Goal: Task Accomplishment & Management: Use online tool/utility

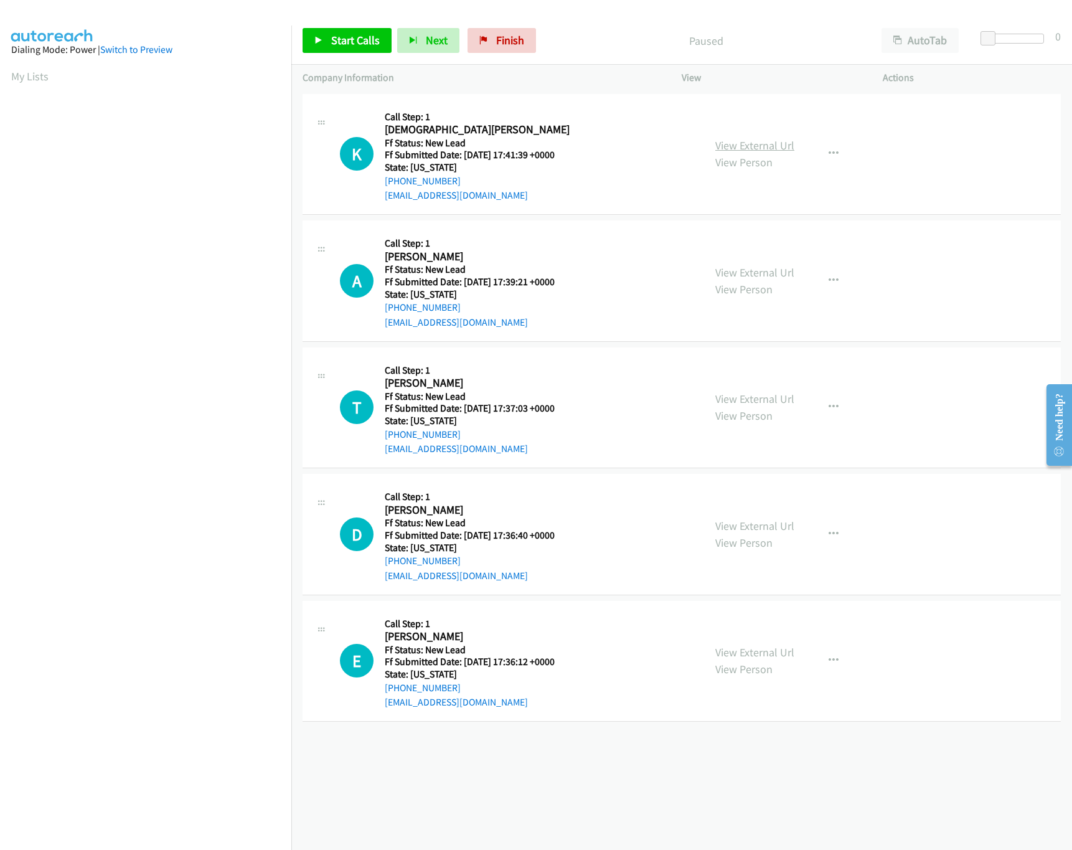
click at [756, 151] on link "View External Url" at bounding box center [754, 145] width 79 height 14
click at [327, 24] on div "Start Calls Pause Next Finish Paused AutoTab AutoTab 0" at bounding box center [681, 41] width 780 height 48
click at [335, 27] on div "Start Calls Pause Next Finish Paused AutoTab AutoTab 0" at bounding box center [681, 41] width 780 height 48
click at [332, 37] on span "Start Calls" at bounding box center [355, 40] width 49 height 14
click at [746, 265] on link "View External Url" at bounding box center [754, 272] width 79 height 14
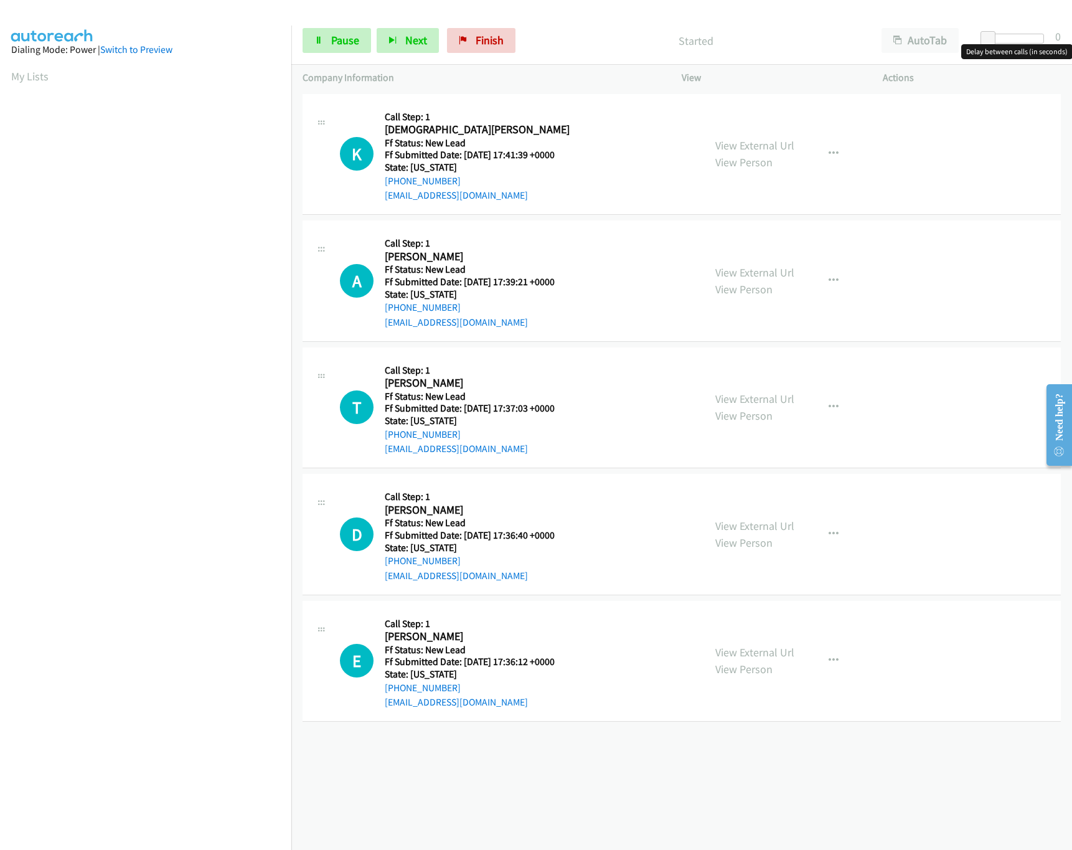
click at [1018, 36] on div at bounding box center [1014, 39] width 57 height 10
drag, startPoint x: 1012, startPoint y: 36, endPoint x: 1001, endPoint y: 38, distance: 10.7
click at [1001, 38] on span at bounding box center [1000, 38] width 15 height 15
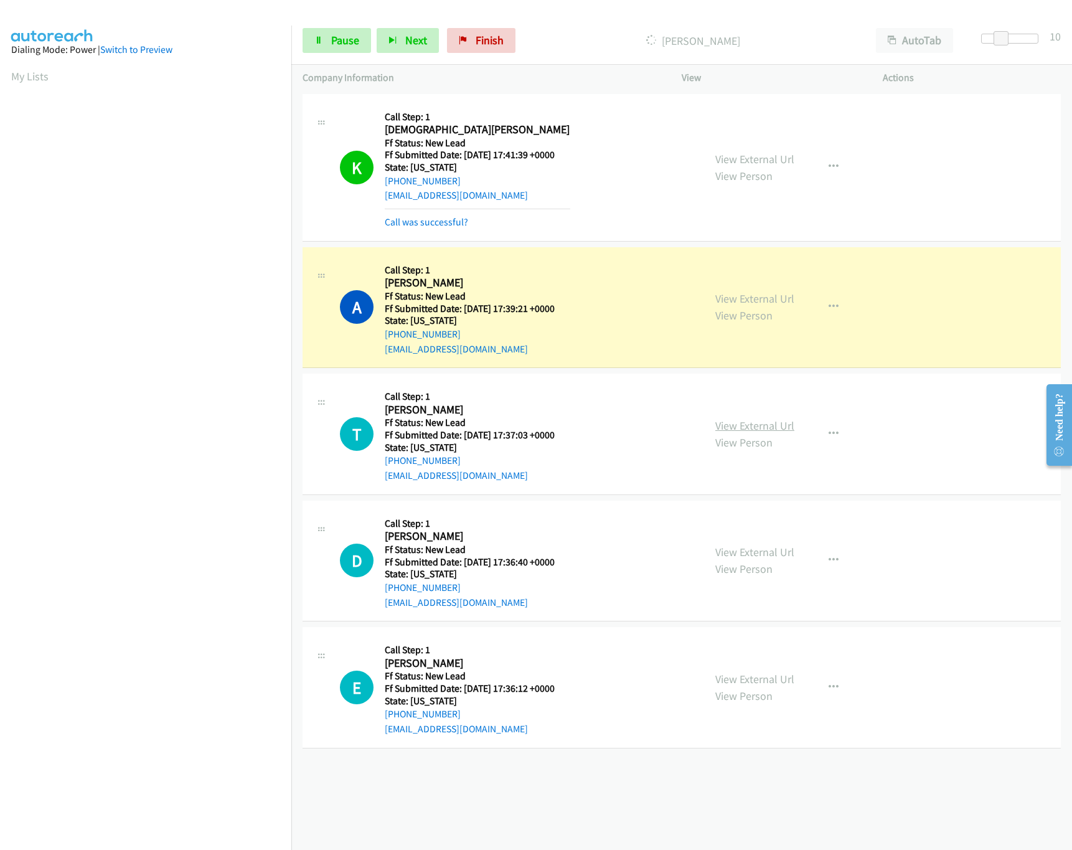
click at [751, 426] on link "View External Url" at bounding box center [754, 425] width 79 height 14
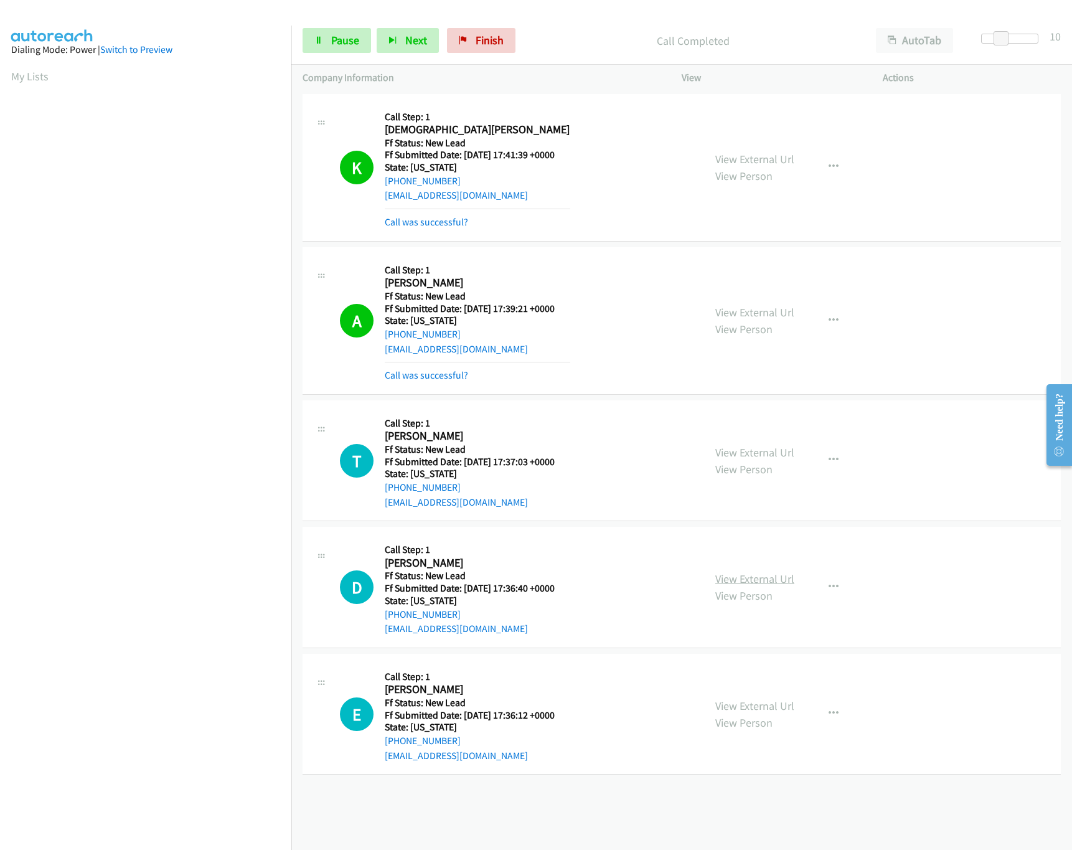
click at [743, 577] on link "View External Url" at bounding box center [754, 578] width 79 height 14
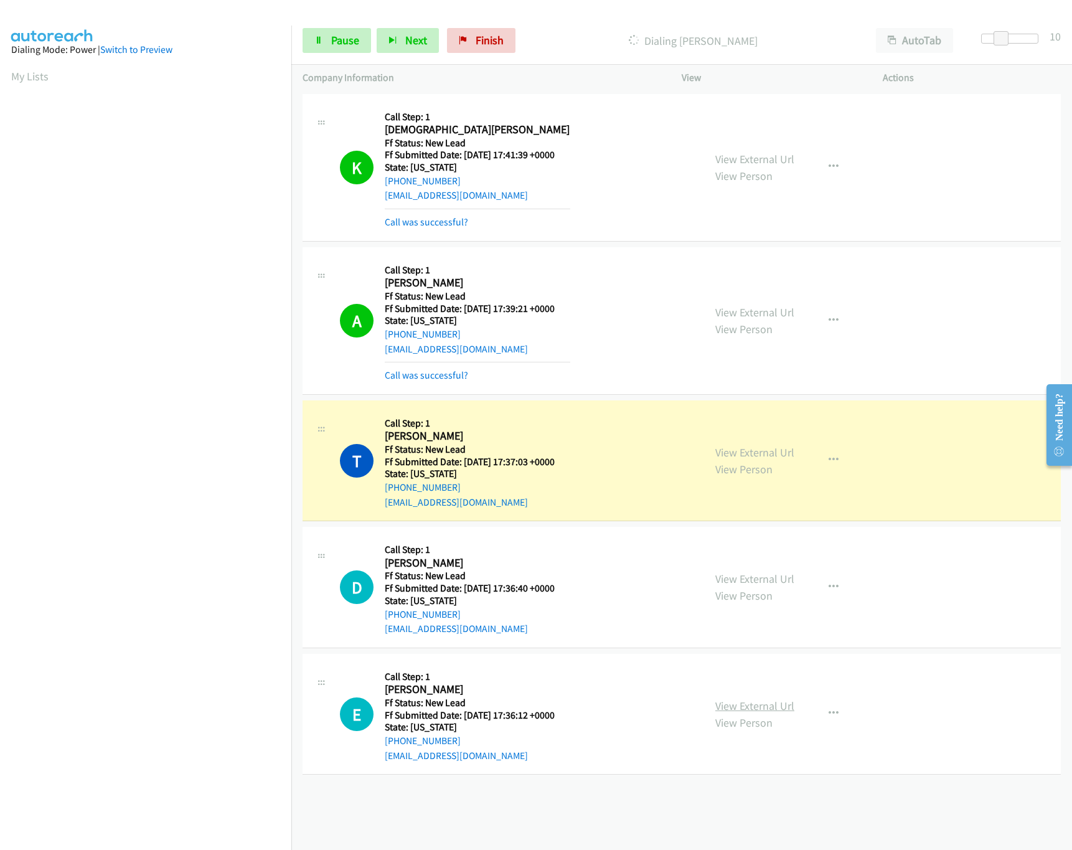
click at [729, 706] on link "View External Url" at bounding box center [754, 705] width 79 height 14
click at [340, 38] on span "Pause" at bounding box center [345, 40] width 28 height 14
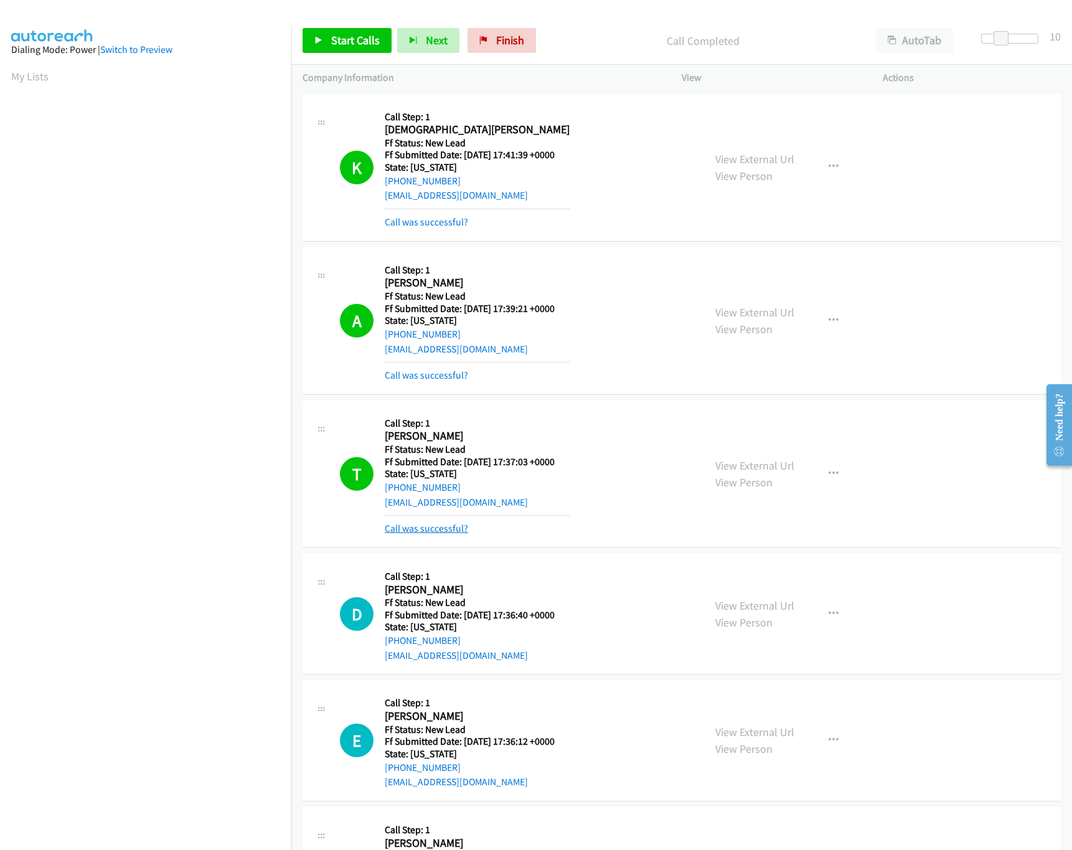
click at [415, 525] on link "Call was successful?" at bounding box center [426, 528] width 83 height 12
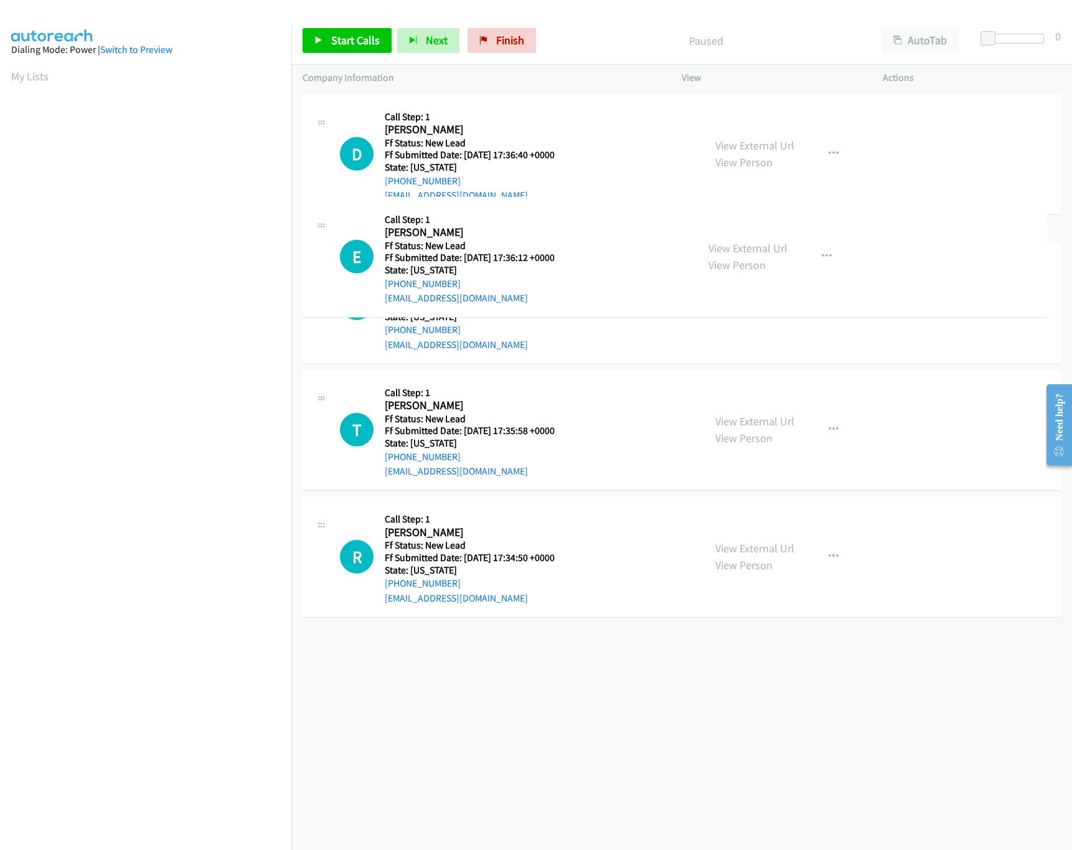
drag, startPoint x: 519, startPoint y: 274, endPoint x: 551, endPoint y: 143, distance: 135.9
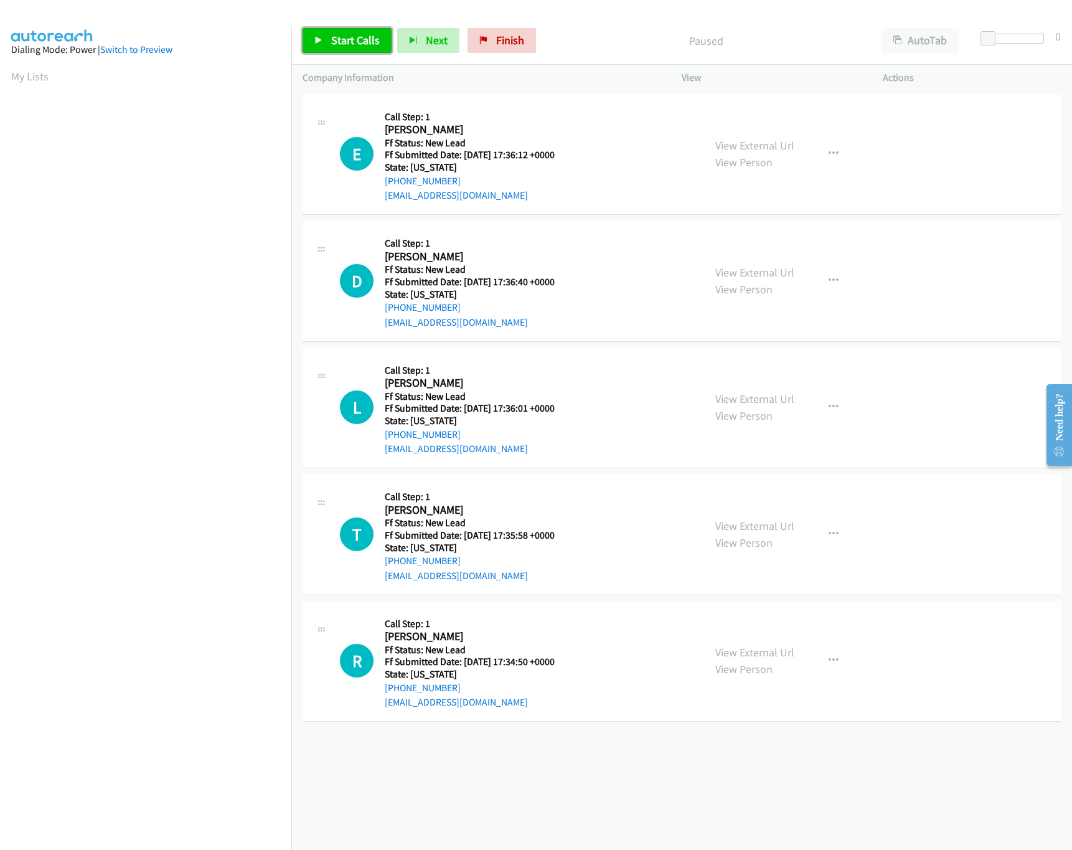
click at [312, 30] on link "Start Calls" at bounding box center [346, 40] width 89 height 25
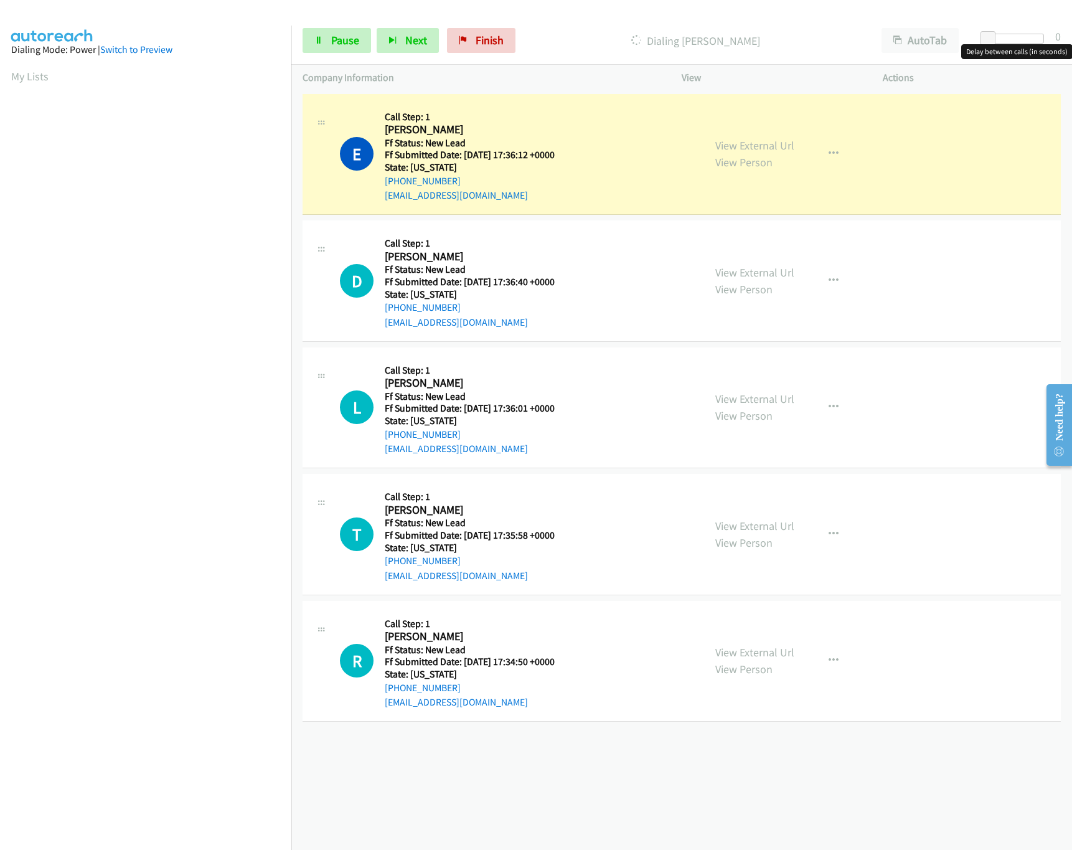
click at [1008, 41] on div at bounding box center [1014, 39] width 57 height 10
click at [766, 400] on link "View External Url" at bounding box center [754, 398] width 79 height 14
click at [471, 769] on div "+1 415-964-1034 Call failed - Please reload the list and try again The Callbar …" at bounding box center [681, 470] width 780 height 759
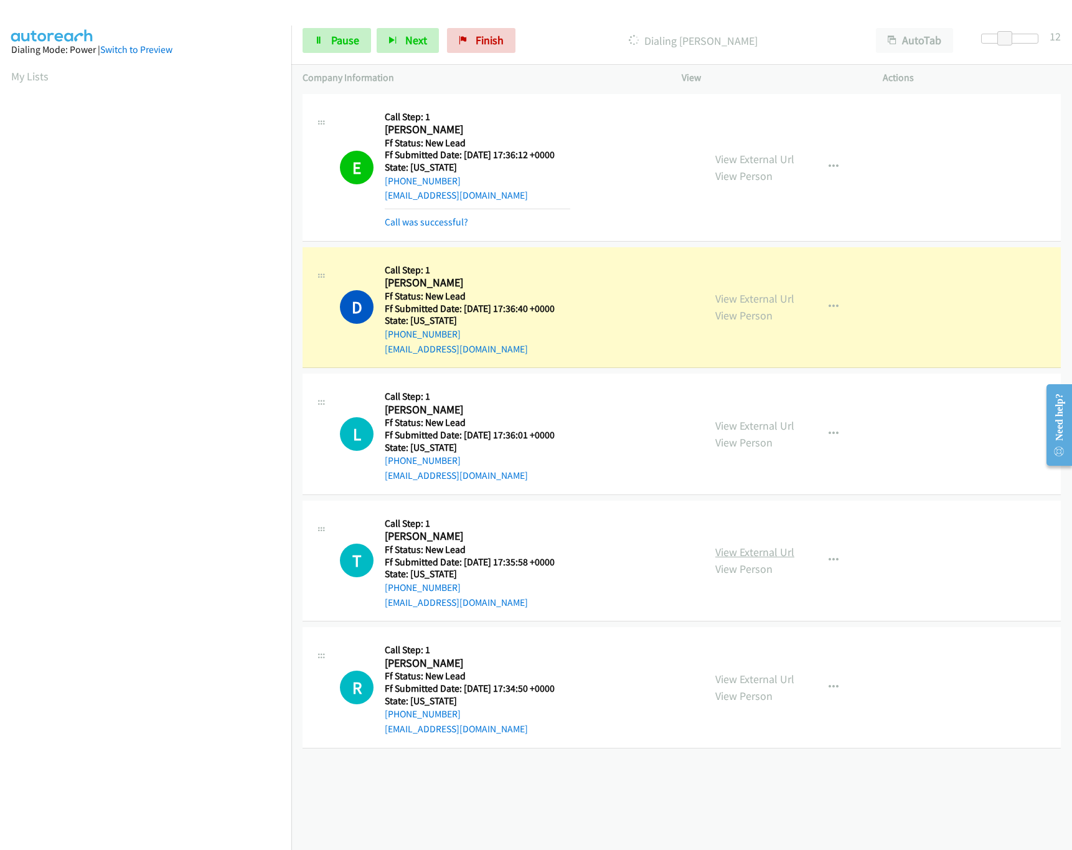
click at [749, 548] on link "View External Url" at bounding box center [754, 552] width 79 height 14
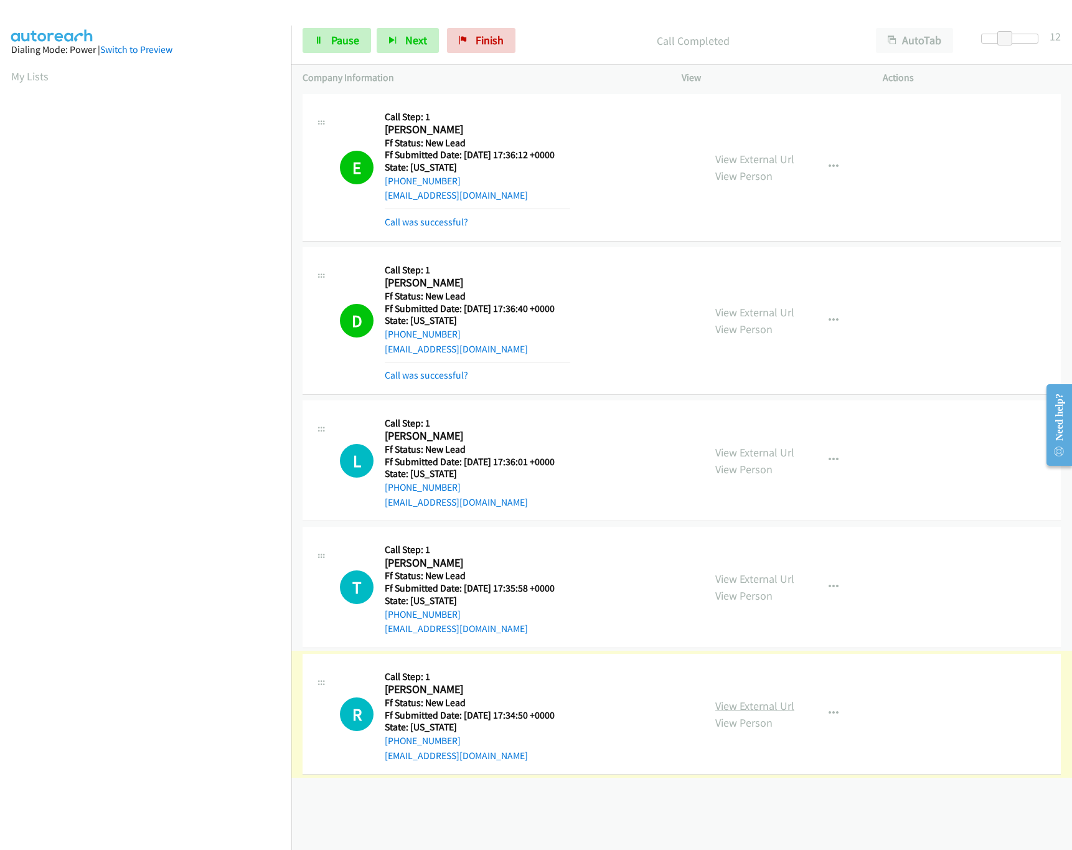
click at [736, 706] on link "View External Url" at bounding box center [754, 705] width 79 height 14
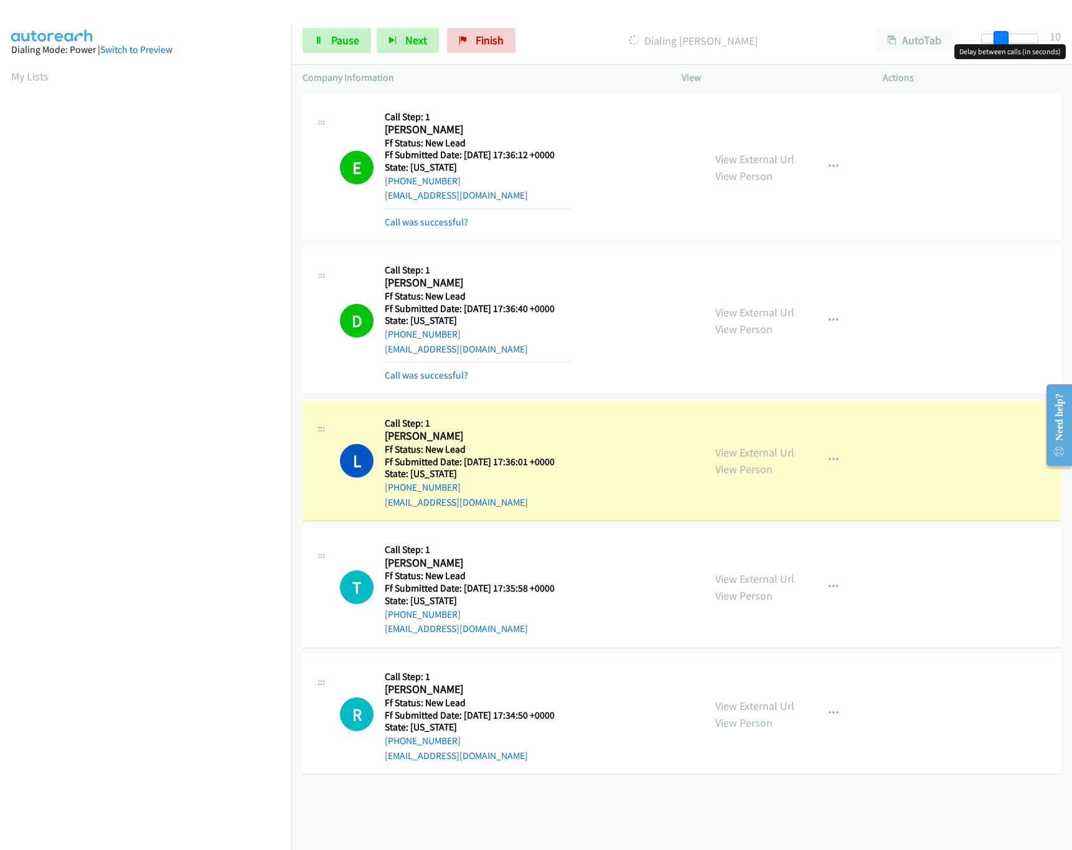
click at [999, 39] on span at bounding box center [1000, 38] width 15 height 15
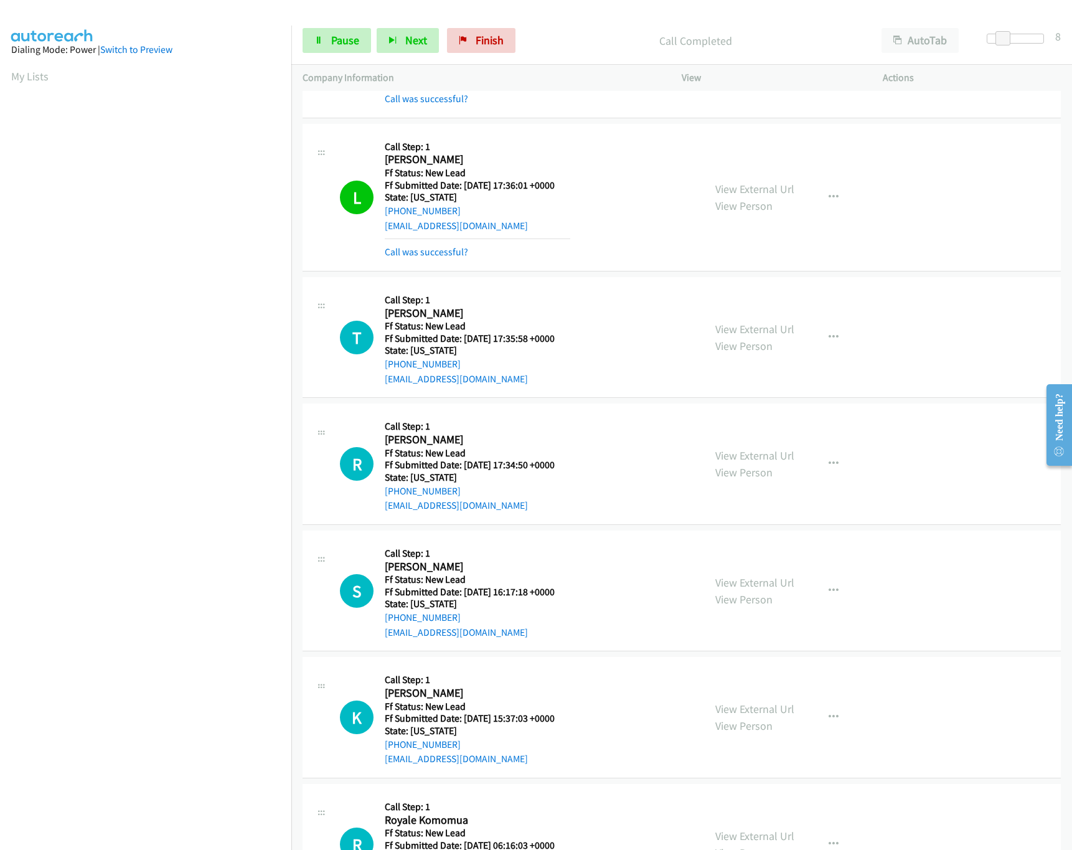
scroll to position [357, 0]
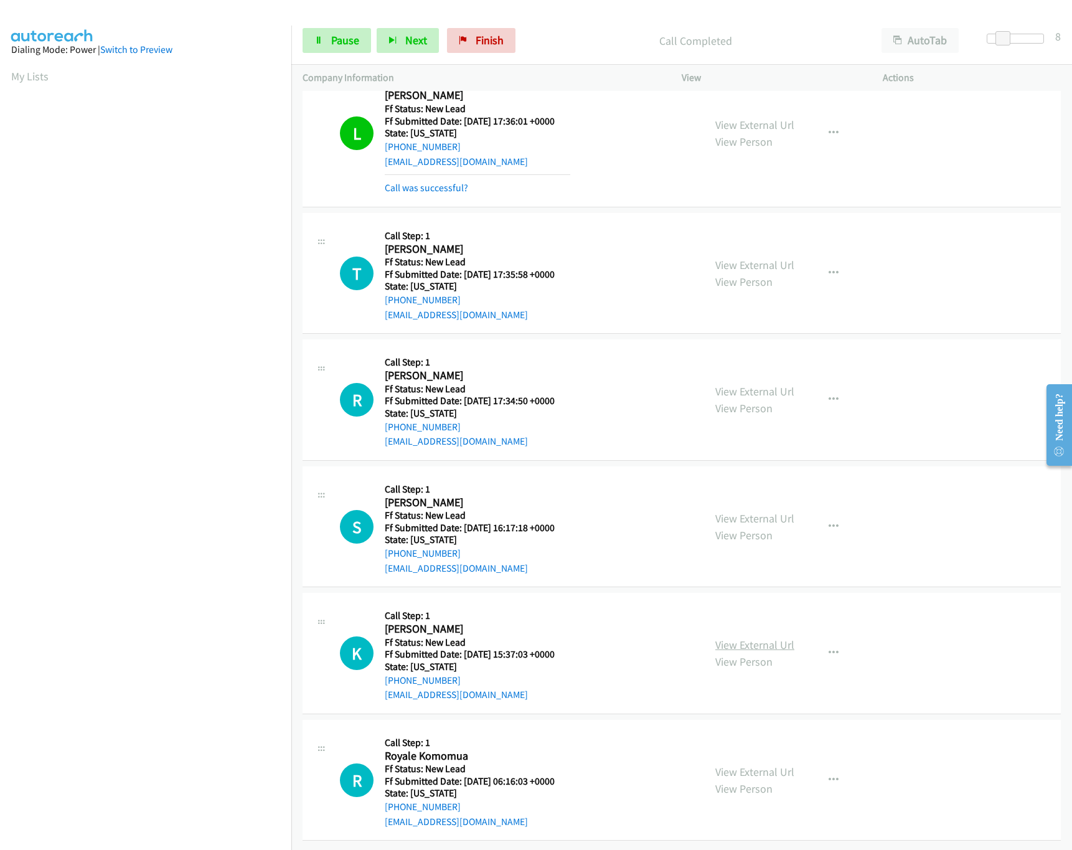
click at [764, 637] on link "View External Url" at bounding box center [754, 644] width 79 height 14
click at [769, 511] on link "View External Url" at bounding box center [754, 518] width 79 height 14
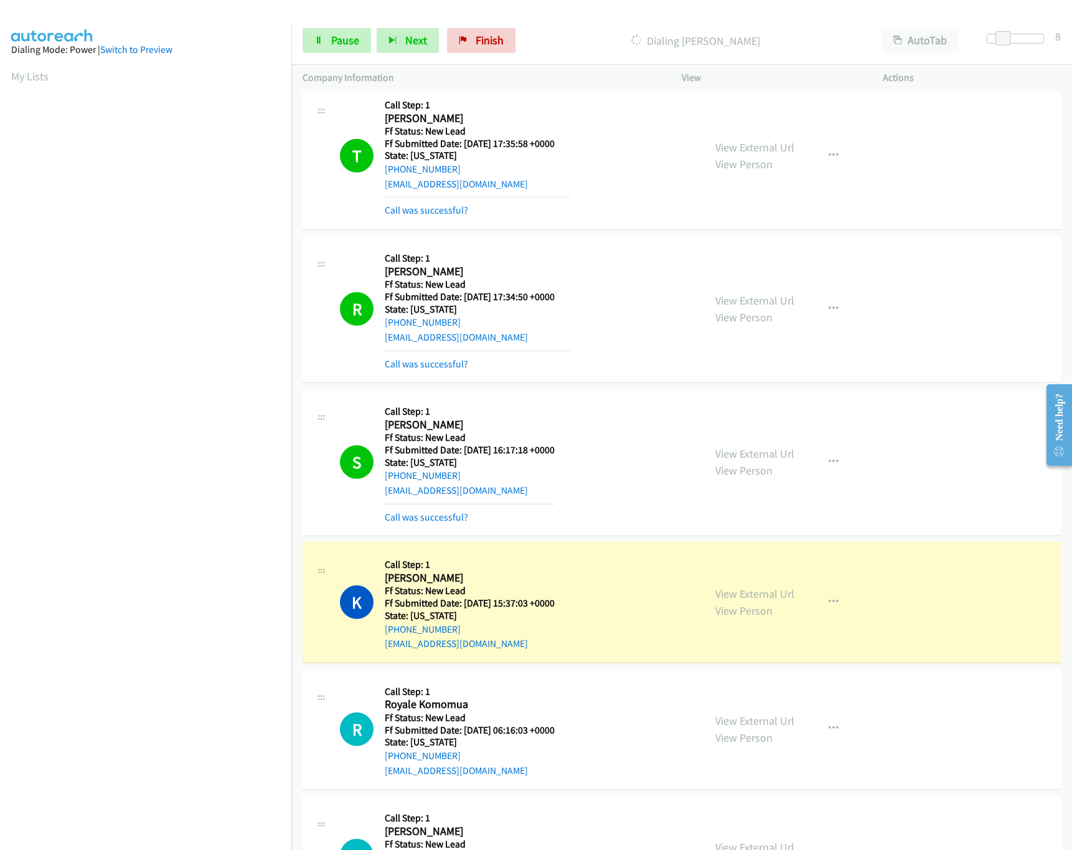
scroll to position [564, 0]
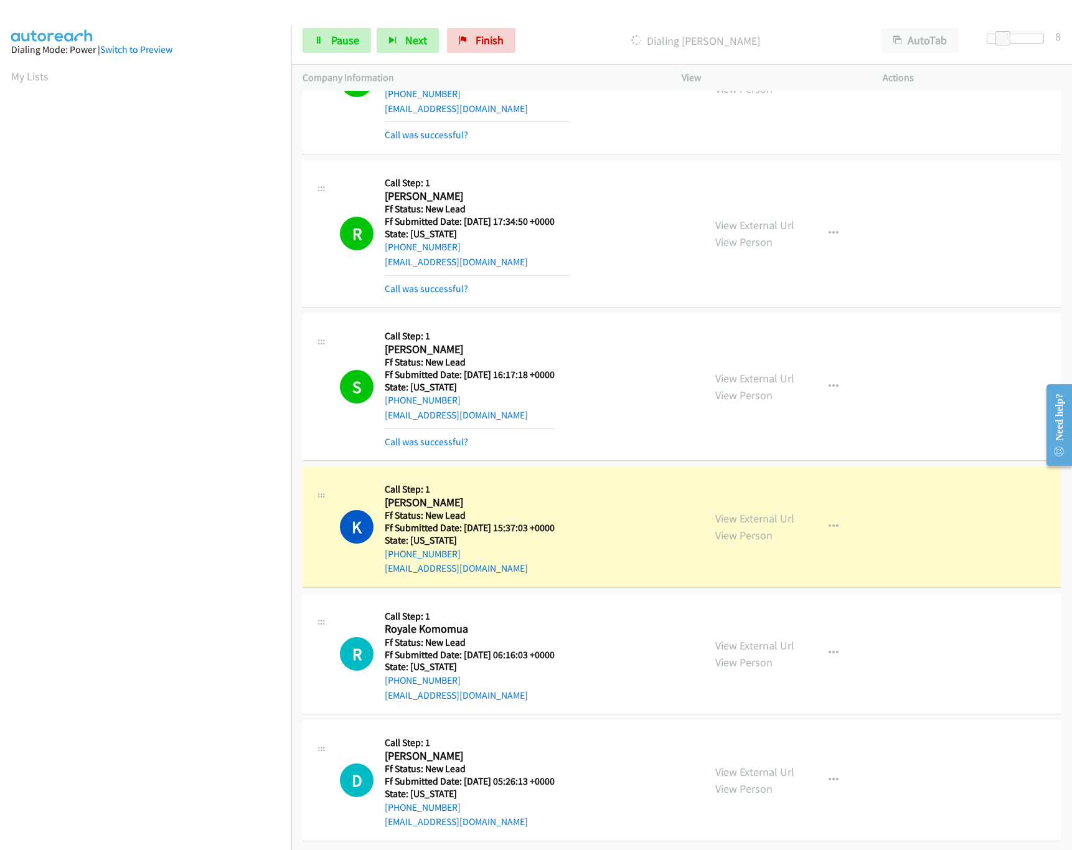
drag, startPoint x: 743, startPoint y: 756, endPoint x: 754, endPoint y: 706, distance: 51.6
click at [743, 764] on link "View External Url" at bounding box center [754, 771] width 79 height 14
click at [764, 638] on link "View External Url" at bounding box center [754, 645] width 79 height 14
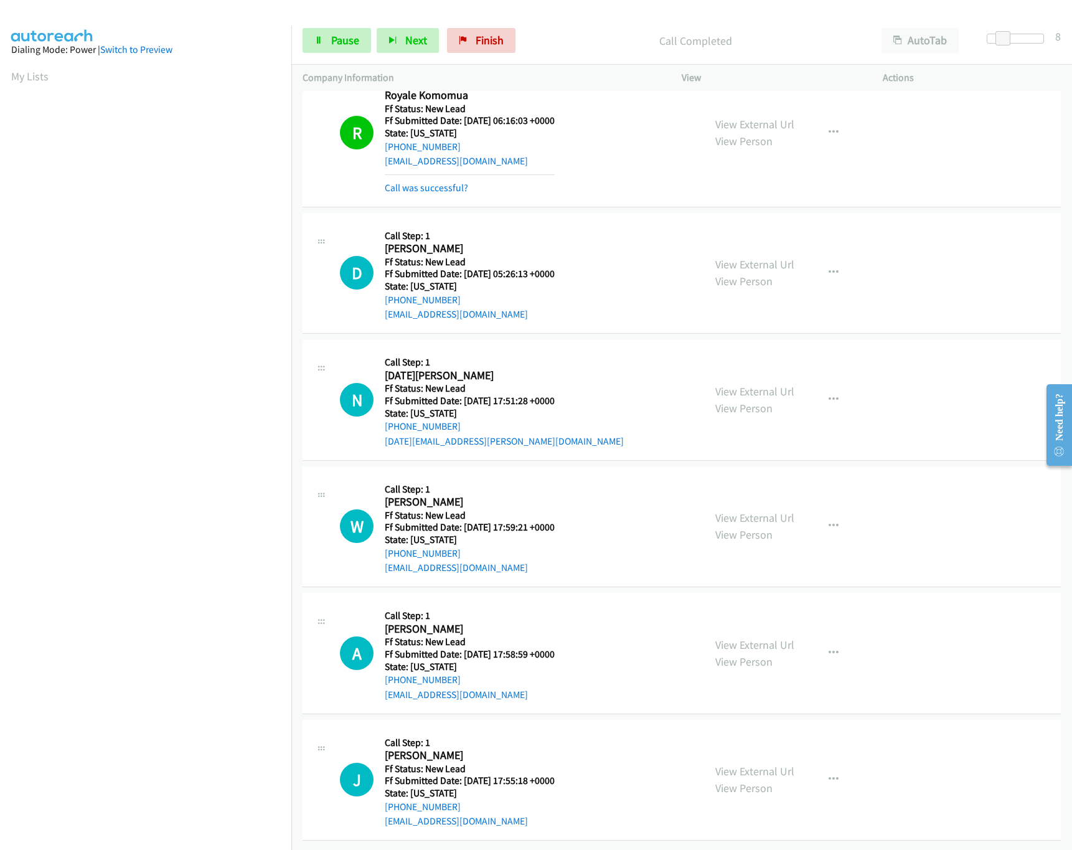
scroll to position [1127, 0]
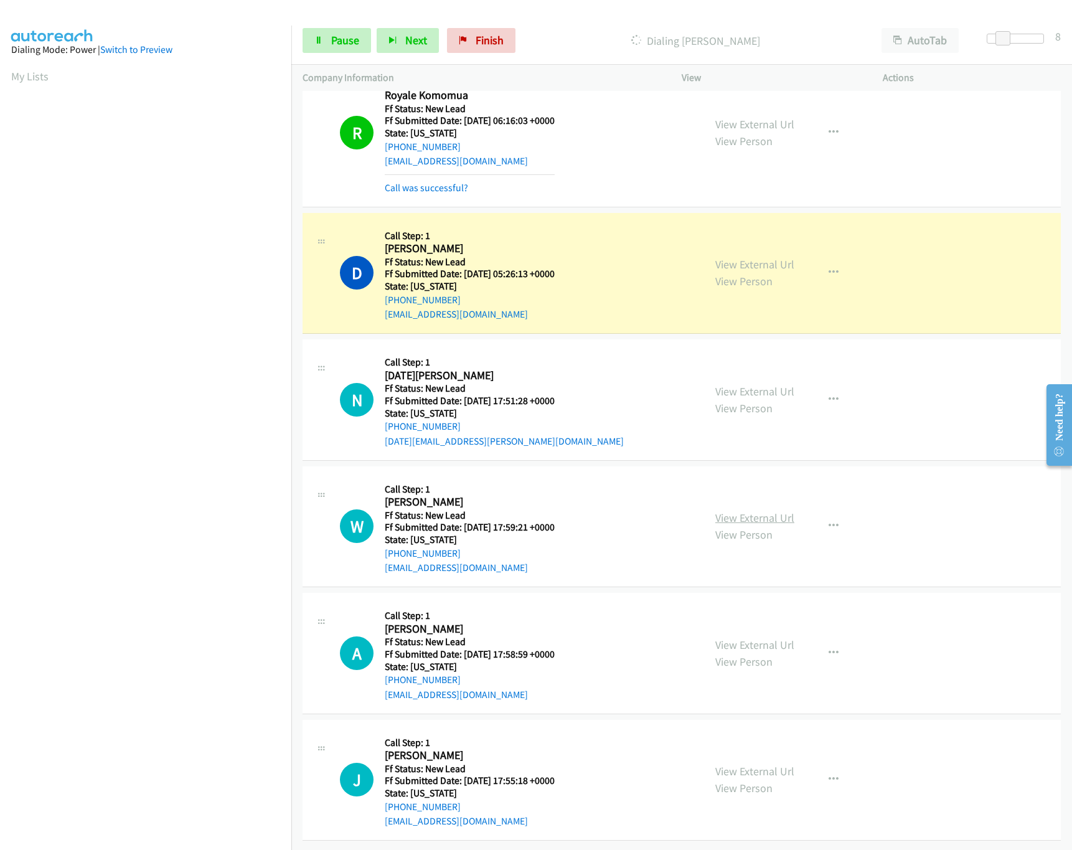
click at [755, 510] on link "View External Url" at bounding box center [754, 517] width 79 height 14
click at [766, 384] on link "View External Url" at bounding box center [754, 391] width 79 height 14
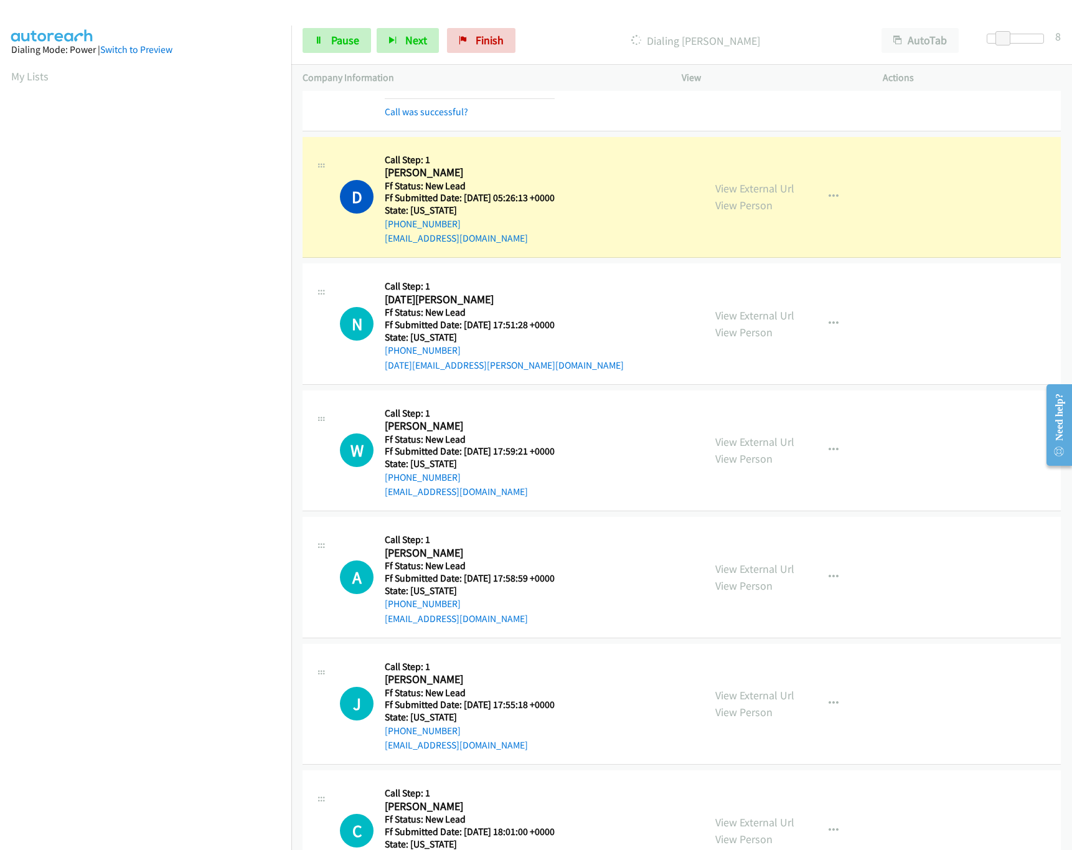
scroll to position [1253, 0]
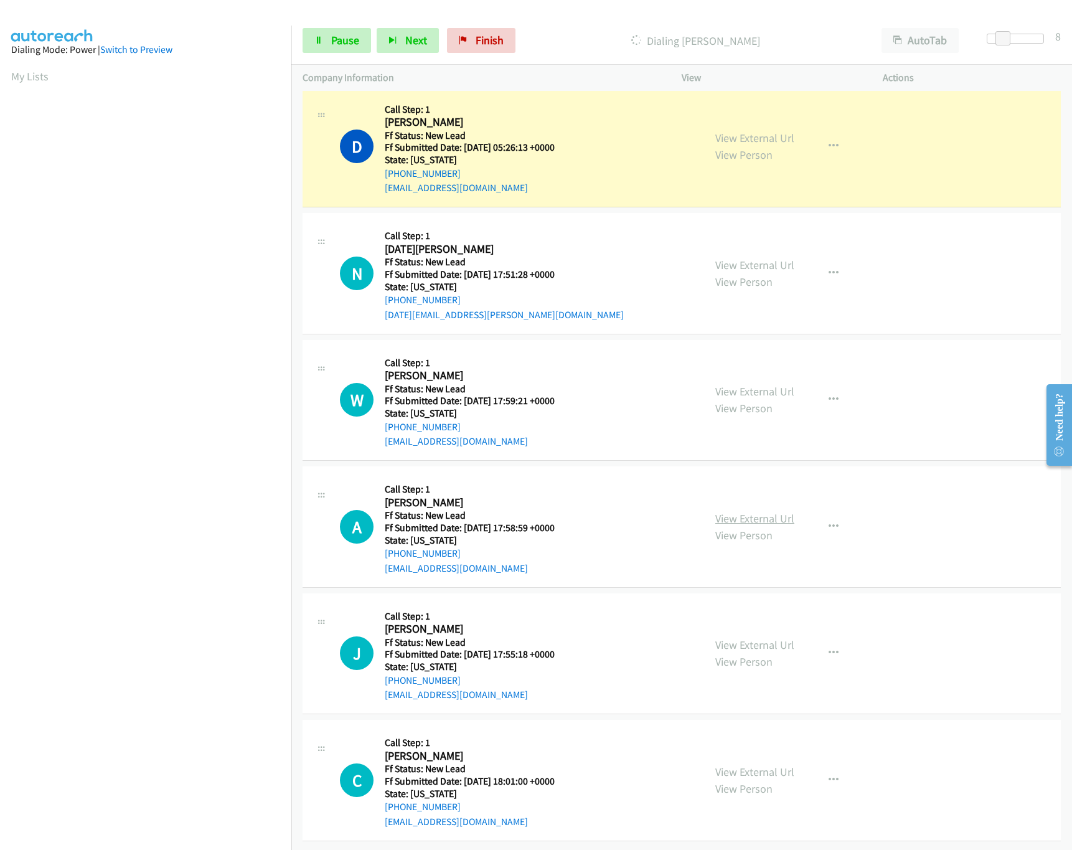
drag, startPoint x: 759, startPoint y: 491, endPoint x: 745, endPoint y: 505, distance: 19.4
click at [759, 491] on div "View External Url View Person View External Url Email Schedule/Manage Callback …" at bounding box center [810, 526] width 212 height 98
click at [746, 511] on link "View External Url" at bounding box center [754, 518] width 79 height 14
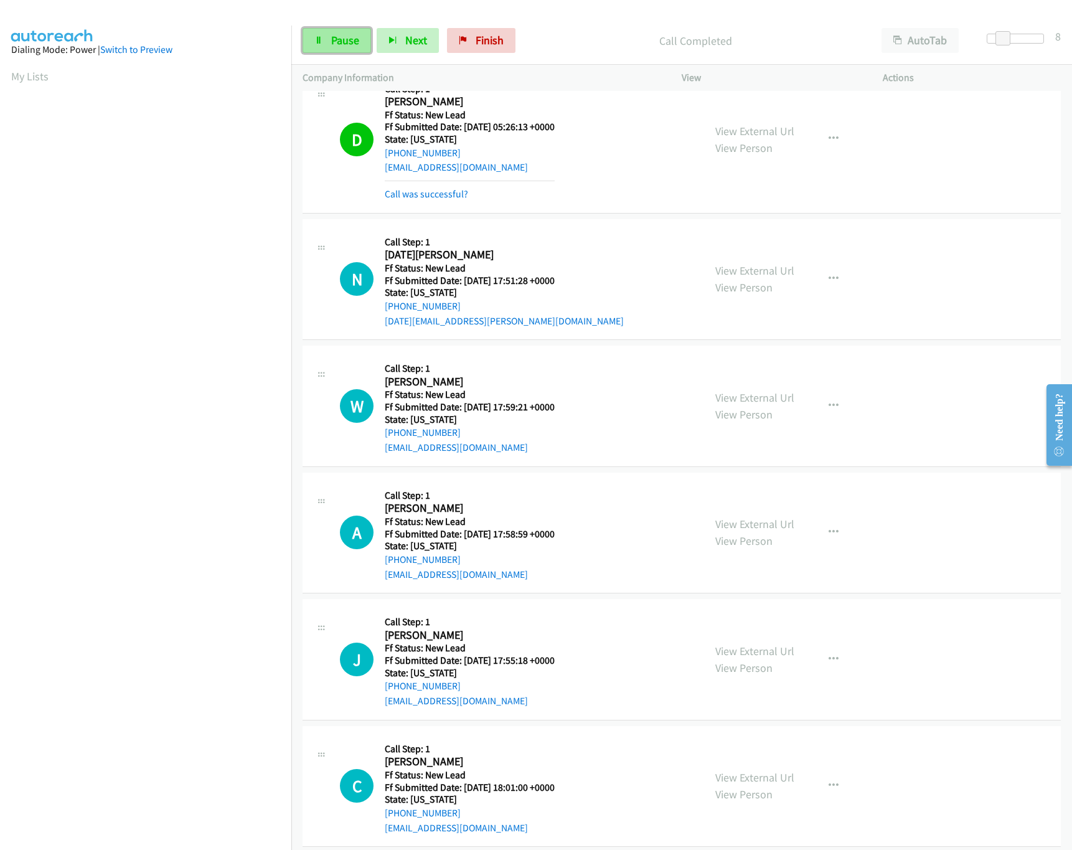
click at [355, 43] on span "Pause" at bounding box center [345, 40] width 28 height 14
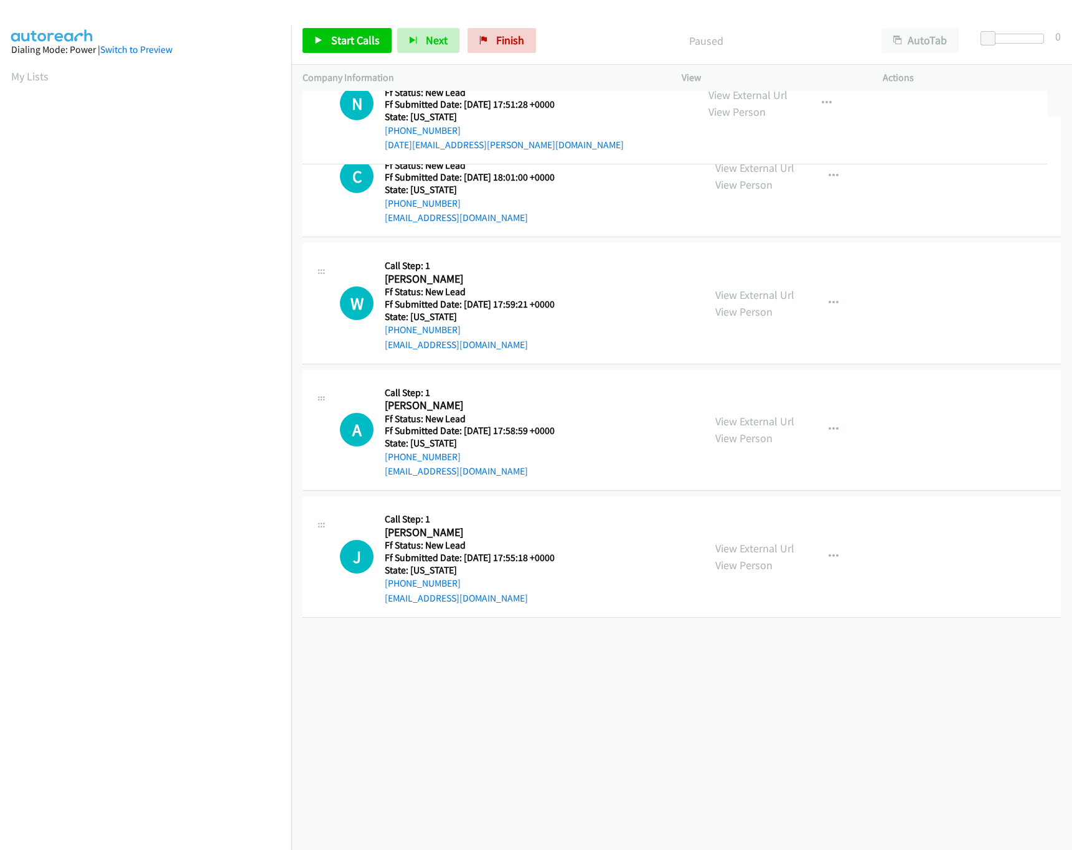
drag, startPoint x: 423, startPoint y: 663, endPoint x: 508, endPoint y: 105, distance: 564.8
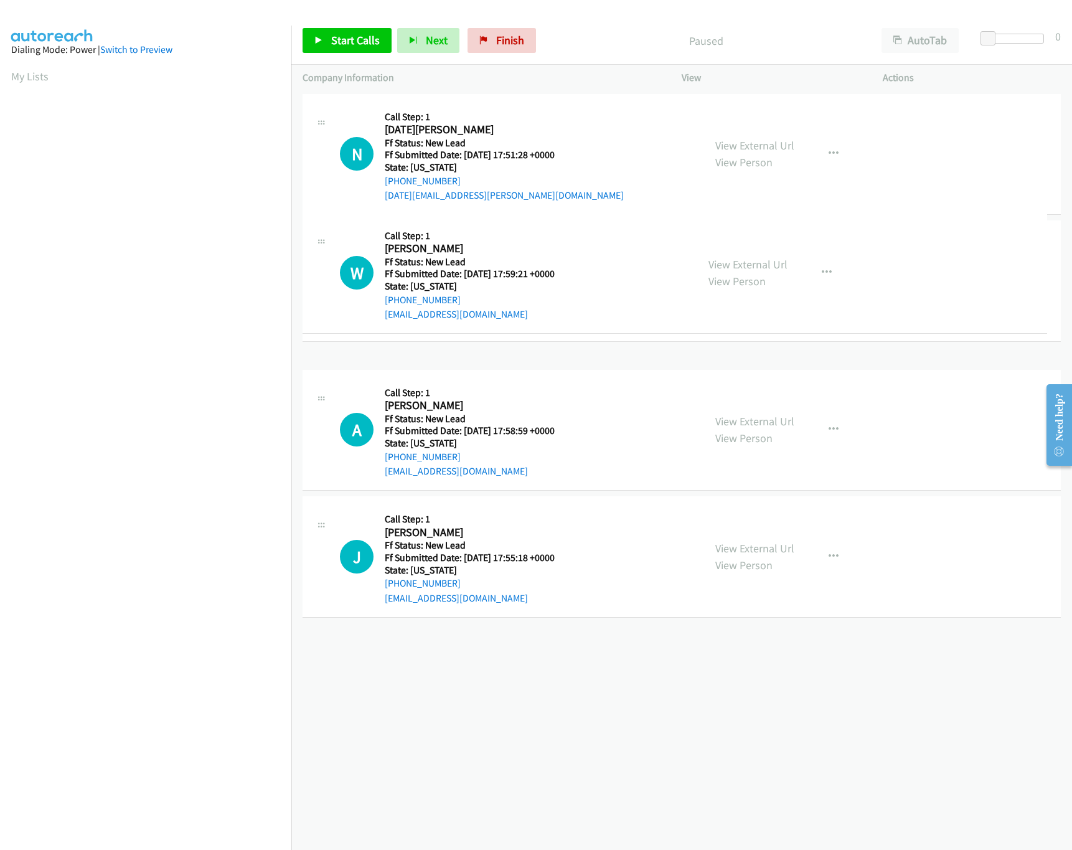
drag, startPoint x: 493, startPoint y: 380, endPoint x: 506, endPoint y: 286, distance: 94.9
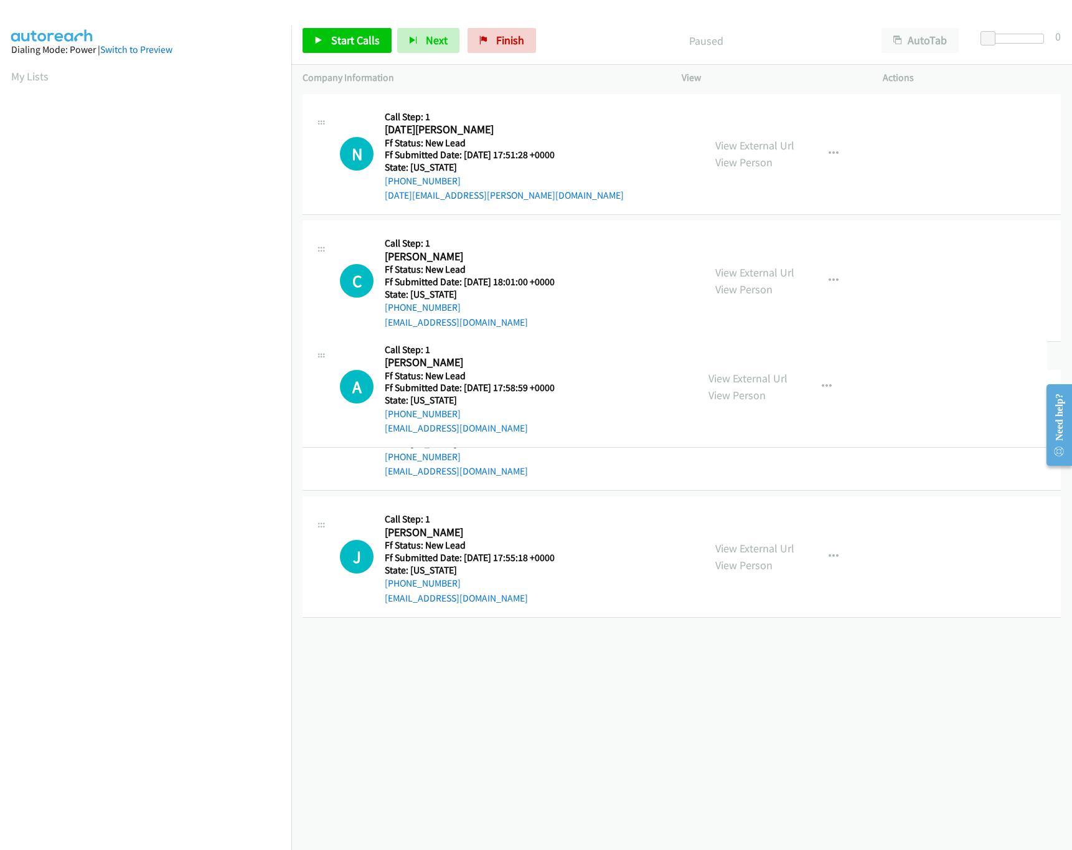
drag, startPoint x: 514, startPoint y: 555, endPoint x: 518, endPoint y: 345, distance: 209.8
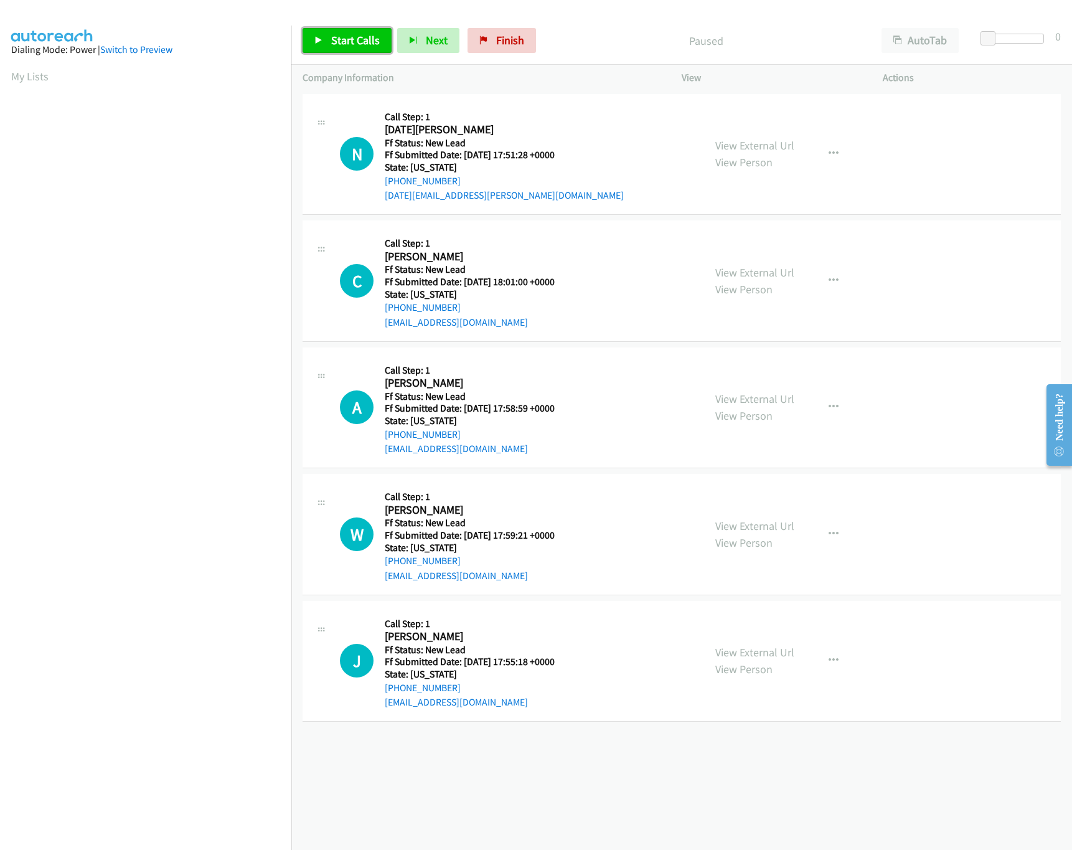
click at [345, 39] on span "Start Calls" at bounding box center [355, 40] width 49 height 14
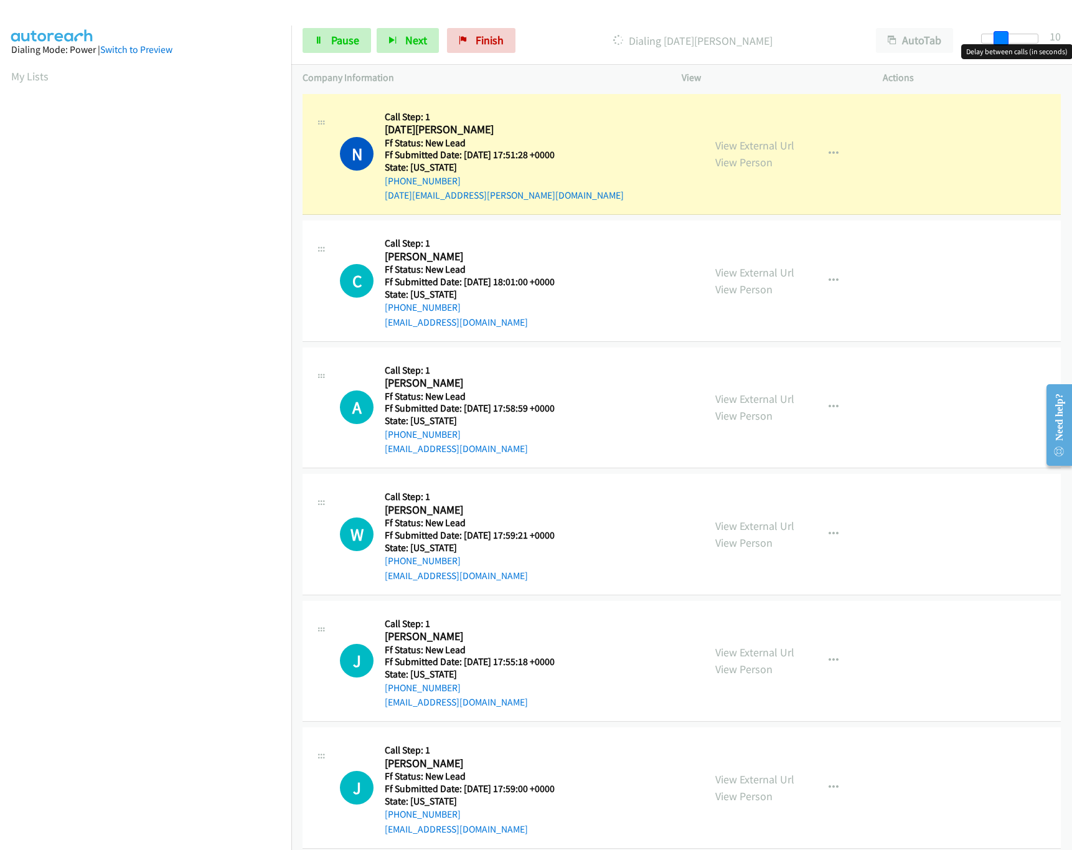
drag, startPoint x: 988, startPoint y: 35, endPoint x: 1005, endPoint y: 34, distance: 17.5
click at [1005, 34] on span at bounding box center [1000, 38] width 15 height 15
click at [1003, 35] on span at bounding box center [1000, 38] width 15 height 15
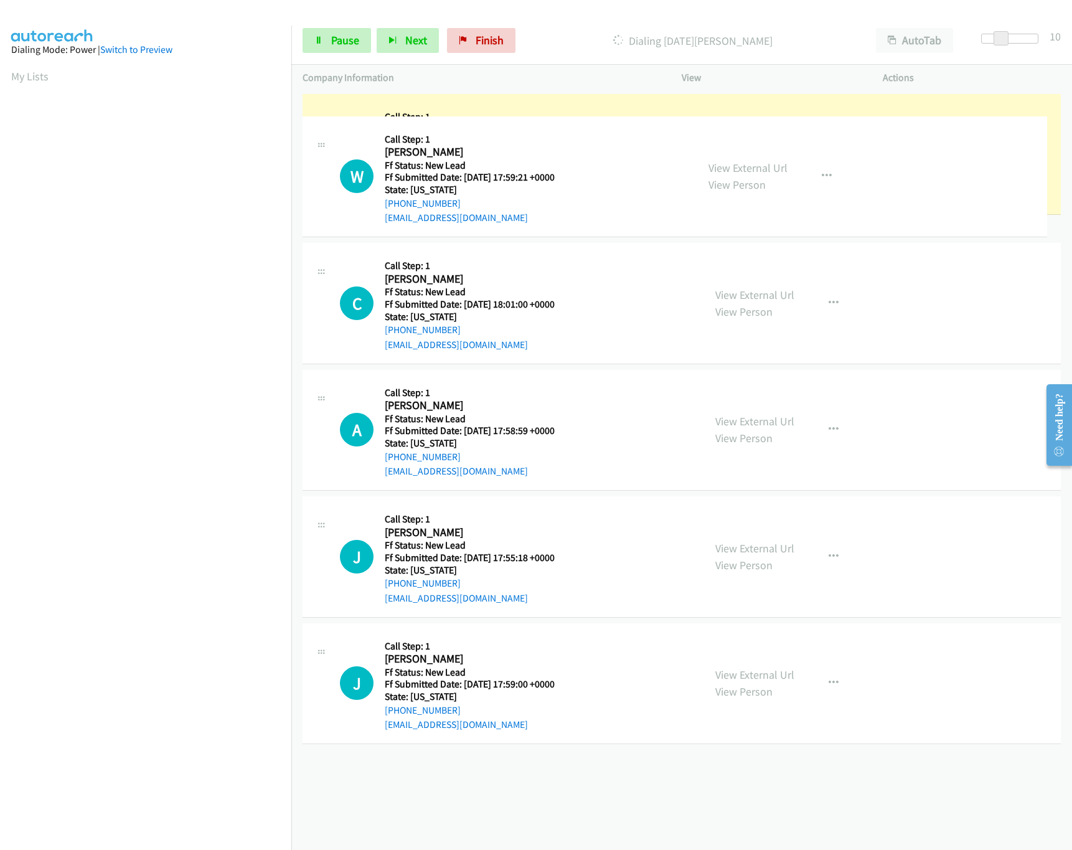
drag, startPoint x: 558, startPoint y: 568, endPoint x: 590, endPoint y: 193, distance: 376.6
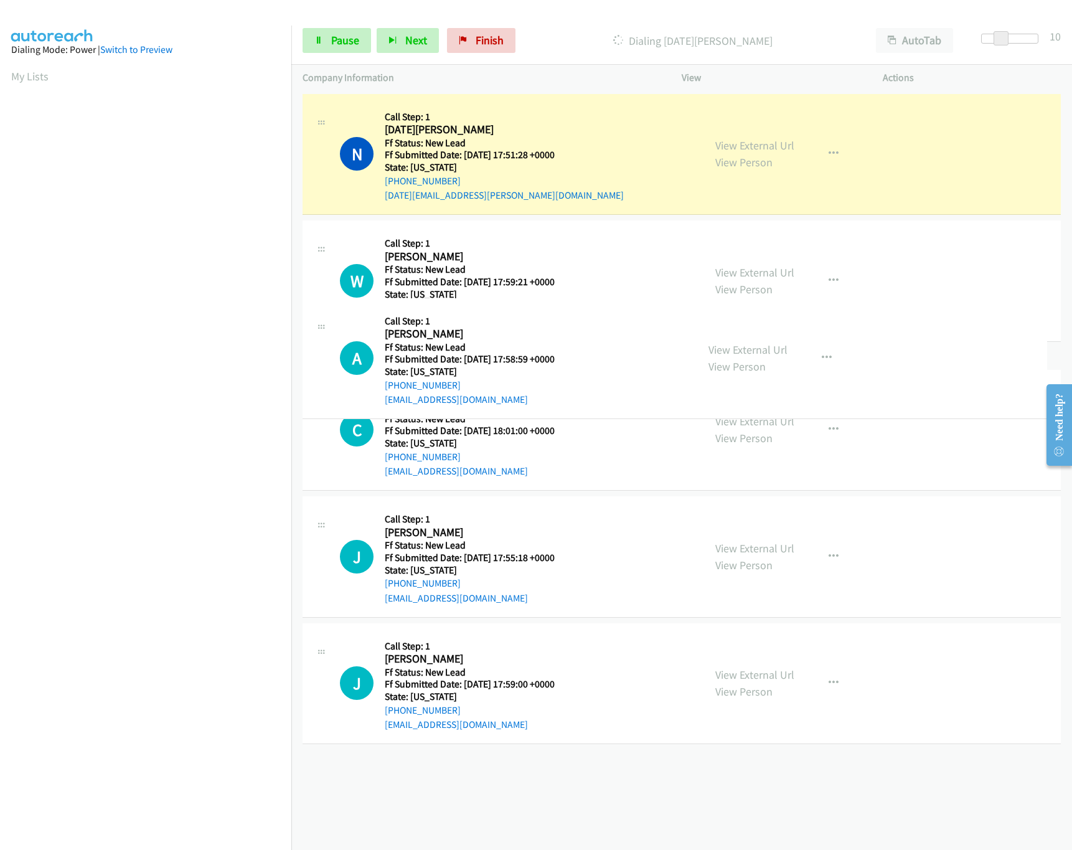
drag, startPoint x: 574, startPoint y: 541, endPoint x: 619, endPoint y: 364, distance: 183.0
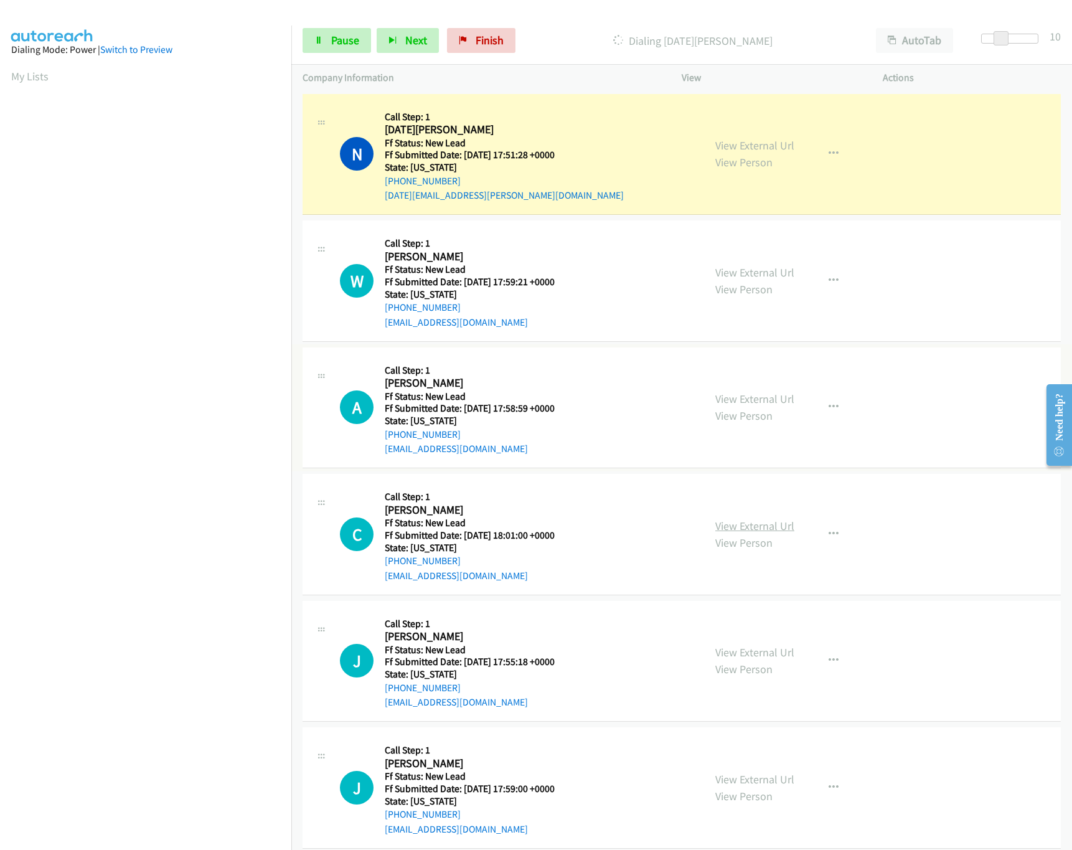
click at [733, 520] on link "View External Url" at bounding box center [754, 525] width 79 height 14
click at [831, 410] on button "button" at bounding box center [834, 407] width 34 height 25
click at [739, 486] on link "Skip Call" at bounding box center [767, 488] width 166 height 25
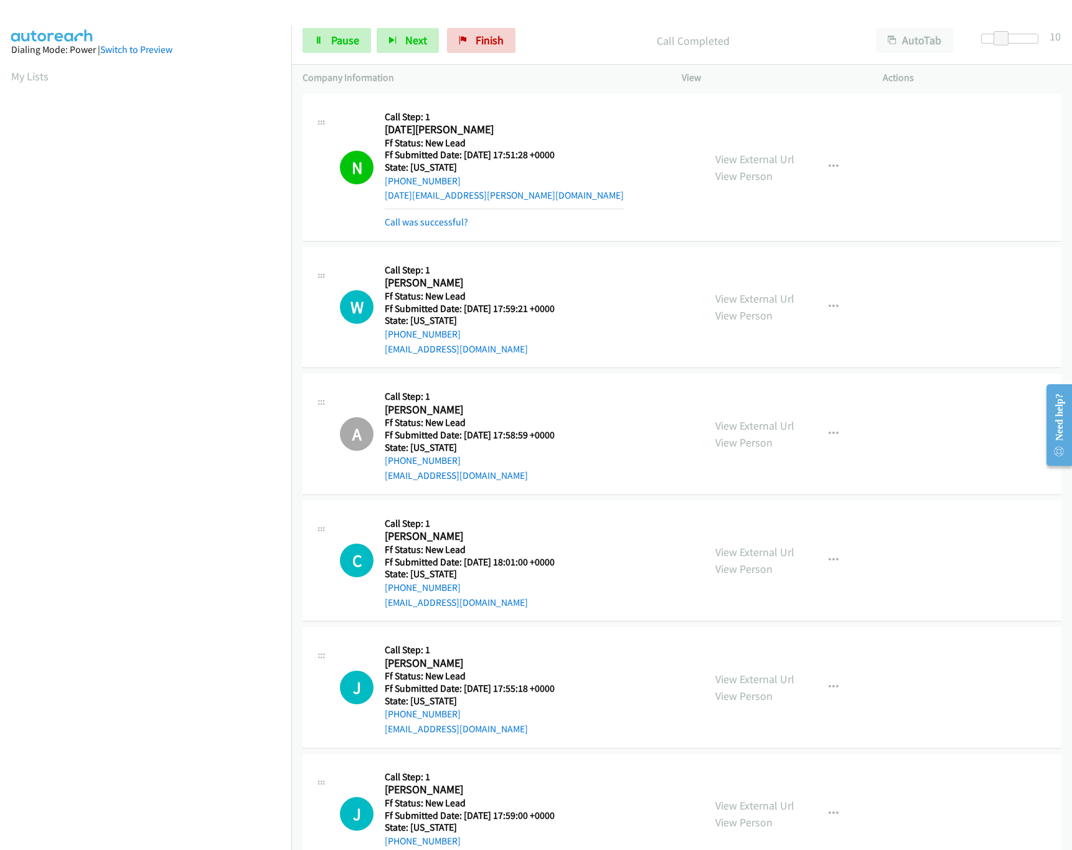
scroll to position [124, 0]
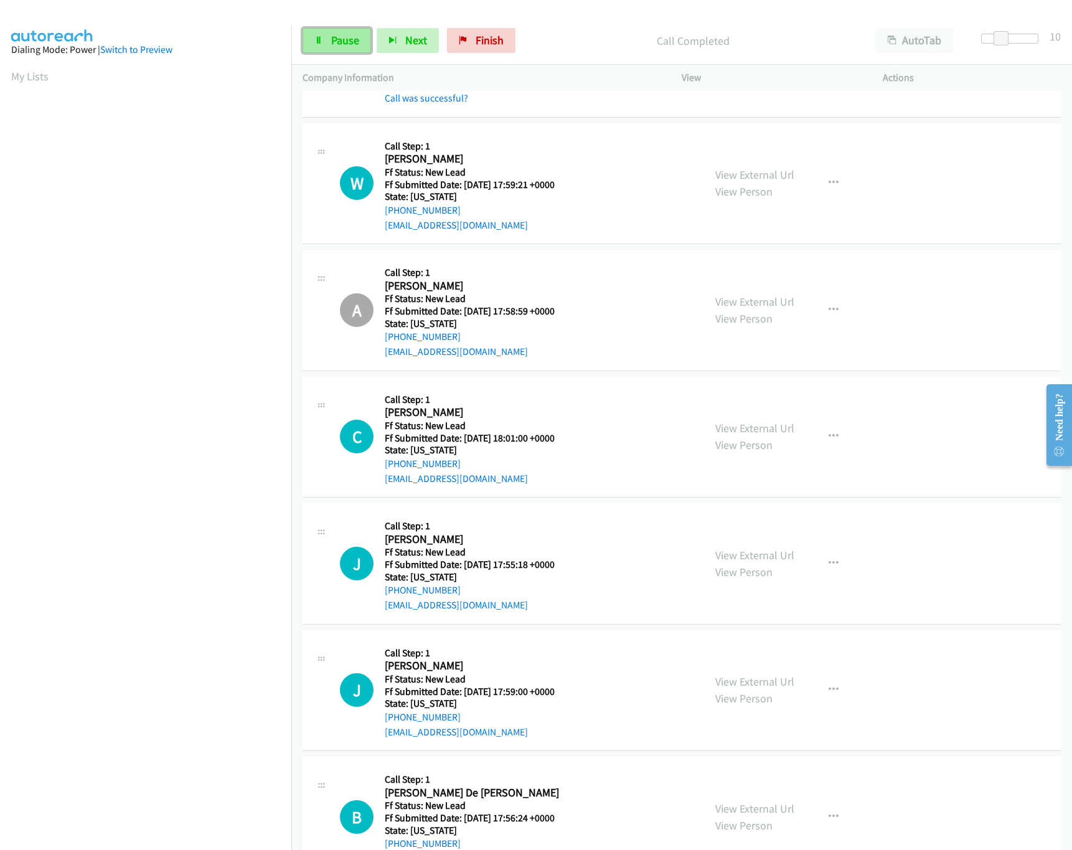
click at [358, 35] on span "Pause" at bounding box center [345, 40] width 28 height 14
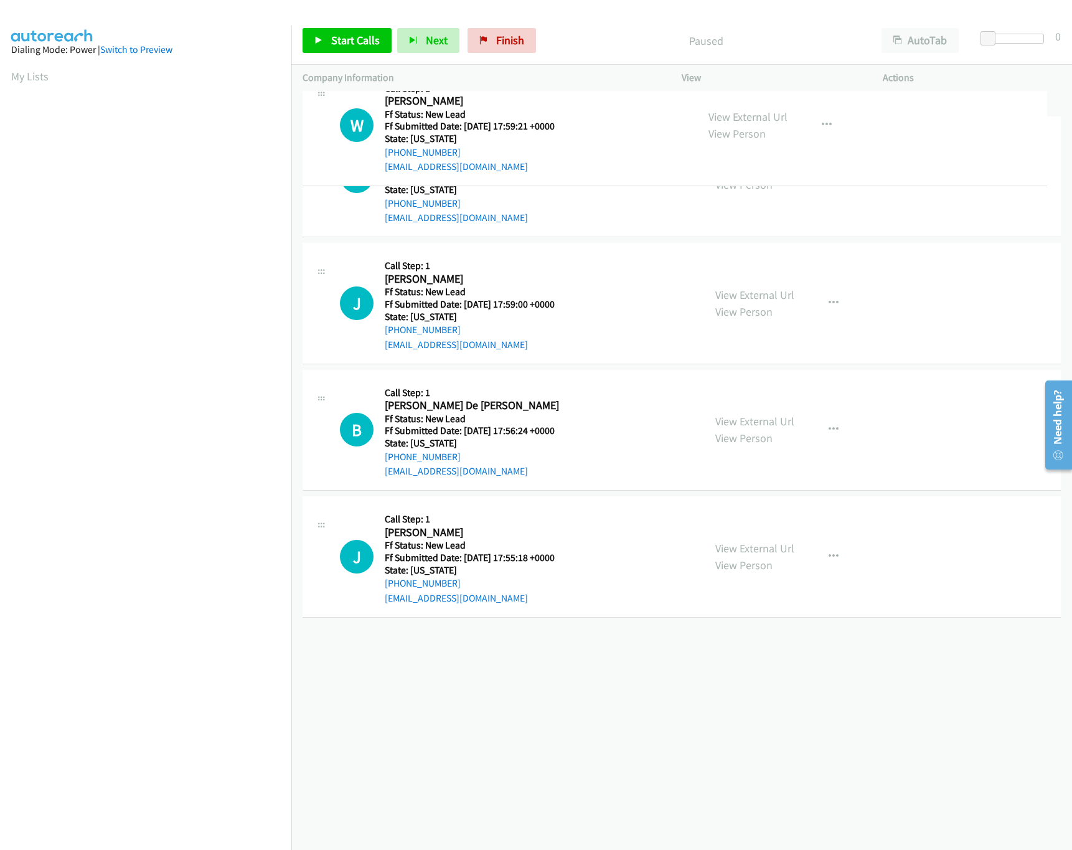
drag, startPoint x: 540, startPoint y: 297, endPoint x: 536, endPoint y: 142, distance: 155.6
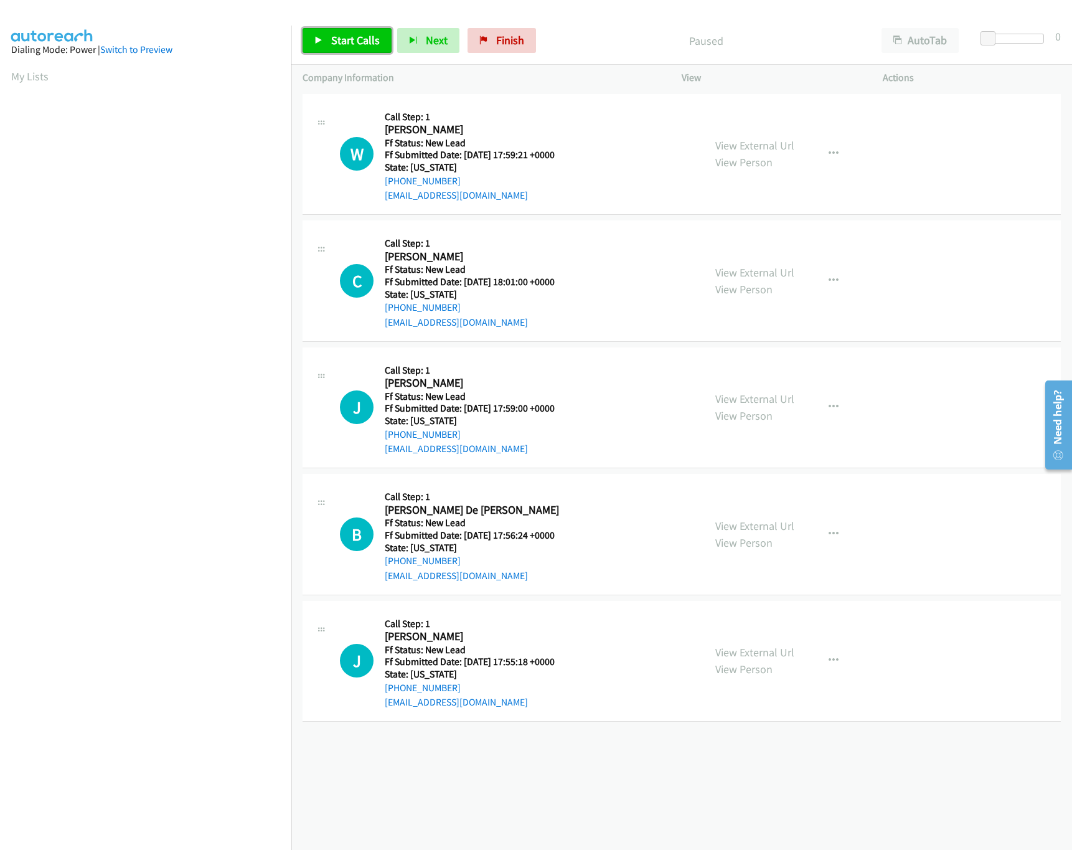
click at [363, 50] on link "Start Calls" at bounding box center [346, 40] width 89 height 25
click at [732, 527] on link "View External Url" at bounding box center [754, 525] width 79 height 14
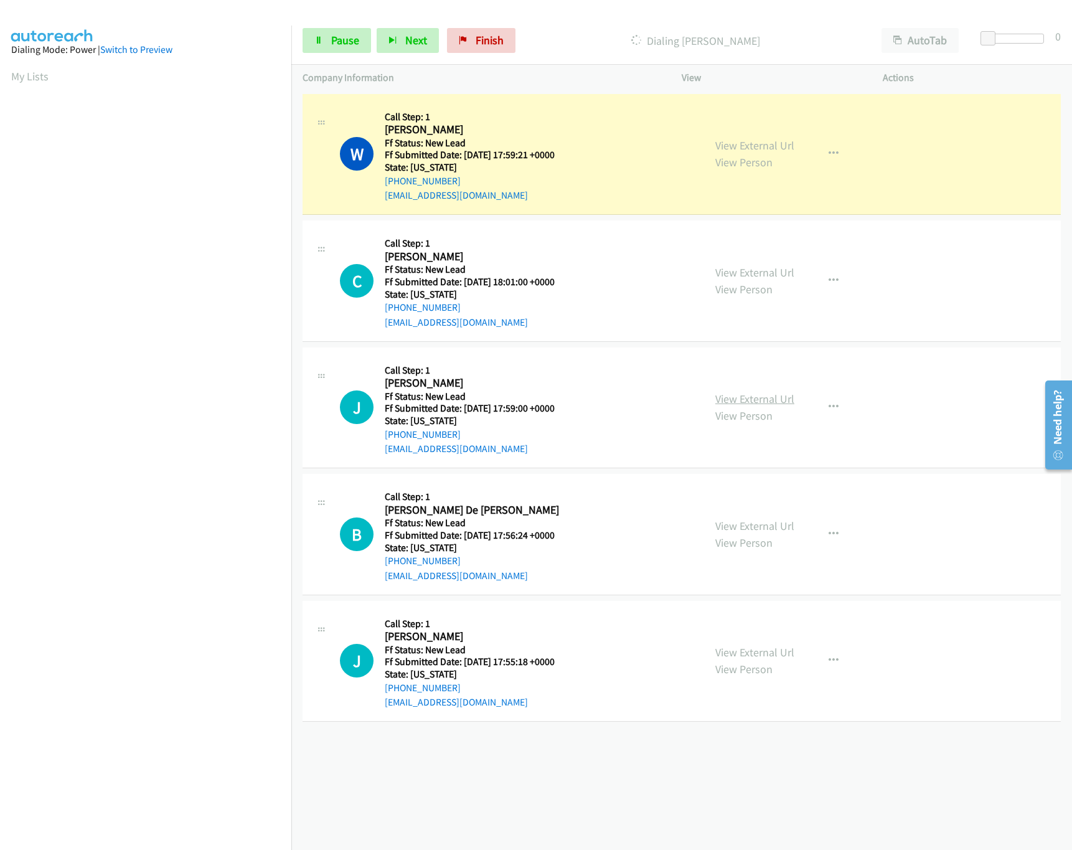
click at [749, 400] on link "View External Url" at bounding box center [754, 398] width 79 height 14
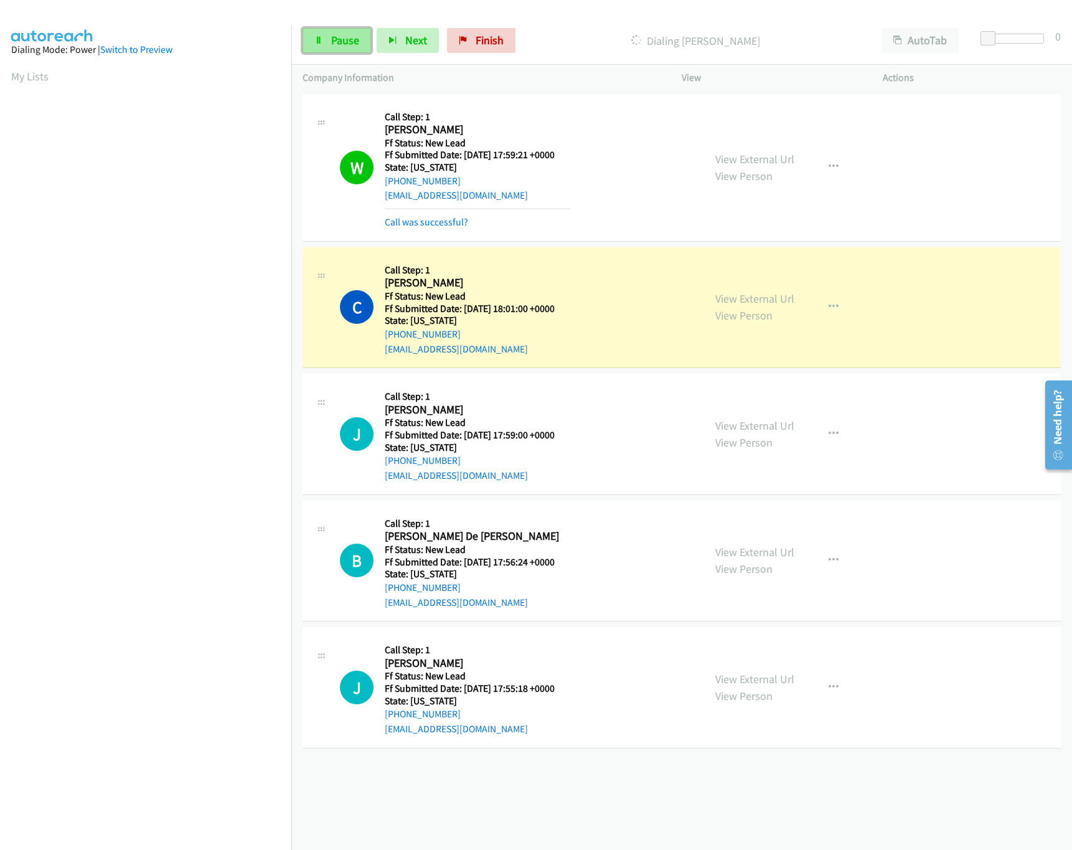
click at [361, 42] on link "Pause" at bounding box center [336, 40] width 68 height 25
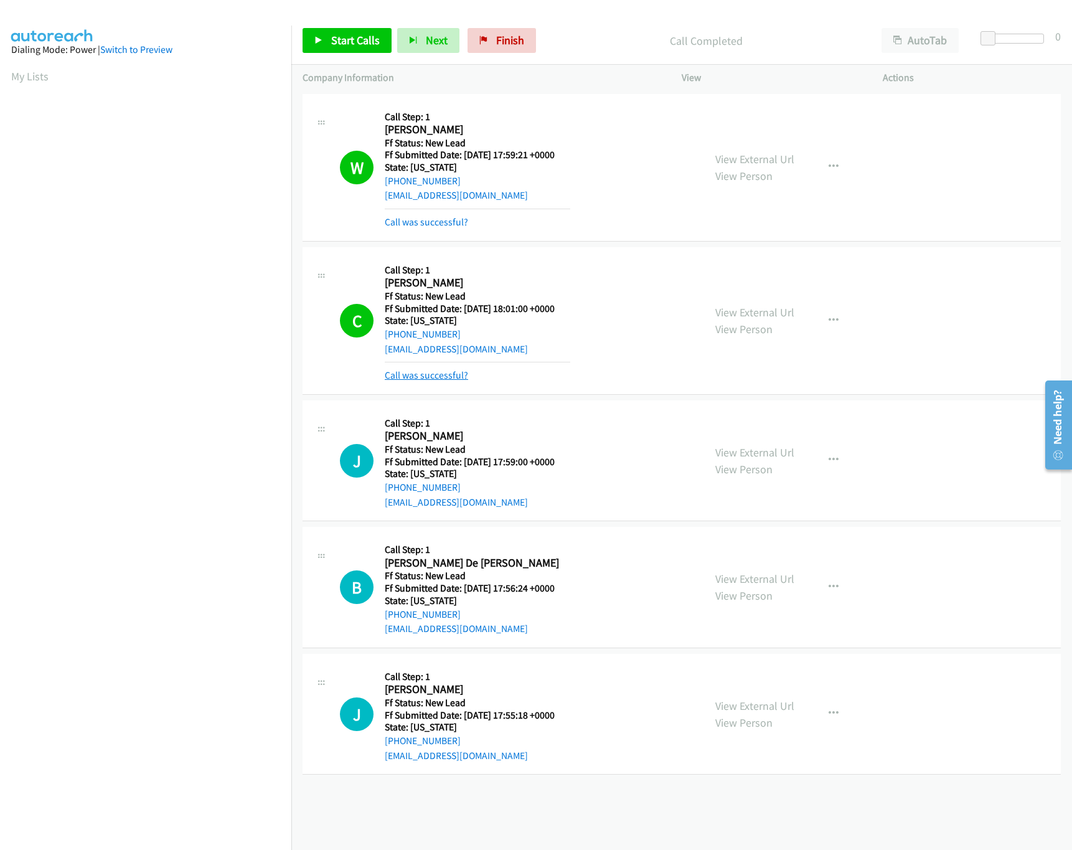
click at [452, 378] on link "Call was successful?" at bounding box center [426, 375] width 83 height 12
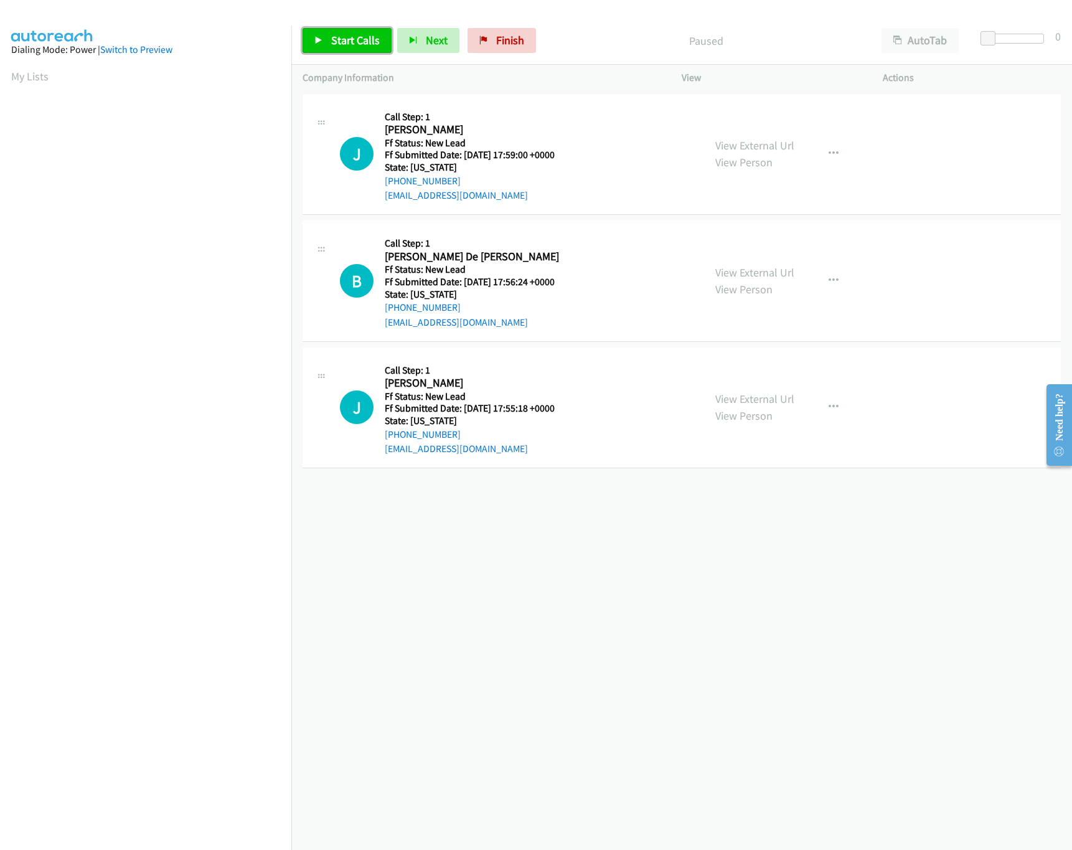
click at [373, 41] on span "Start Calls" at bounding box center [355, 40] width 49 height 14
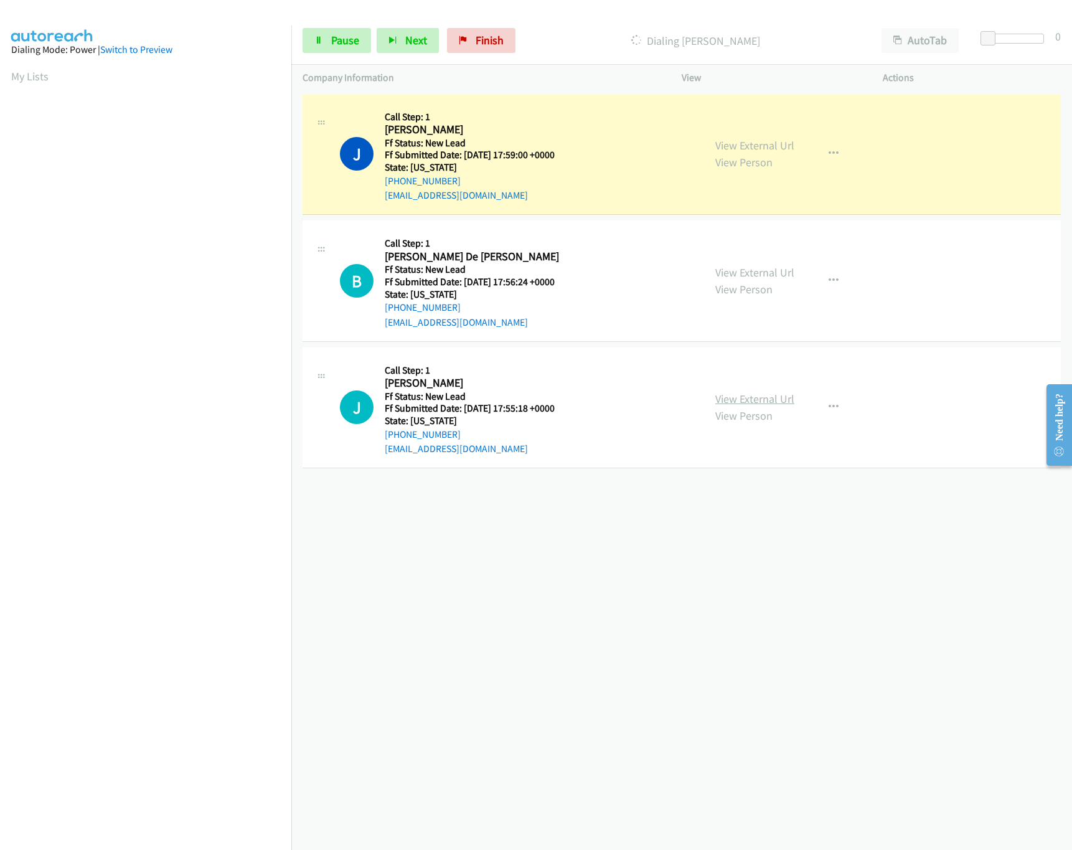
click at [747, 392] on link "View External Url" at bounding box center [754, 398] width 79 height 14
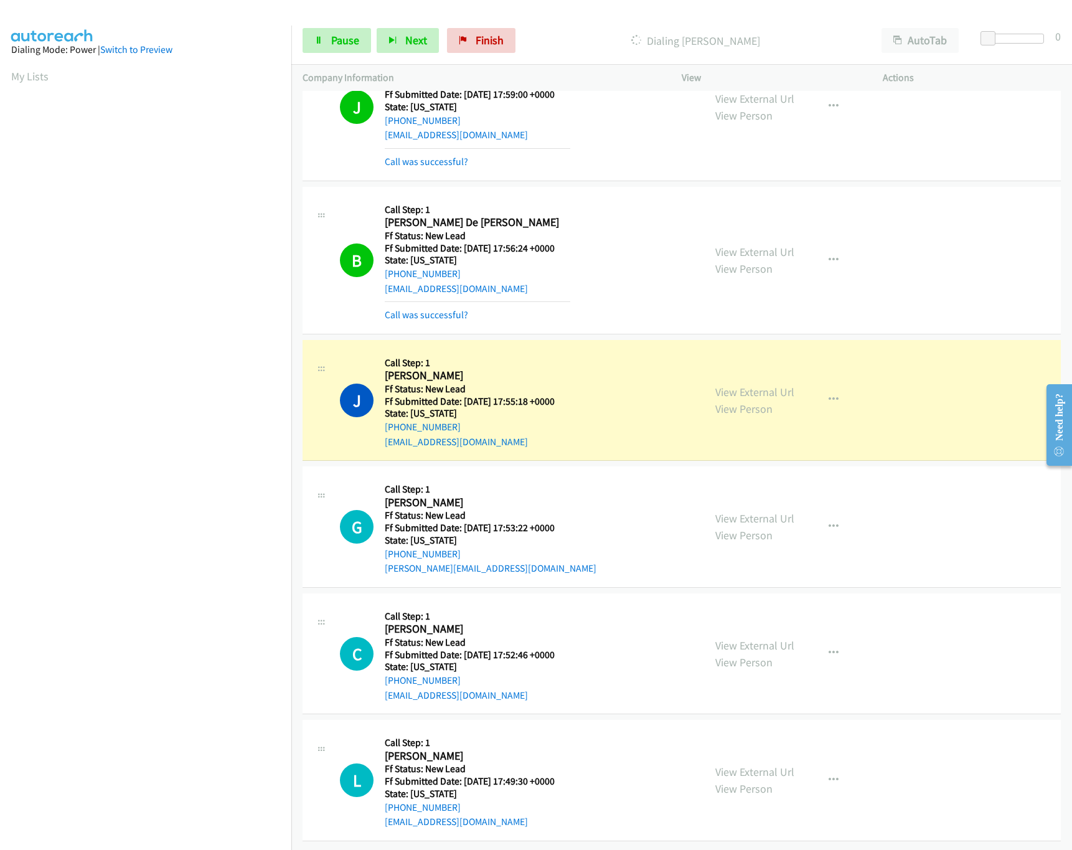
scroll to position [77, 0]
click at [734, 638] on link "View External Url" at bounding box center [754, 645] width 79 height 14
click at [747, 511] on link "View External Url" at bounding box center [754, 518] width 79 height 14
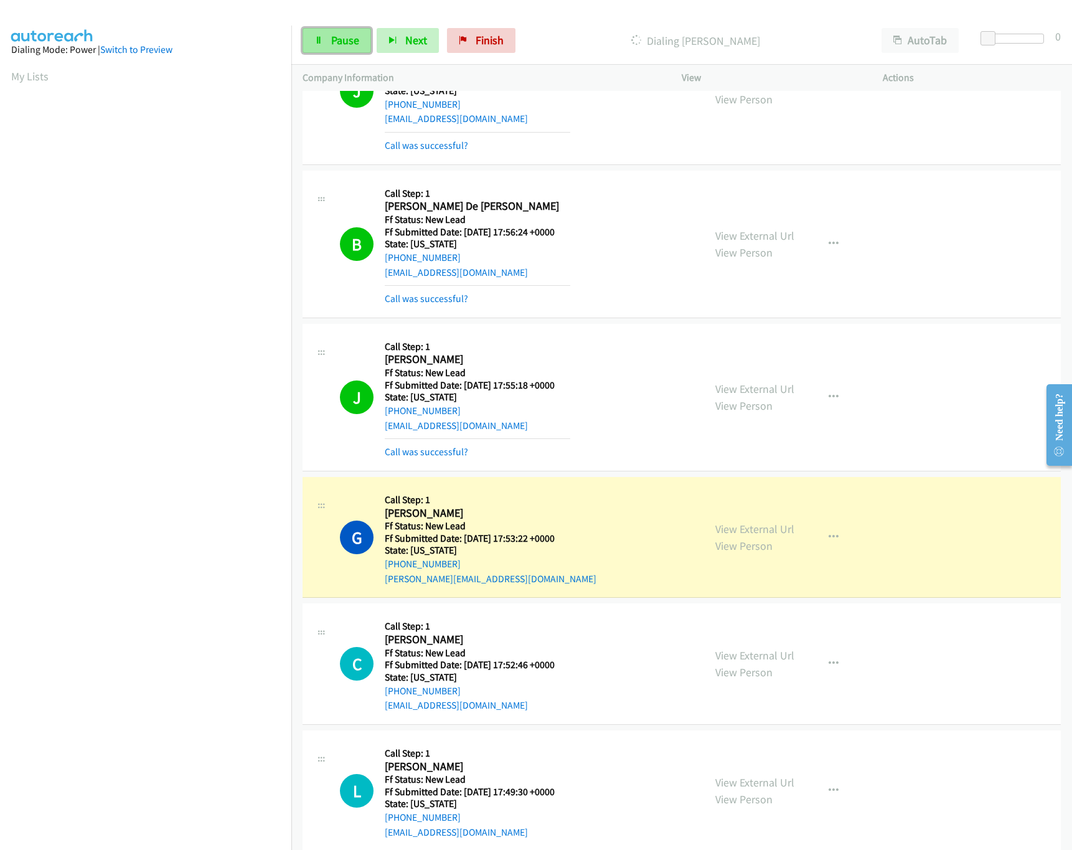
drag, startPoint x: 336, startPoint y: 42, endPoint x: 344, endPoint y: 38, distance: 8.9
click at [336, 42] on span "Pause" at bounding box center [345, 40] width 28 height 14
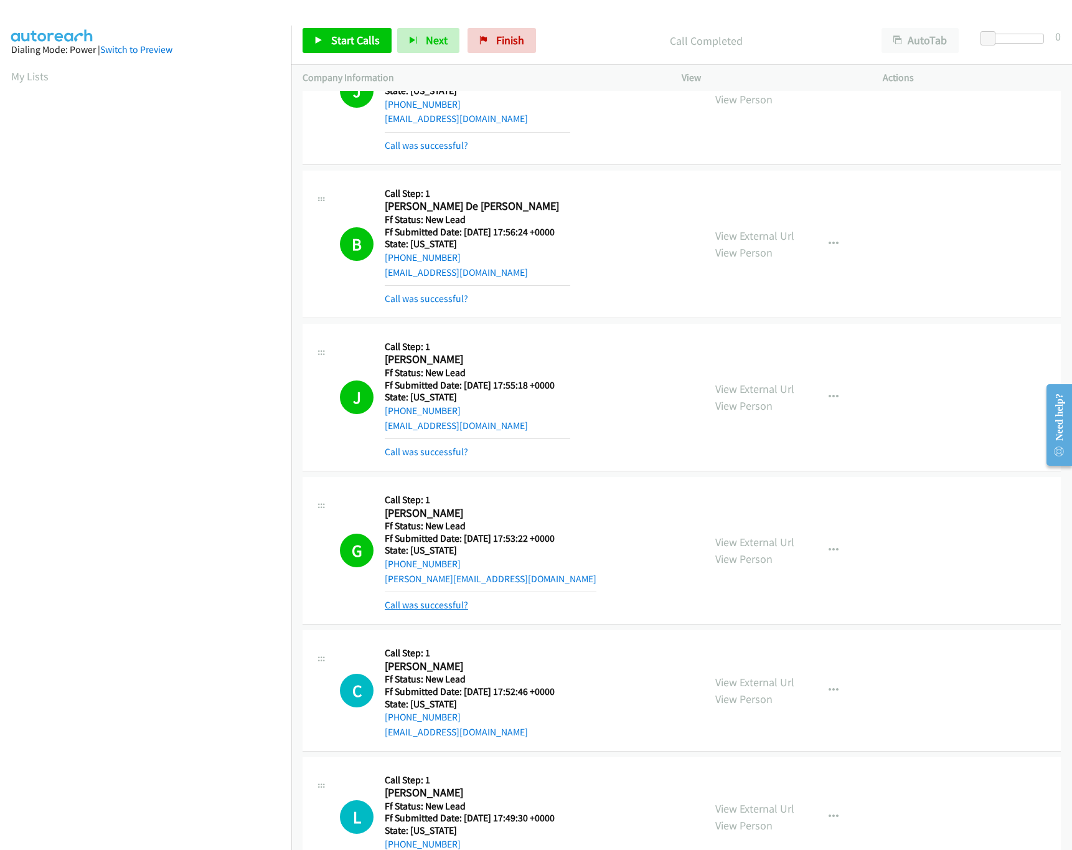
click at [423, 603] on link "Call was successful?" at bounding box center [426, 605] width 83 height 12
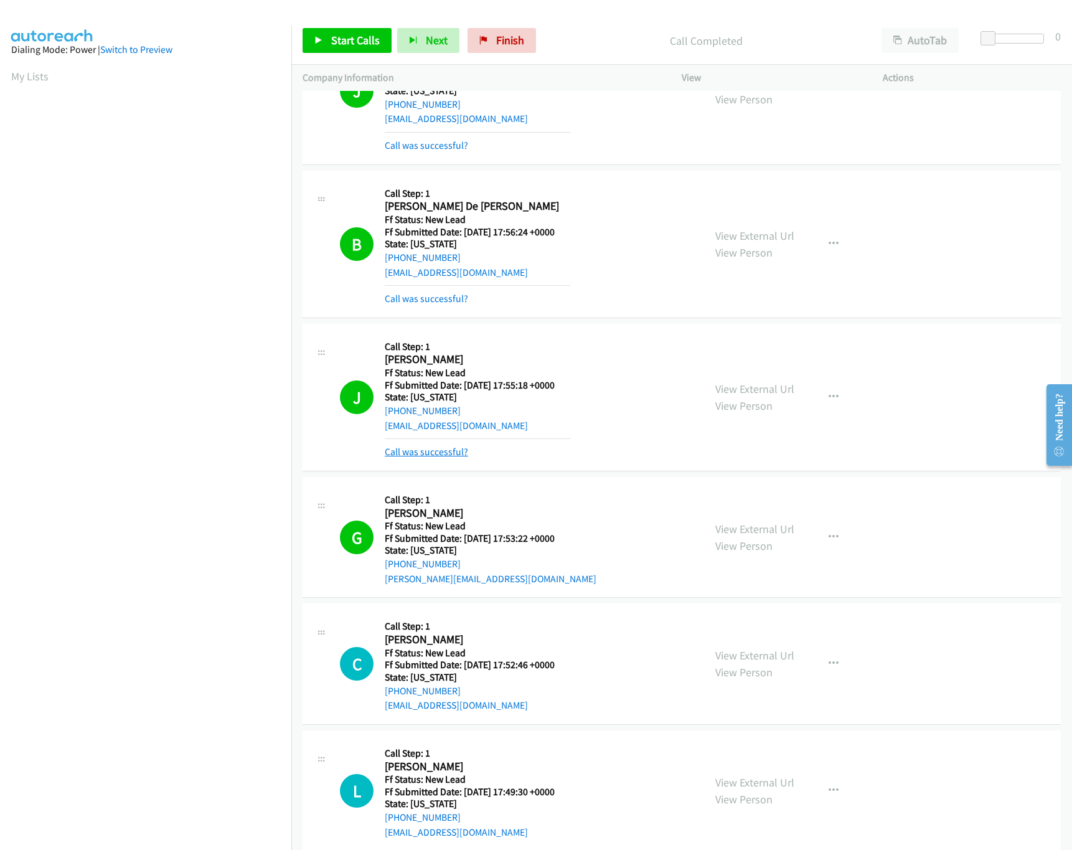
click at [443, 447] on link "Call was successful?" at bounding box center [426, 452] width 83 height 12
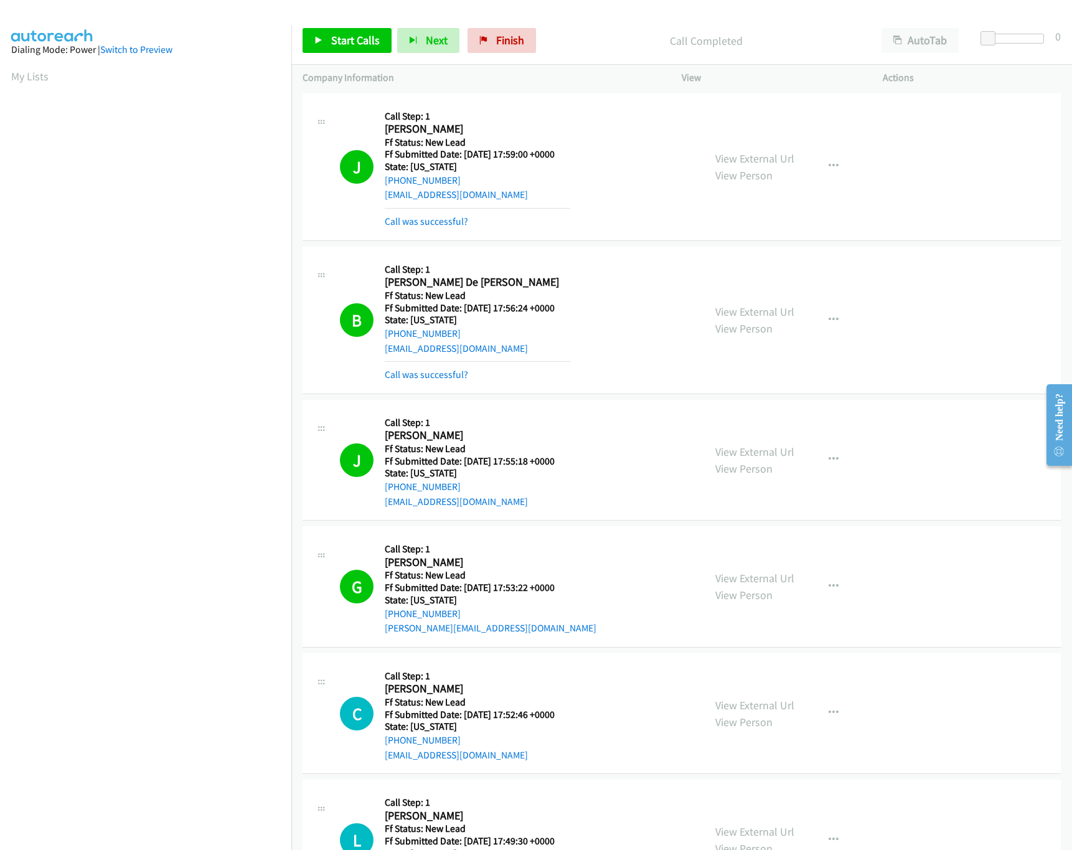
scroll to position [0, 0]
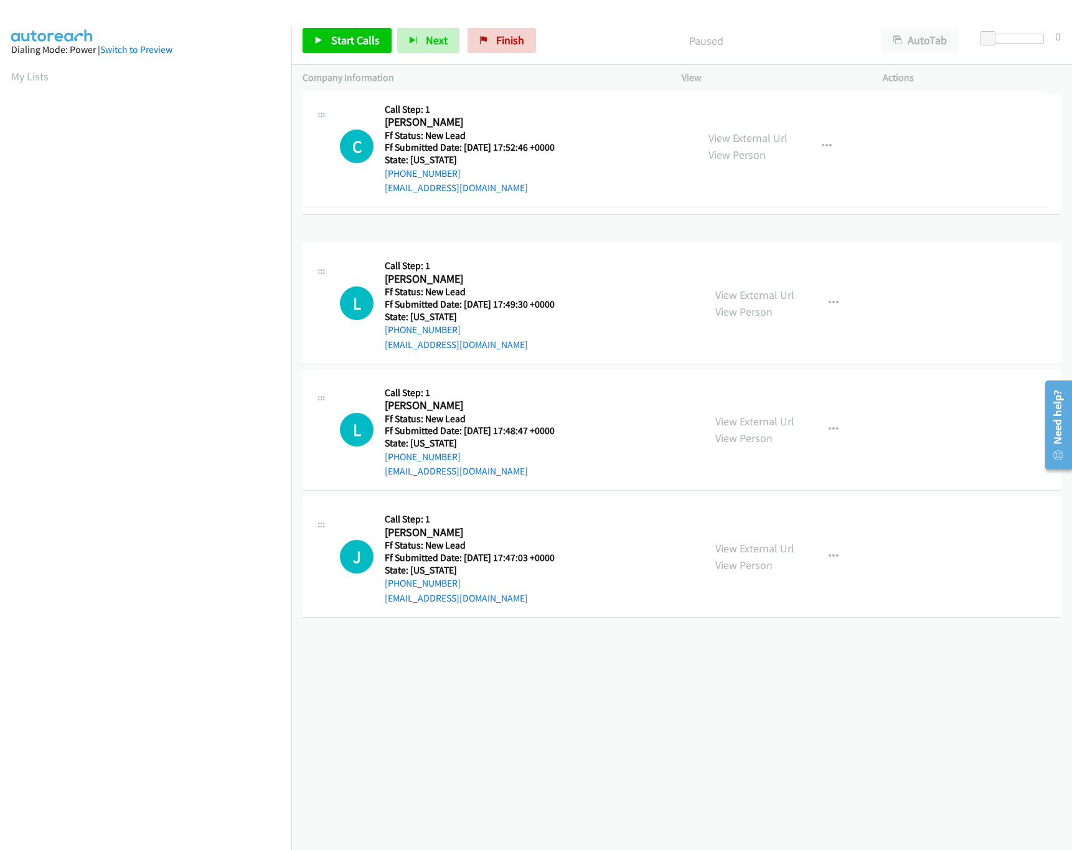
drag, startPoint x: 441, startPoint y: 299, endPoint x: 492, endPoint y: 118, distance: 188.0
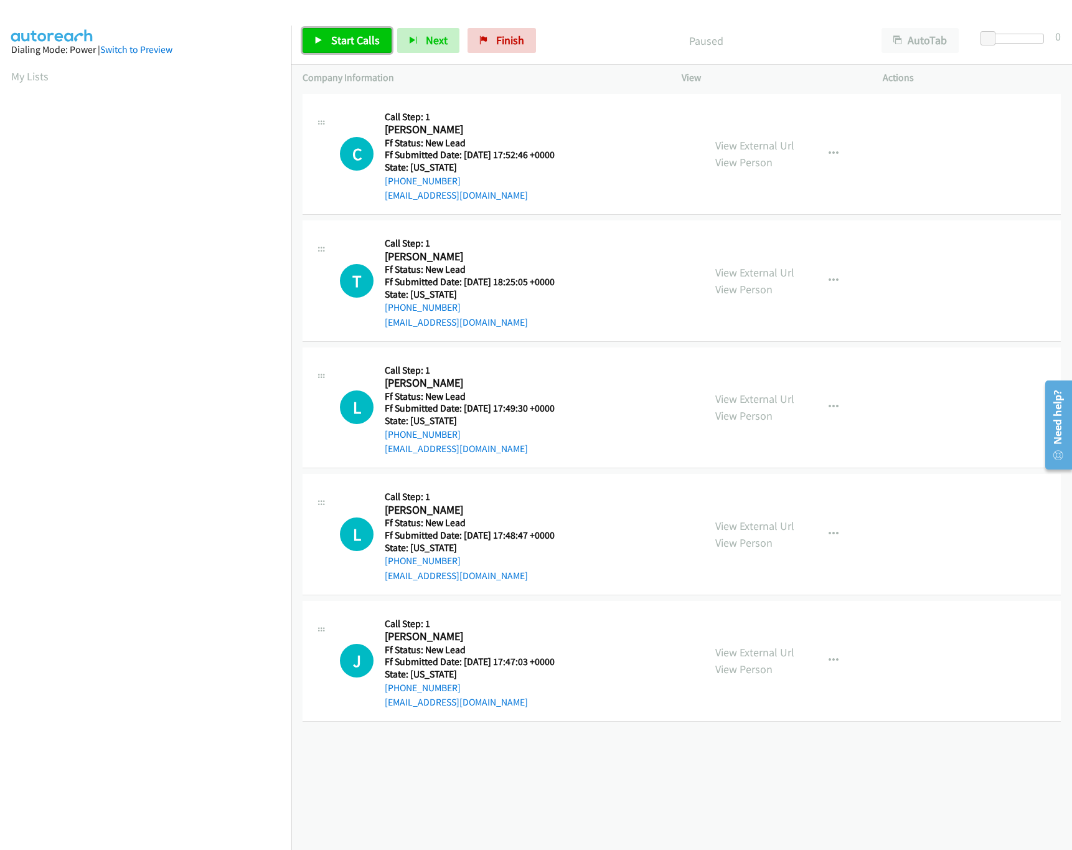
click at [331, 53] on link "Start Calls" at bounding box center [346, 40] width 89 height 25
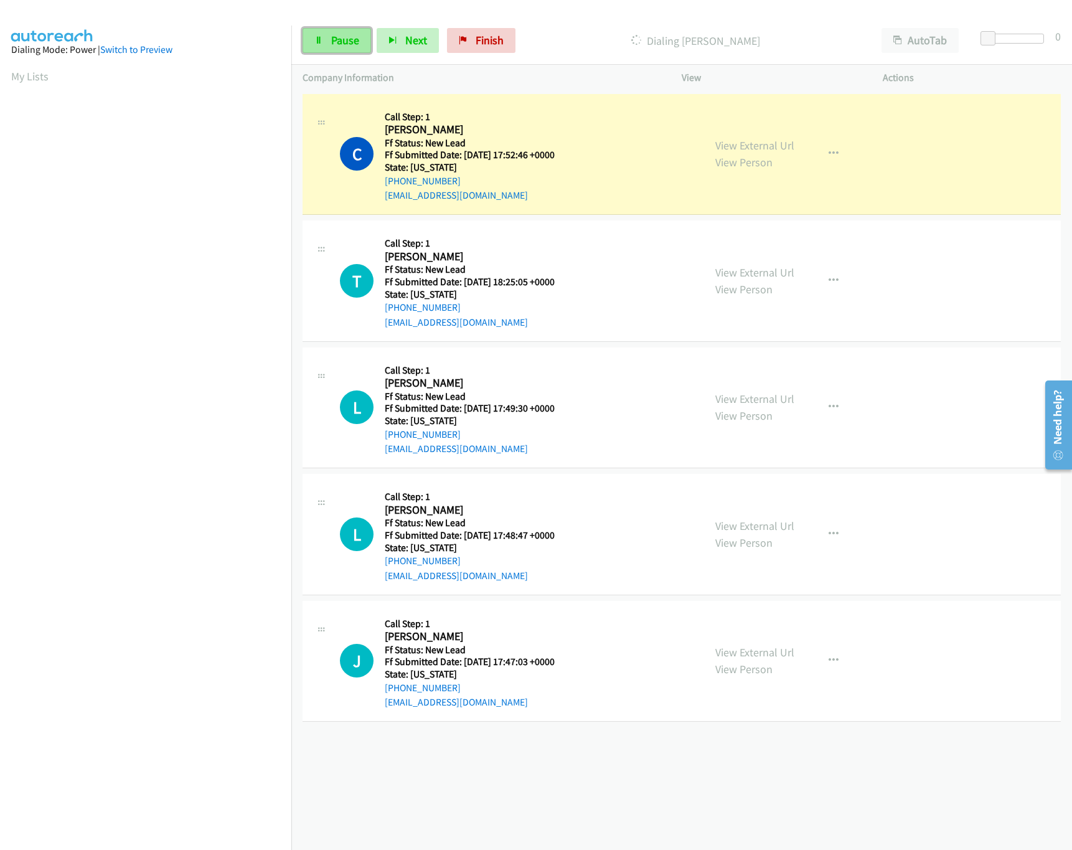
click at [334, 35] on span "Pause" at bounding box center [345, 40] width 28 height 14
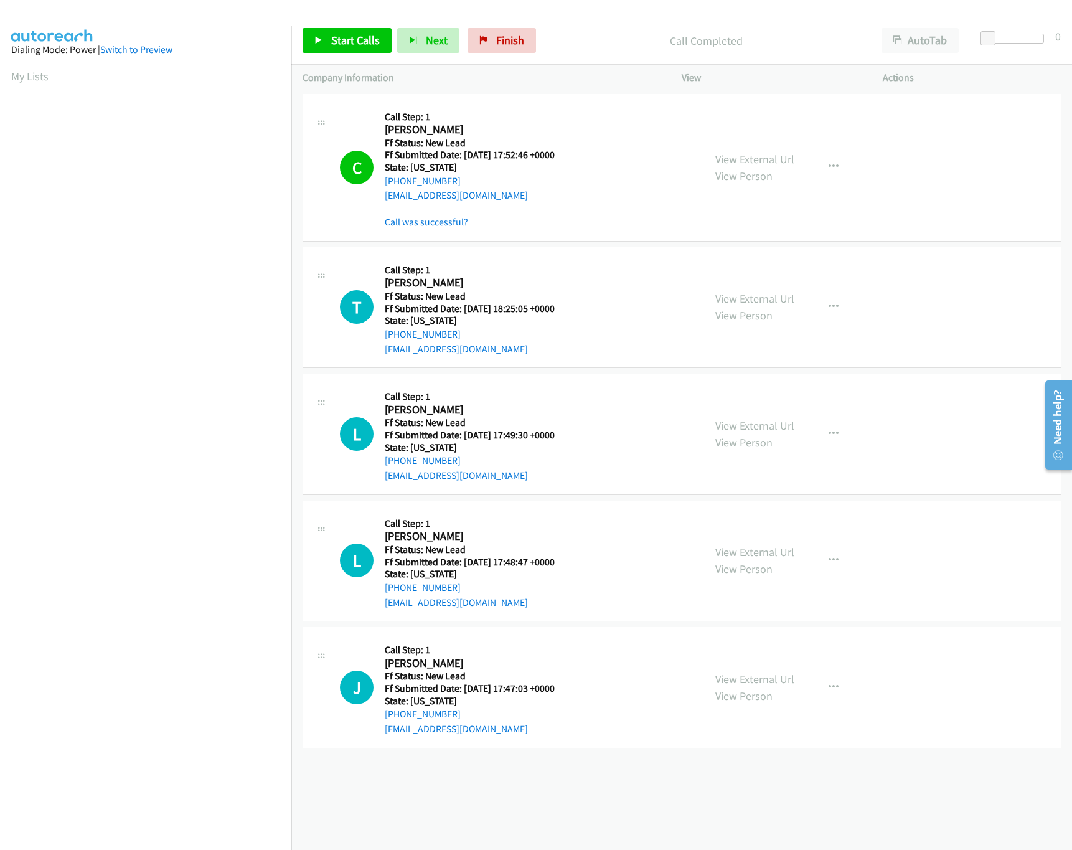
click at [512, 22] on div "Start Calls Pause Next Finish Call Completed AutoTab AutoTab 0" at bounding box center [681, 41] width 780 height 48
click at [496, 40] on span "Finish" at bounding box center [510, 40] width 28 height 14
drag, startPoint x: 525, startPoint y: 32, endPoint x: 602, endPoint y: 66, distance: 83.9
click at [527, 32] on link "Finish" at bounding box center [501, 40] width 68 height 25
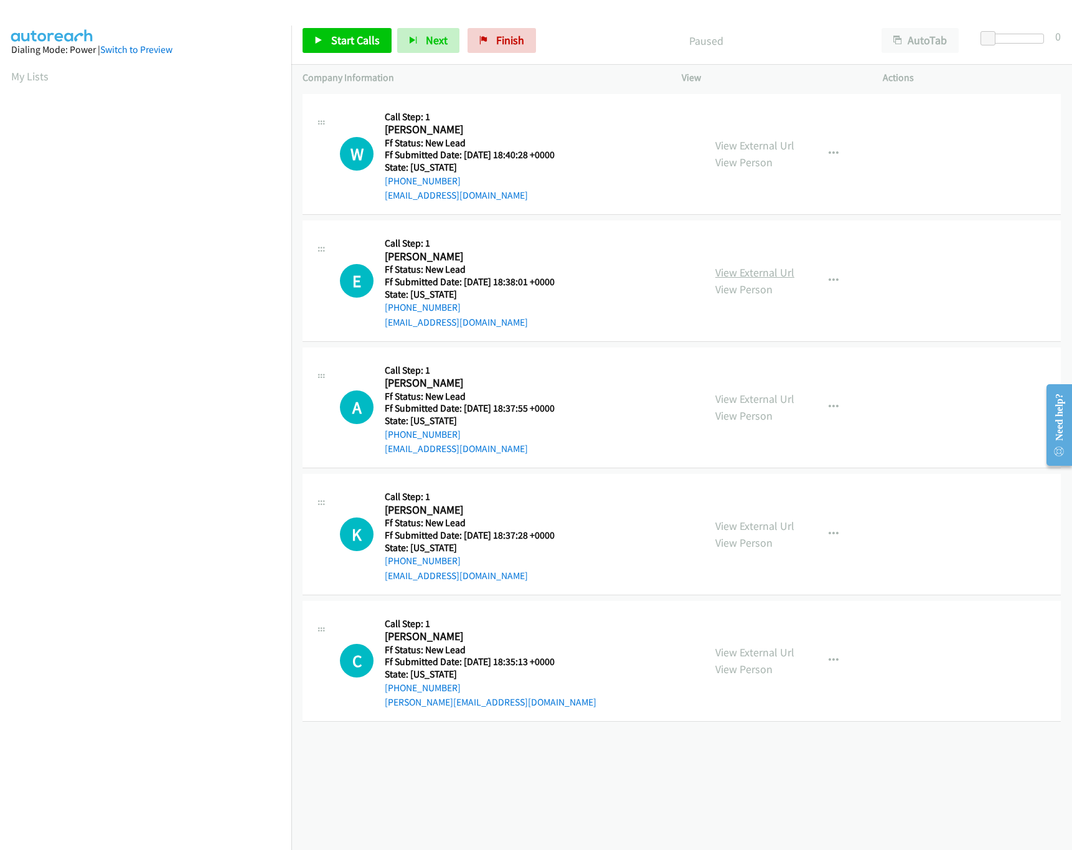
click at [751, 269] on link "View External Url" at bounding box center [754, 272] width 79 height 14
click at [759, 141] on link "View External Url" at bounding box center [754, 145] width 79 height 14
click at [353, 38] on span "Start Calls" at bounding box center [355, 40] width 49 height 14
drag, startPoint x: 990, startPoint y: 38, endPoint x: 1008, endPoint y: 40, distance: 18.1
click at [1008, 40] on span at bounding box center [1000, 38] width 15 height 15
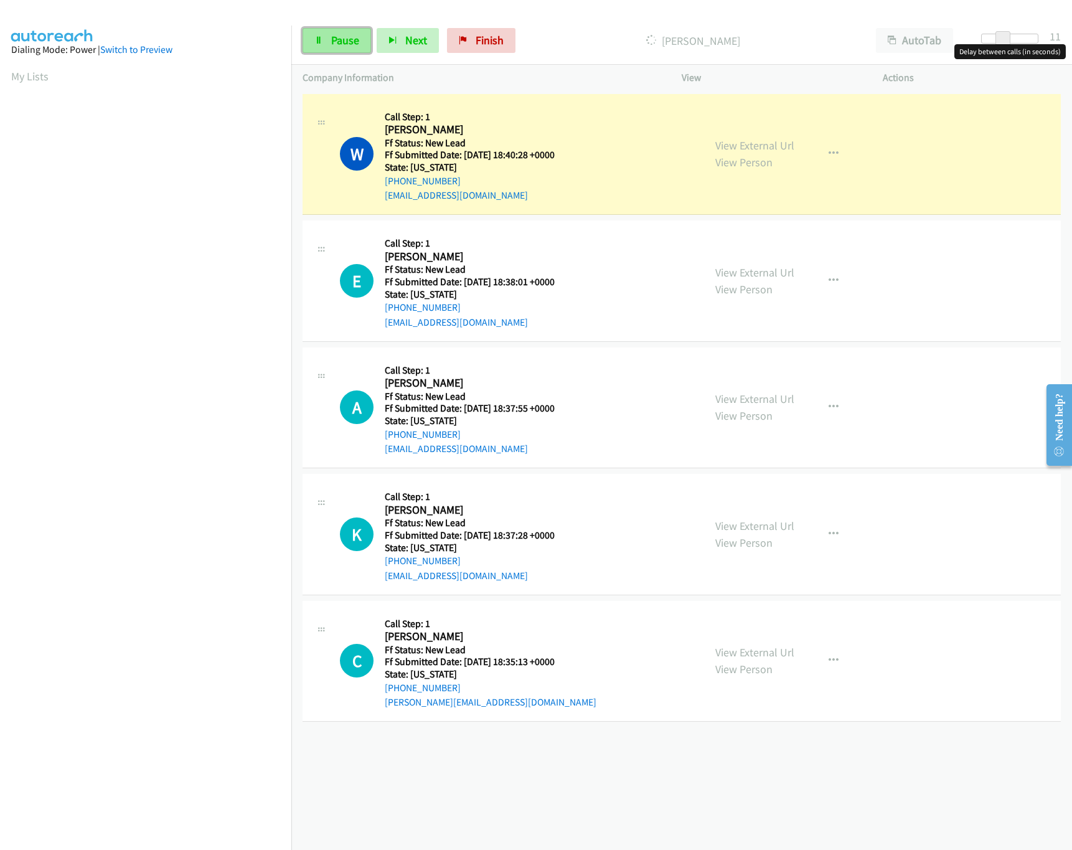
click at [345, 37] on span "Pause" at bounding box center [345, 40] width 28 height 14
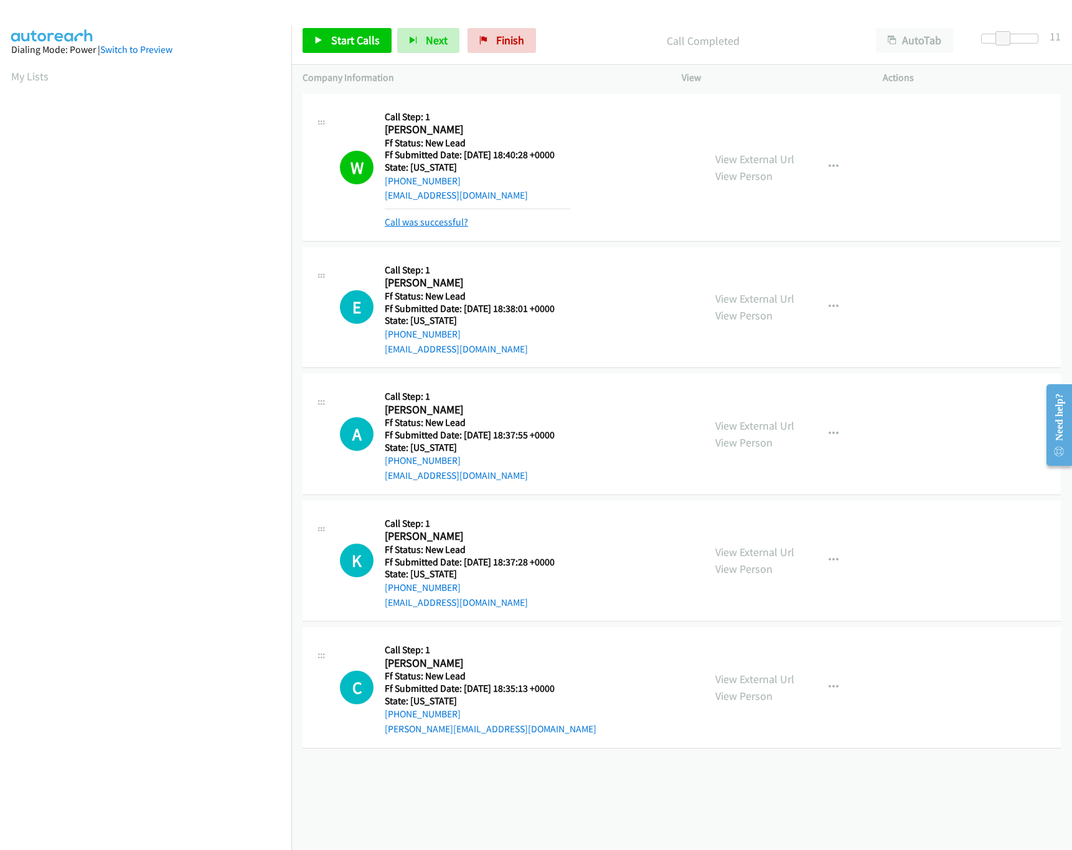
click at [416, 222] on link "Call was successful?" at bounding box center [426, 222] width 83 height 12
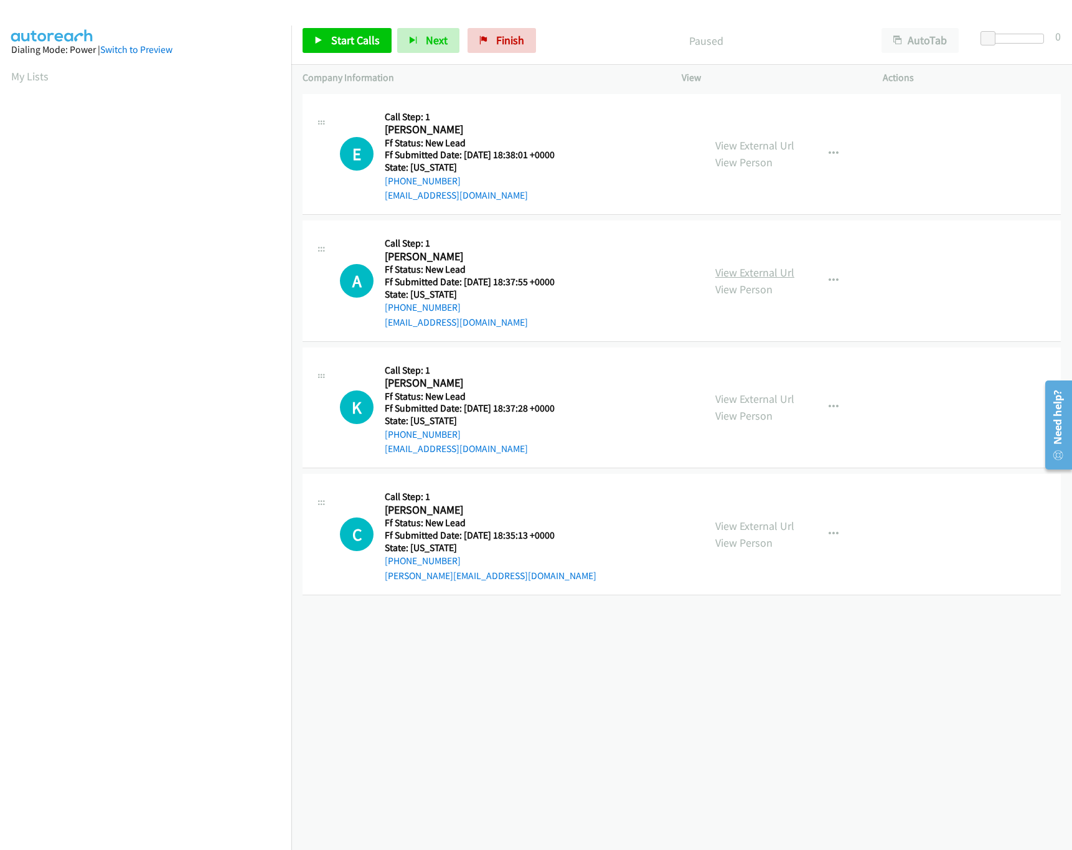
click at [715, 273] on link "View External Url" at bounding box center [754, 272] width 79 height 14
click at [733, 402] on link "View External Url" at bounding box center [754, 398] width 79 height 14
click at [349, 42] on span "Start Calls" at bounding box center [355, 40] width 49 height 14
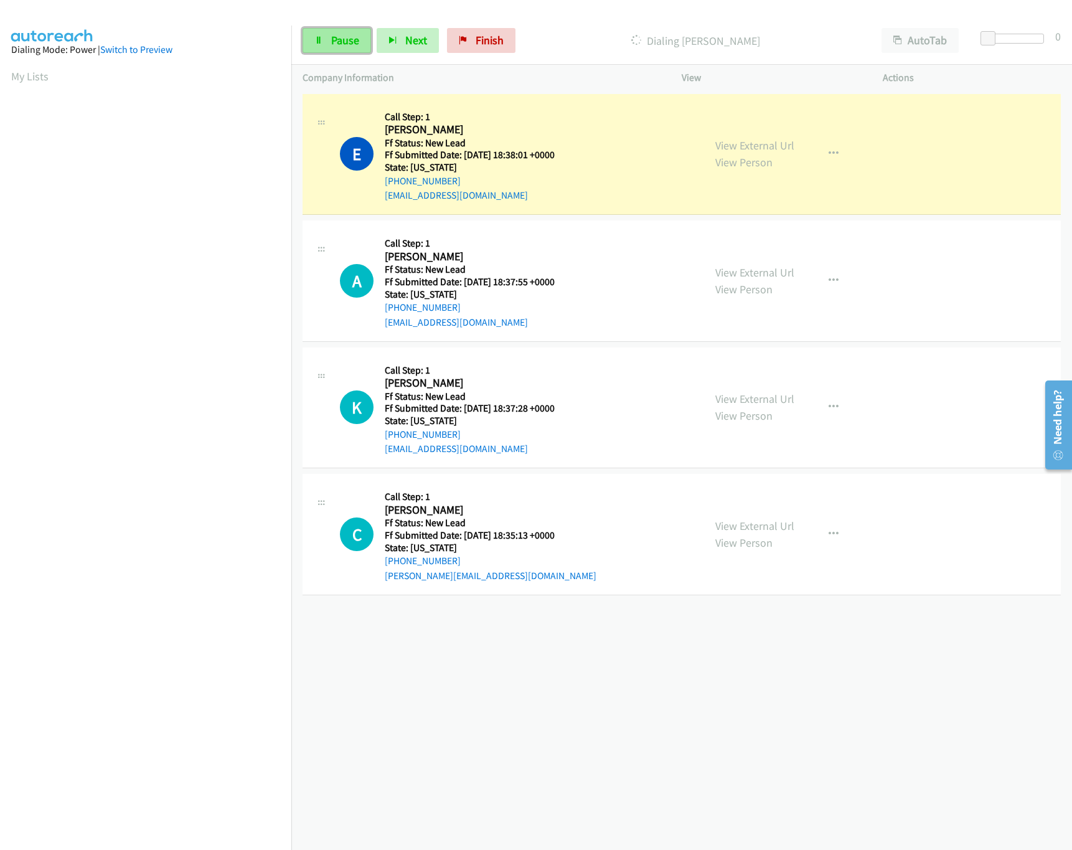
click at [338, 47] on link "Pause" at bounding box center [336, 40] width 68 height 25
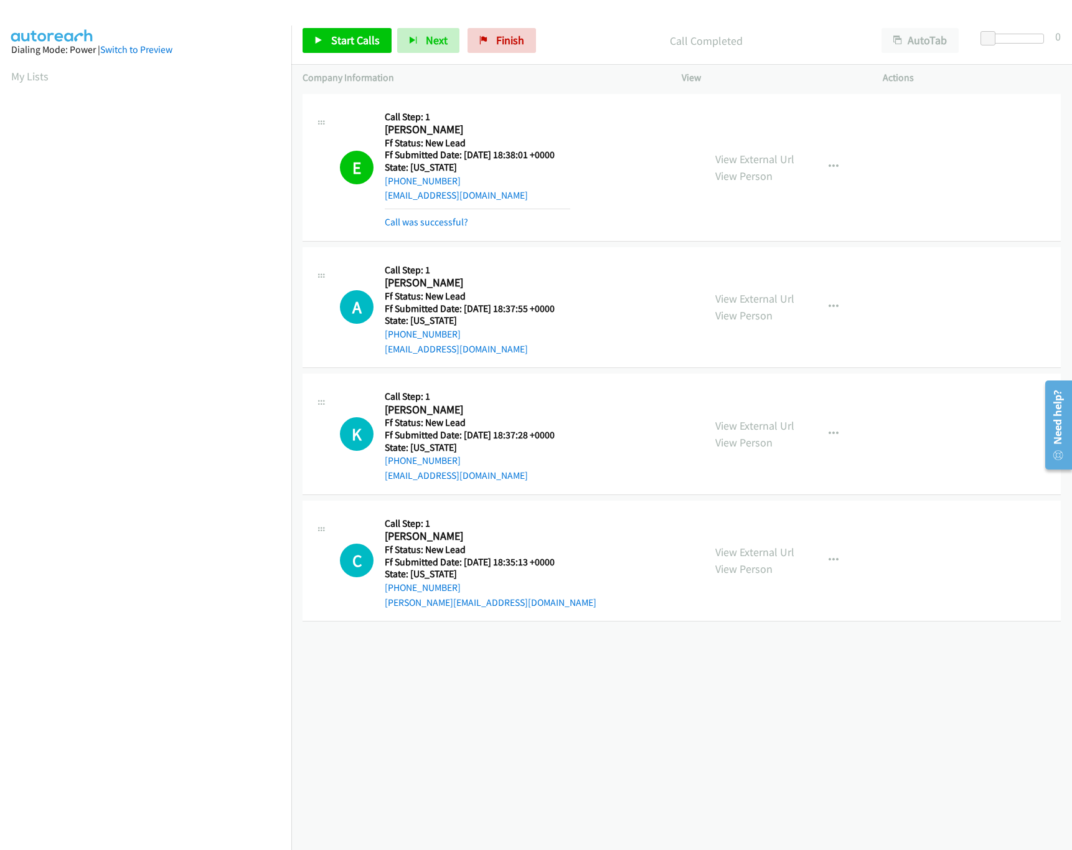
click at [448, 233] on div "E Callback Scheduled Call Step: 1 Elizabeth Borges America/New_York Ff Status: …" at bounding box center [681, 168] width 758 height 148
click at [443, 227] on link "Call was successful?" at bounding box center [426, 222] width 83 height 12
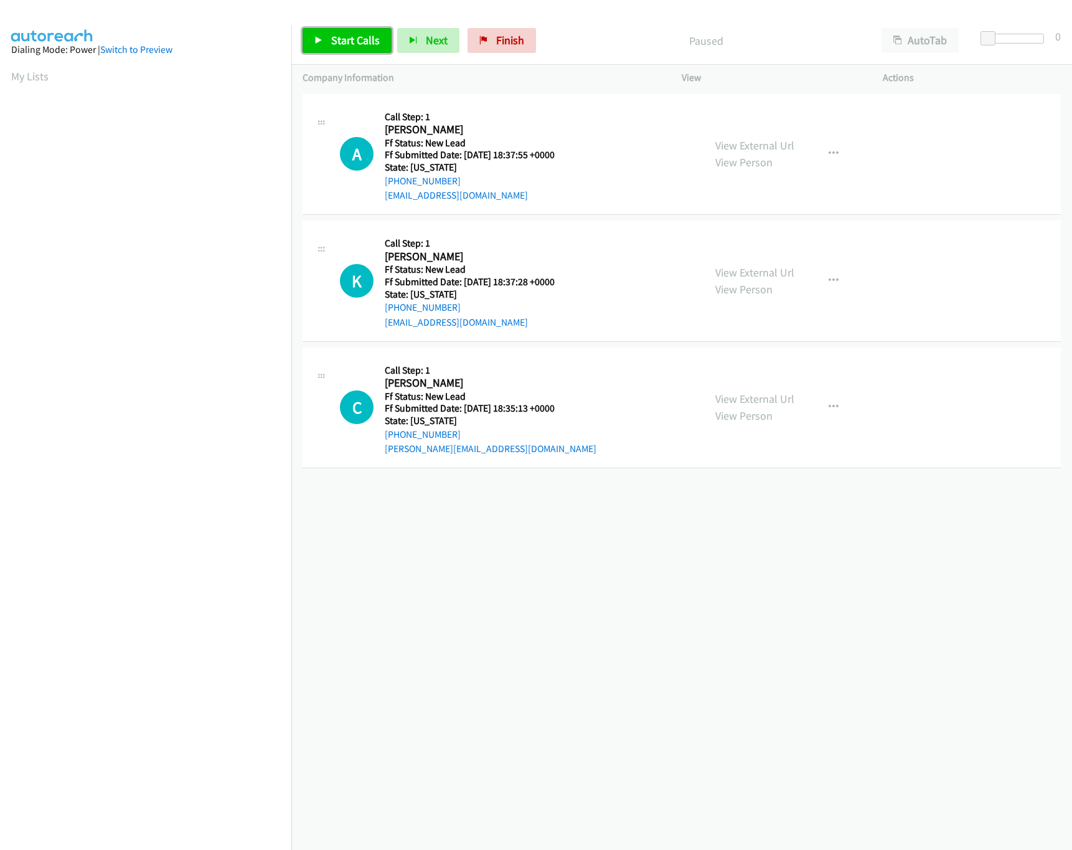
click at [330, 49] on link "Start Calls" at bounding box center [346, 40] width 89 height 25
click at [744, 398] on link "View External Url" at bounding box center [754, 398] width 79 height 14
click at [326, 50] on link "Pause" at bounding box center [336, 40] width 68 height 25
click at [319, 41] on icon at bounding box center [318, 41] width 9 height 9
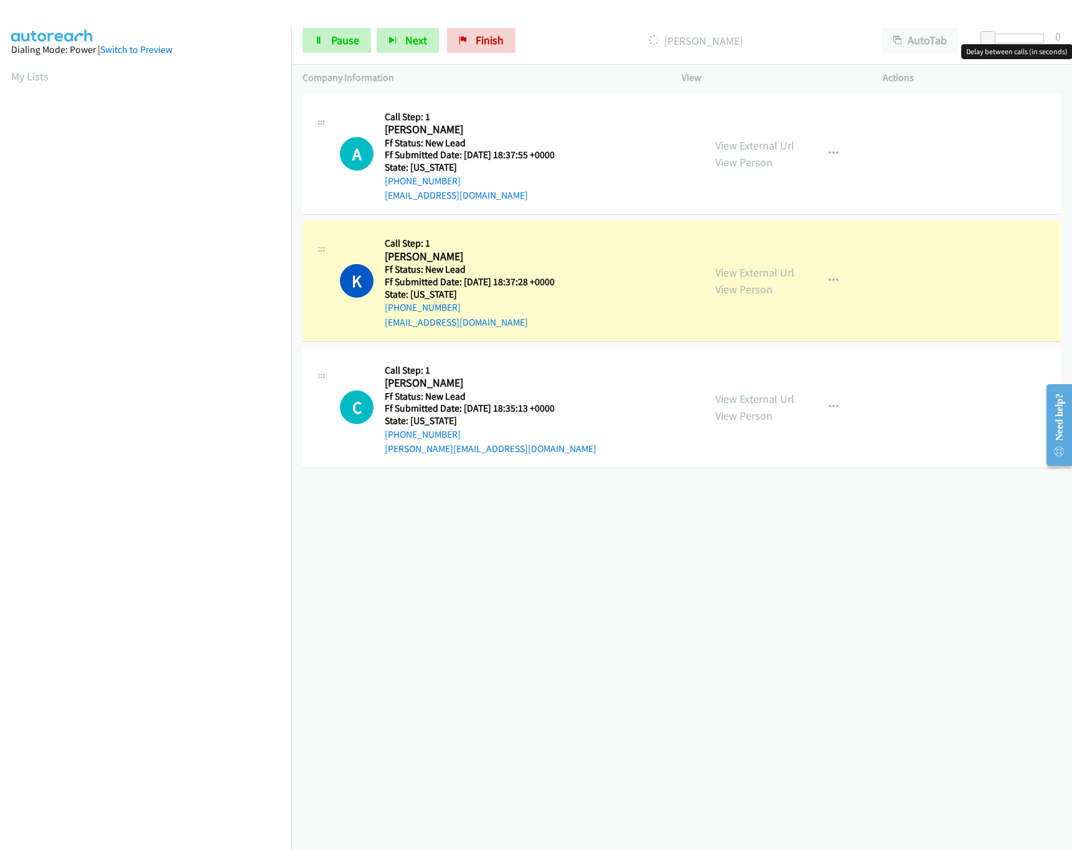
click at [1005, 39] on div at bounding box center [1014, 39] width 57 height 10
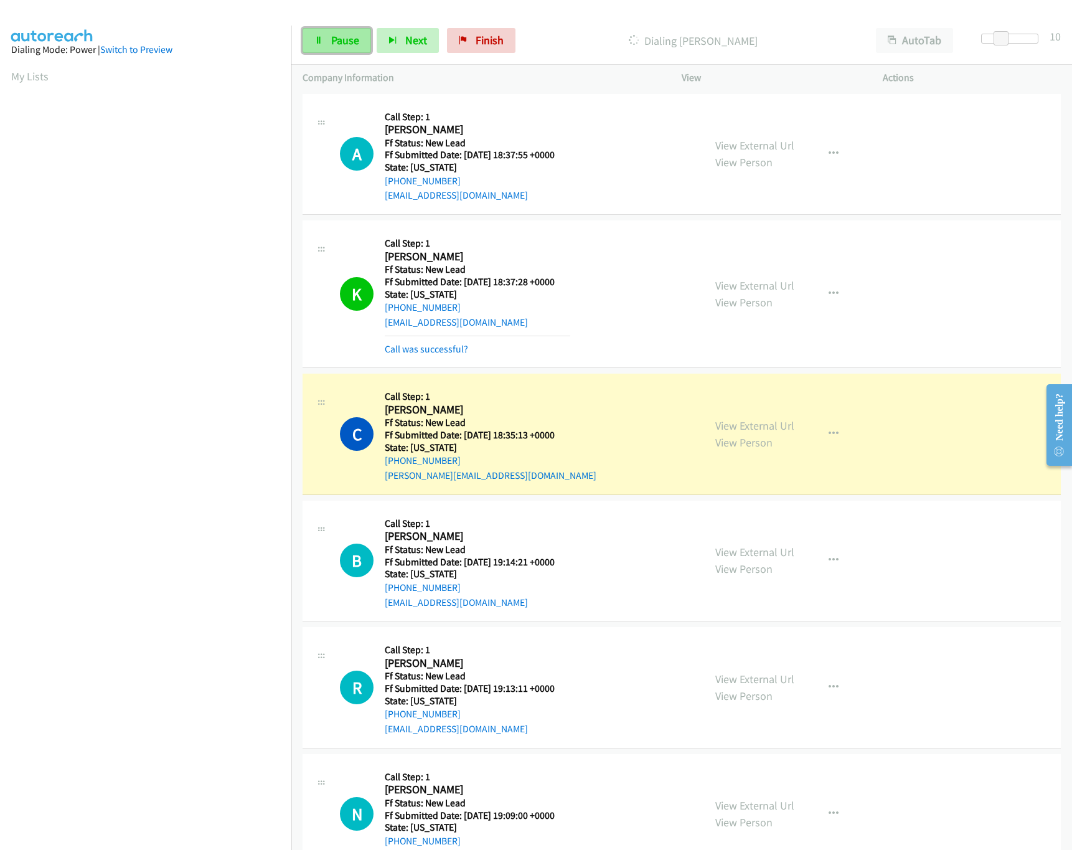
click at [348, 40] on span "Pause" at bounding box center [345, 40] width 28 height 14
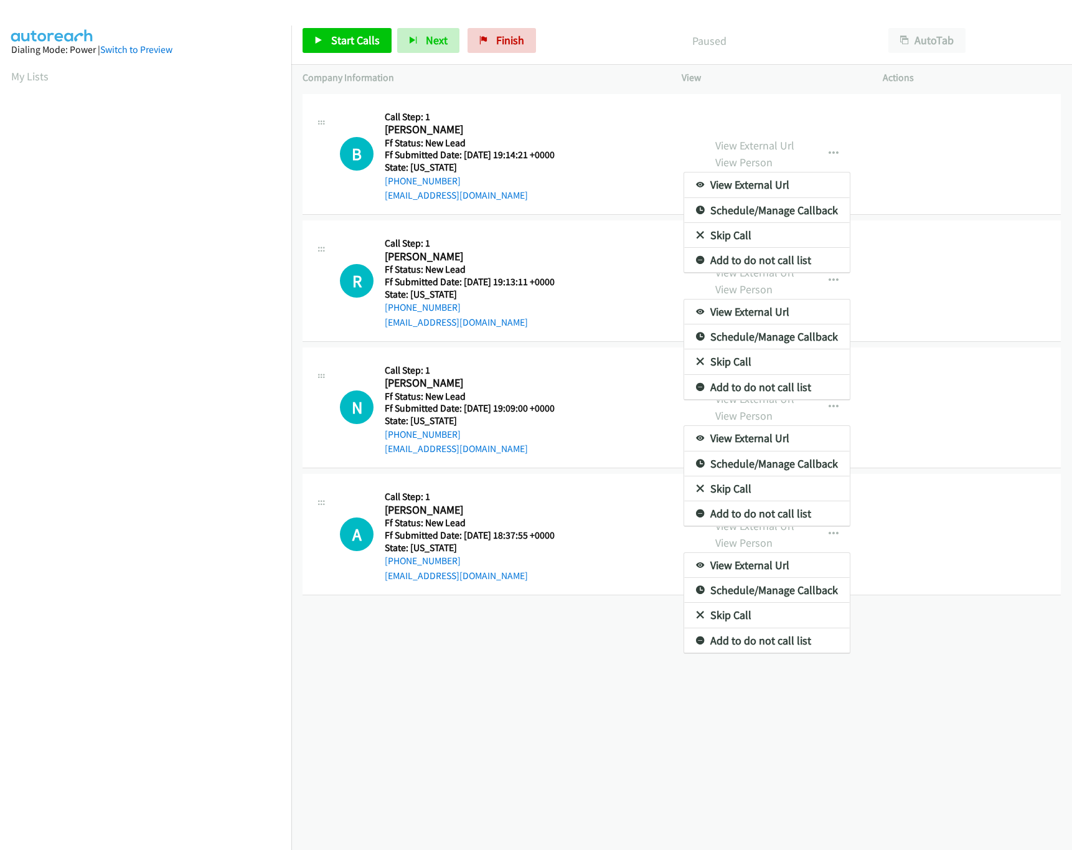
click at [432, 493] on div at bounding box center [536, 425] width 1072 height 850
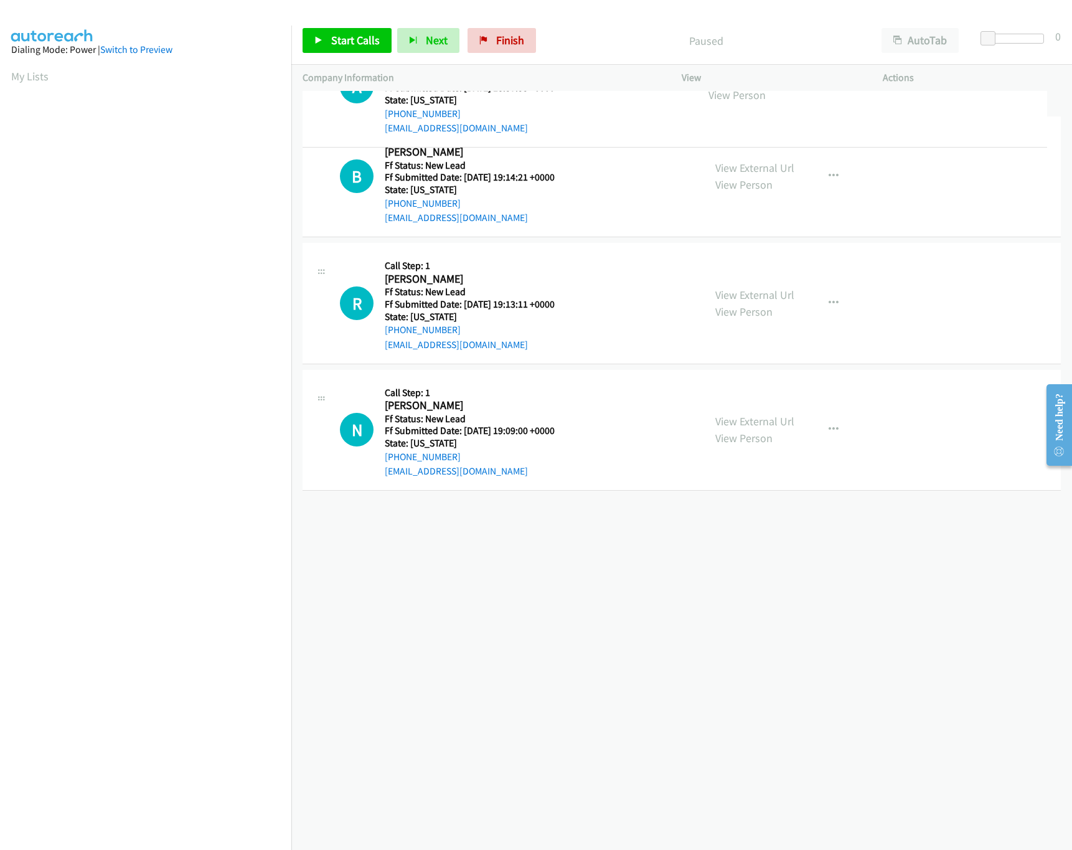
drag, startPoint x: 485, startPoint y: 548, endPoint x: 541, endPoint y: 100, distance: 451.6
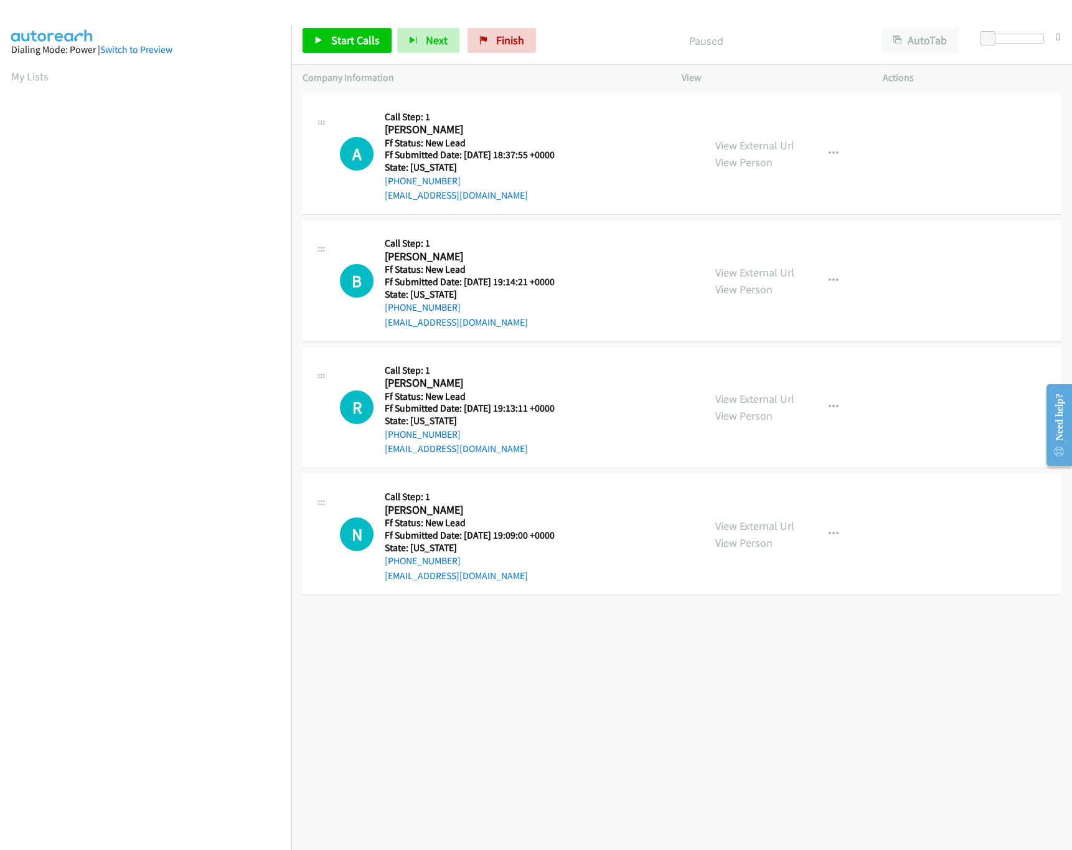
click at [560, 680] on div "[PHONE_NUMBER] Call failed - Please reload the list and try again The Callbar F…" at bounding box center [681, 470] width 780 height 759
drag, startPoint x: 339, startPoint y: 56, endPoint x: 345, endPoint y: 49, distance: 10.1
click at [345, 49] on div "Start Calls Pause Next Finish Paused AutoTab AutoTab 0" at bounding box center [681, 41] width 780 height 48
click at [345, 49] on link "Start Calls" at bounding box center [346, 40] width 89 height 25
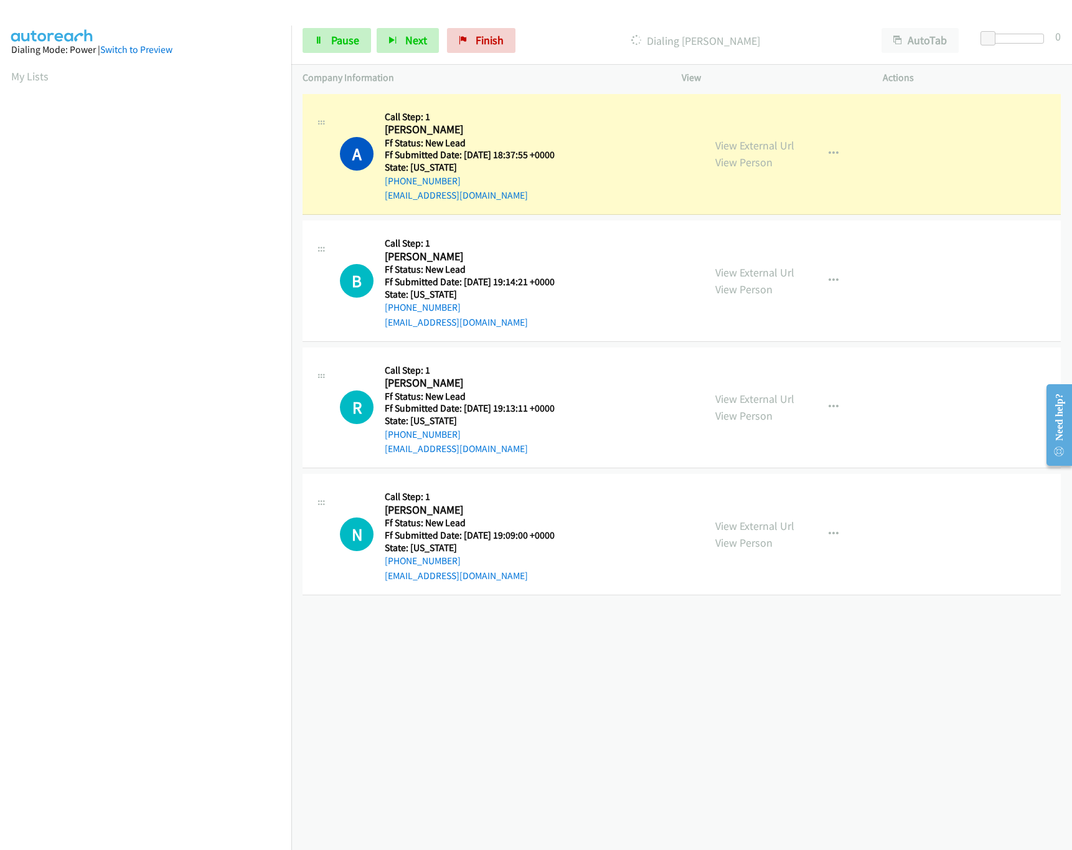
click at [789, 690] on div "[PHONE_NUMBER] Call failed - Please reload the list and try again The Callbar F…" at bounding box center [681, 470] width 780 height 759
click at [766, 267] on link "View External Url" at bounding box center [754, 272] width 79 height 14
click at [312, 47] on link "Pause" at bounding box center [336, 40] width 68 height 25
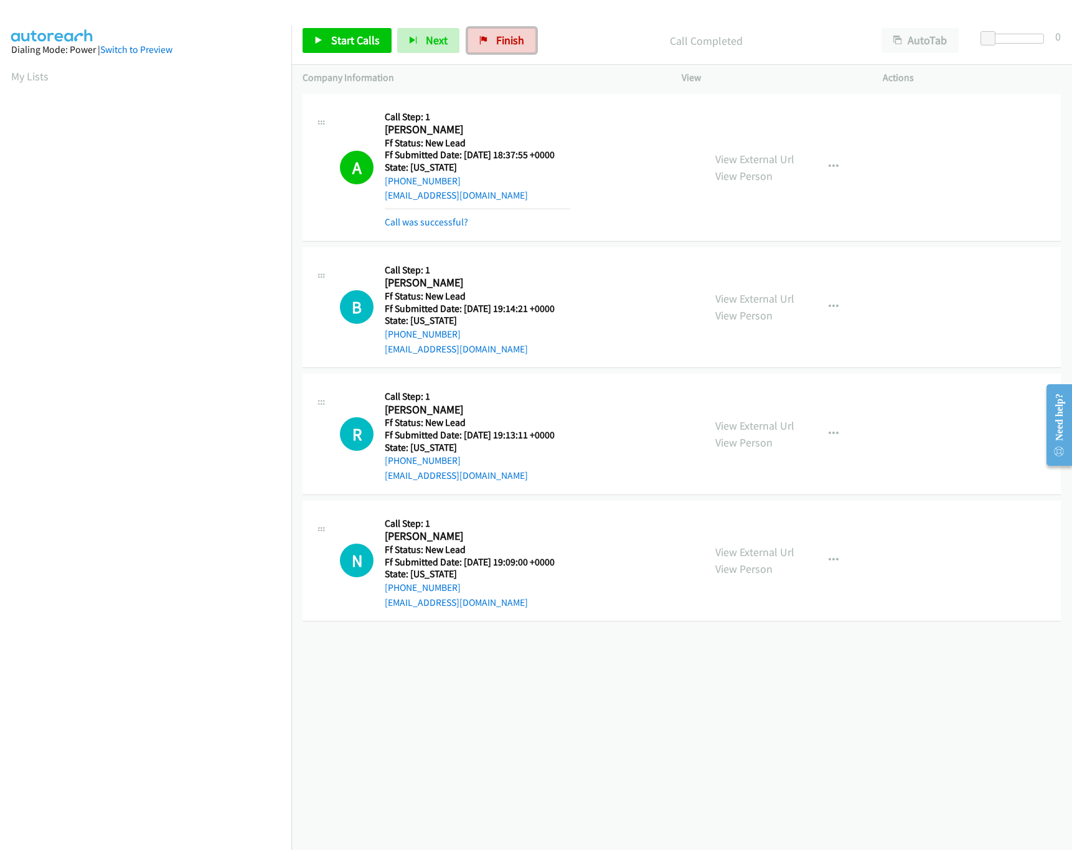
drag, startPoint x: 493, startPoint y: 34, endPoint x: 617, endPoint y: 63, distance: 127.4
click at [493, 34] on link "Finish" at bounding box center [501, 40] width 68 height 25
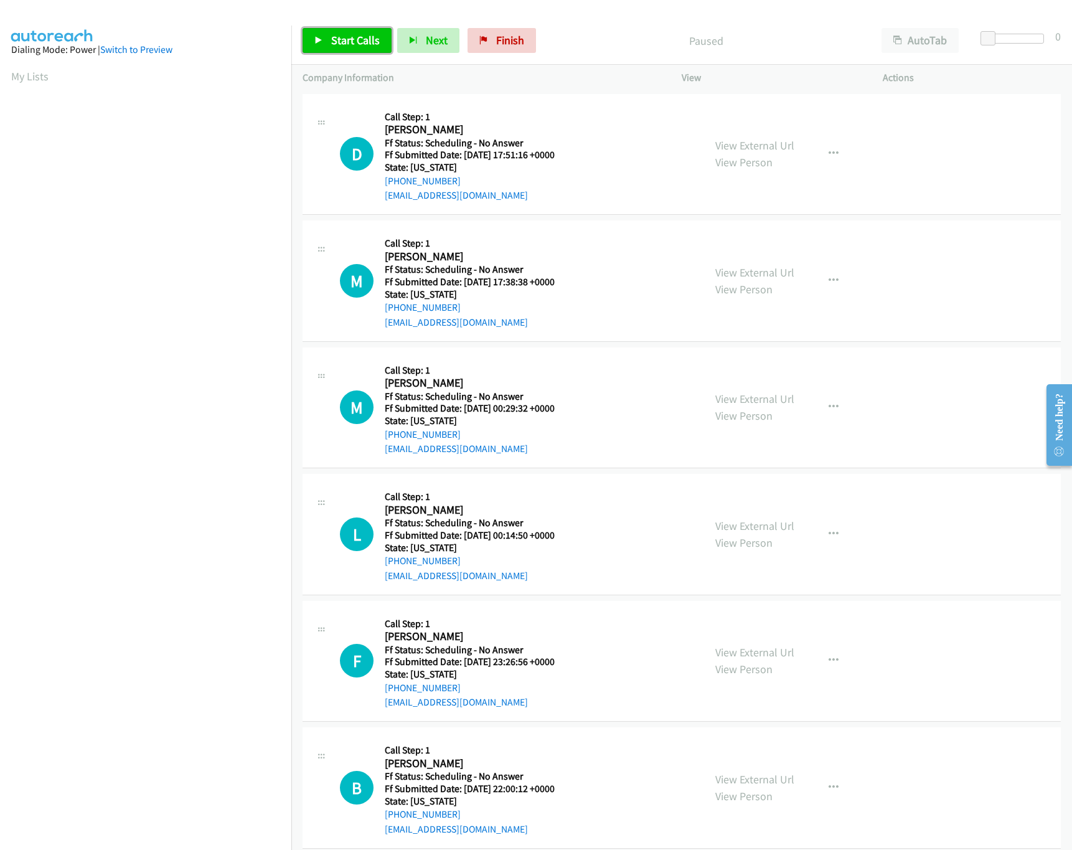
click at [336, 44] on span "Start Calls" at bounding box center [355, 40] width 49 height 14
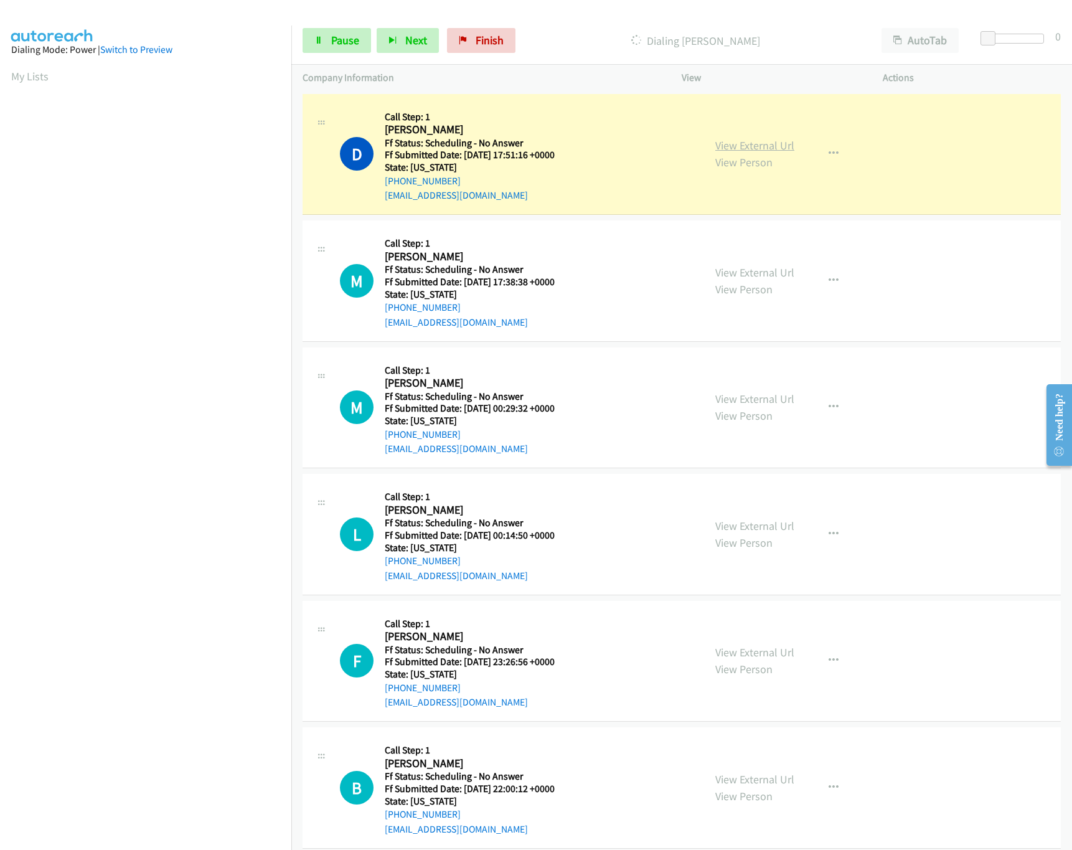
click at [753, 148] on link "View External Url" at bounding box center [754, 145] width 79 height 14
click at [767, 277] on link "View External Url" at bounding box center [754, 272] width 79 height 14
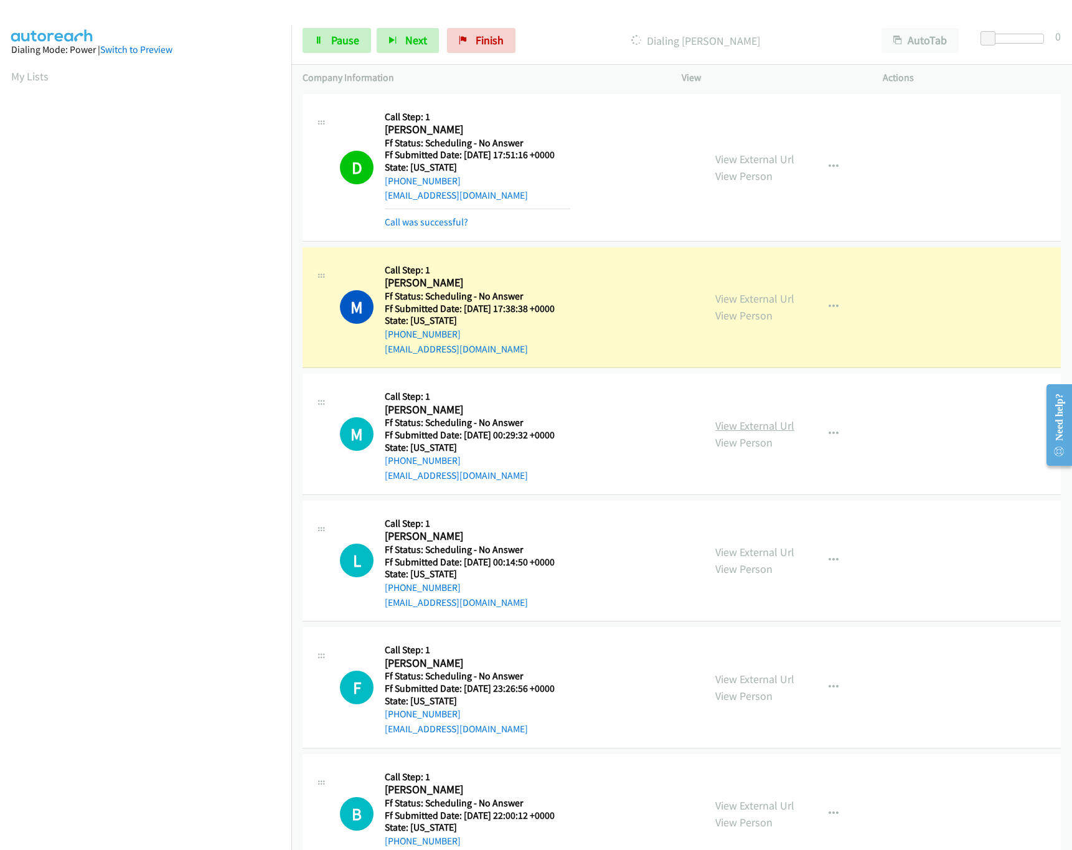
click at [761, 421] on link "View External Url" at bounding box center [754, 425] width 79 height 14
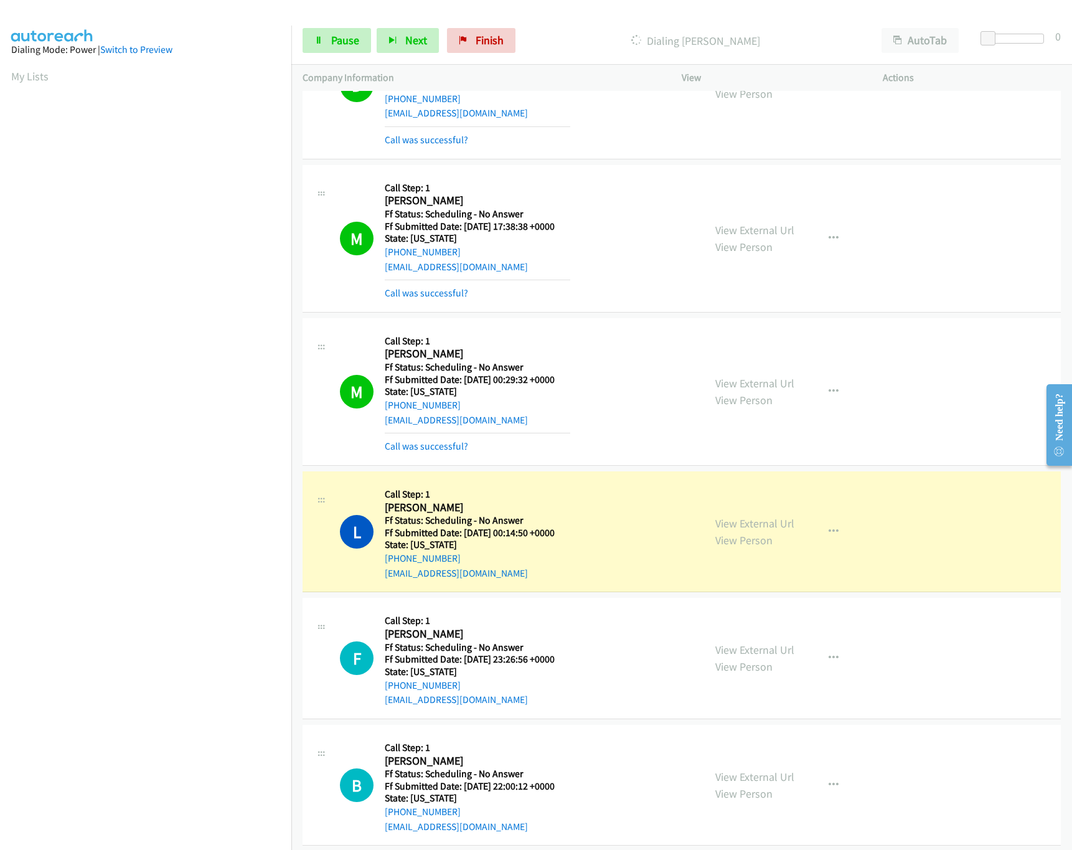
scroll to position [124, 0]
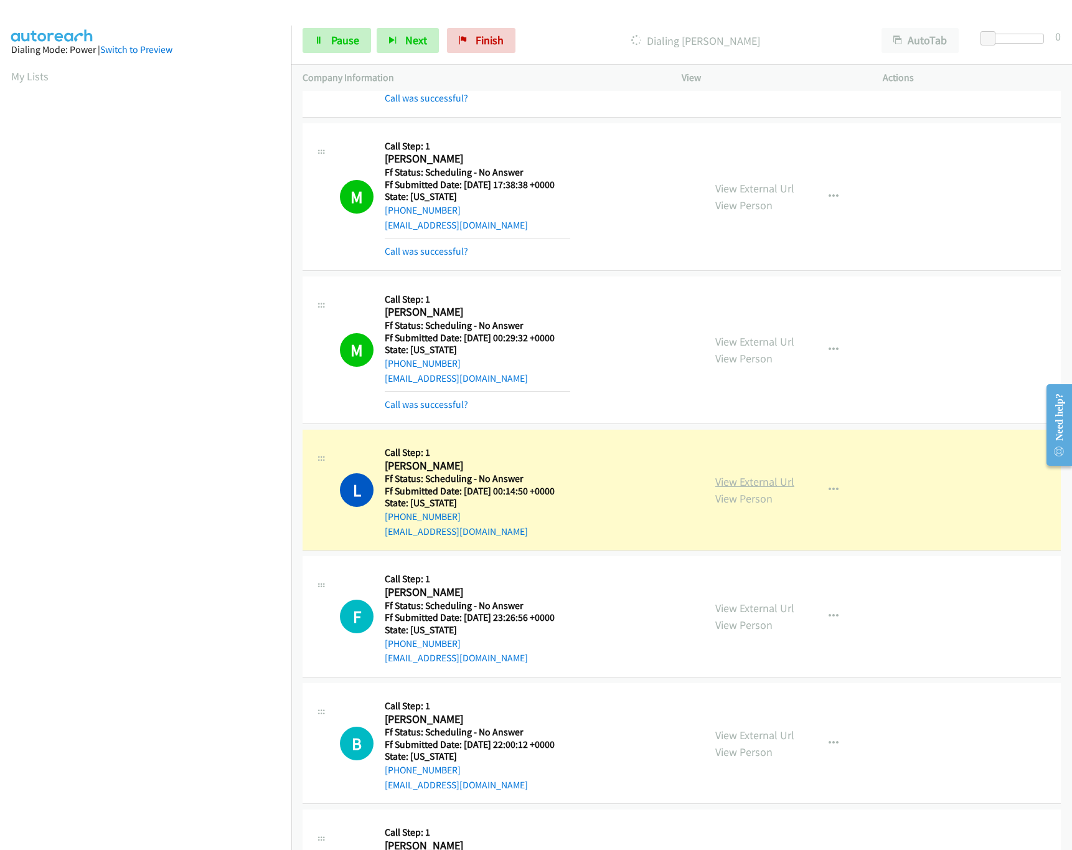
click at [725, 485] on link "View External Url" at bounding box center [754, 481] width 79 height 14
click at [316, 49] on link "Pause" at bounding box center [336, 40] width 68 height 25
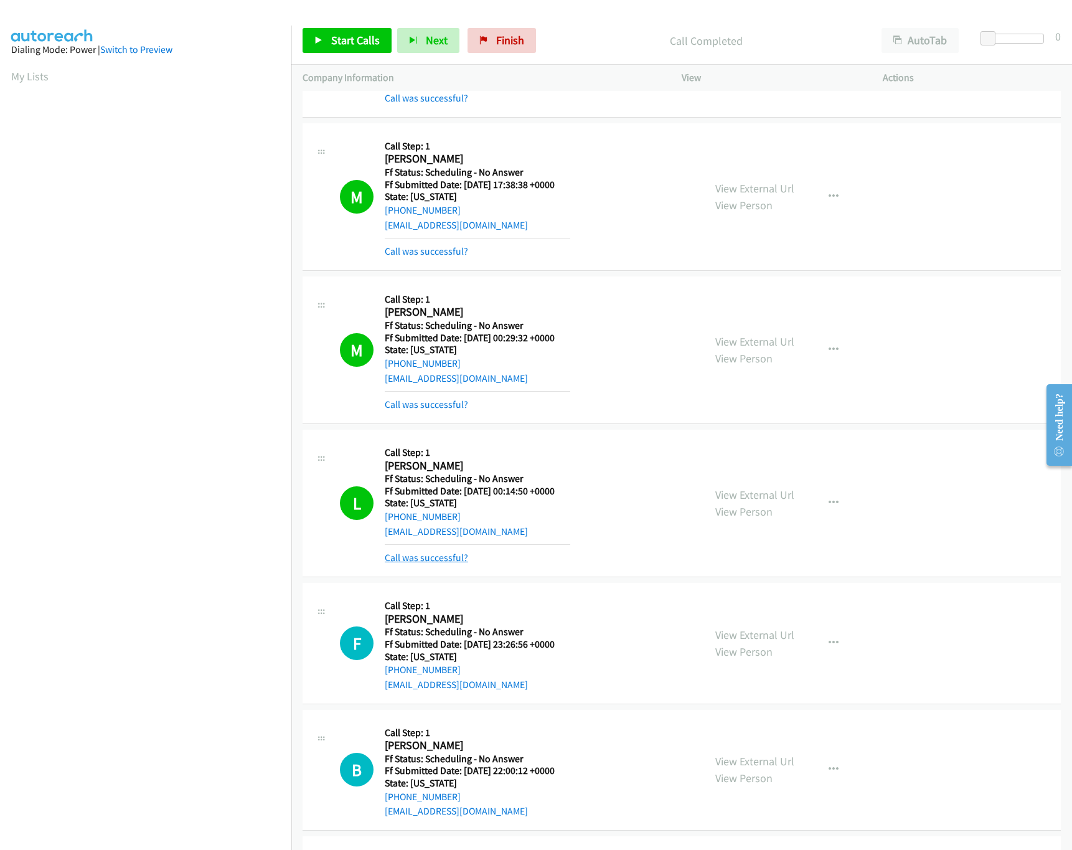
click at [423, 557] on link "Call was successful?" at bounding box center [426, 557] width 83 height 12
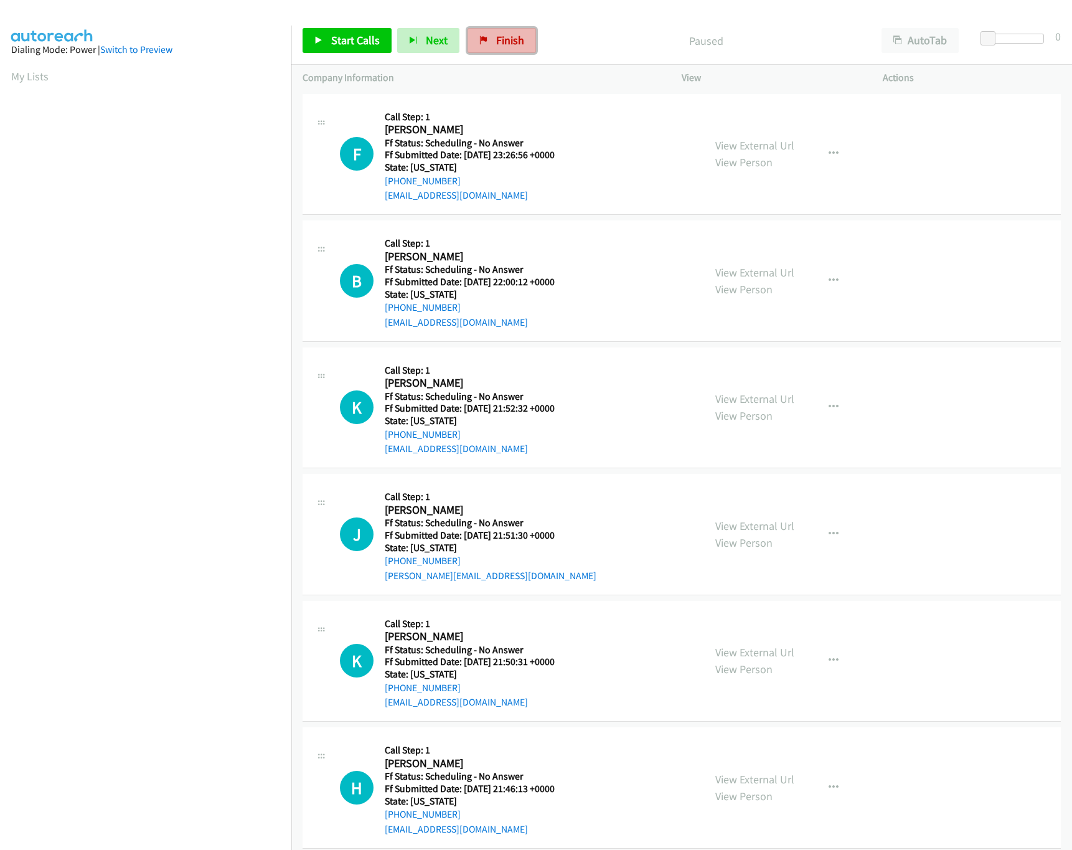
click at [504, 41] on span "Finish" at bounding box center [510, 40] width 28 height 14
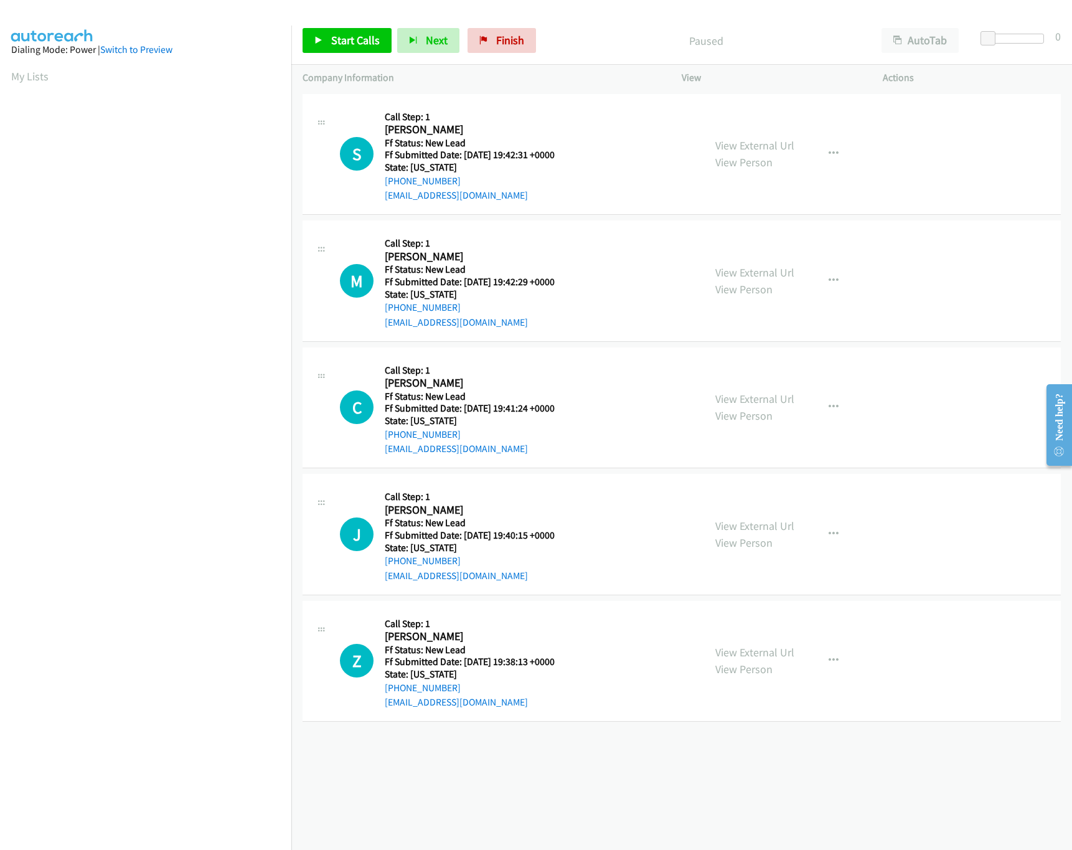
click at [724, 808] on div "[PHONE_NUMBER] Call failed - Please reload the list and try again The Callbar F…" at bounding box center [681, 470] width 780 height 759
click at [755, 153] on div "View External Url View Person" at bounding box center [754, 154] width 79 height 34
click at [756, 148] on link "View External Url" at bounding box center [754, 145] width 79 height 14
click at [327, 34] on link "Start Calls" at bounding box center [346, 40] width 89 height 25
click at [739, 273] on link "View External Url" at bounding box center [754, 272] width 79 height 14
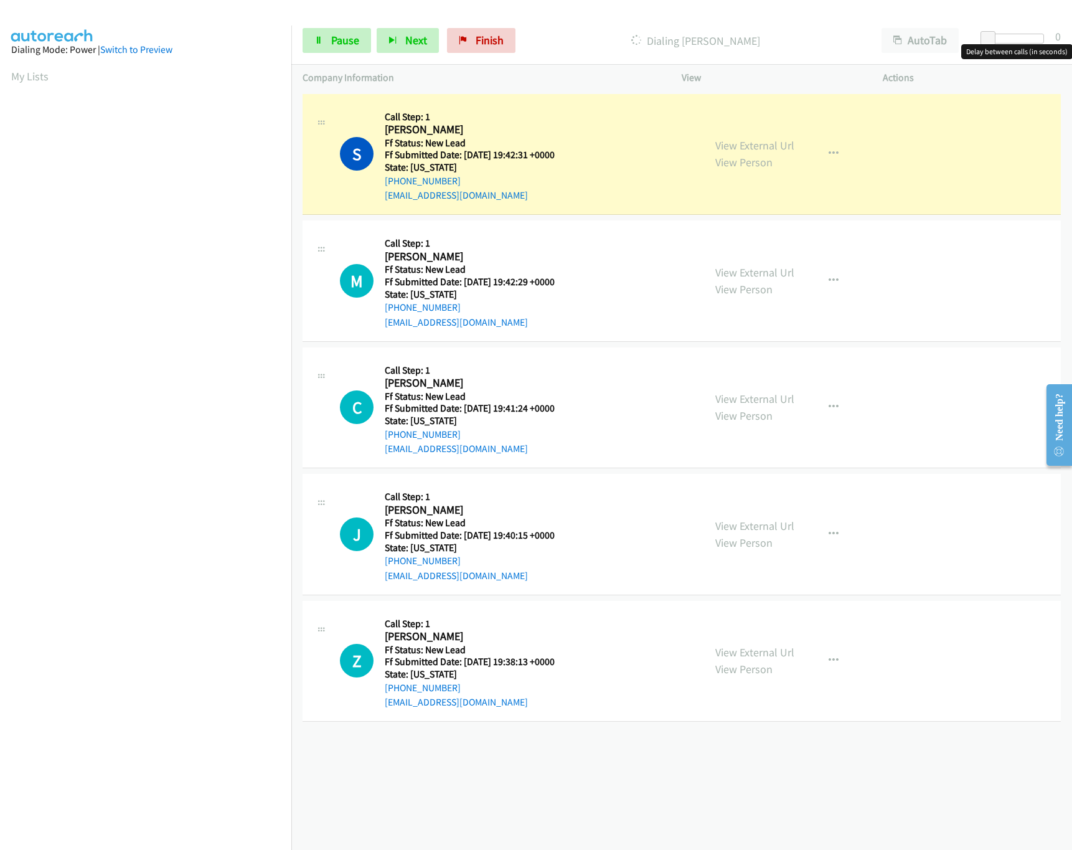
click at [1001, 34] on div at bounding box center [1014, 39] width 57 height 10
click at [734, 403] on link "View External Url" at bounding box center [754, 398] width 79 height 14
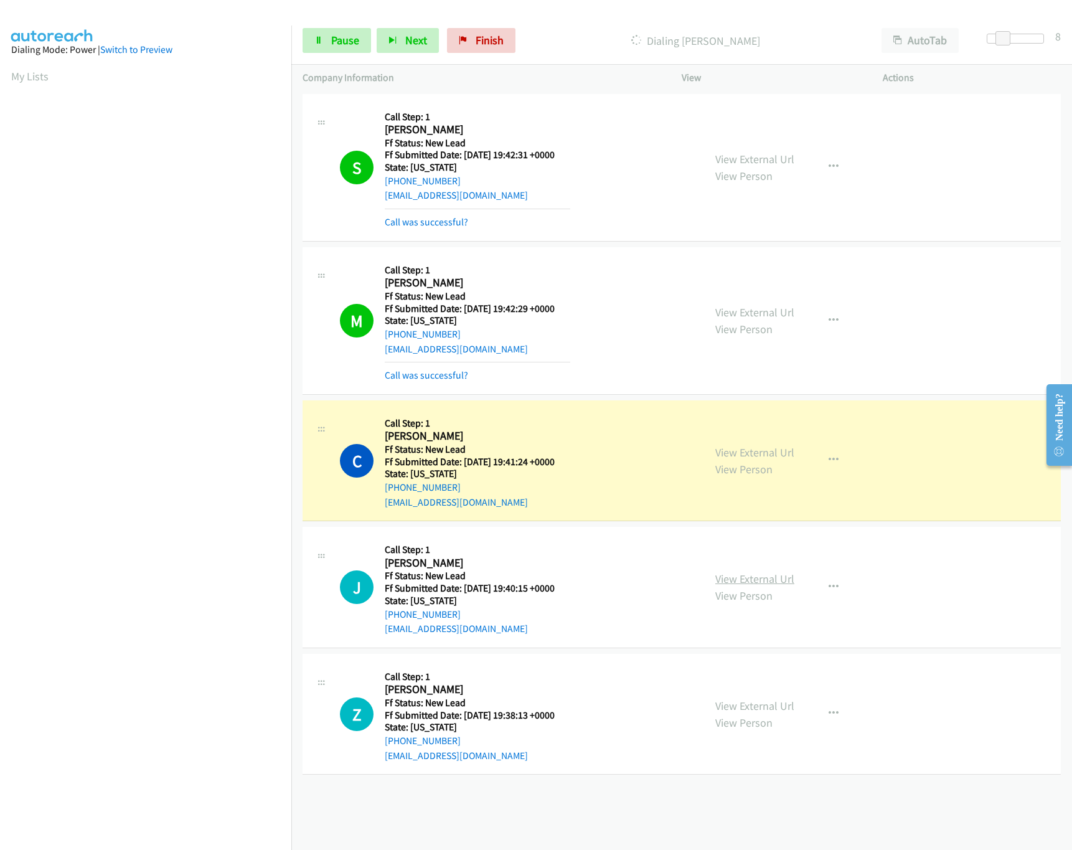
click at [754, 579] on link "View External Url" at bounding box center [754, 578] width 79 height 14
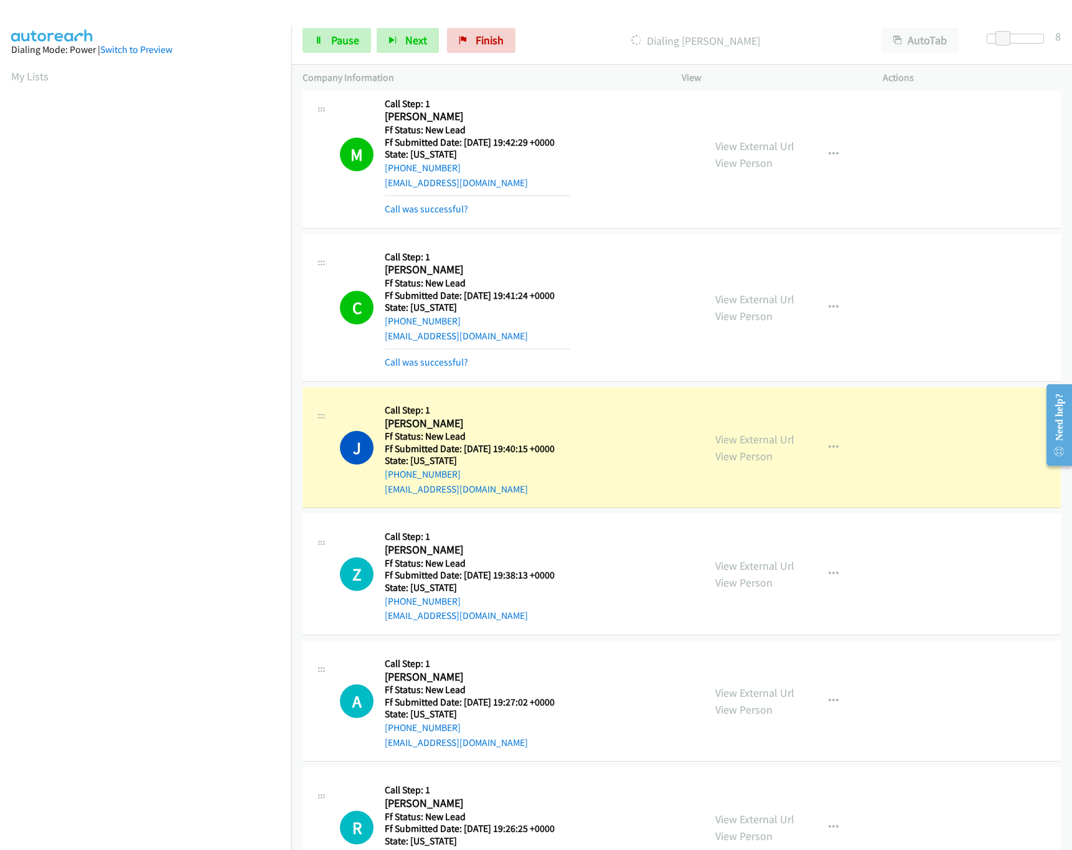
scroll to position [357, 0]
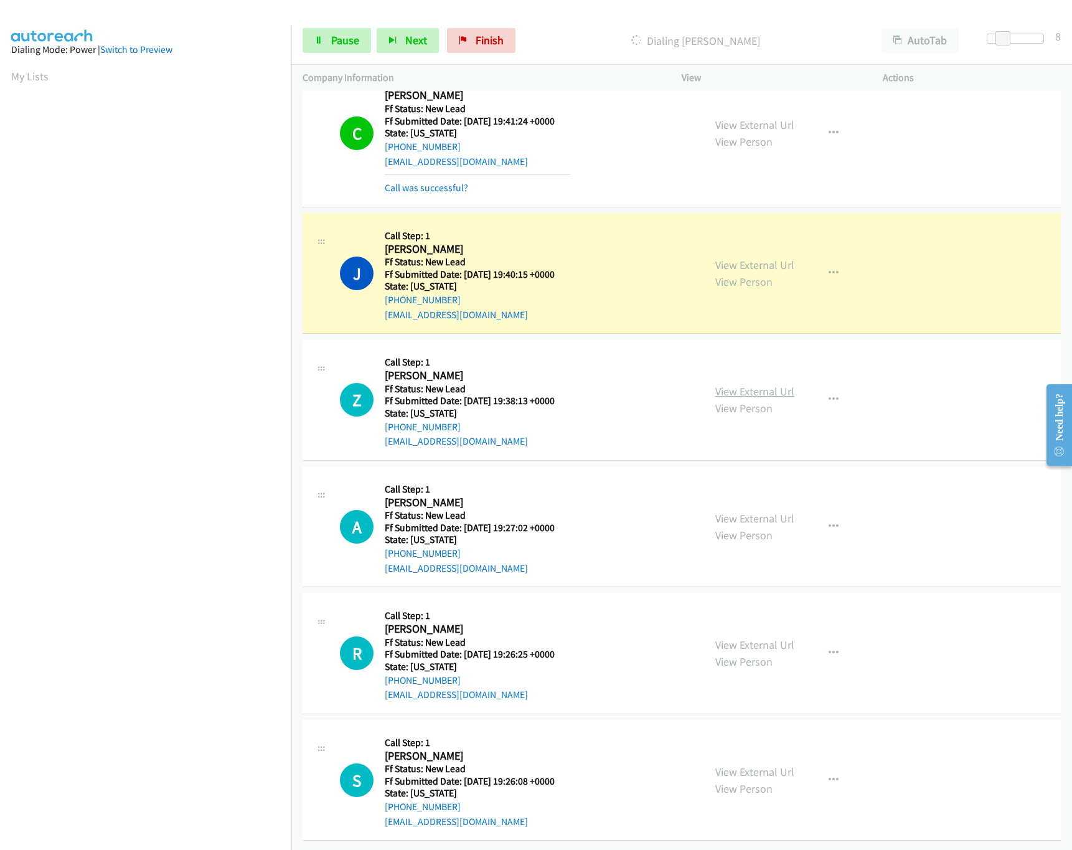
click at [747, 384] on link "View External Url" at bounding box center [754, 391] width 79 height 14
click at [739, 511] on link "View External Url" at bounding box center [754, 518] width 79 height 14
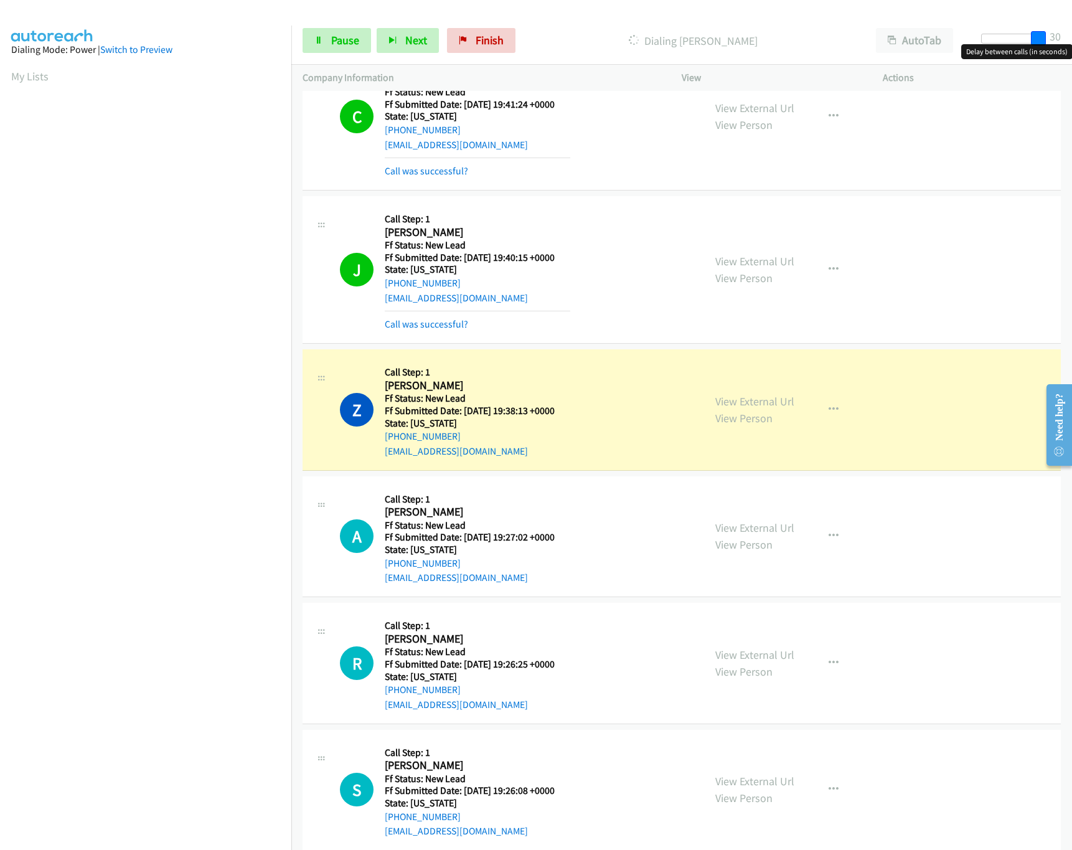
drag, startPoint x: 999, startPoint y: 34, endPoint x: 895, endPoint y: 27, distance: 104.2
click at [1049, 25] on div "Start Calls Pause Next Finish Dialing Zoe Perez AutoTab AutoTab 30" at bounding box center [681, 41] width 780 height 48
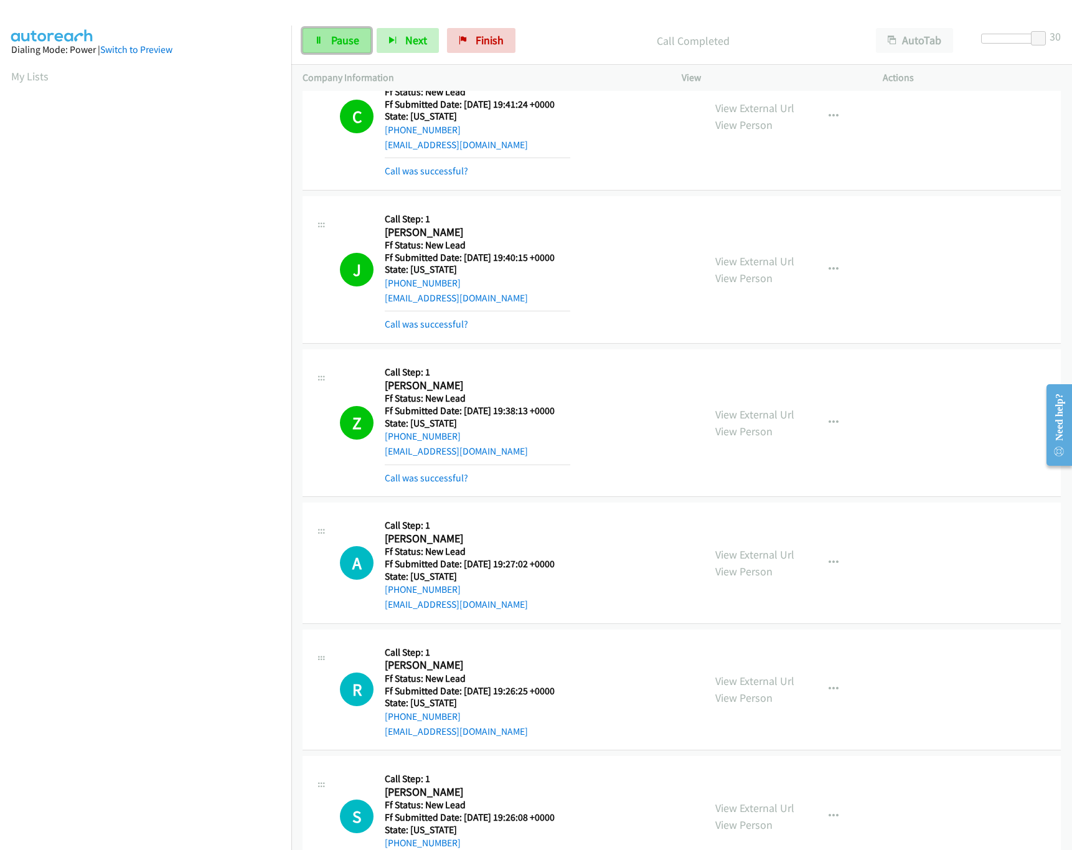
click at [335, 42] on span "Pause" at bounding box center [345, 40] width 28 height 14
click at [404, 323] on link "Call was successful?" at bounding box center [426, 324] width 83 height 12
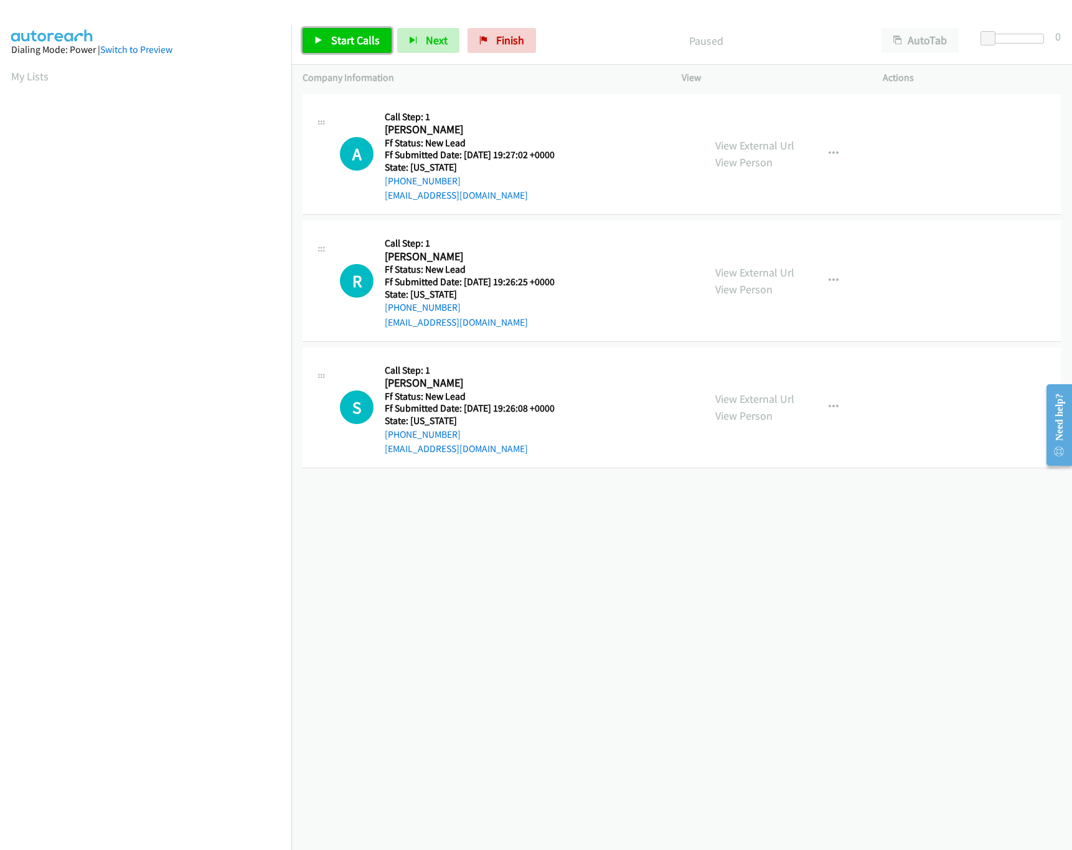
click at [323, 38] on link "Start Calls" at bounding box center [346, 40] width 89 height 25
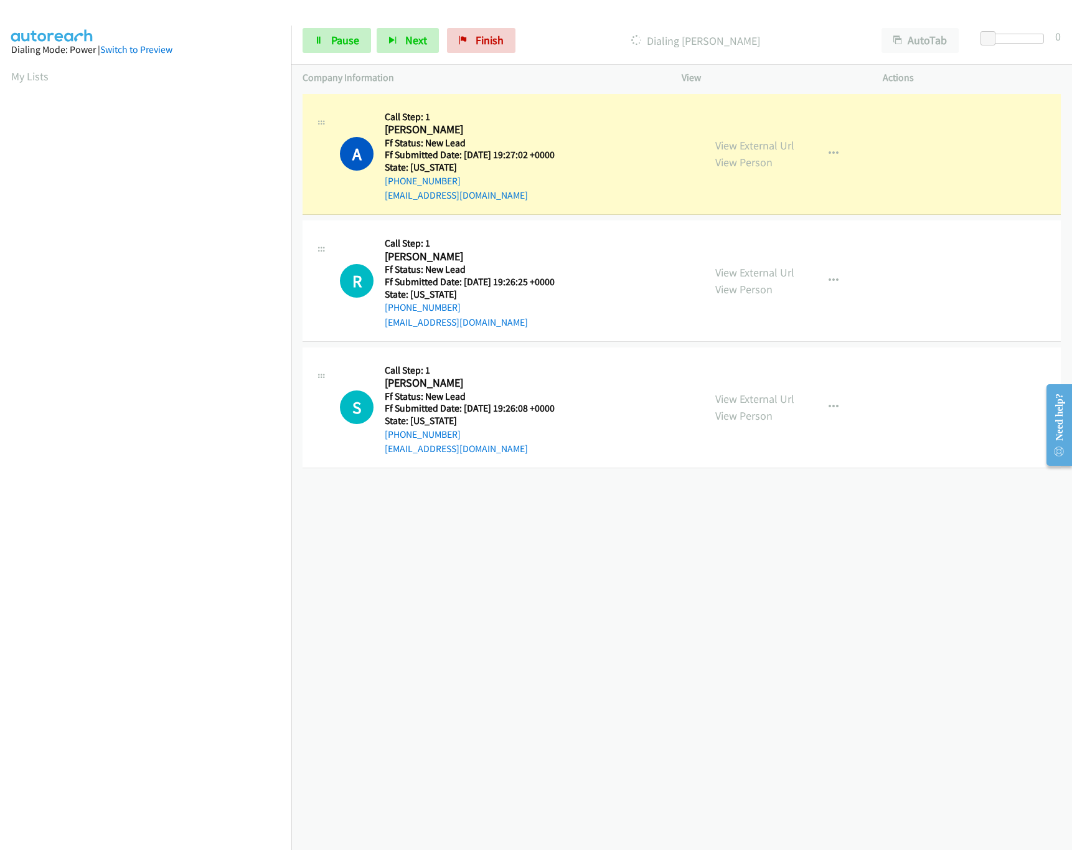
drag, startPoint x: 739, startPoint y: 393, endPoint x: 736, endPoint y: 346, distance: 46.8
click at [739, 393] on link "View External Url" at bounding box center [754, 398] width 79 height 14
click at [741, 277] on link "View External Url" at bounding box center [754, 272] width 79 height 14
drag, startPoint x: 990, startPoint y: 32, endPoint x: 999, endPoint y: 32, distance: 9.3
click at [999, 32] on span at bounding box center [997, 38] width 15 height 15
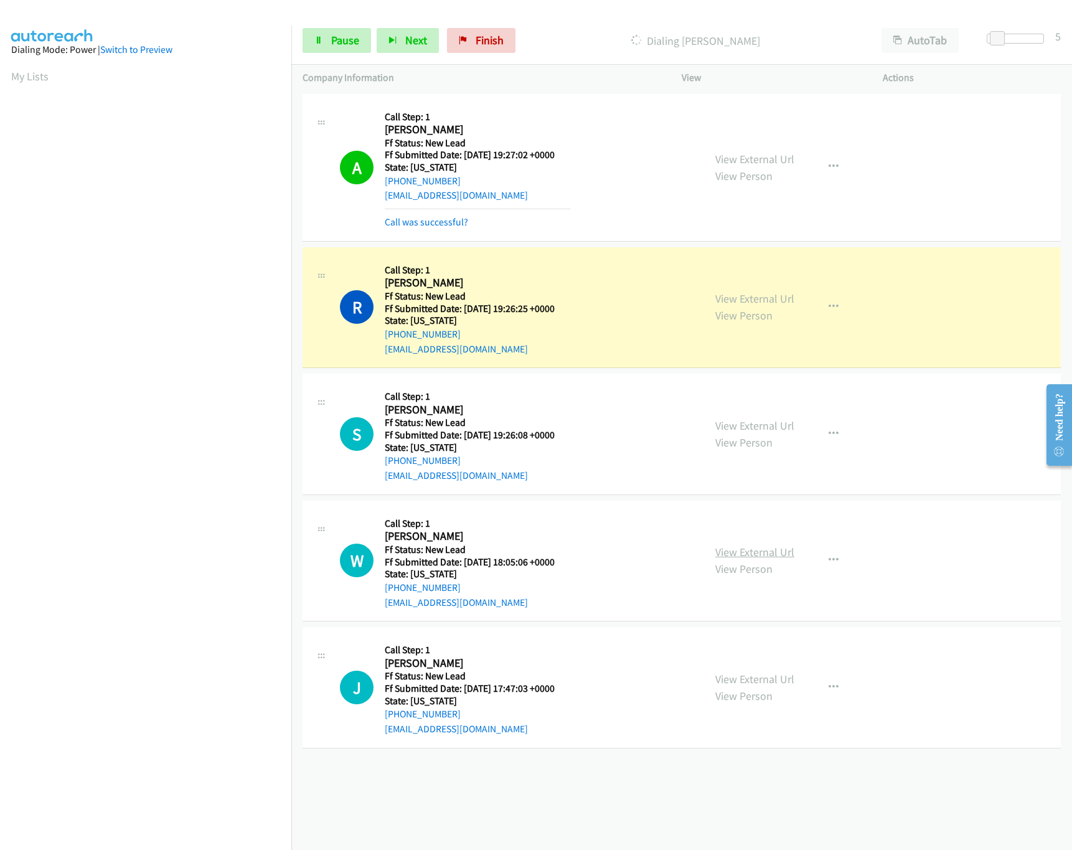
click at [770, 555] on link "View External Url" at bounding box center [754, 552] width 79 height 14
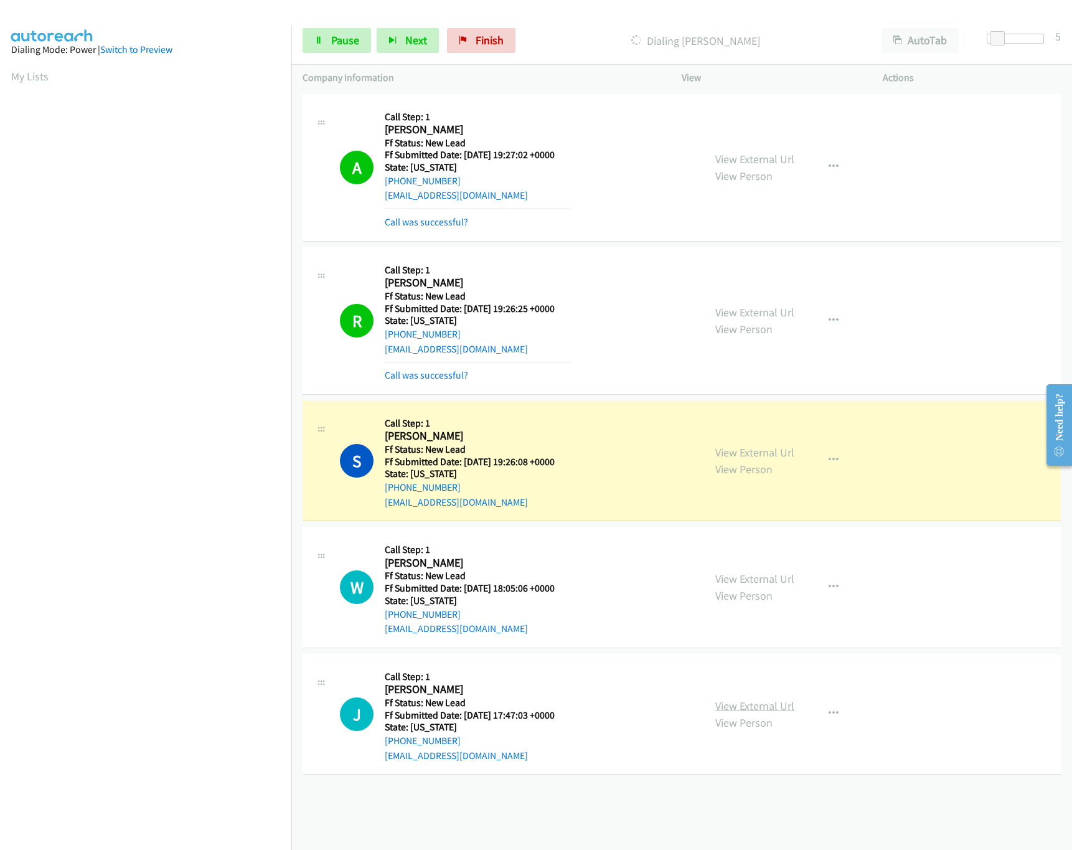
click at [775, 703] on link "View External Url" at bounding box center [754, 705] width 79 height 14
click at [340, 45] on span "Pause" at bounding box center [345, 40] width 28 height 14
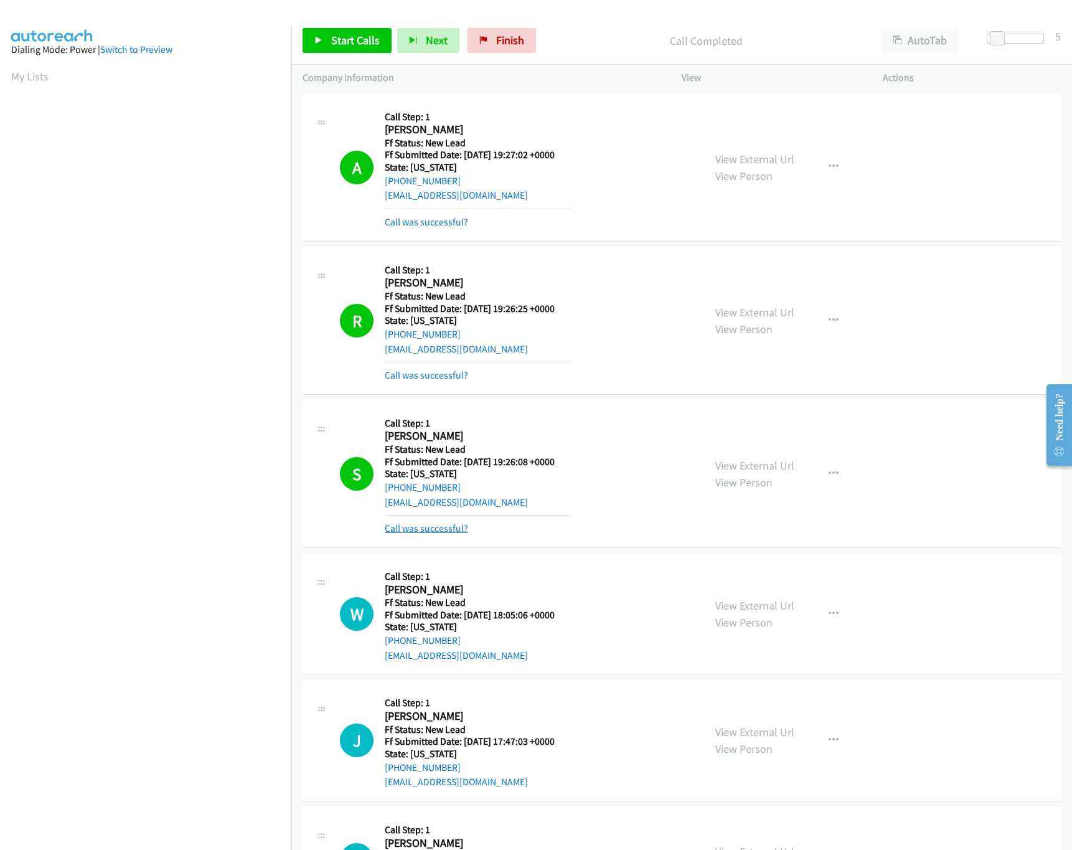
click at [450, 525] on link "Call was successful?" at bounding box center [426, 528] width 83 height 12
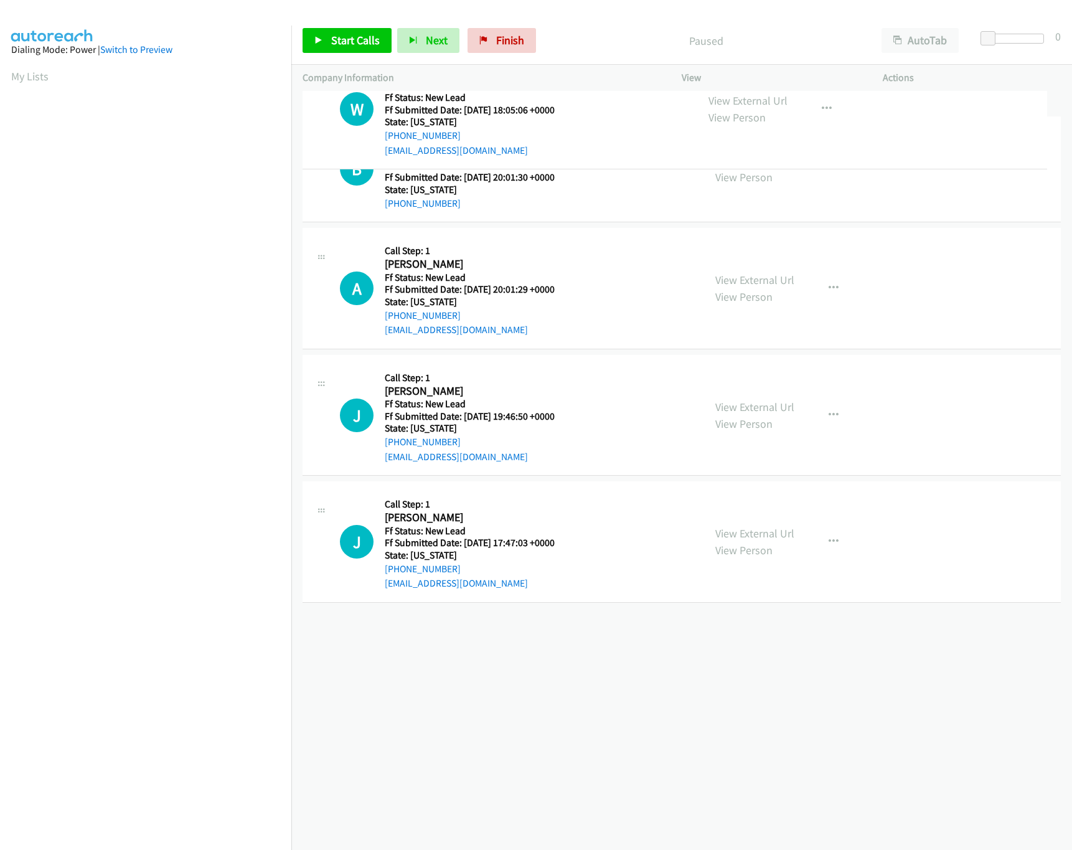
drag, startPoint x: 525, startPoint y: 477, endPoint x: 538, endPoint y: 100, distance: 377.4
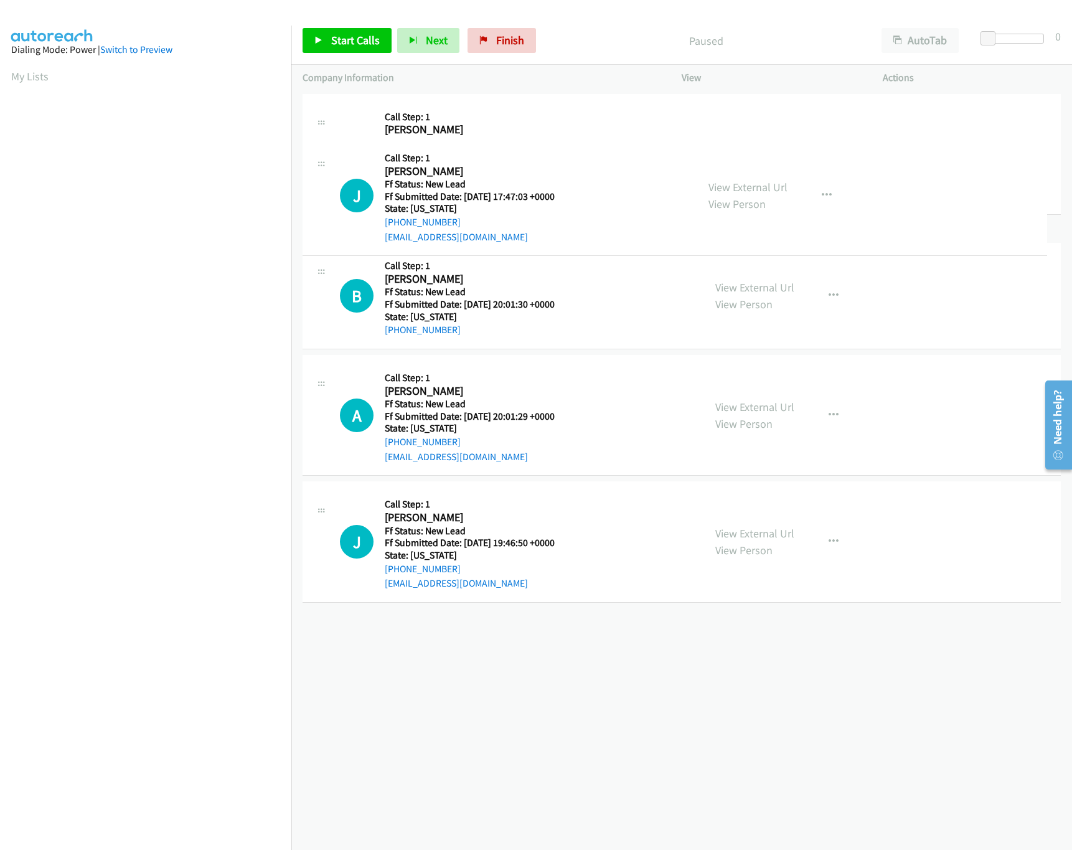
drag, startPoint x: 489, startPoint y: 647, endPoint x: 609, endPoint y: 193, distance: 469.3
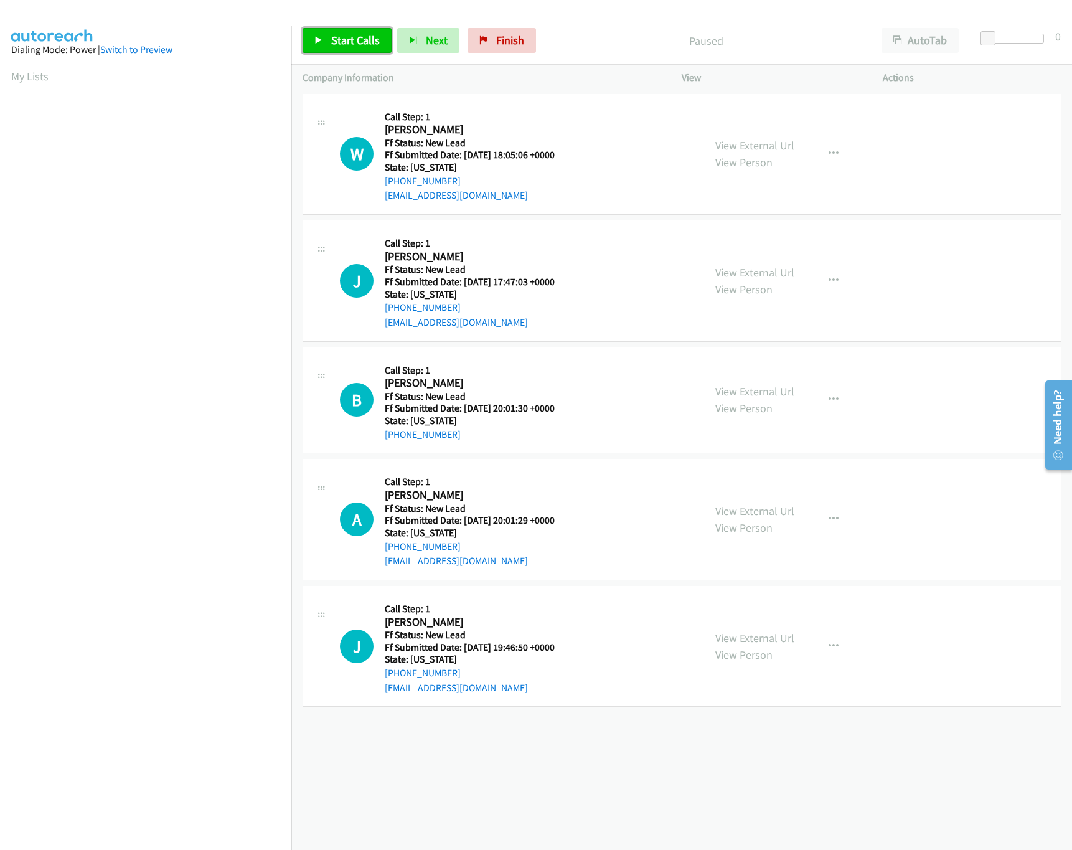
click at [335, 37] on span "Start Calls" at bounding box center [355, 40] width 49 height 14
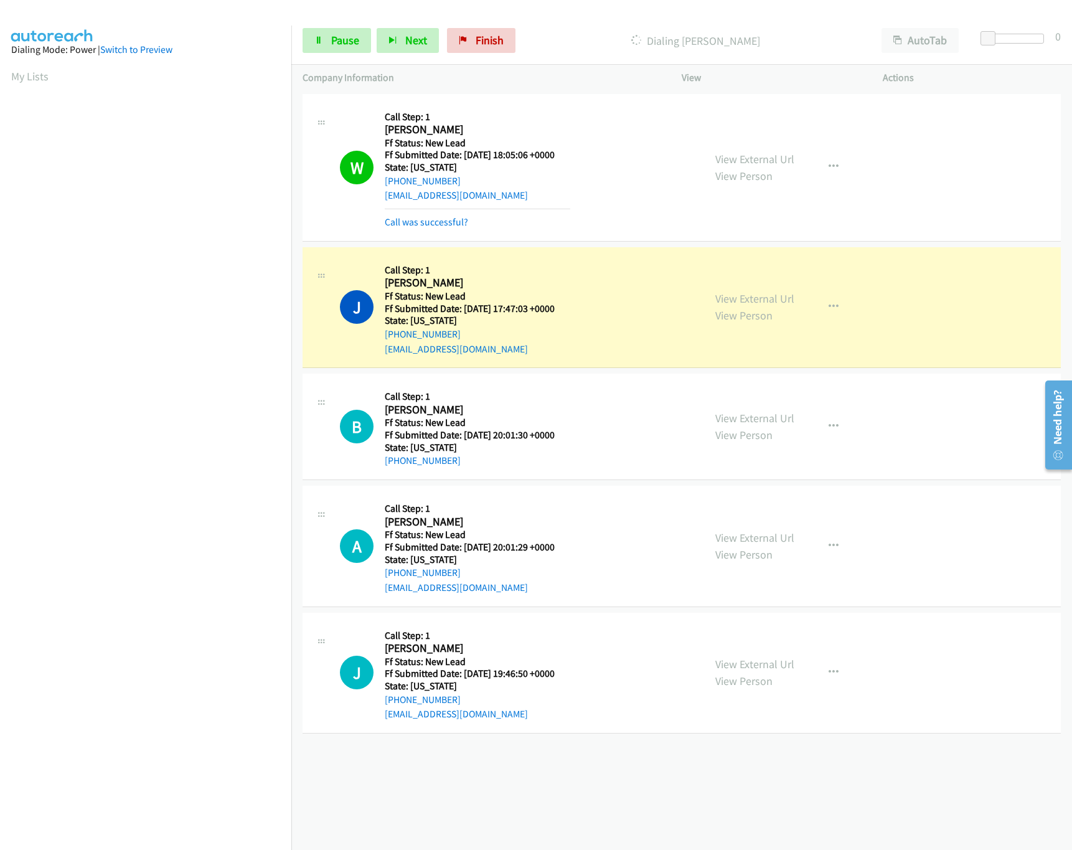
drag, startPoint x: 777, startPoint y: 540, endPoint x: 775, endPoint y: 522, distance: 18.1
click at [777, 540] on link "View External Url" at bounding box center [754, 537] width 79 height 14
click at [759, 419] on link "View External Url" at bounding box center [754, 418] width 79 height 14
drag, startPoint x: 1001, startPoint y: 45, endPoint x: 1009, endPoint y: 37, distance: 10.6
click at [1003, 43] on div at bounding box center [1015, 43] width 80 height 19
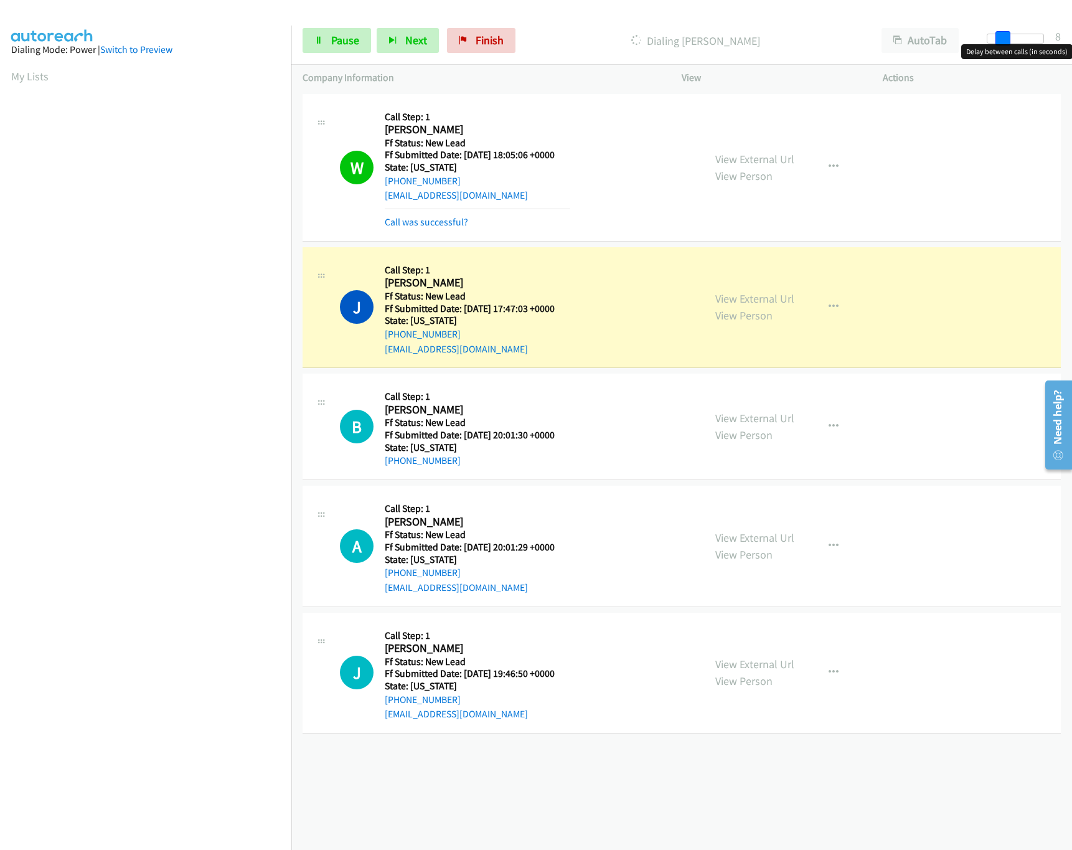
click at [1001, 36] on div at bounding box center [1014, 39] width 57 height 10
click at [1001, 36] on span at bounding box center [1002, 38] width 15 height 15
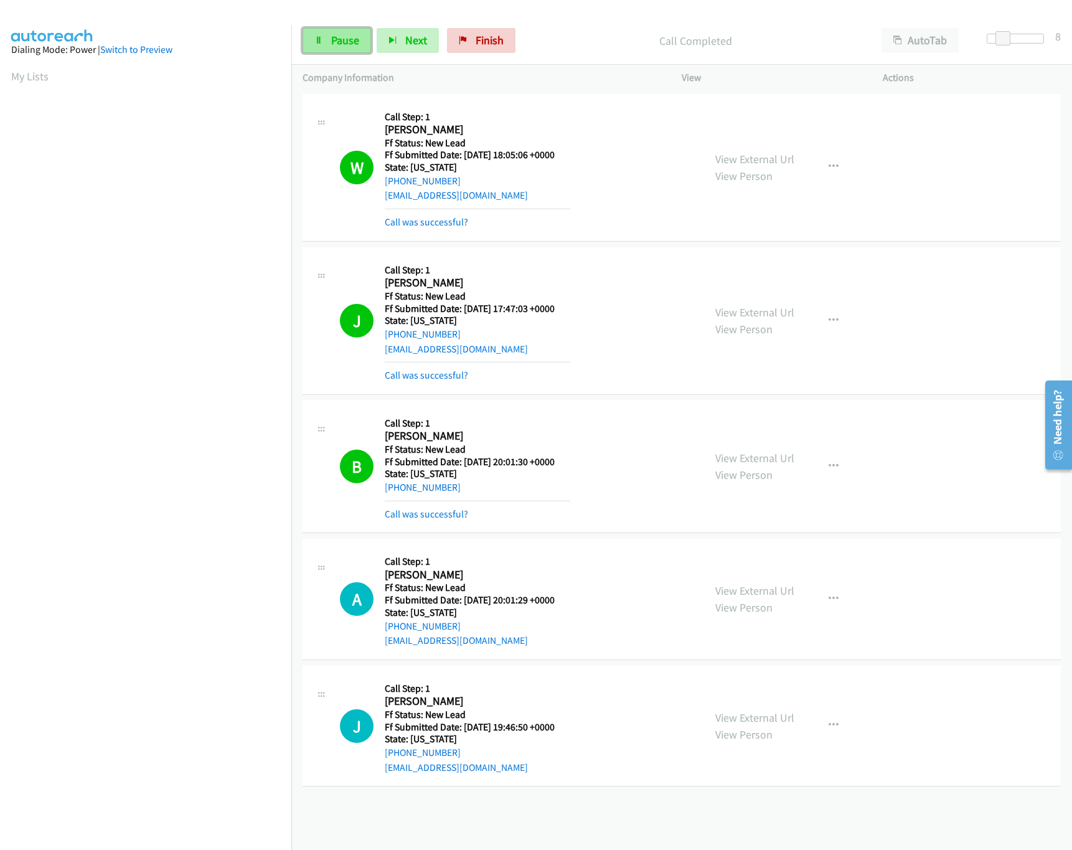
click at [347, 36] on span "Pause" at bounding box center [345, 40] width 28 height 14
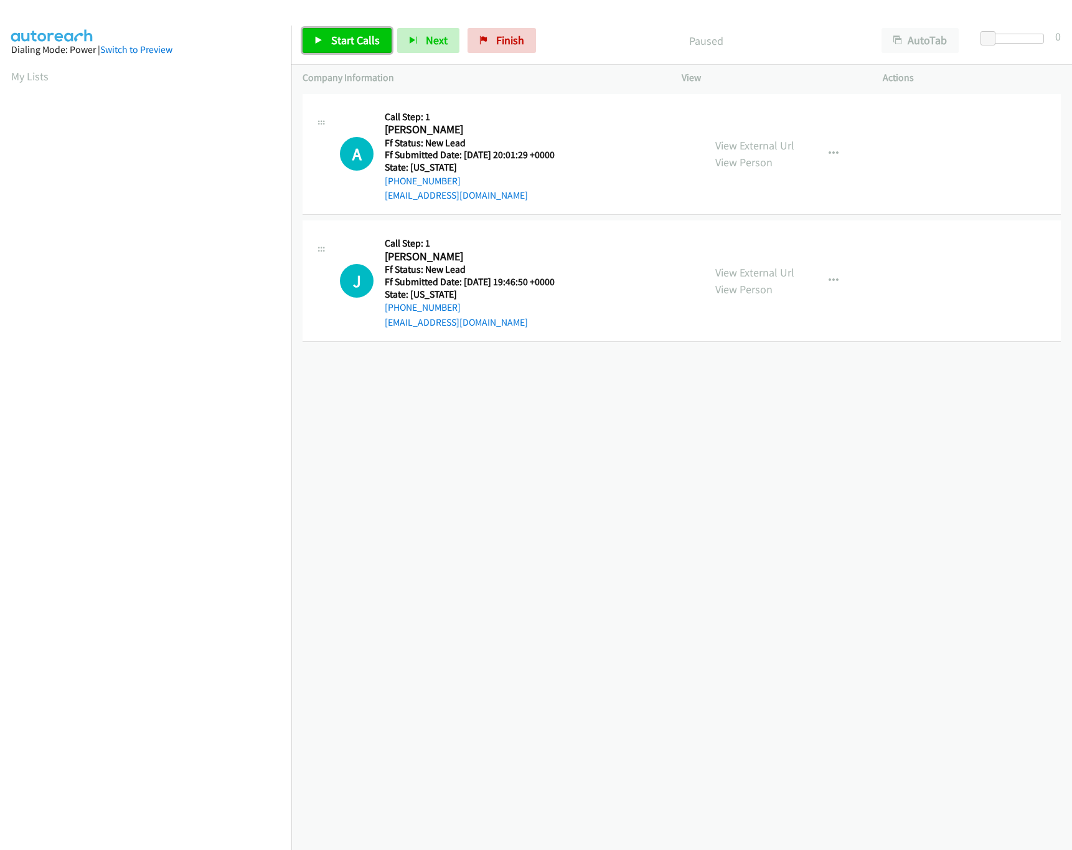
click at [326, 42] on link "Start Calls" at bounding box center [346, 40] width 89 height 25
click at [348, 50] on link "Pause" at bounding box center [336, 40] width 68 height 25
click at [336, 24] on div "Start Calls Pause Next Finish Paused AutoTab AutoTab 0" at bounding box center [681, 41] width 780 height 48
click at [336, 30] on link "Start Calls" at bounding box center [346, 40] width 89 height 25
click at [755, 271] on link "View External Url" at bounding box center [754, 272] width 79 height 14
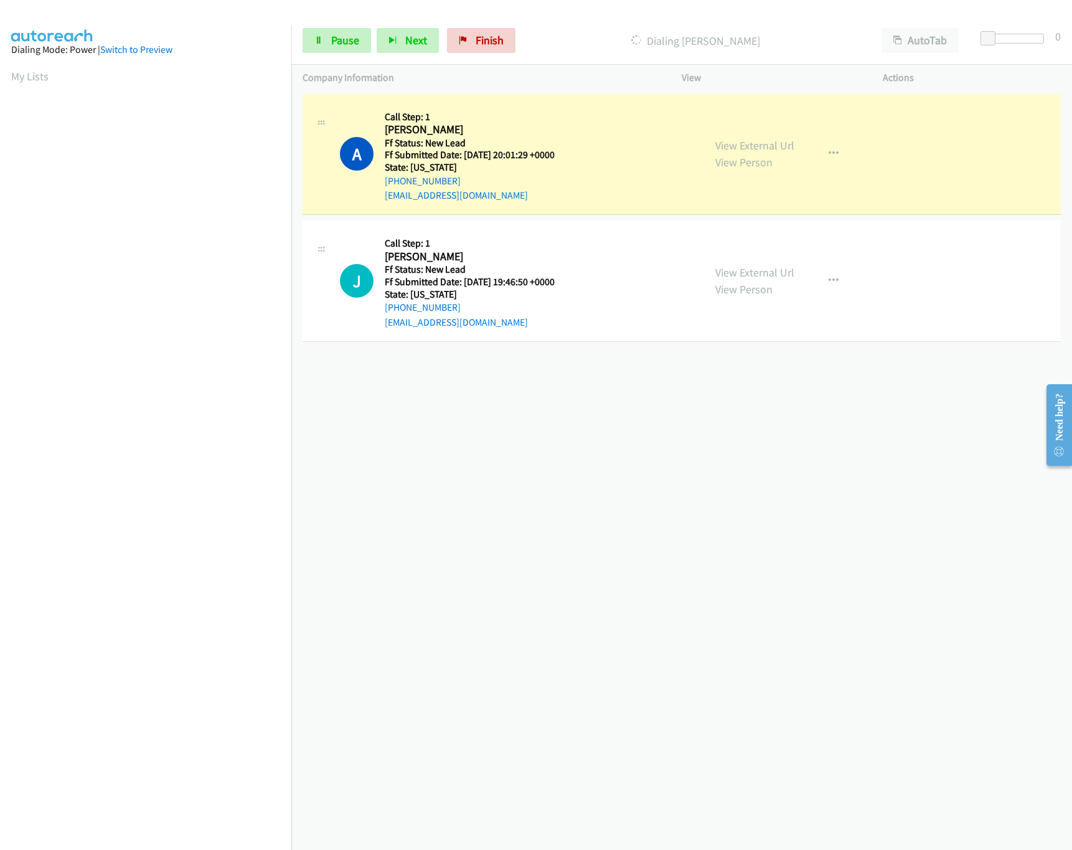
click at [493, 391] on div "+1 415-964-1034 Call failed - Please reload the list and try again The Callbar …" at bounding box center [681, 470] width 780 height 759
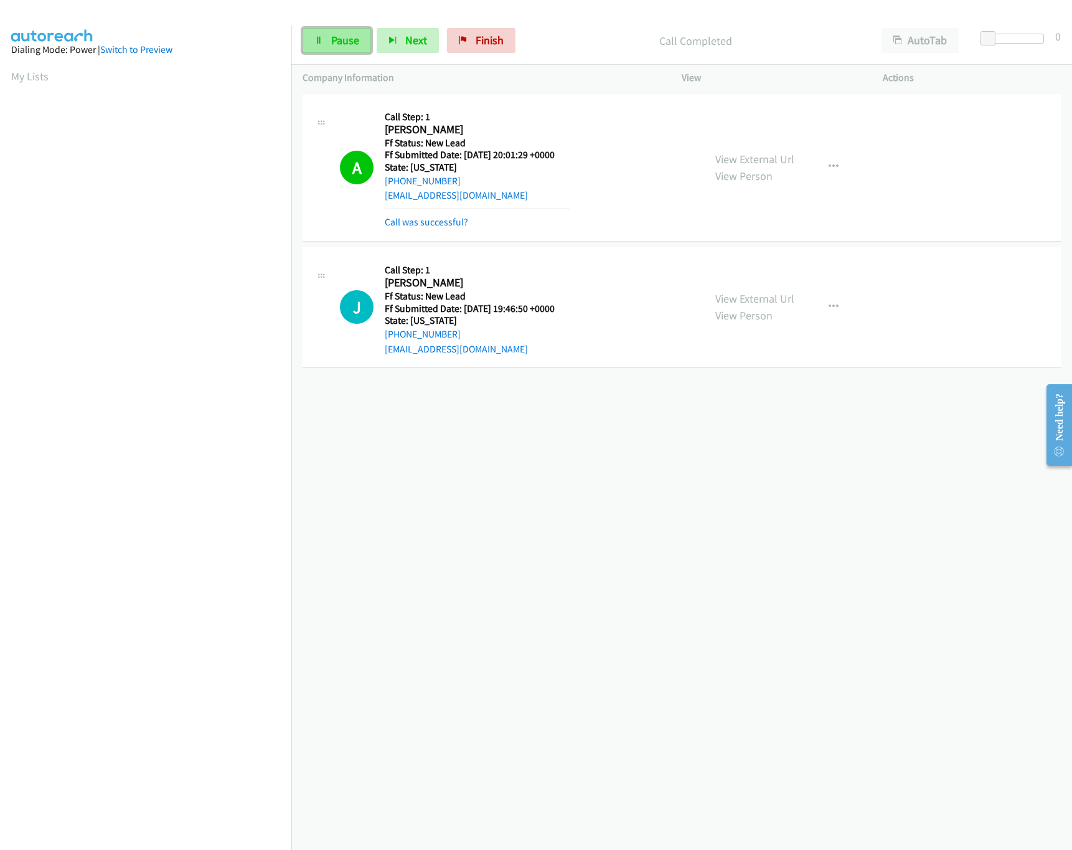
click at [345, 53] on link "Pause" at bounding box center [336, 40] width 68 height 25
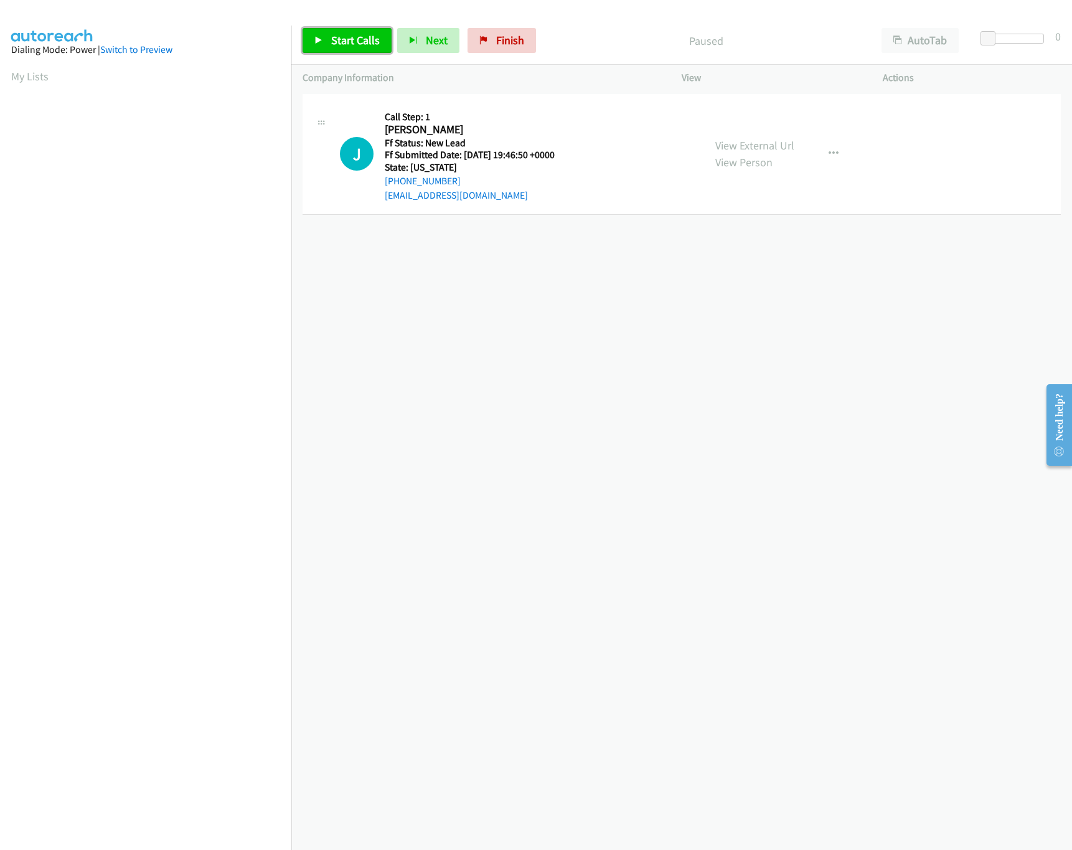
click at [312, 44] on link "Start Calls" at bounding box center [346, 40] width 89 height 25
click at [596, 421] on div "+1 415-964-1034 Call failed - Please reload the list and try again The Callbar …" at bounding box center [681, 470] width 780 height 759
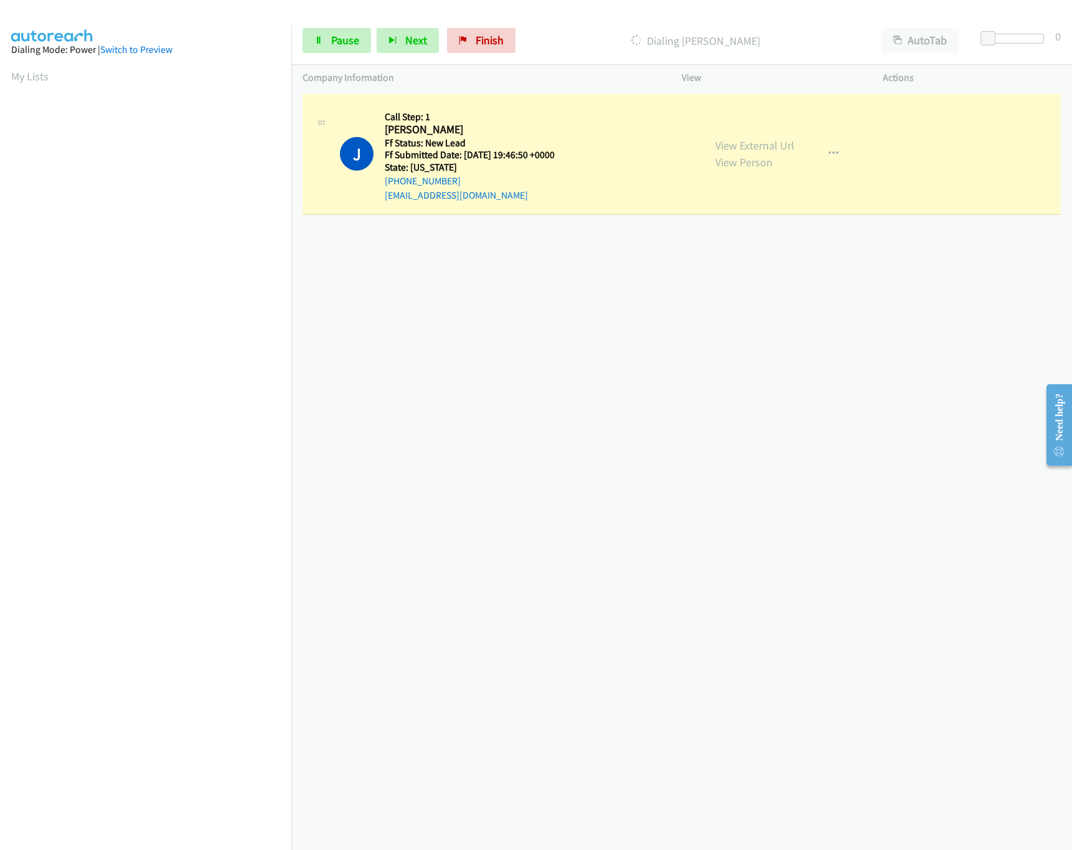
click at [627, 398] on div "+1 415-964-1034 Call failed - Please reload the list and try again The Callbar …" at bounding box center [681, 470] width 780 height 759
click at [347, 53] on link "Pause" at bounding box center [336, 40] width 68 height 25
click at [461, 434] on div "+1 415-964-1034 Call failed - Please reload the list and try again The Callbar …" at bounding box center [681, 470] width 780 height 759
click at [477, 497] on div "+1 415-964-1034 Call failed - Please reload the list and try again The Callbar …" at bounding box center [681, 470] width 780 height 759
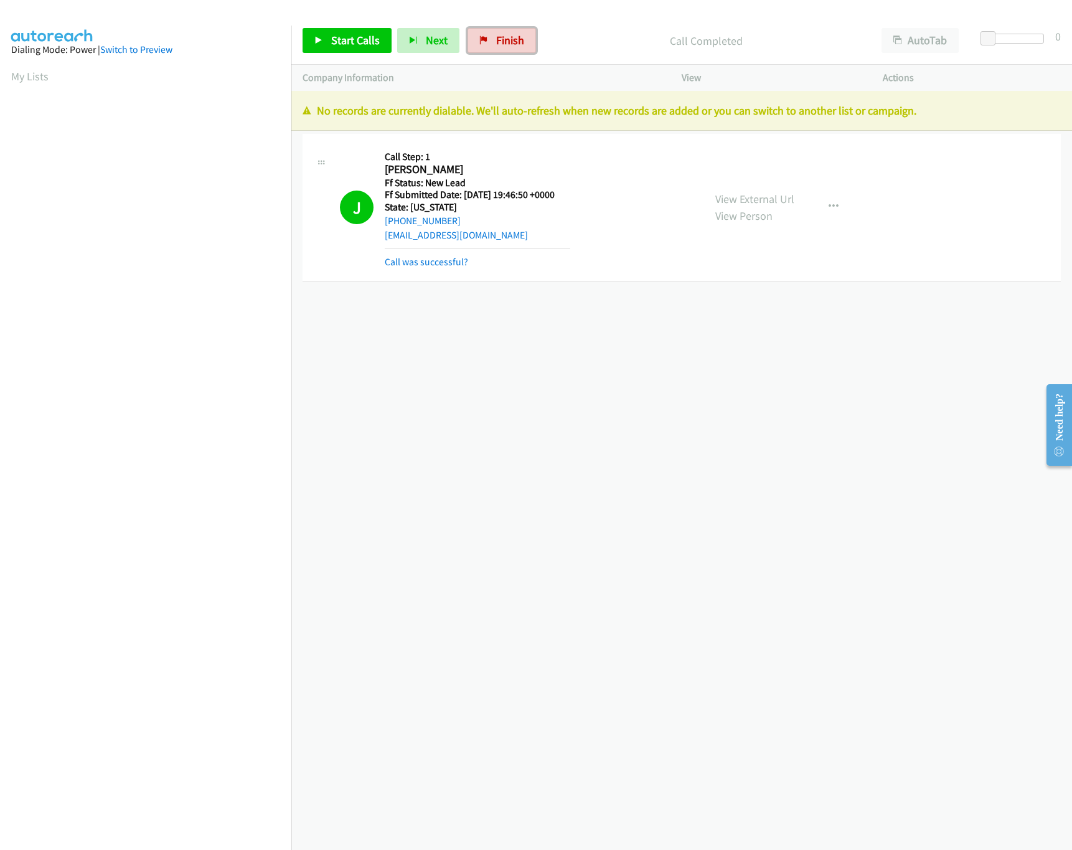
click at [502, 36] on span "Finish" at bounding box center [510, 40] width 28 height 14
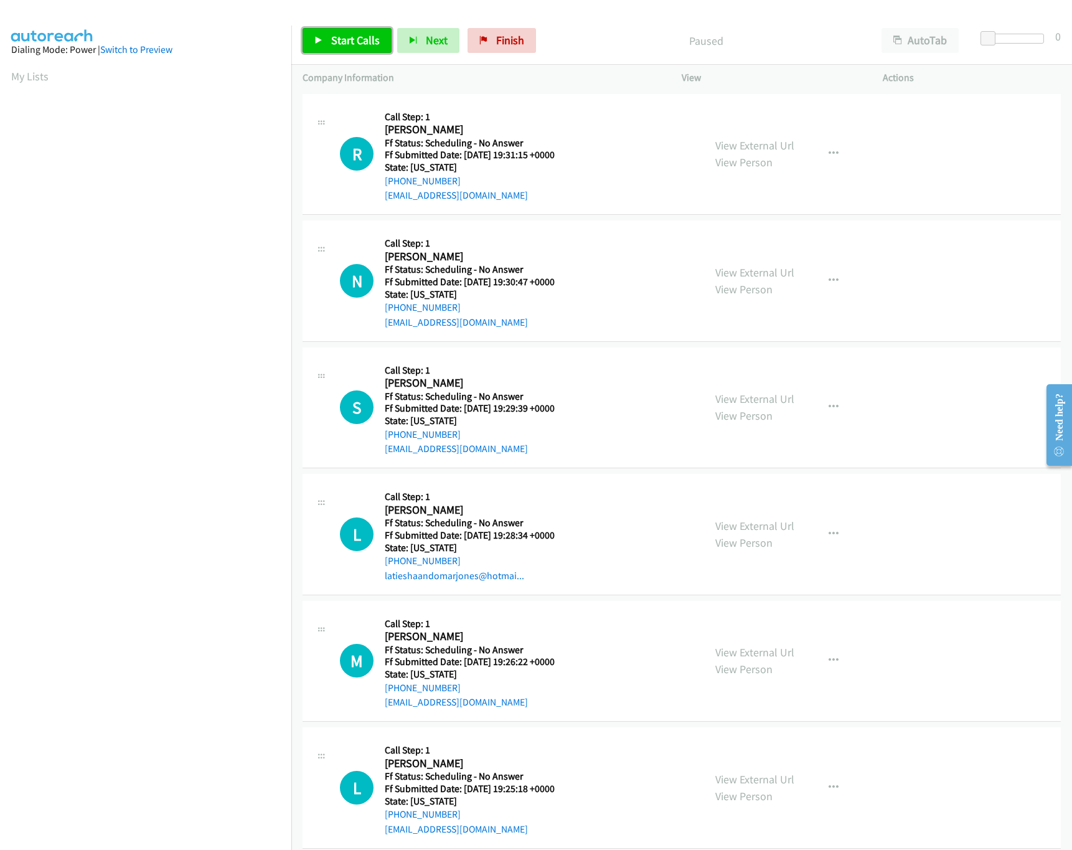
click at [353, 34] on span "Start Calls" at bounding box center [355, 40] width 49 height 14
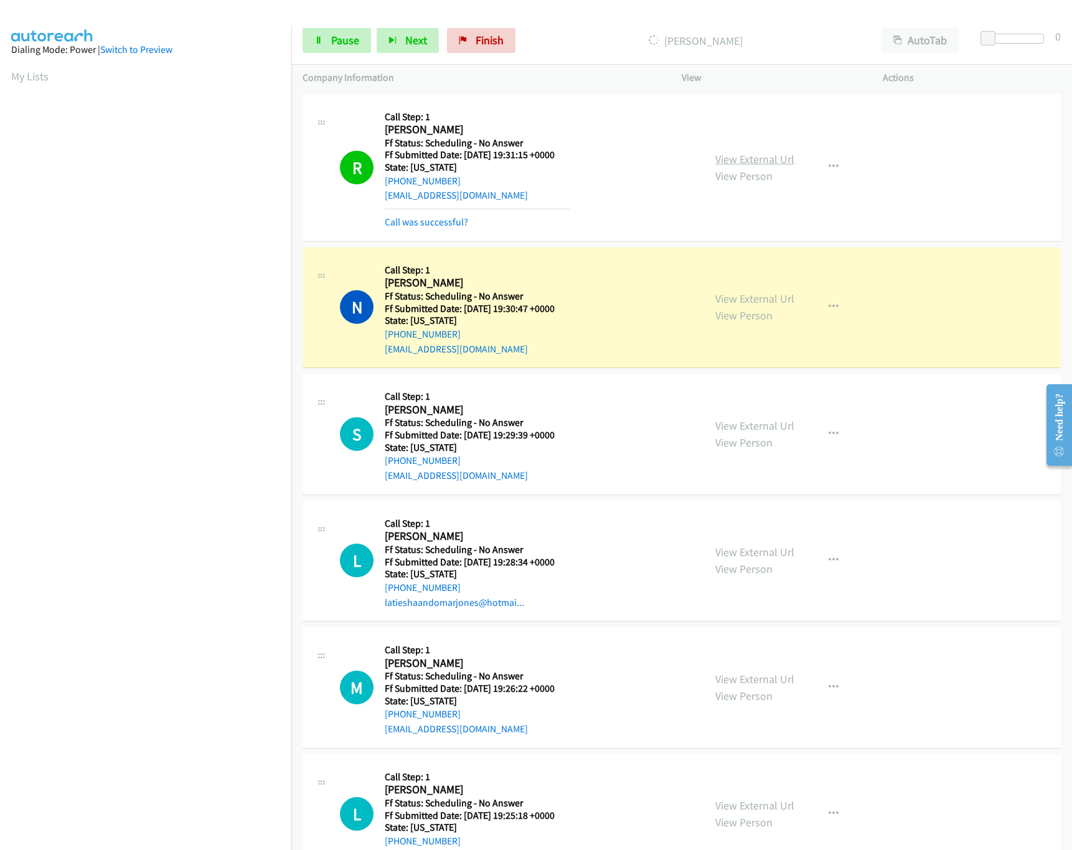
click at [739, 157] on link "View External Url" at bounding box center [754, 159] width 79 height 14
click at [749, 299] on link "View External Url" at bounding box center [754, 298] width 79 height 14
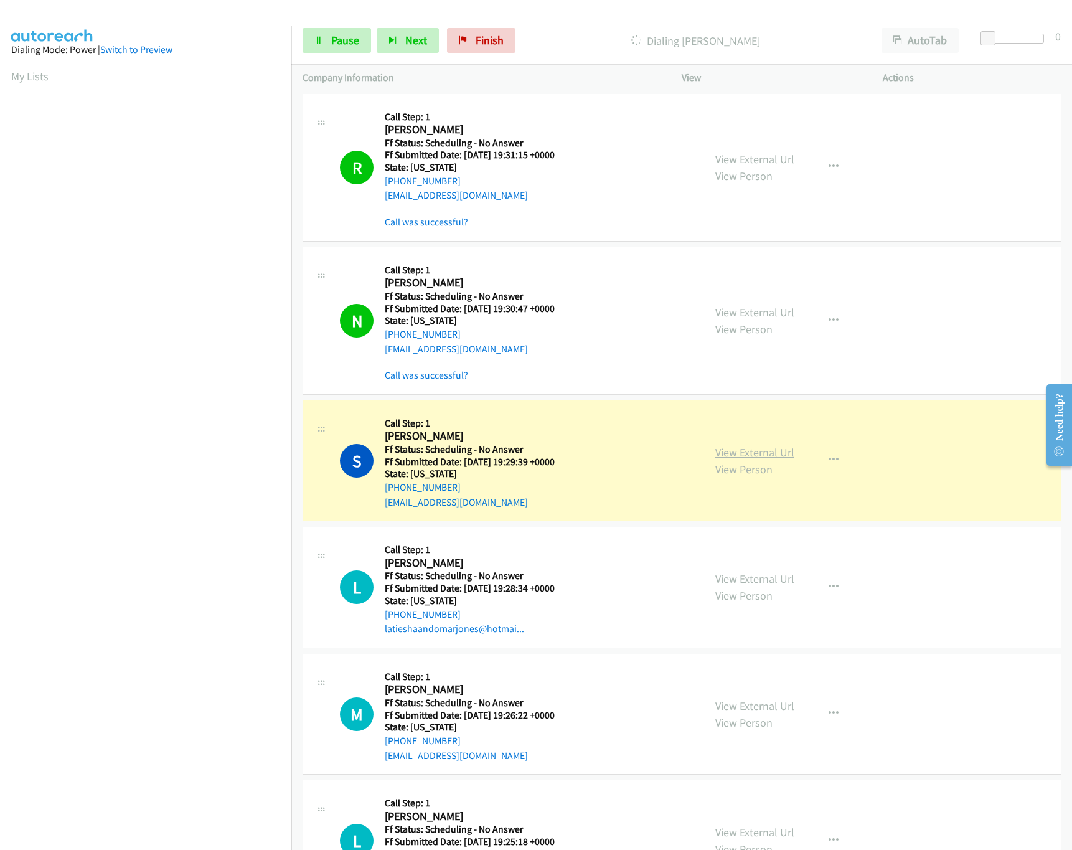
click at [774, 445] on link "View External Url" at bounding box center [754, 452] width 79 height 14
drag, startPoint x: 982, startPoint y: 32, endPoint x: 1096, endPoint y: 30, distance: 113.9
click at [1071, 30] on html "Start Calls Pause Next Finish Dialing Sandy Clark AutoTab AutoTab 0 Company Inf…" at bounding box center [536, 29] width 1072 height 59
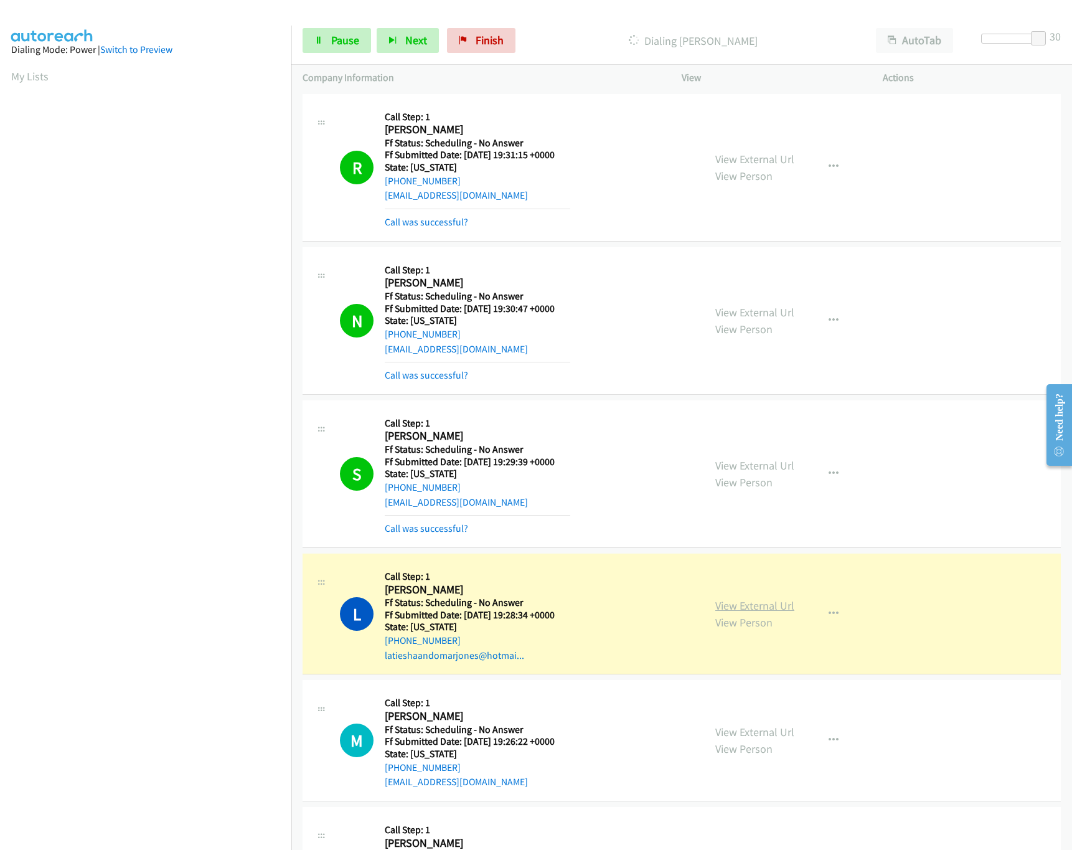
click at [736, 604] on link "View External Url" at bounding box center [754, 605] width 79 height 14
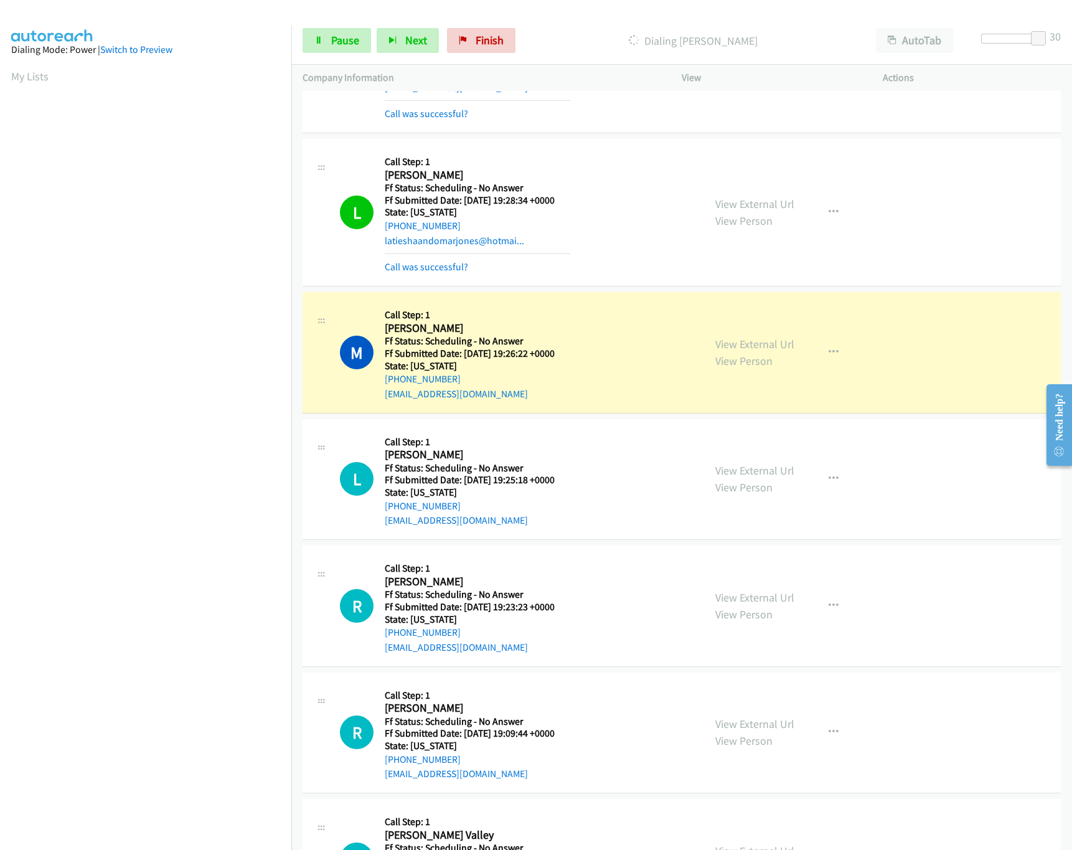
scroll to position [497, 0]
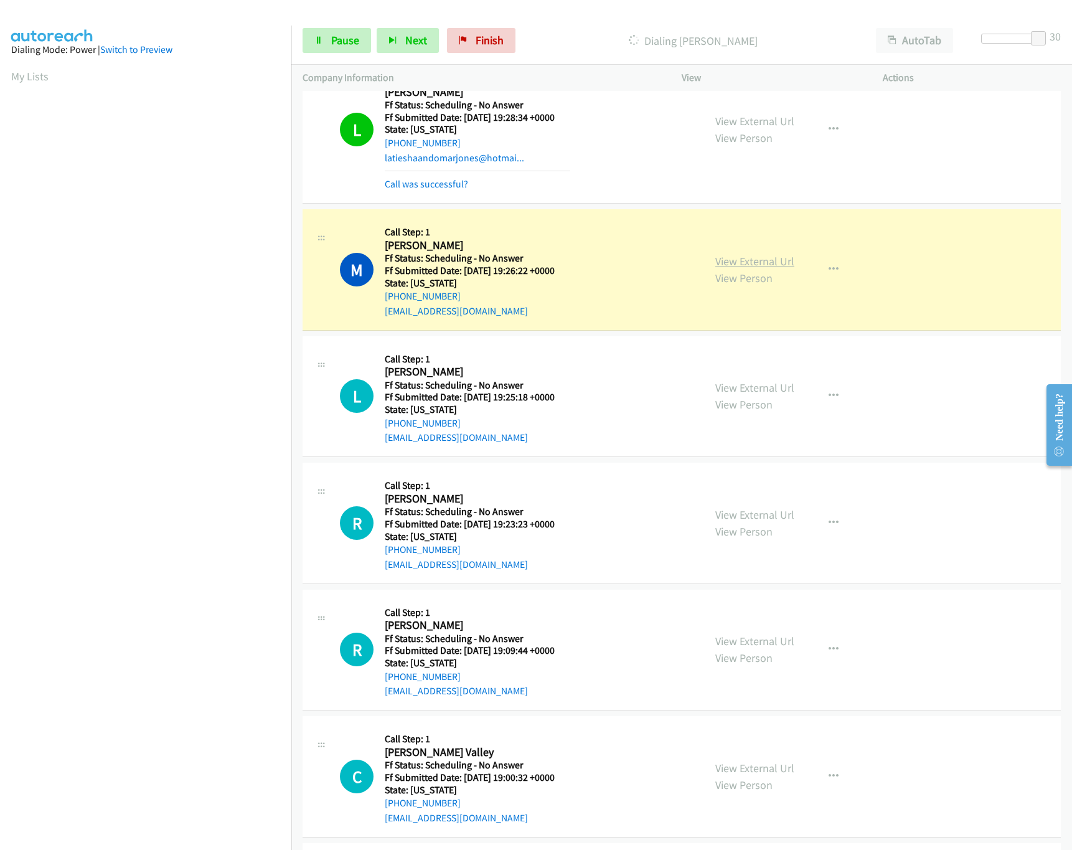
click at [738, 266] on link "View External Url" at bounding box center [754, 261] width 79 height 14
click at [762, 126] on link "View External Url" at bounding box center [754, 121] width 79 height 14
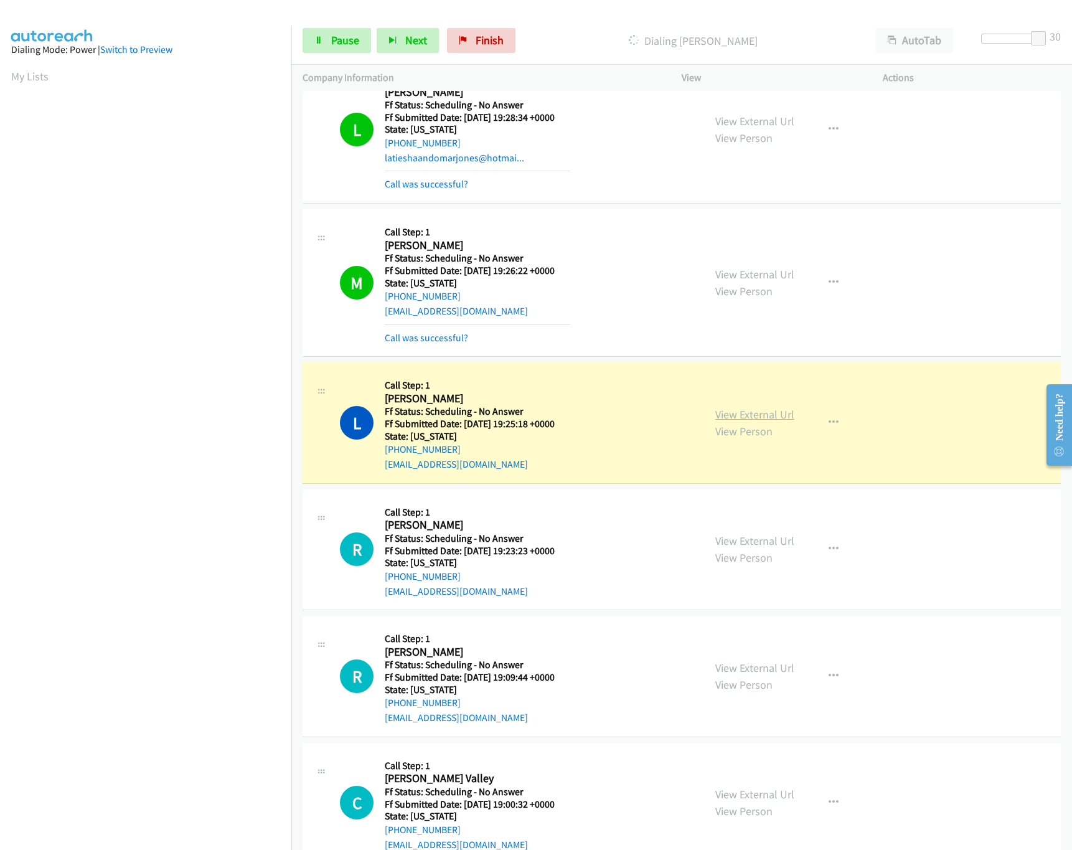
click at [743, 411] on link "View External Url" at bounding box center [754, 414] width 79 height 14
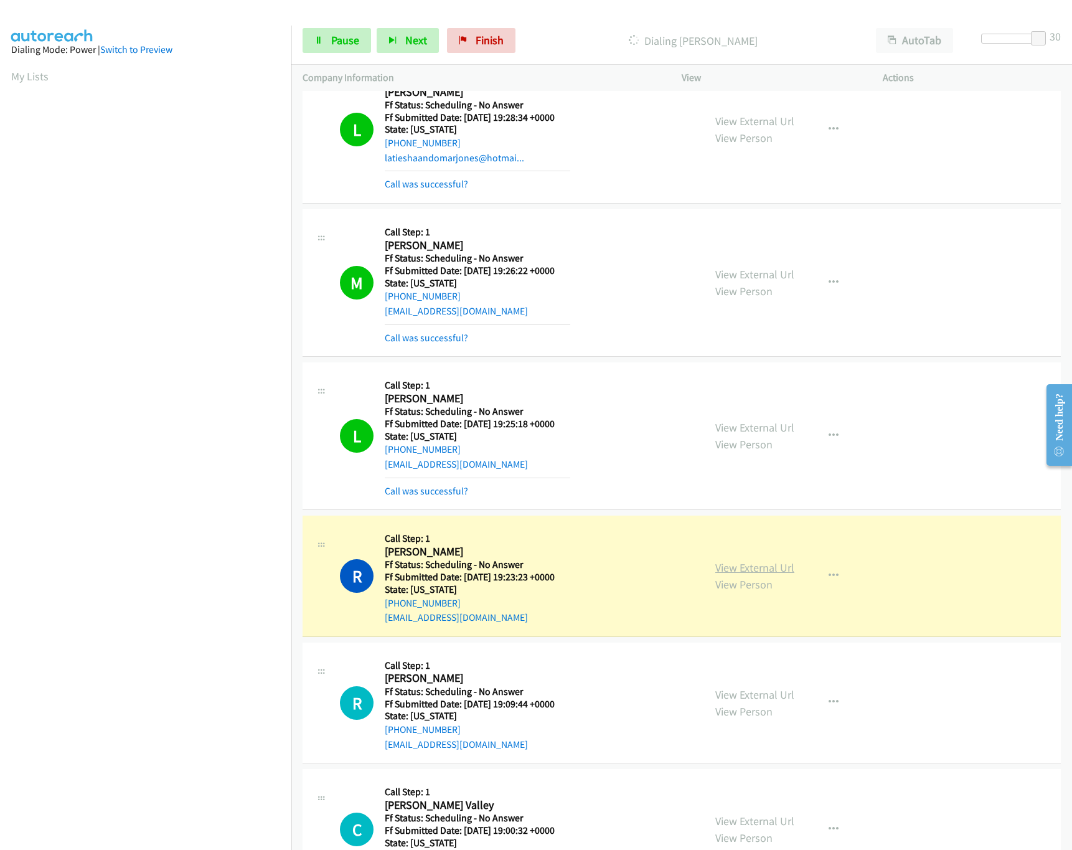
click at [749, 566] on link "View External Url" at bounding box center [754, 567] width 79 height 14
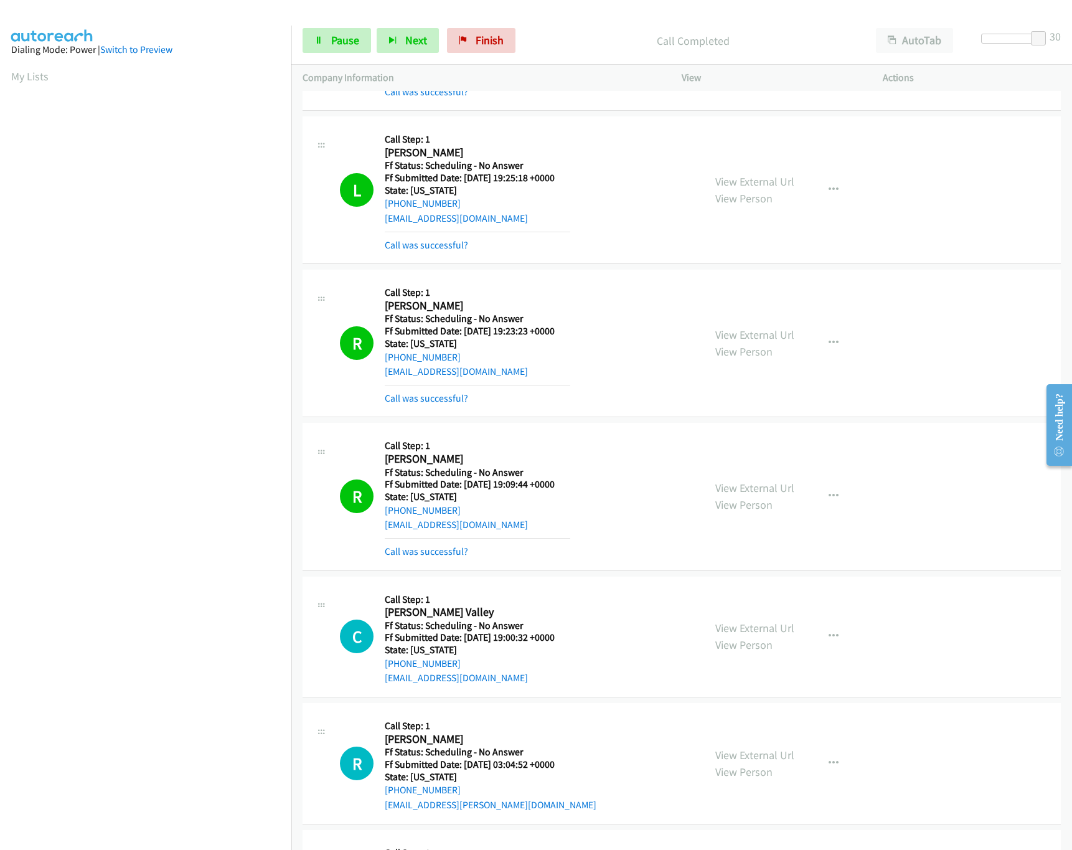
scroll to position [747, 0]
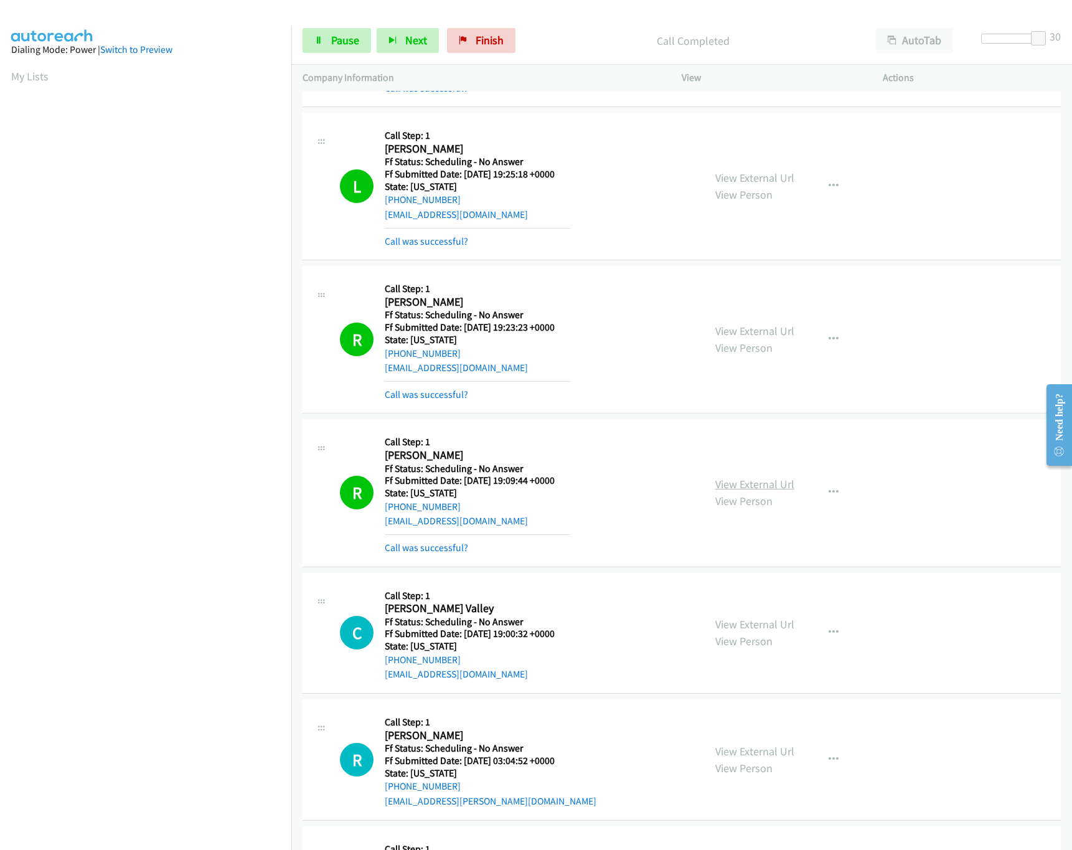
click at [736, 486] on link "View External Url" at bounding box center [754, 484] width 79 height 14
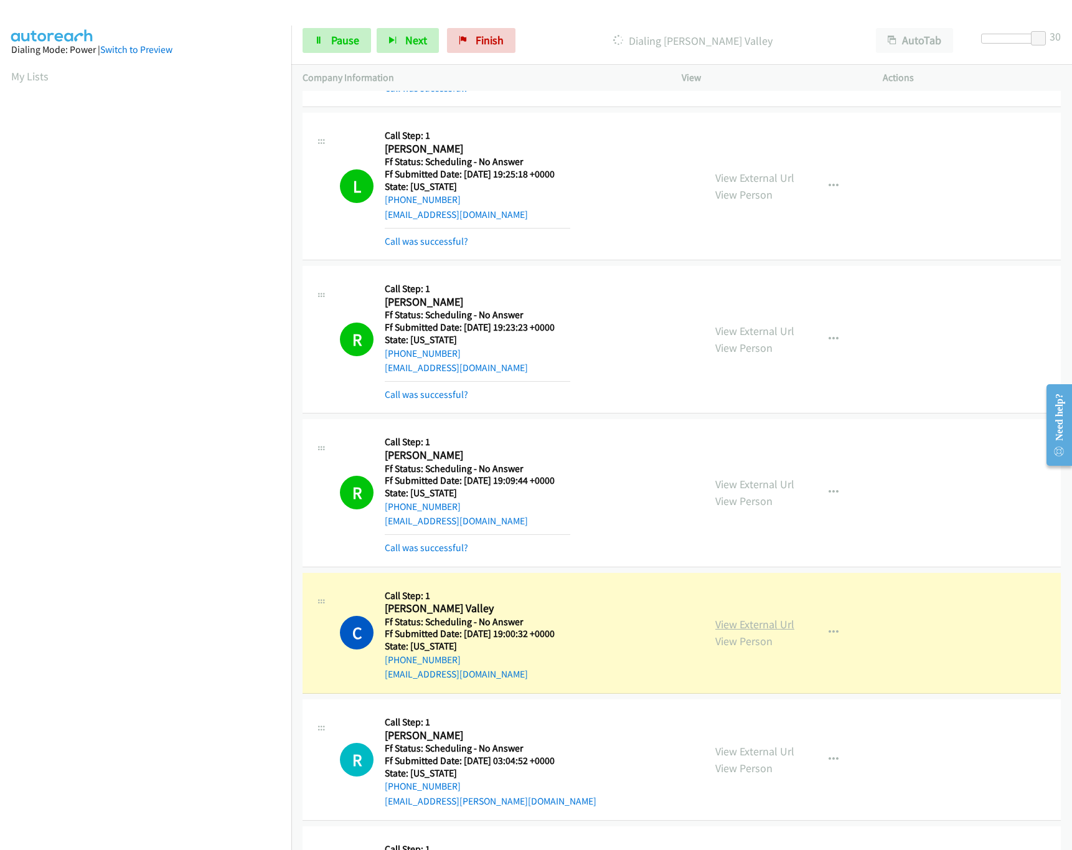
click at [758, 622] on link "View External Url" at bounding box center [754, 624] width 79 height 14
click at [335, 45] on span "Pause" at bounding box center [345, 40] width 28 height 14
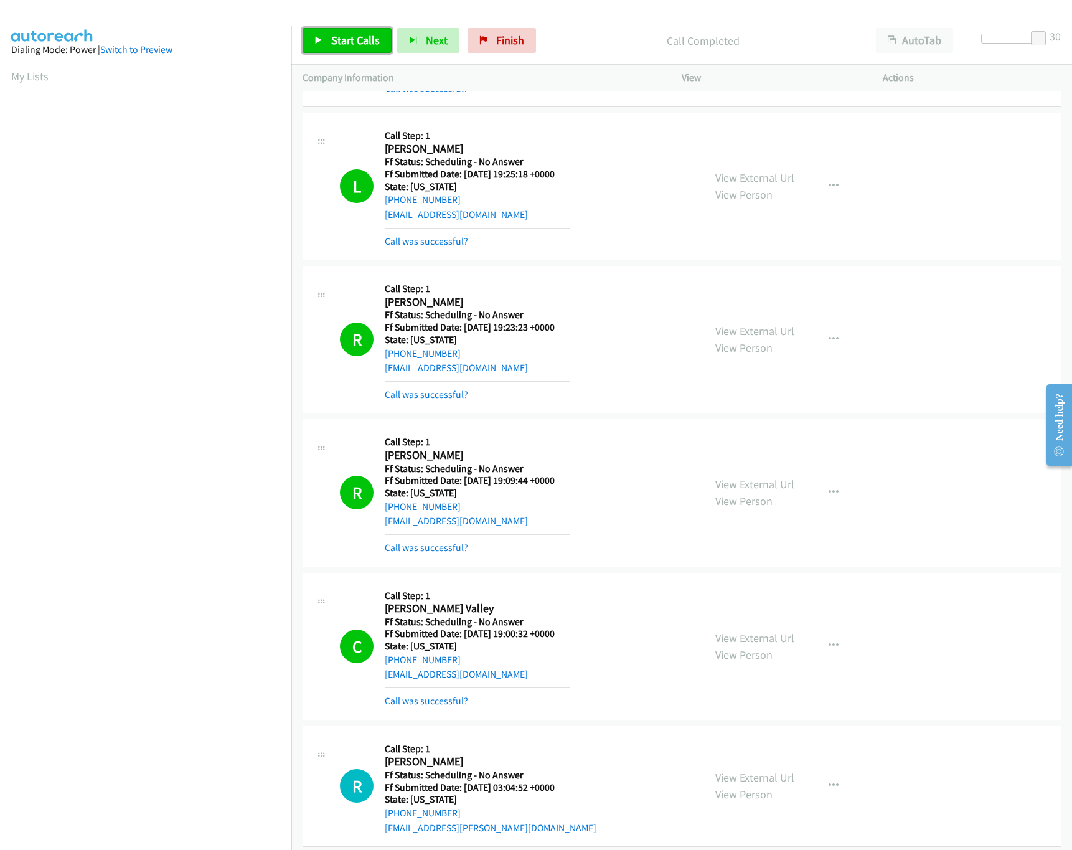
click at [365, 51] on link "Start Calls" at bounding box center [346, 40] width 89 height 25
click at [338, 45] on span "Pause" at bounding box center [345, 40] width 28 height 14
drag, startPoint x: 1042, startPoint y: 39, endPoint x: 740, endPoint y: 58, distance: 302.4
click at [740, 58] on div "Start Calls Pause Next Finish Paused AutoTab AutoTab 30" at bounding box center [681, 41] width 780 height 48
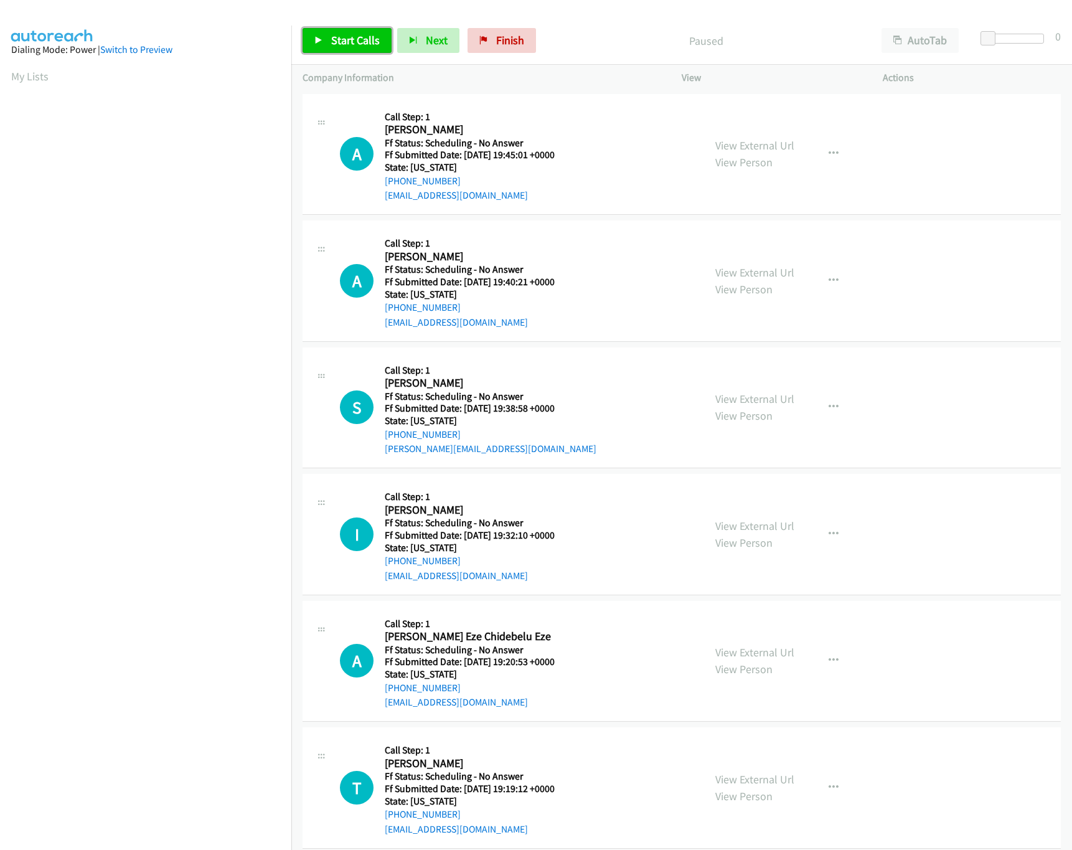
click at [320, 34] on link "Start Calls" at bounding box center [346, 40] width 89 height 25
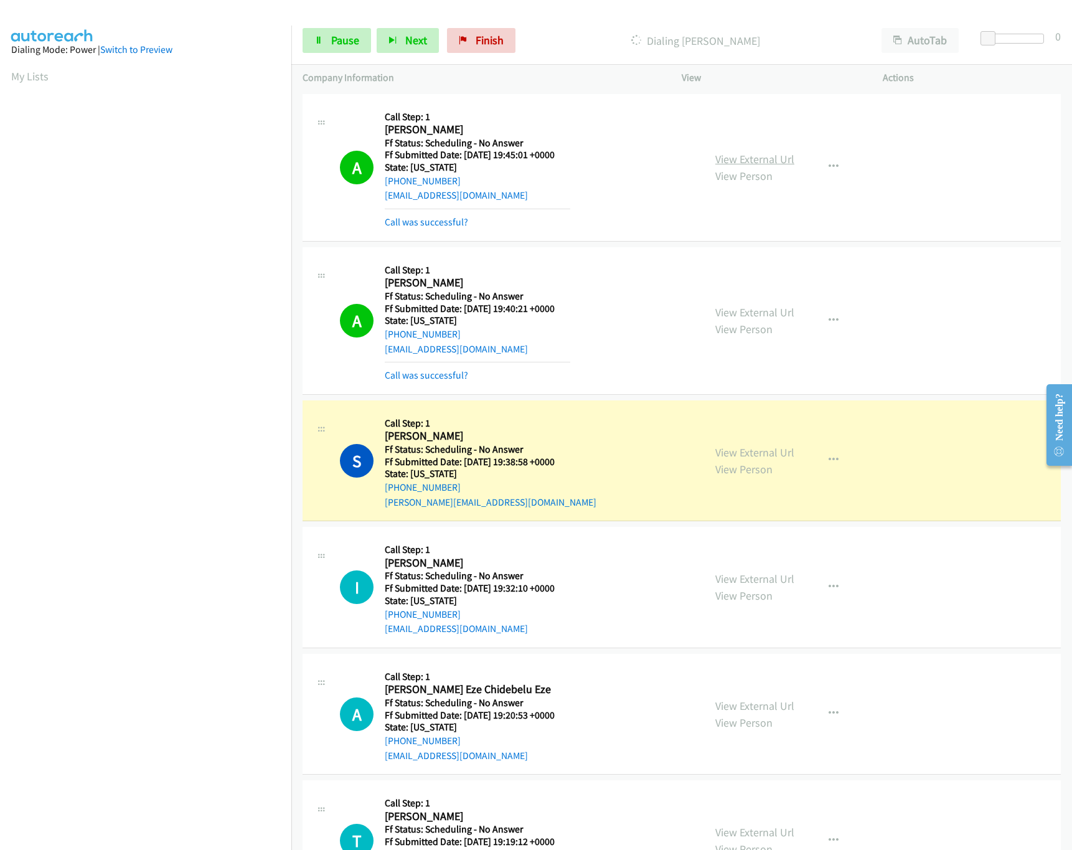
click at [727, 152] on link "View External Url" at bounding box center [754, 159] width 79 height 14
click at [767, 301] on div "View External Url View Person View External Url Email Schedule/Manage Callback …" at bounding box center [810, 320] width 212 height 124
click at [767, 302] on div "View External Url View Person View External Url Email Schedule/Manage Callback …" at bounding box center [810, 320] width 212 height 124
click at [767, 311] on link "View External Url" at bounding box center [754, 312] width 79 height 14
click at [740, 454] on link "View External Url" at bounding box center [754, 452] width 79 height 14
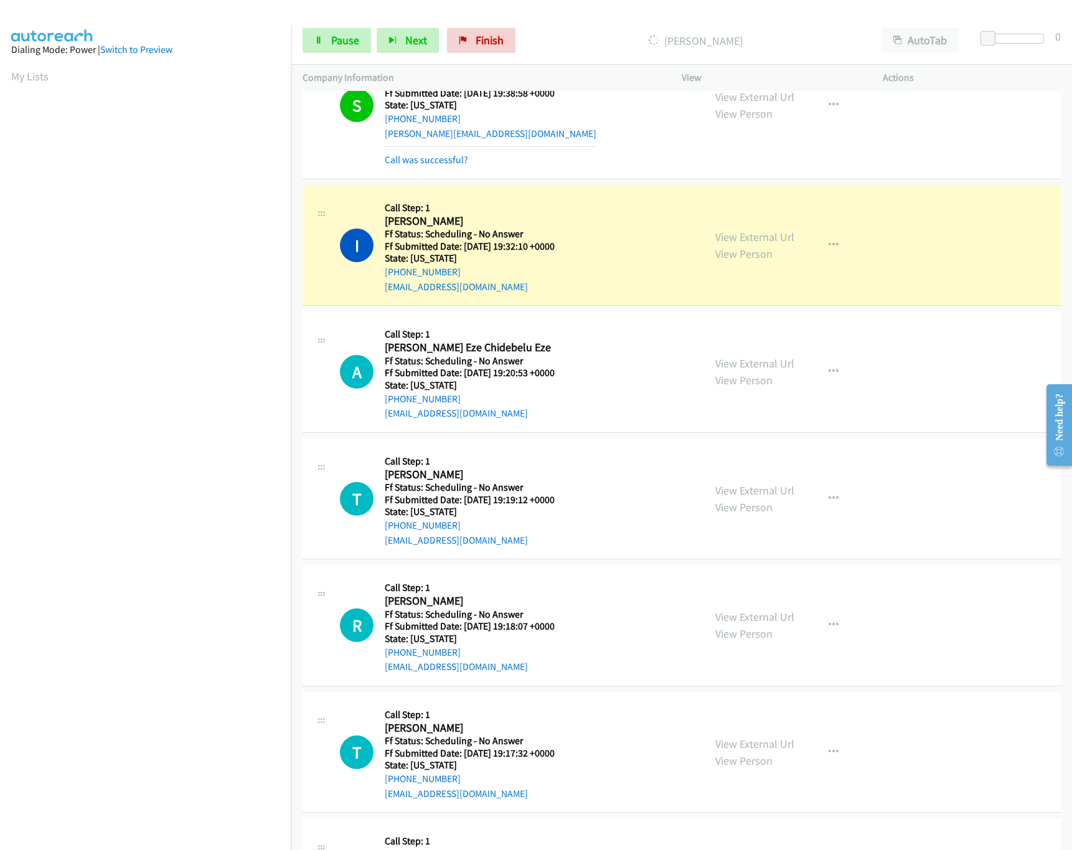
scroll to position [373, 0]
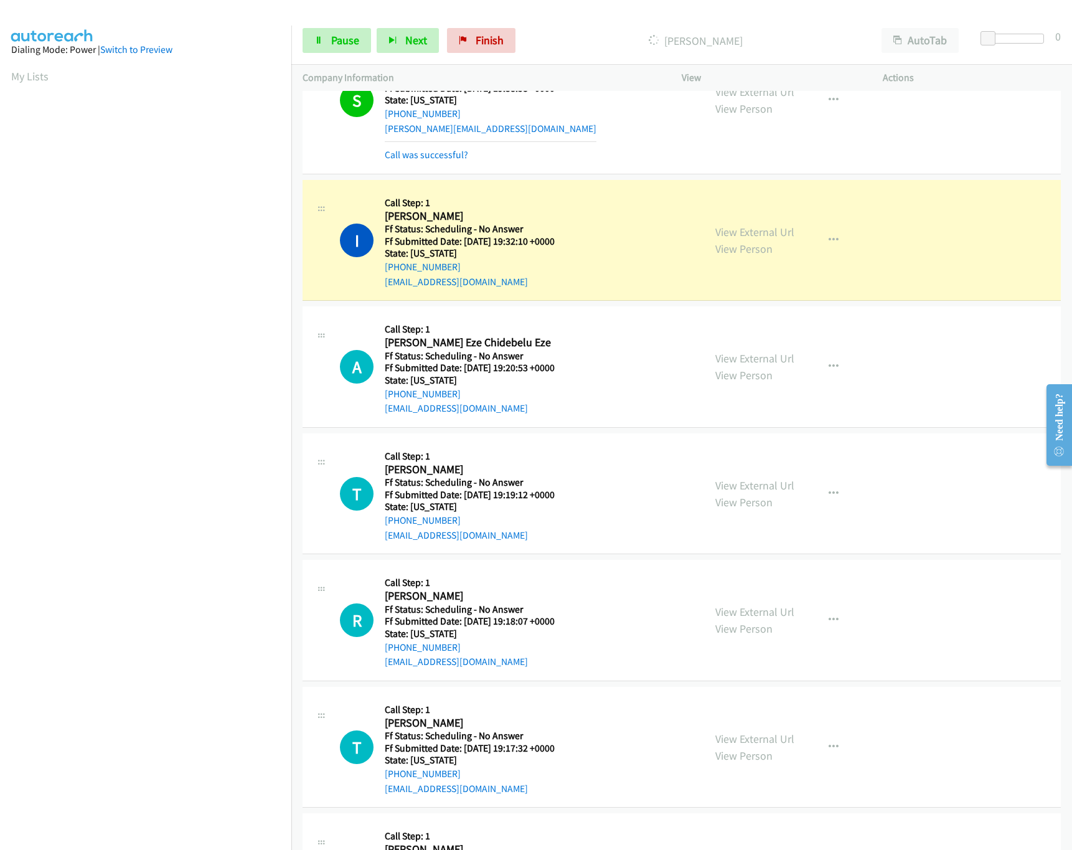
click at [782, 225] on div "View External Url View Person" at bounding box center [754, 240] width 79 height 34
click at [782, 226] on link "View External Url" at bounding box center [754, 232] width 79 height 14
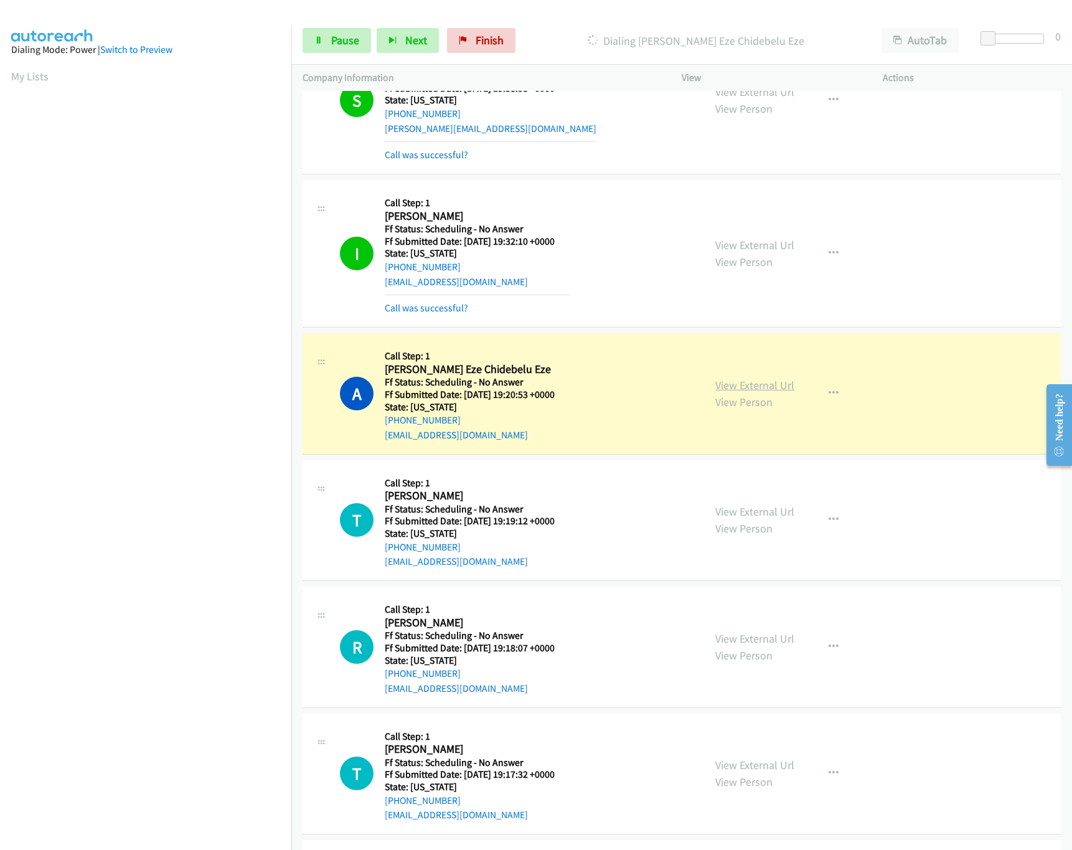
click at [759, 385] on link "View External Url" at bounding box center [754, 385] width 79 height 14
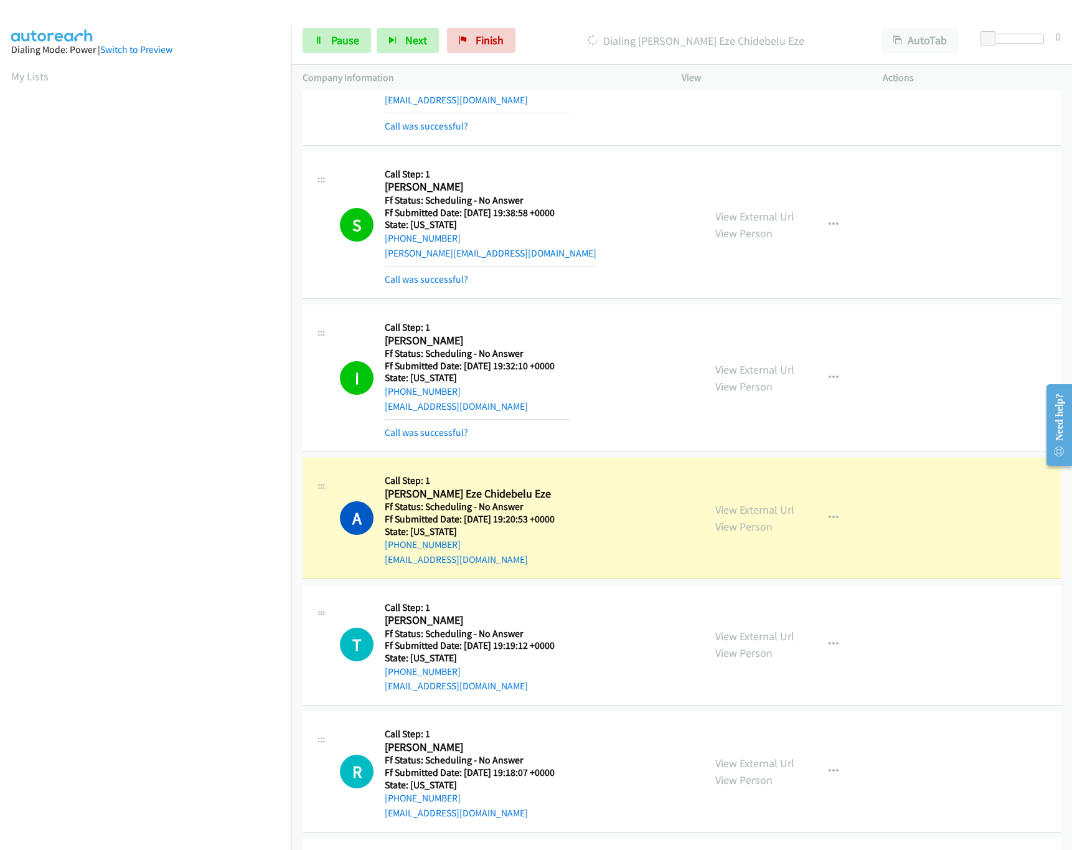
scroll to position [124, 0]
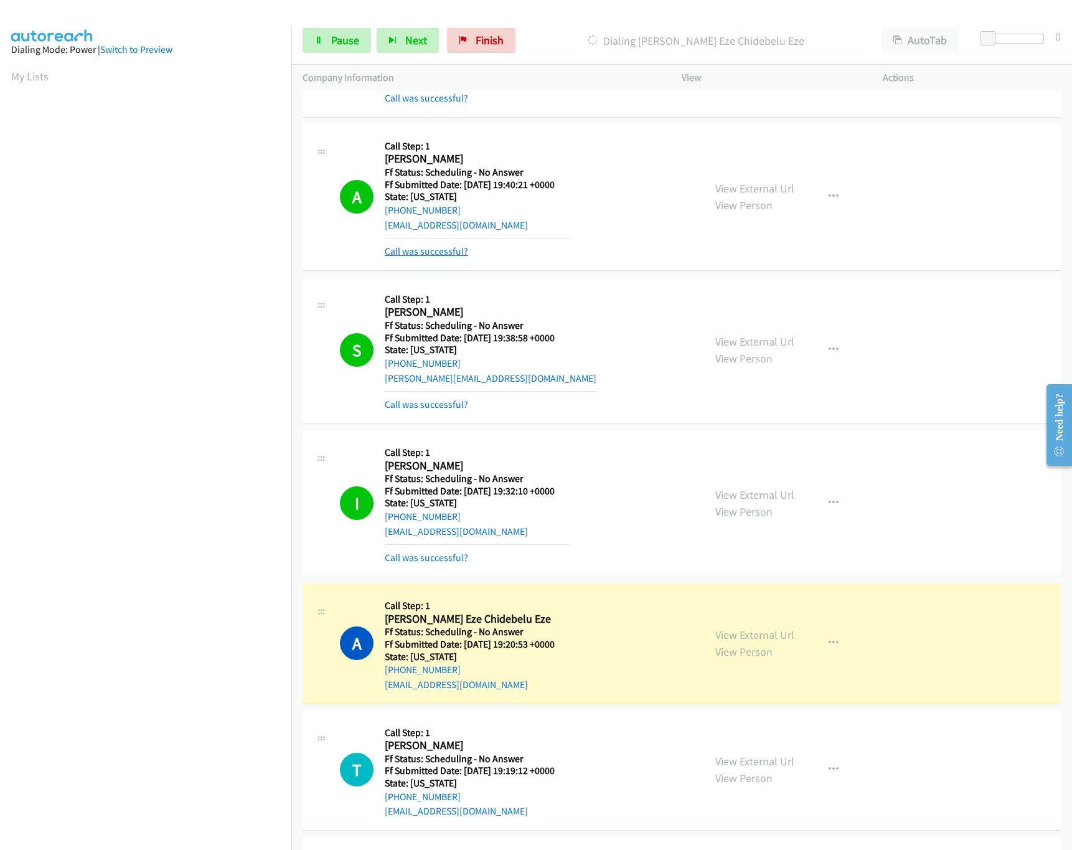
click at [421, 255] on link "Call was successful?" at bounding box center [426, 251] width 83 height 12
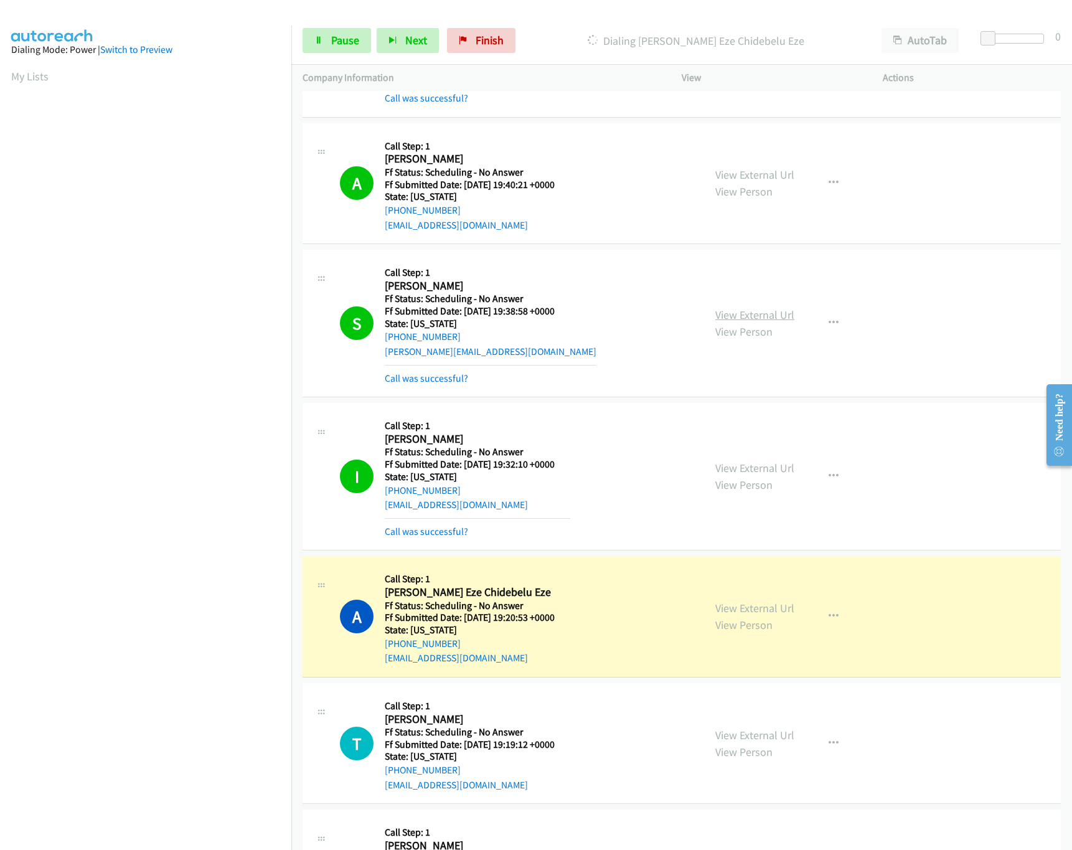
click at [732, 319] on link "View External Url" at bounding box center [754, 314] width 79 height 14
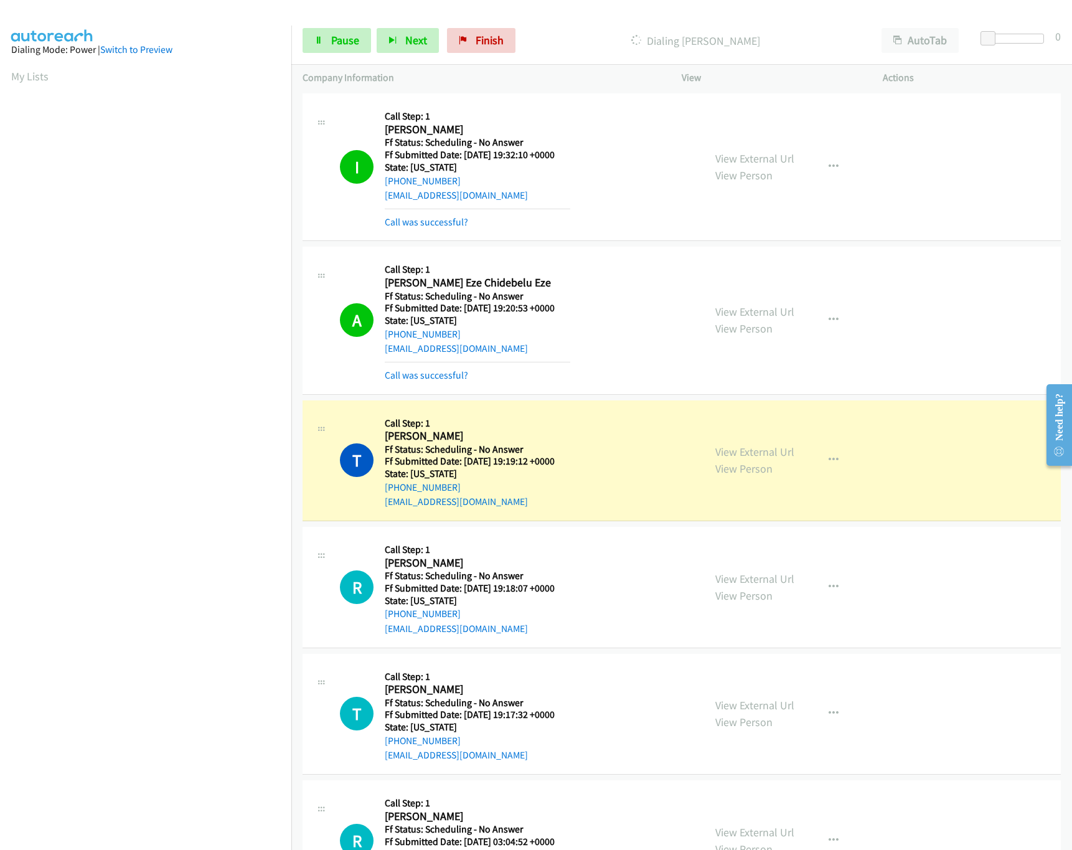
scroll to position [373, 0]
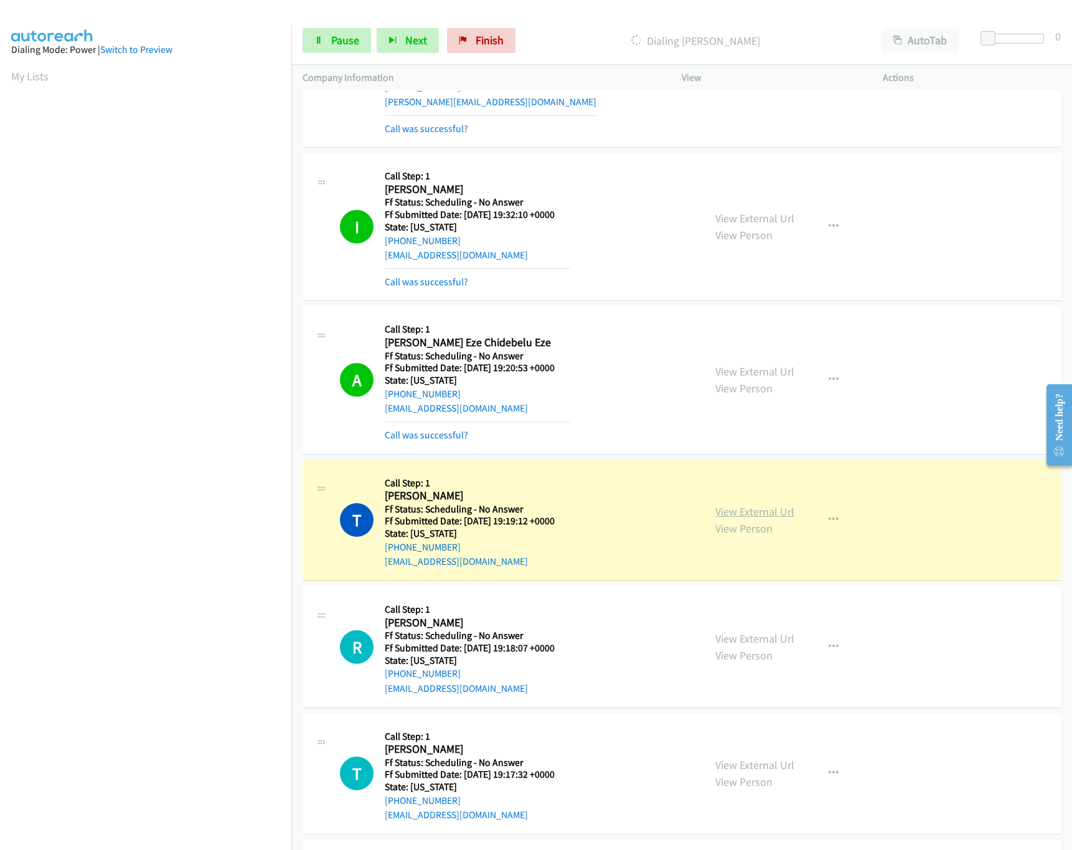
click at [743, 517] on link "View External Url" at bounding box center [754, 511] width 79 height 14
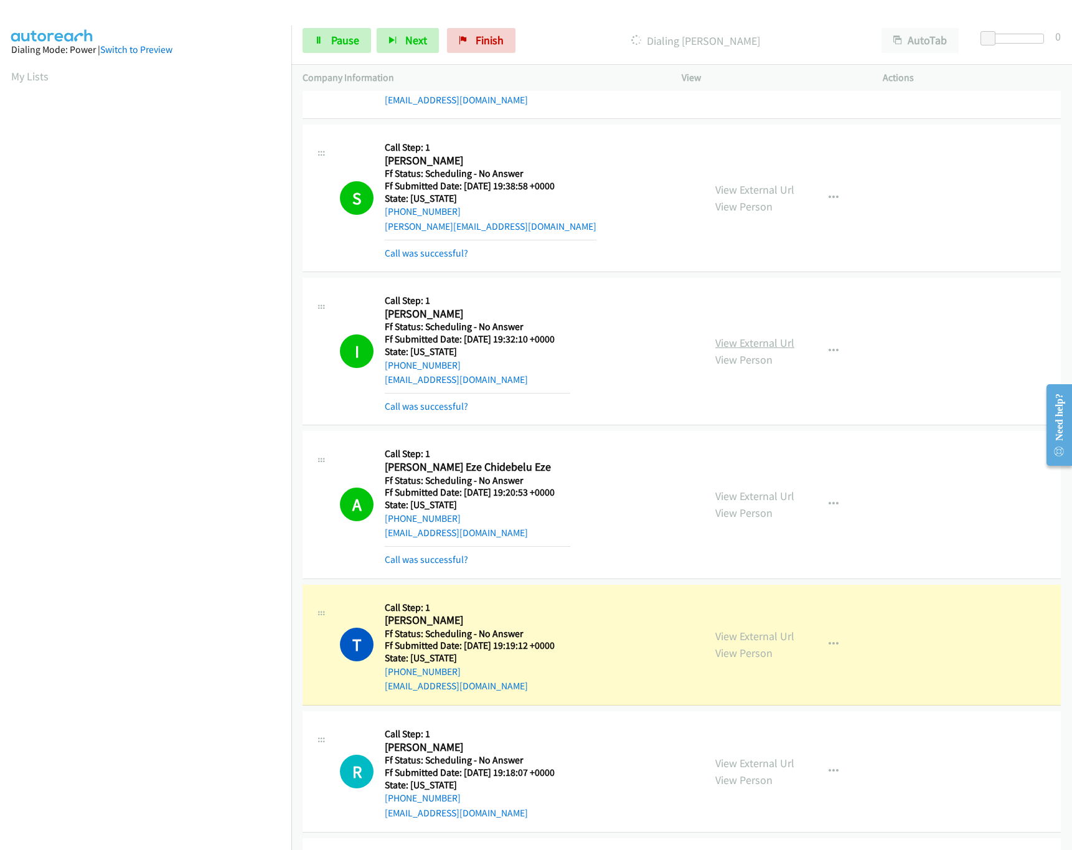
click at [753, 342] on link "View External Url" at bounding box center [754, 342] width 79 height 14
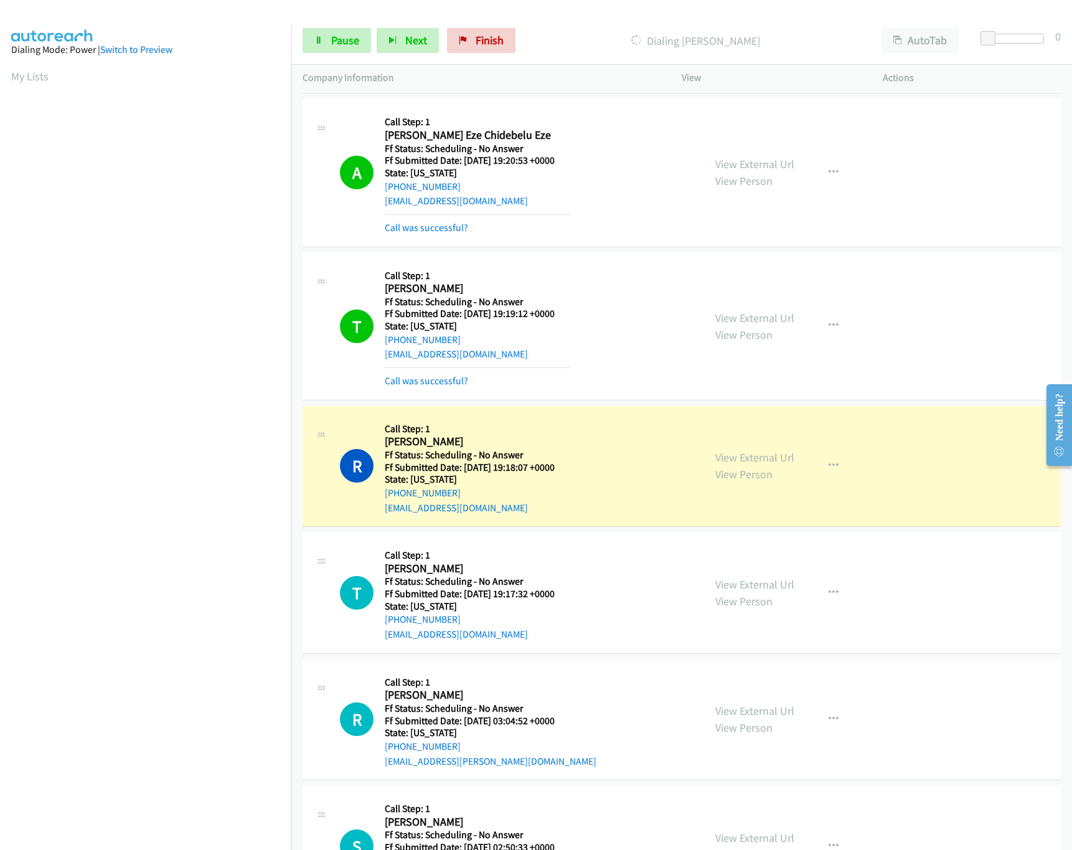
scroll to position [622, 0]
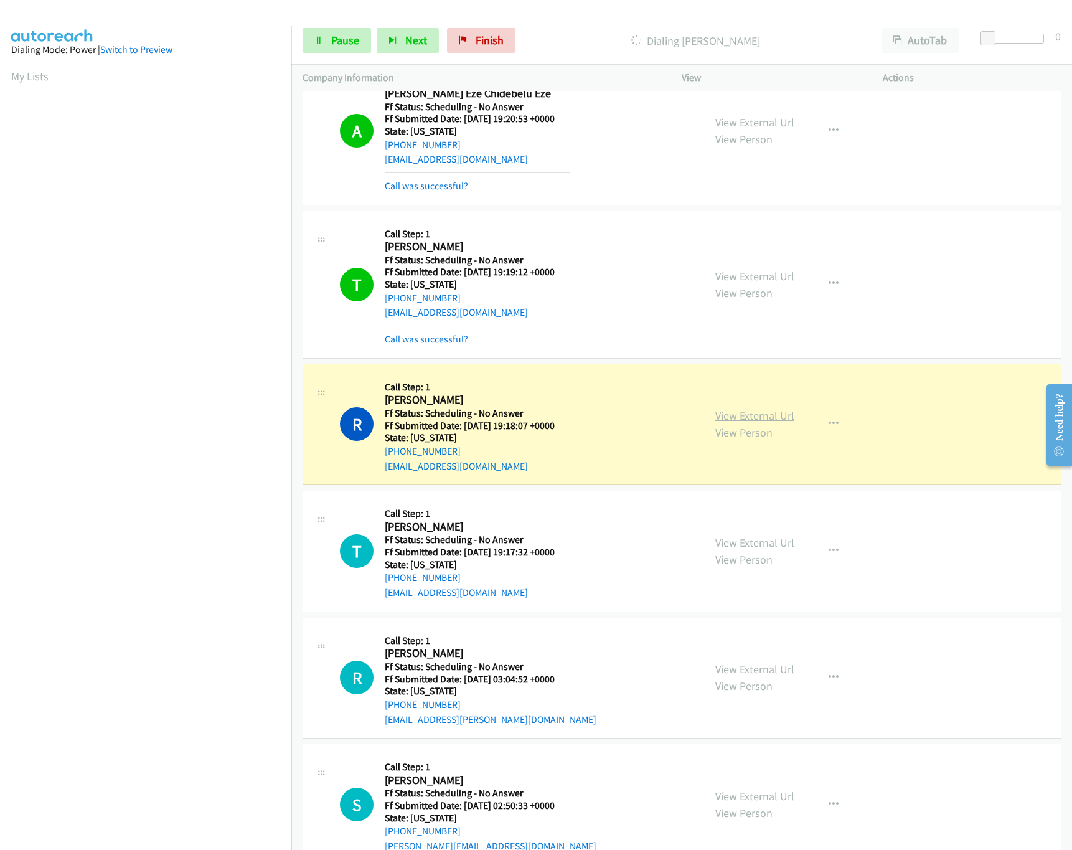
click at [755, 419] on link "View External Url" at bounding box center [754, 415] width 79 height 14
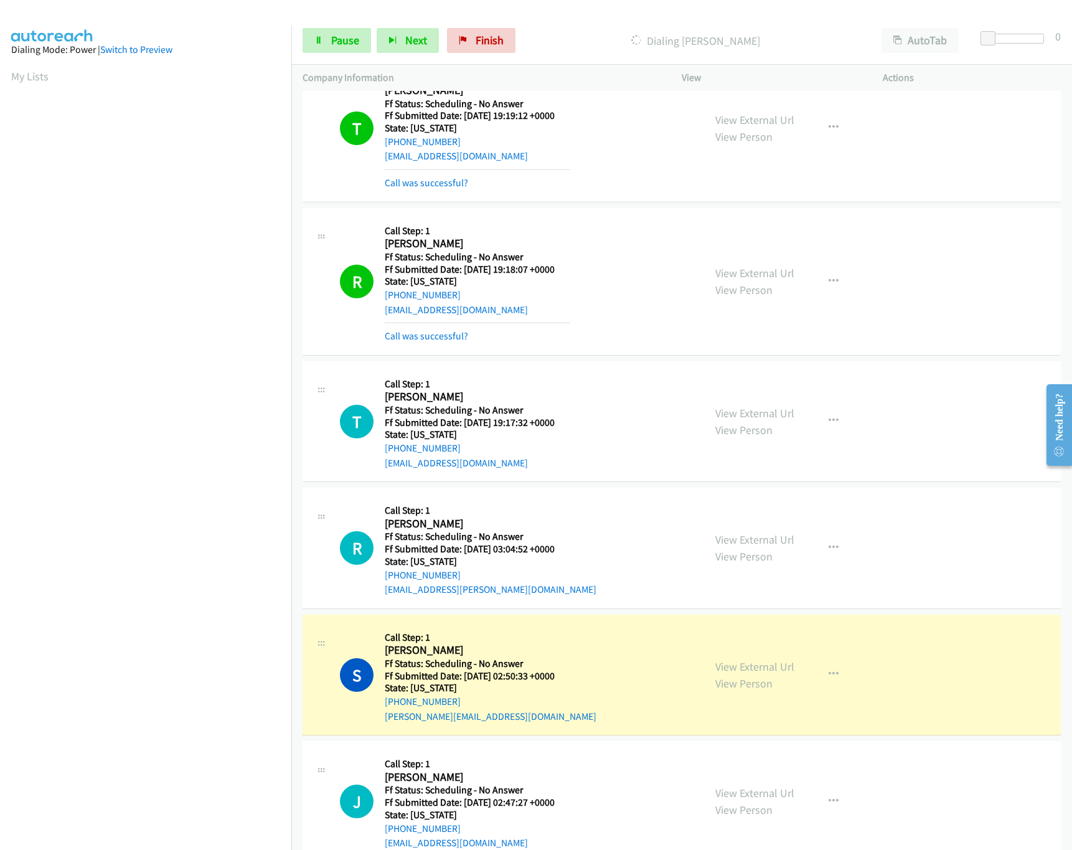
scroll to position [996, 0]
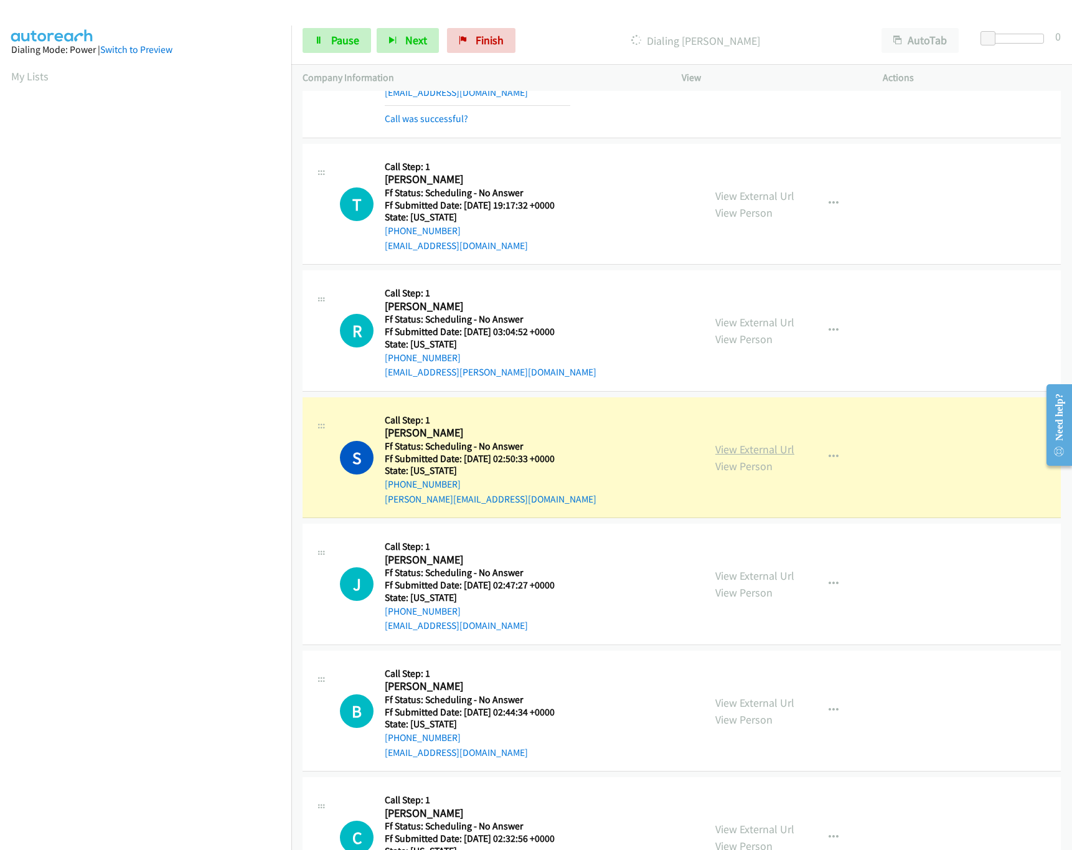
click at [780, 456] on link "View External Url" at bounding box center [754, 449] width 79 height 14
click at [354, 37] on span "Pause" at bounding box center [345, 40] width 28 height 14
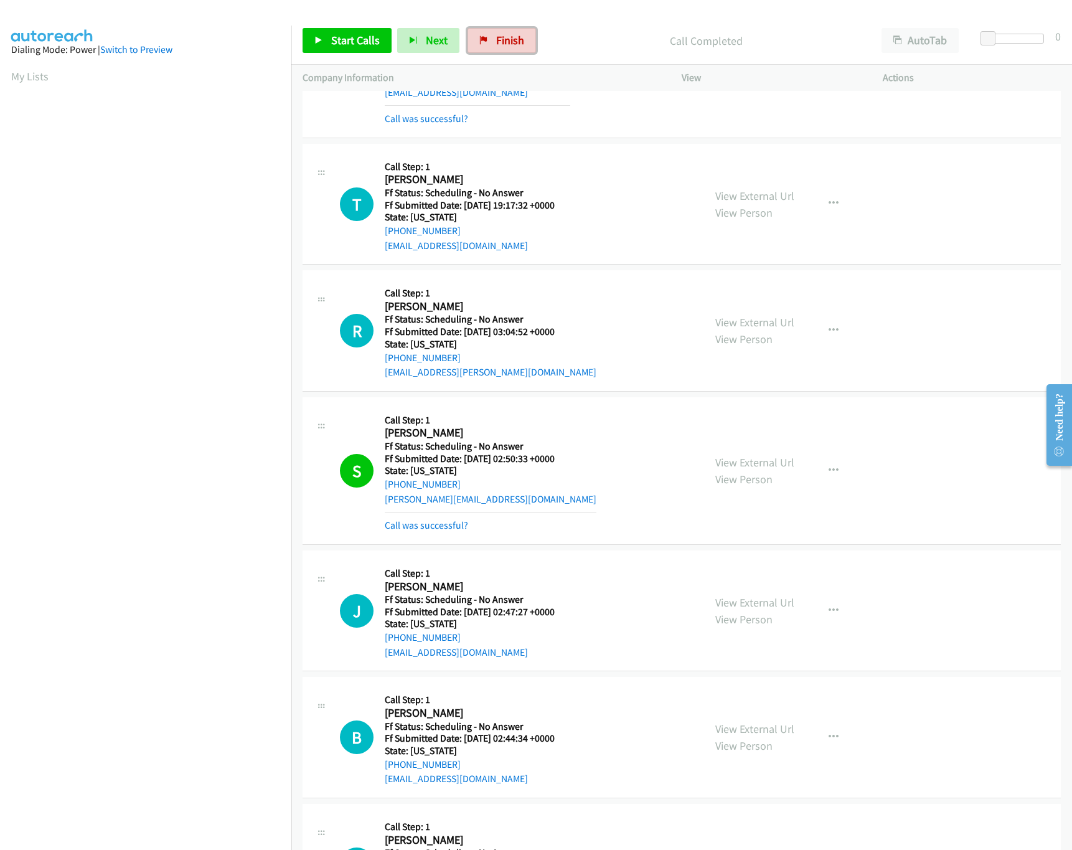
drag, startPoint x: 499, startPoint y: 40, endPoint x: 604, endPoint y: 58, distance: 106.7
click at [499, 40] on span "Finish" at bounding box center [510, 40] width 28 height 14
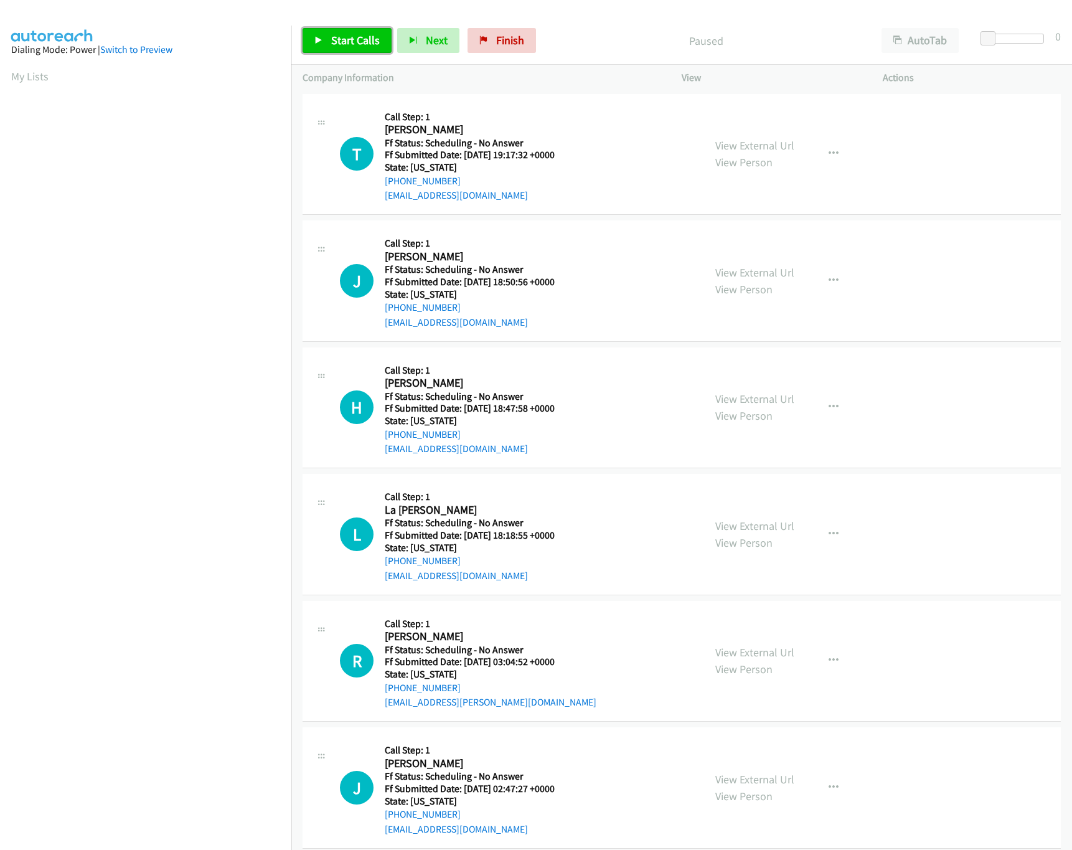
click at [357, 35] on span "Start Calls" at bounding box center [355, 40] width 49 height 14
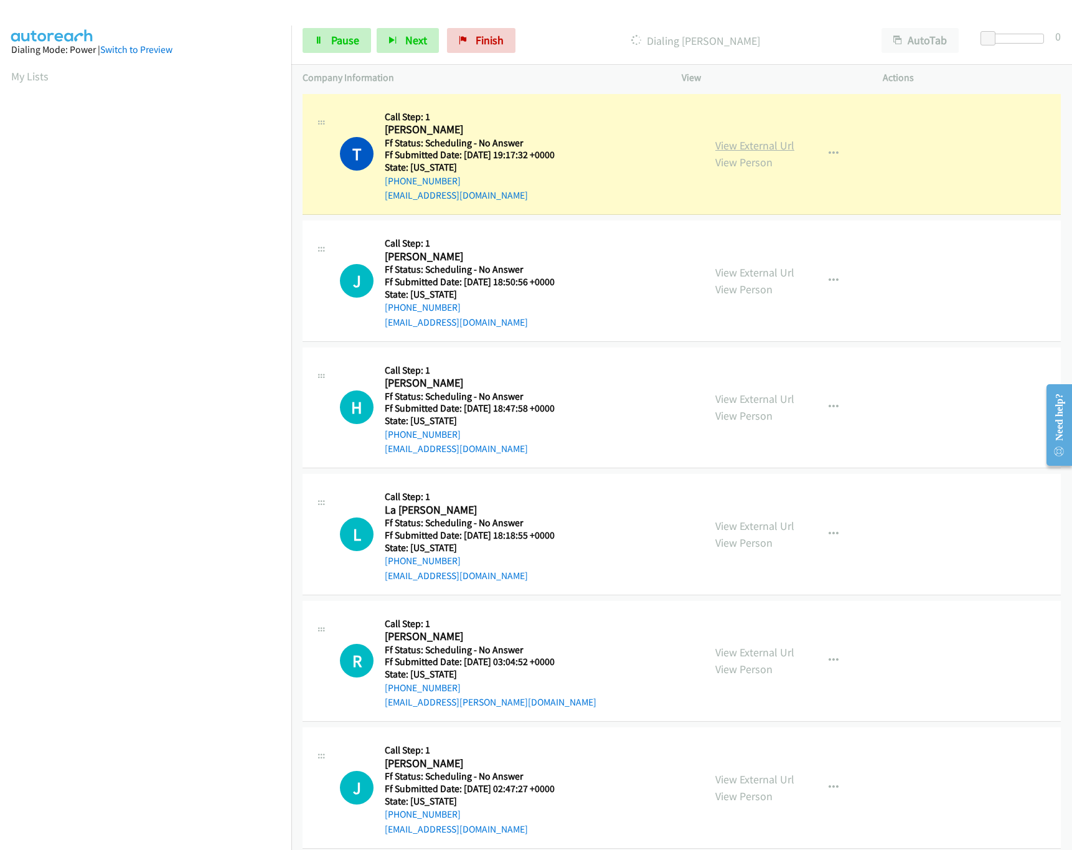
click at [743, 142] on link "View External Url" at bounding box center [754, 145] width 79 height 14
click at [344, 49] on link "Pause" at bounding box center [336, 40] width 68 height 25
click at [759, 142] on div "View External Url View Person View External Url Email Schedule/Manage Callback …" at bounding box center [810, 154] width 212 height 98
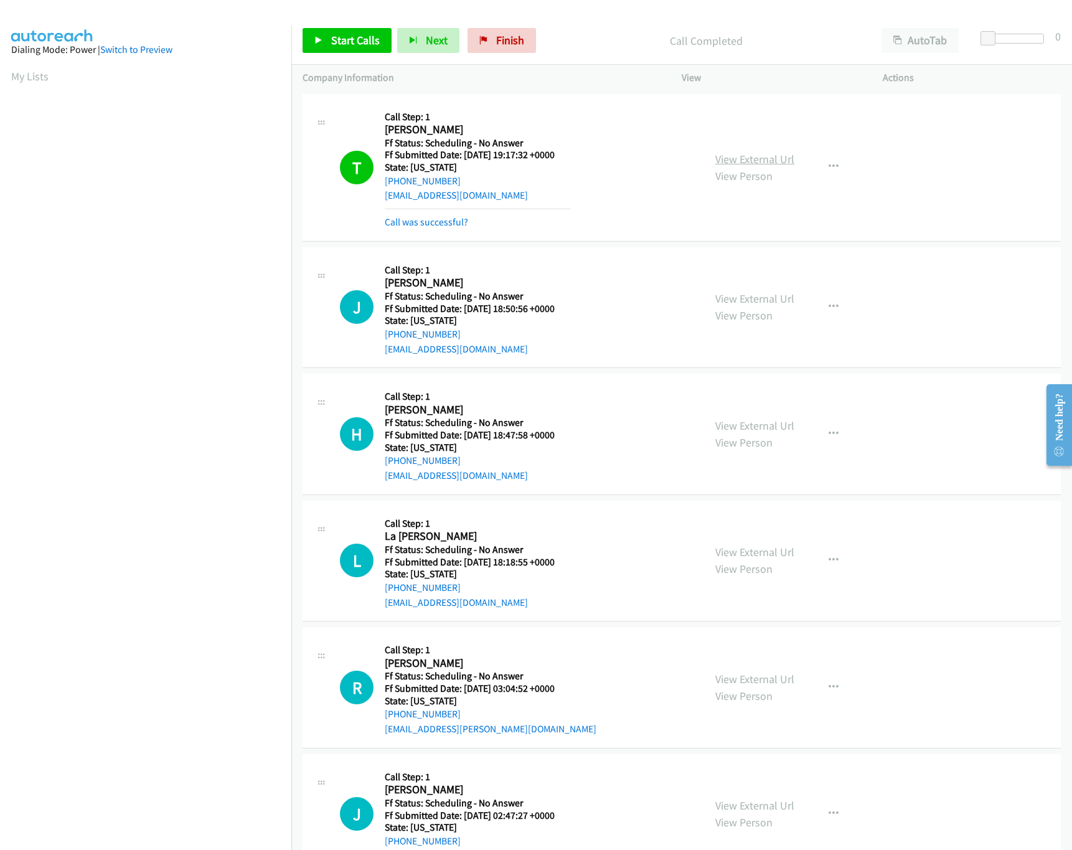
click at [749, 152] on link "View External Url" at bounding box center [754, 159] width 79 height 14
click at [331, 47] on span "Start Calls" at bounding box center [355, 40] width 49 height 14
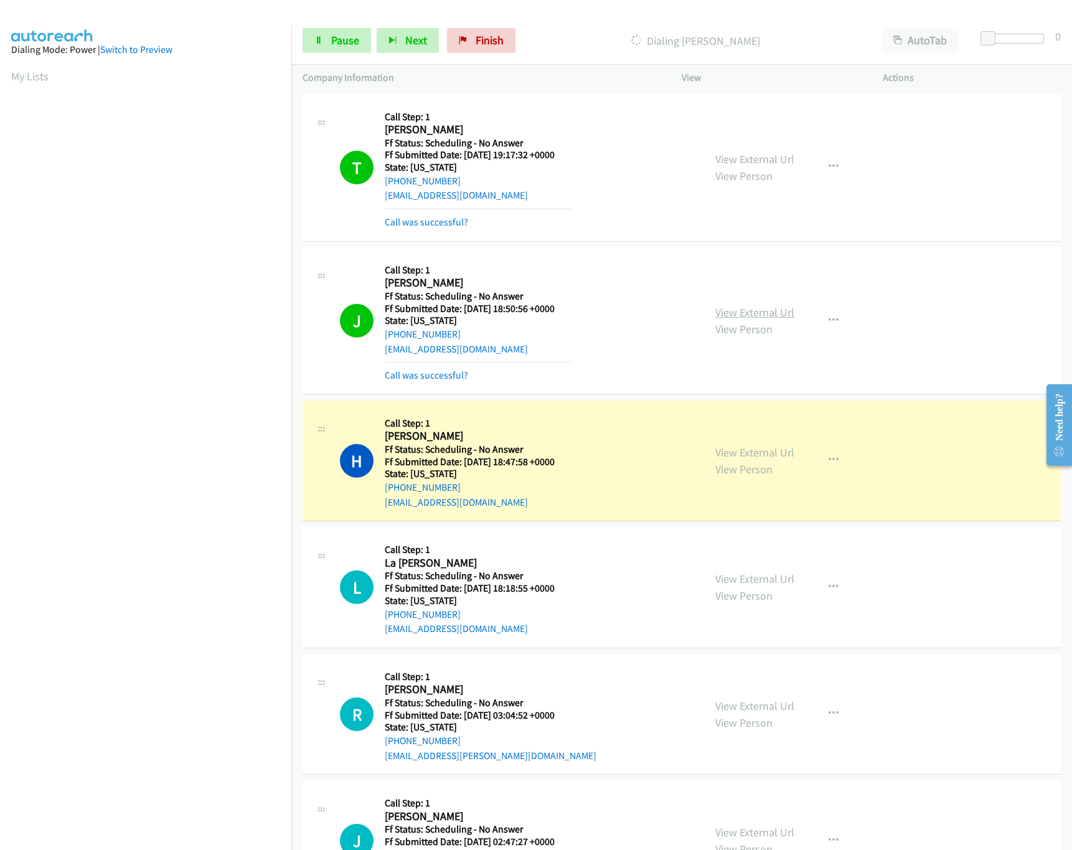
click at [725, 307] on link "View External Url" at bounding box center [754, 312] width 79 height 14
click at [747, 452] on link "View External Url" at bounding box center [754, 452] width 79 height 14
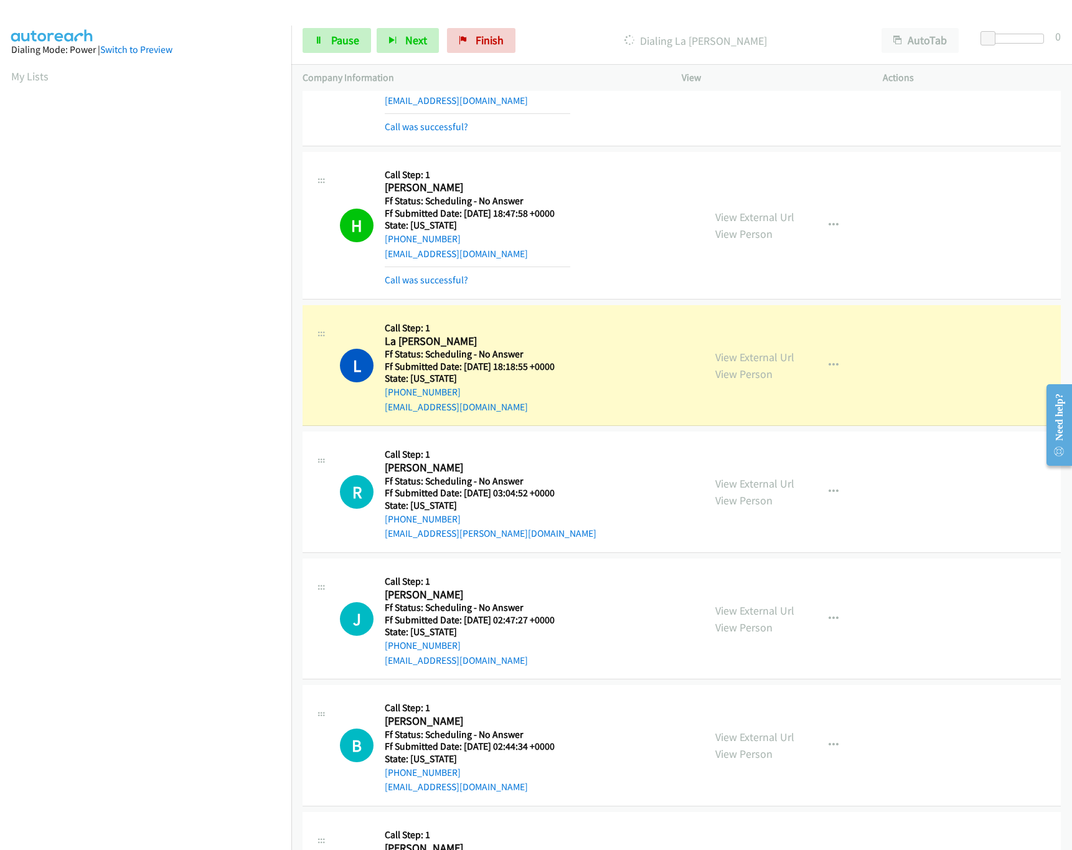
scroll to position [249, 0]
click at [743, 361] on link "View External Url" at bounding box center [754, 356] width 79 height 14
click at [741, 358] on link "View External Url" at bounding box center [754, 356] width 79 height 14
click at [324, 47] on link "Pause" at bounding box center [336, 40] width 68 height 25
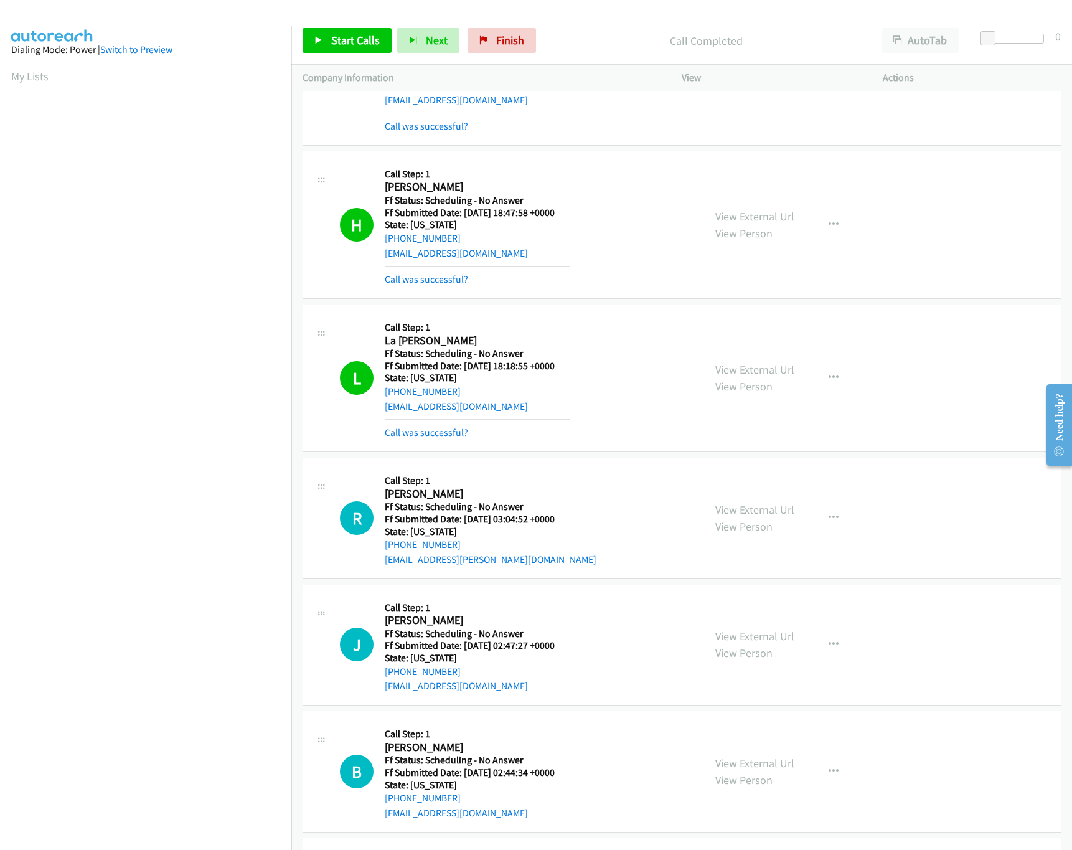
click at [430, 438] on link "Call was successful?" at bounding box center [426, 432] width 83 height 12
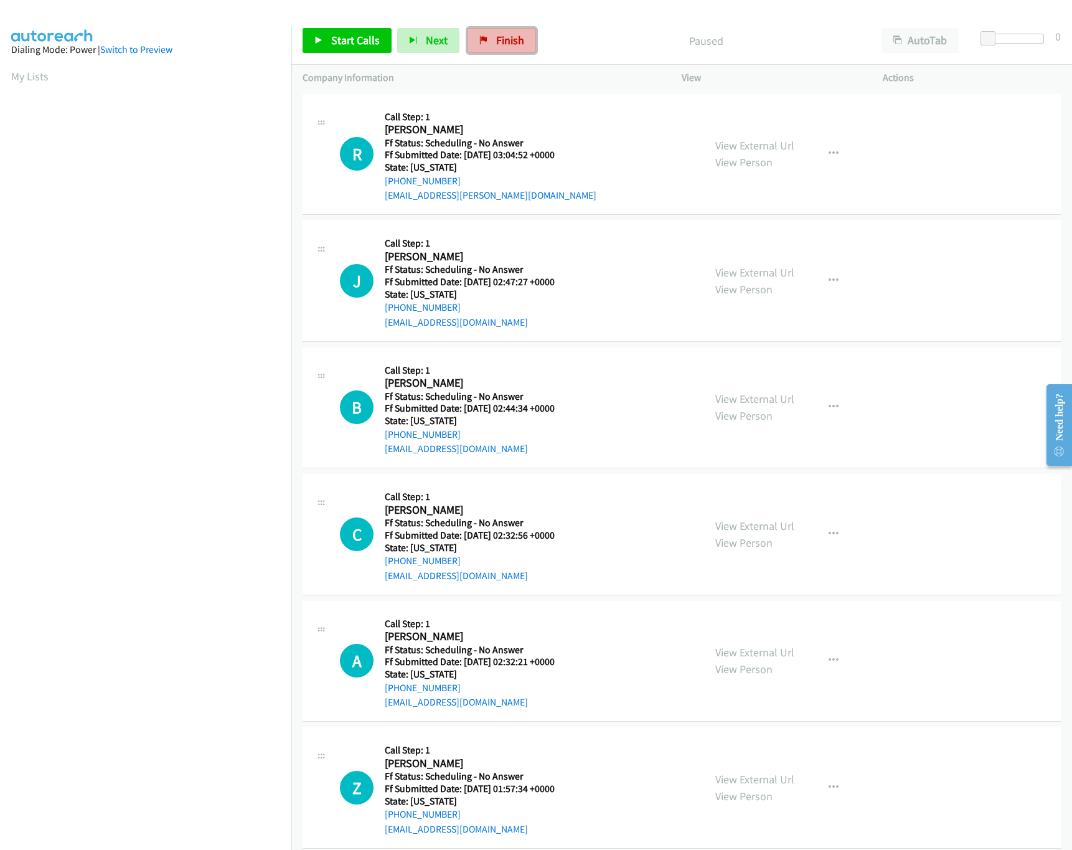
click at [523, 40] on link "Finish" at bounding box center [501, 40] width 68 height 25
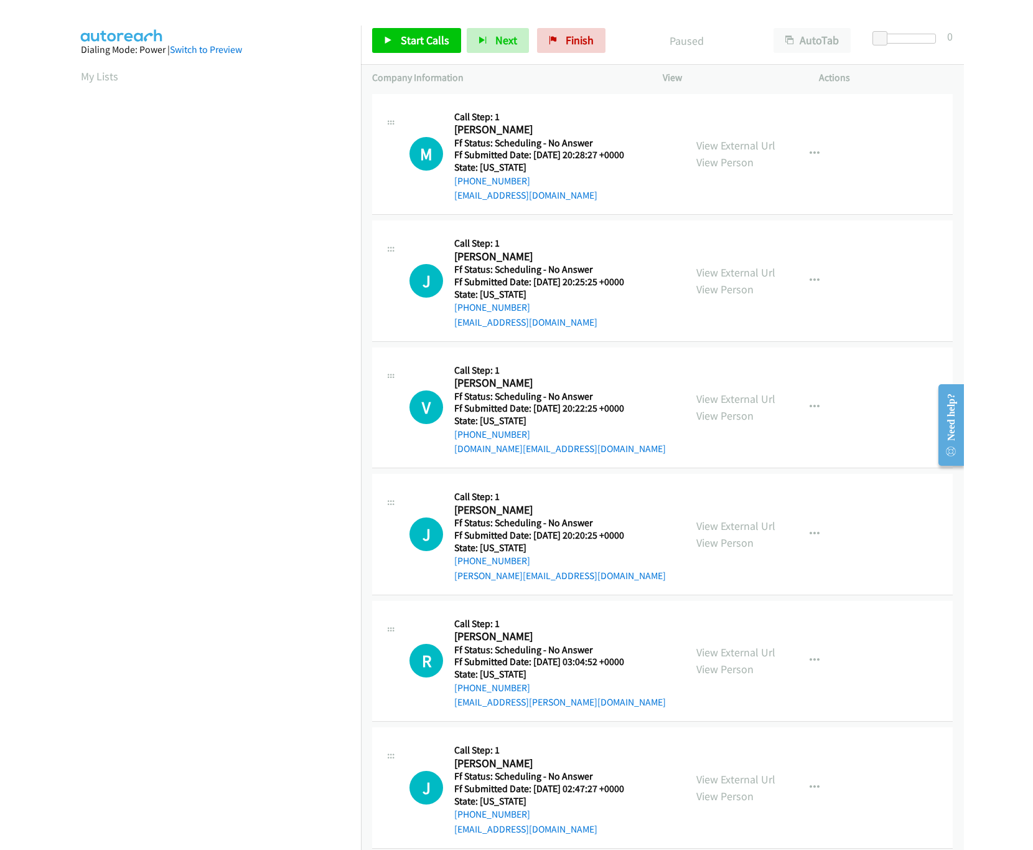
scroll to position [0, 4]
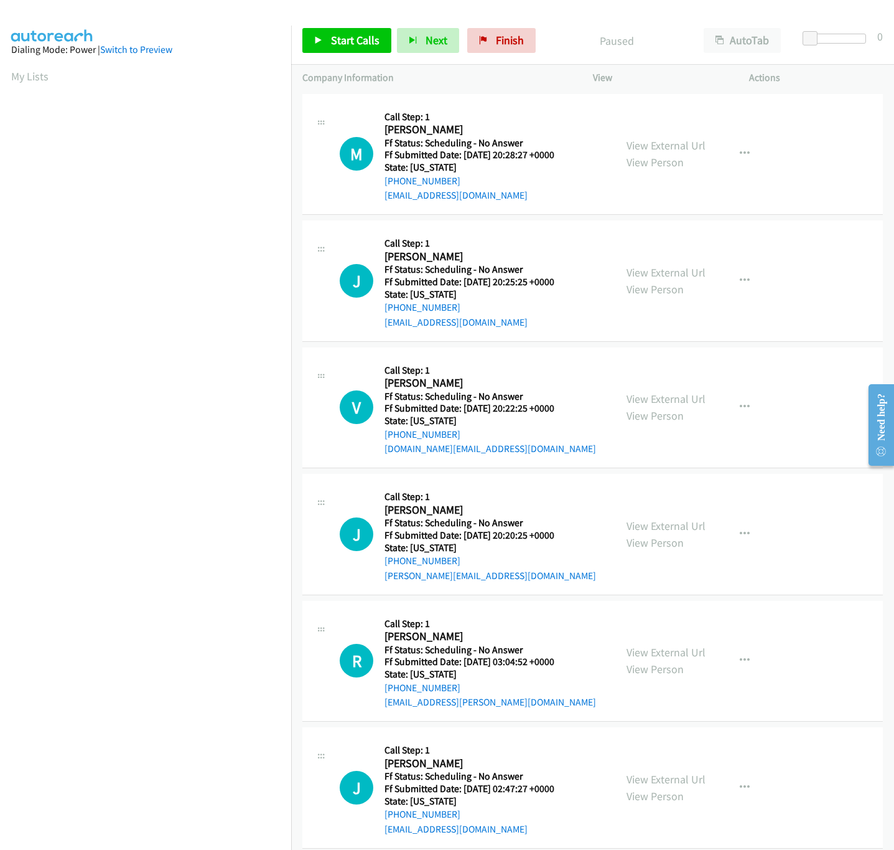
click at [266, 94] on aside "Dialing Mode: Power | Switch to Preview My Lists" at bounding box center [145, 370] width 291 height 689
click at [682, 143] on link "View External Url" at bounding box center [666, 145] width 79 height 14
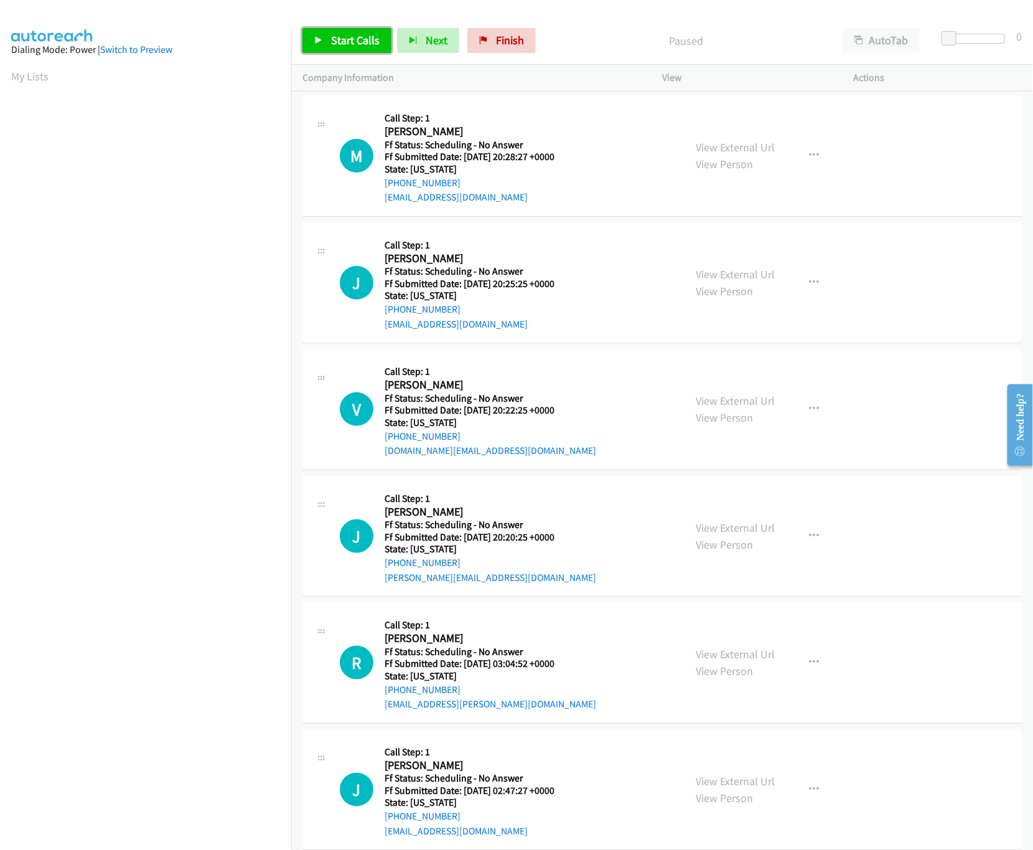
click at [344, 42] on span "Start Calls" at bounding box center [355, 40] width 49 height 14
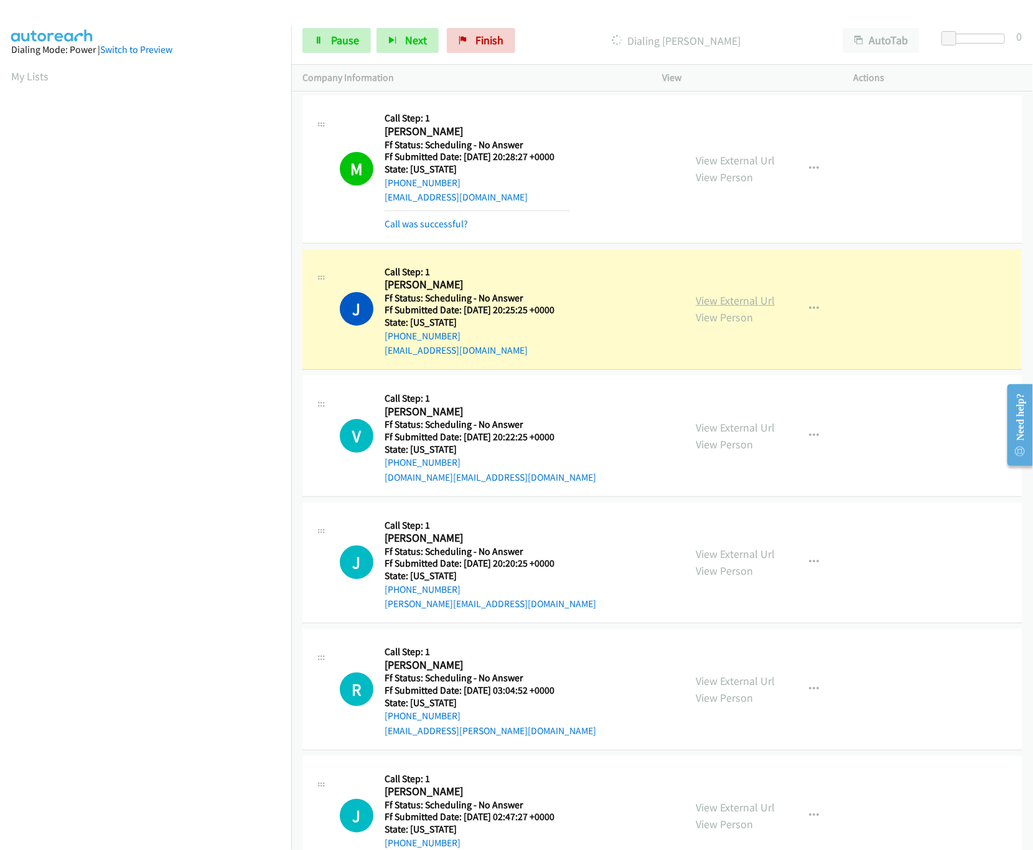
click at [740, 299] on link "View External Url" at bounding box center [735, 300] width 79 height 14
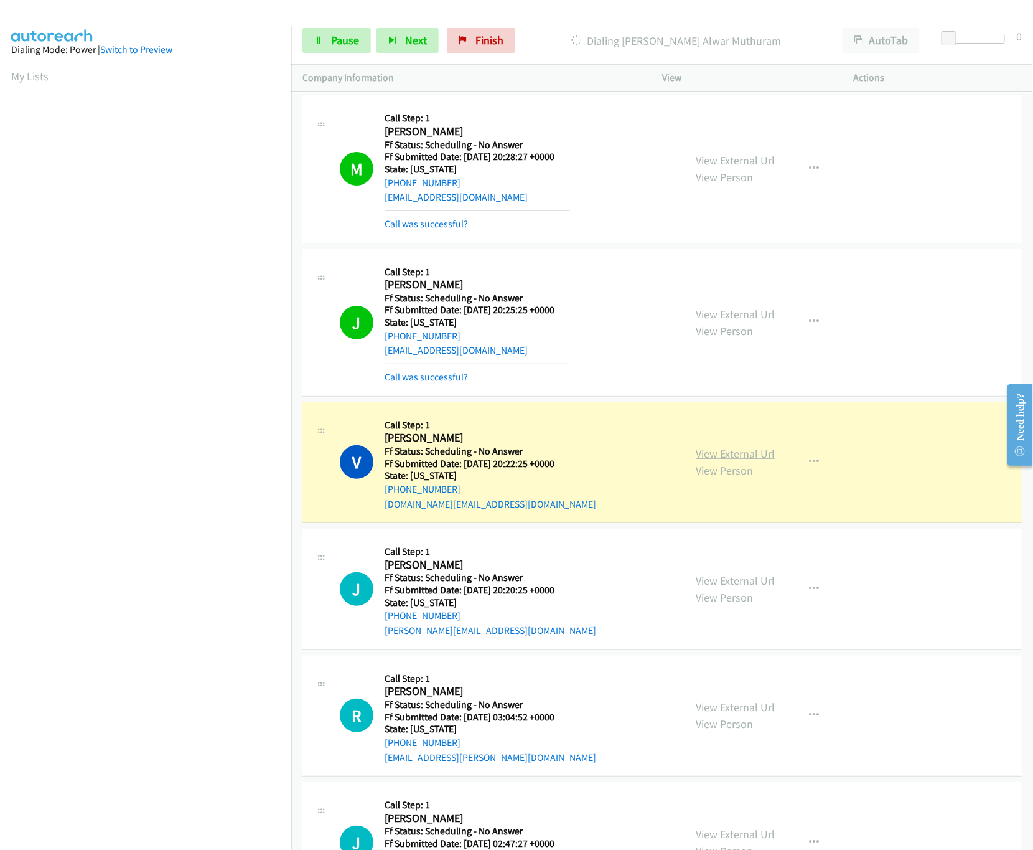
click at [744, 451] on link "View External Url" at bounding box center [735, 453] width 79 height 14
click at [717, 573] on div "View External Url View Person" at bounding box center [735, 589] width 79 height 34
click at [717, 575] on link "View External Url" at bounding box center [735, 580] width 79 height 14
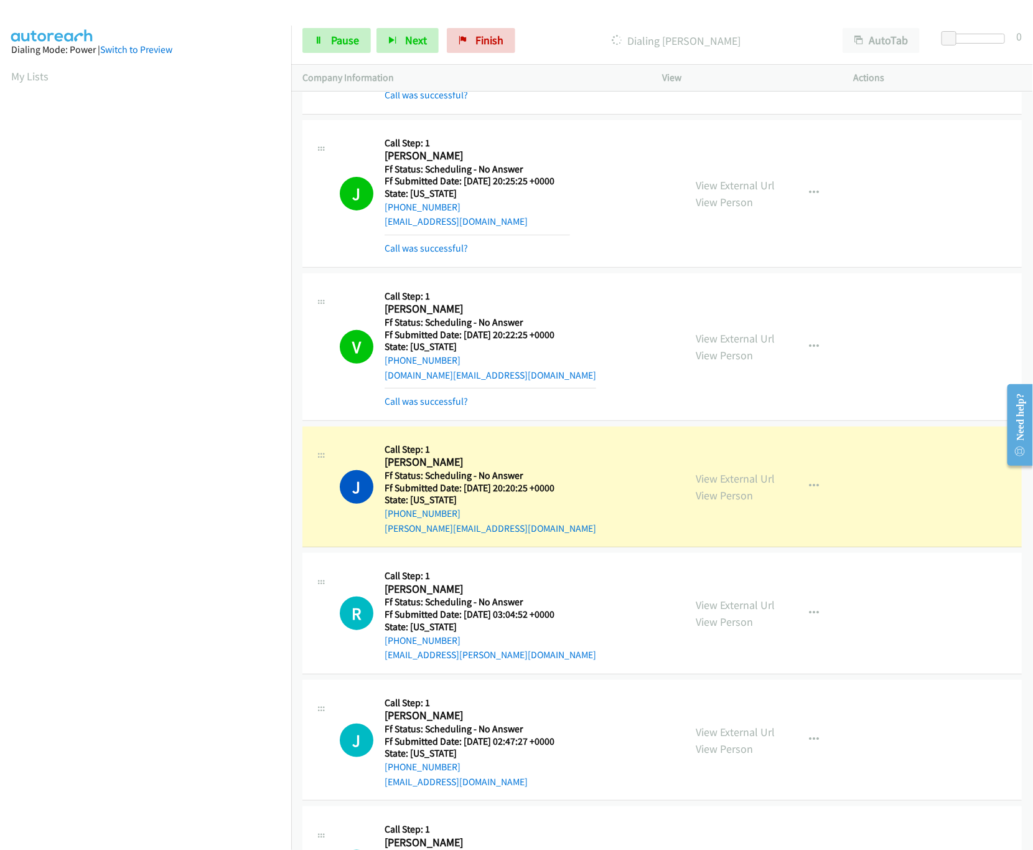
scroll to position [373, 0]
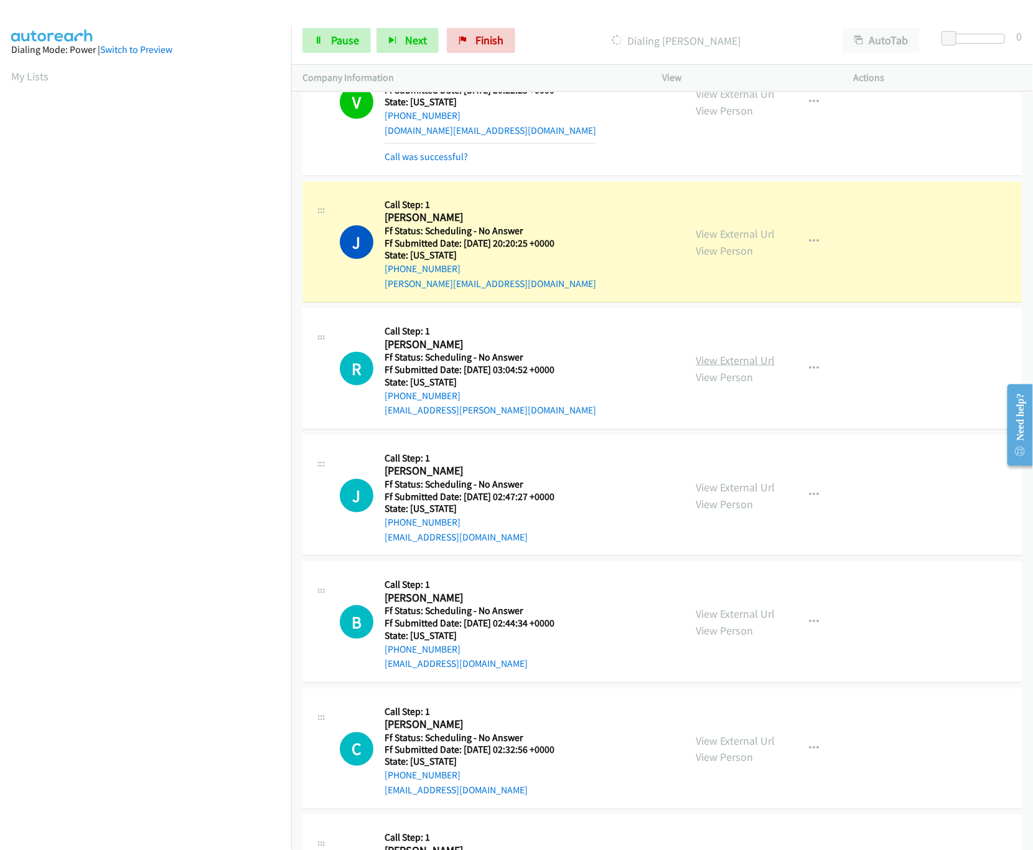
click at [747, 355] on link "View External Url" at bounding box center [735, 360] width 79 height 14
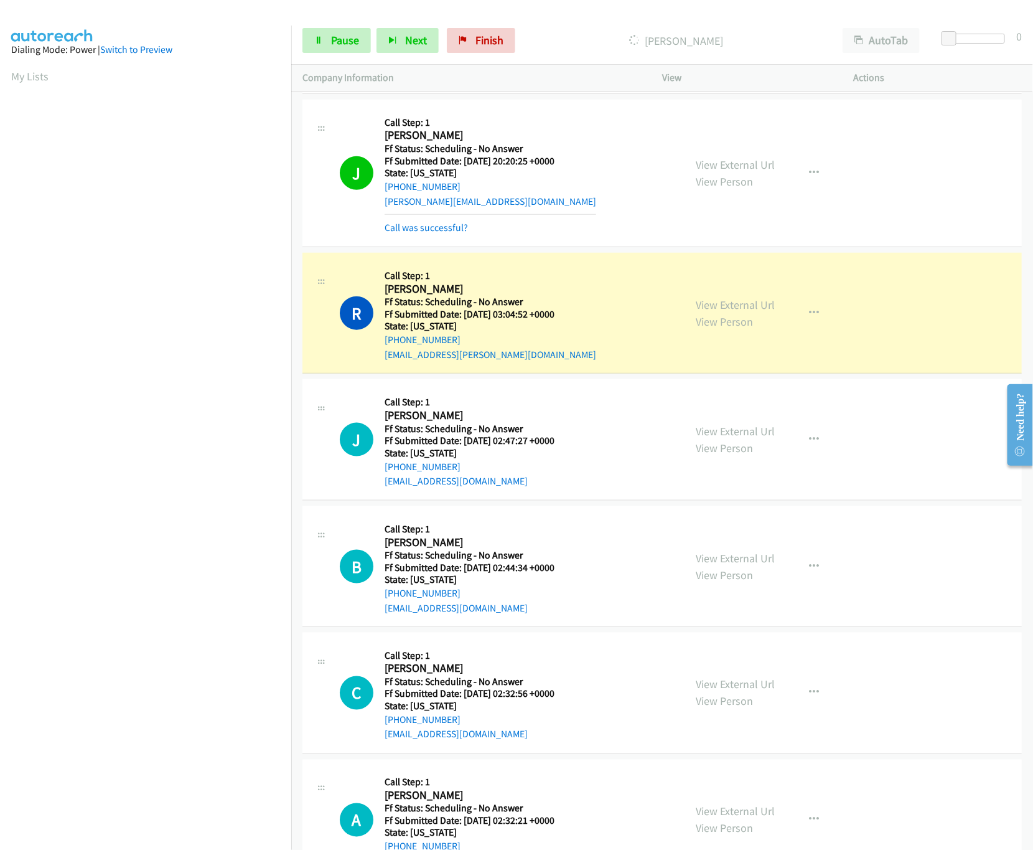
scroll to position [497, 0]
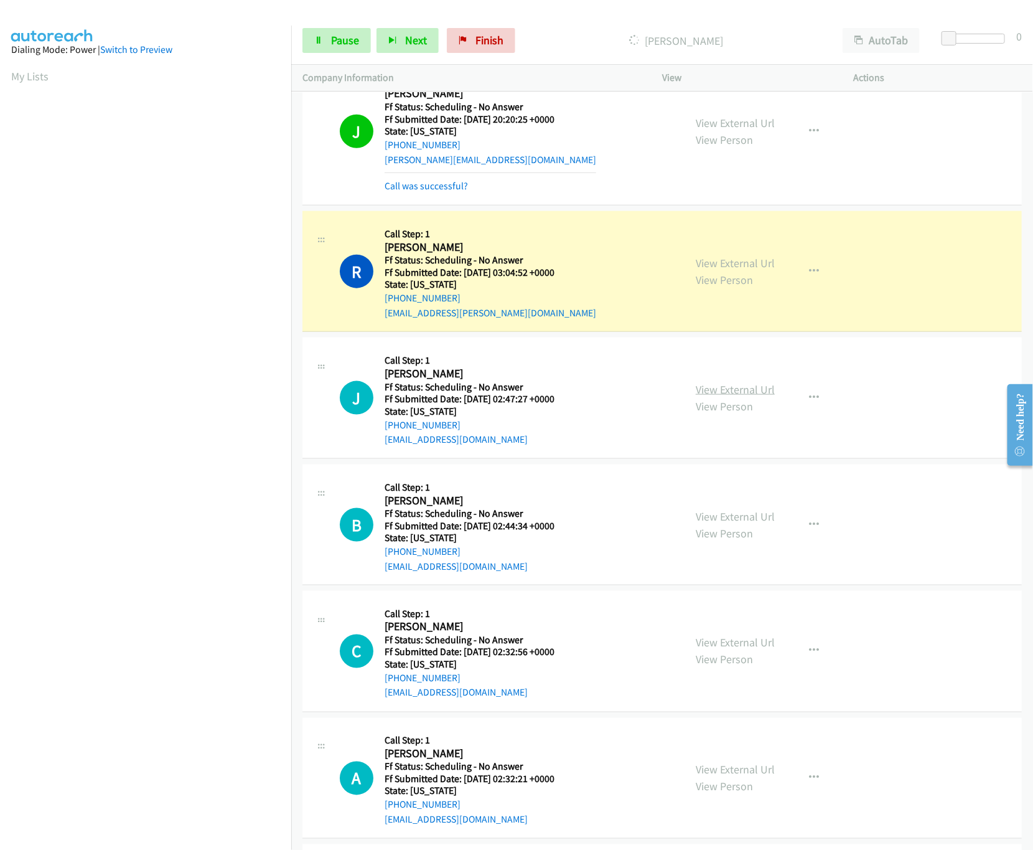
click at [712, 383] on div "View External Url View Person" at bounding box center [735, 398] width 79 height 34
click at [712, 396] on link "View External Url" at bounding box center [735, 389] width 79 height 14
click at [708, 116] on link "View External Url" at bounding box center [735, 123] width 79 height 14
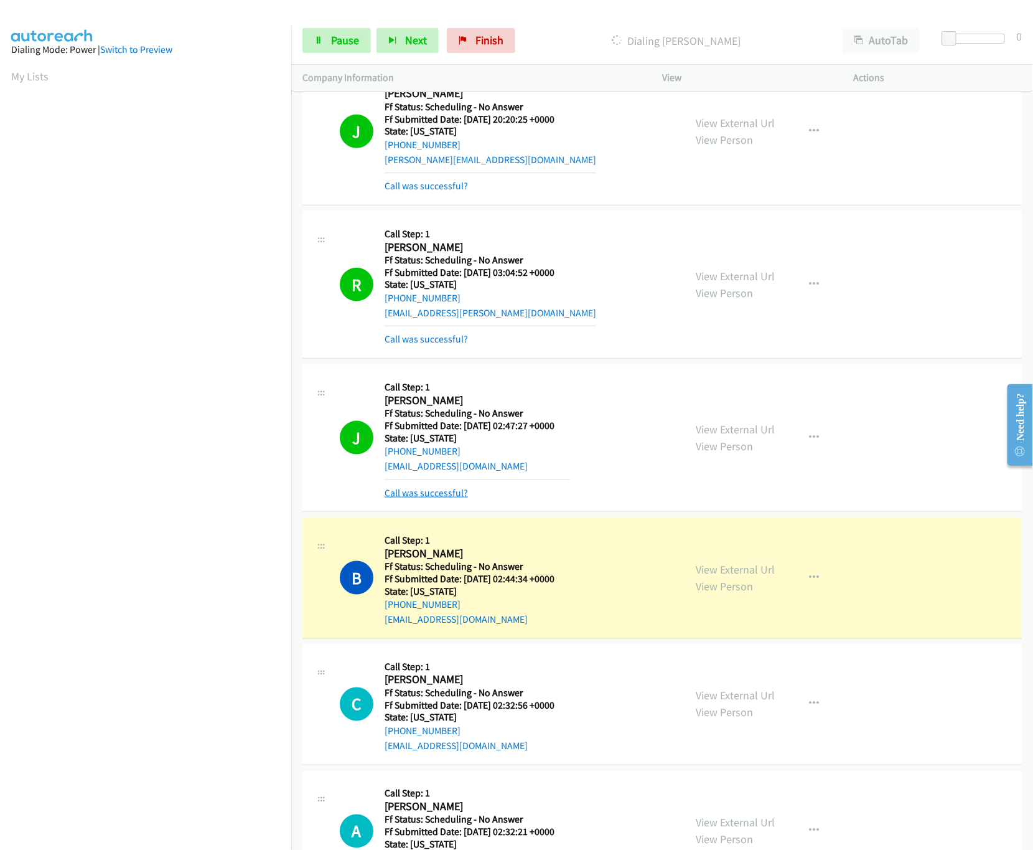
click at [429, 495] on link "Call was successful?" at bounding box center [426, 493] width 83 height 12
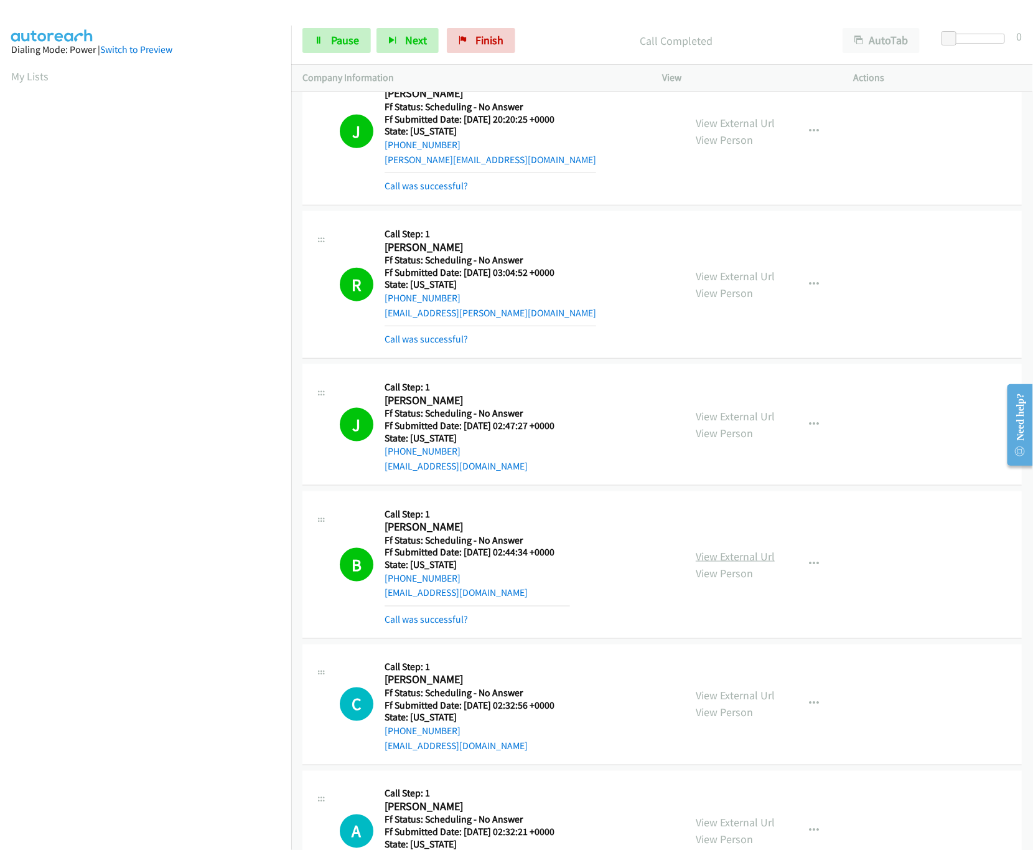
click at [747, 559] on link "View External Url" at bounding box center [735, 556] width 79 height 14
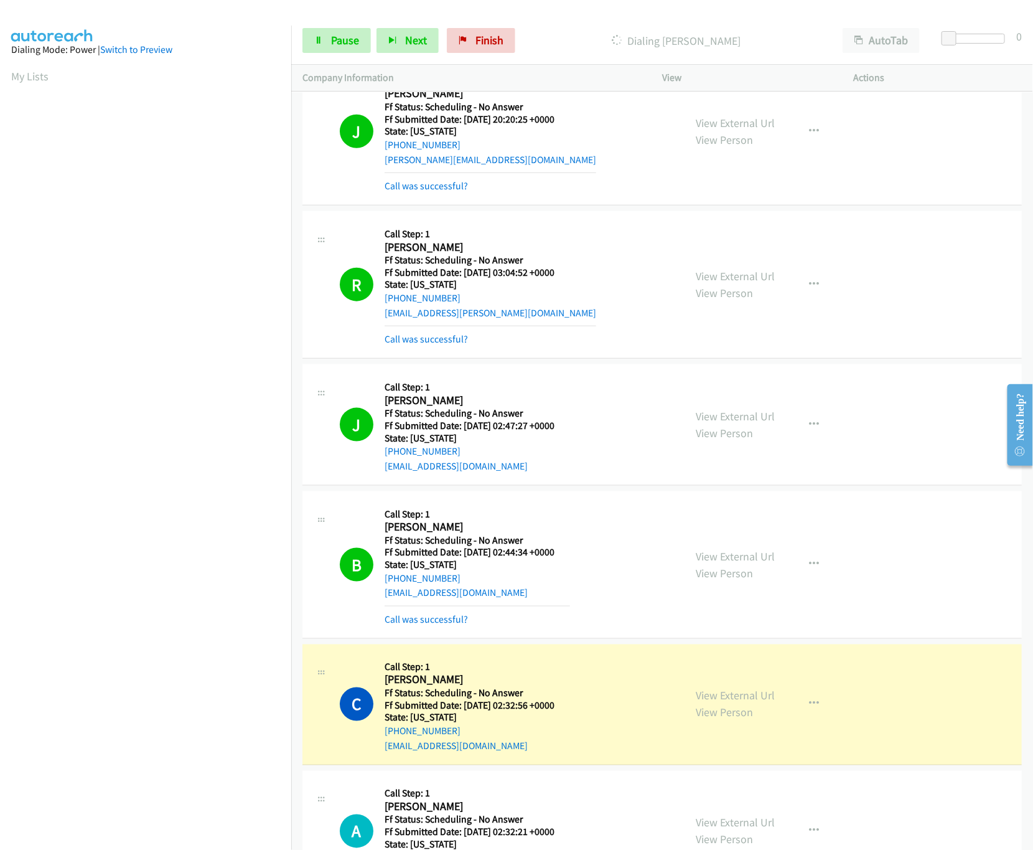
scroll to position [996, 0]
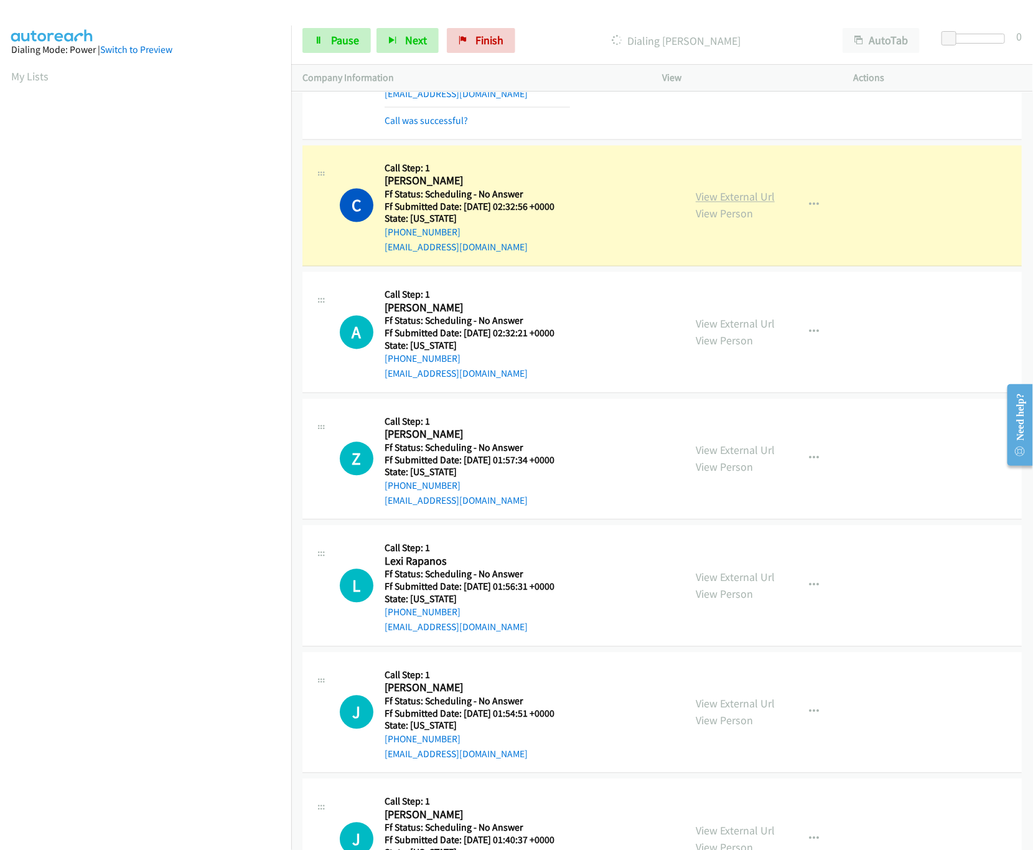
click at [747, 193] on link "View External Url" at bounding box center [735, 197] width 79 height 14
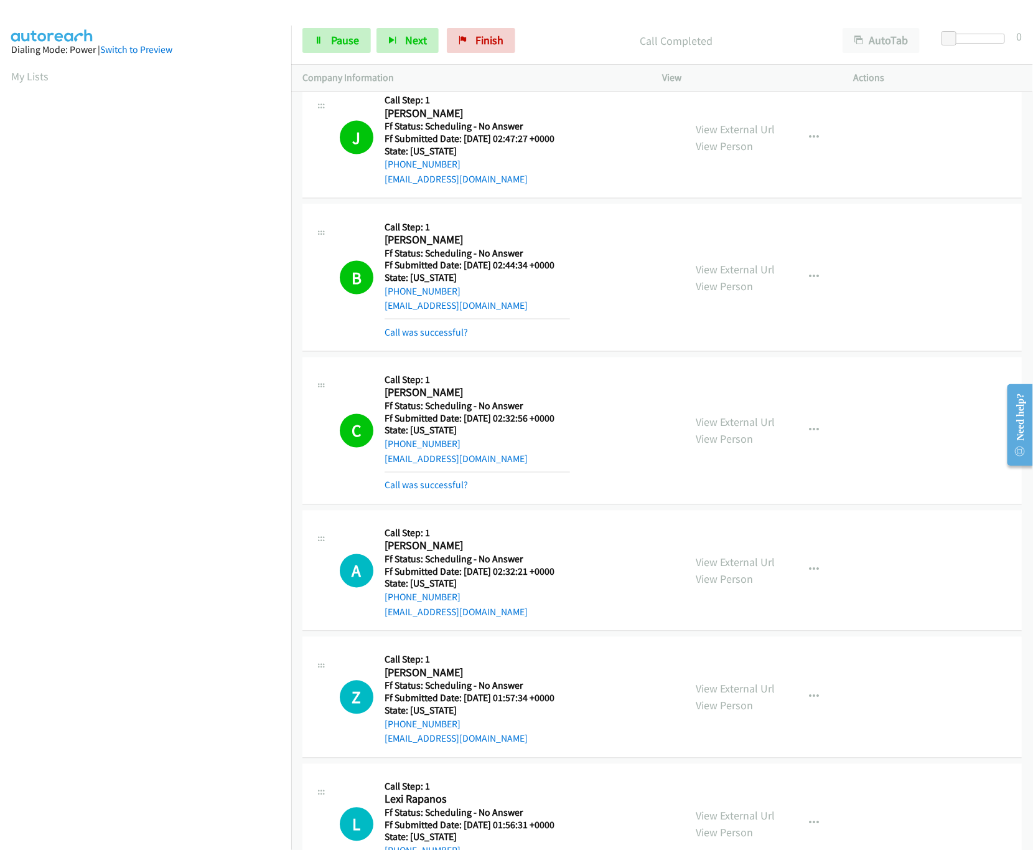
scroll to position [747, 0]
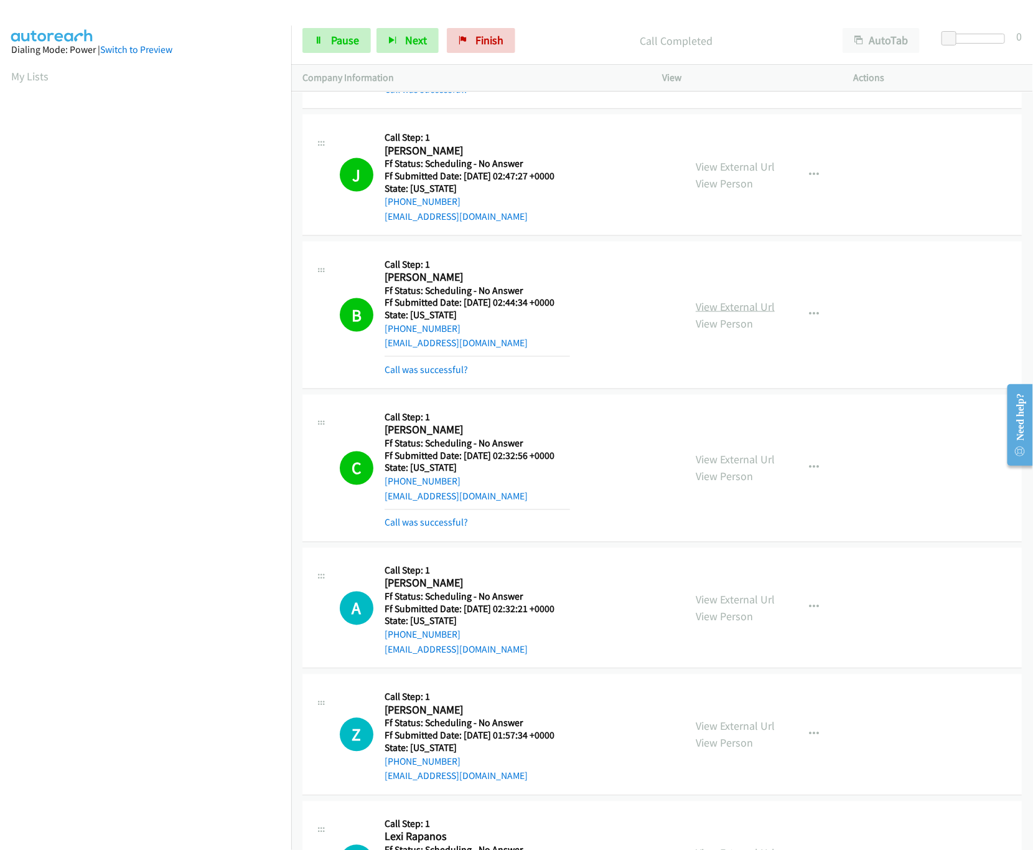
click at [741, 304] on link "View External Url" at bounding box center [735, 306] width 79 height 14
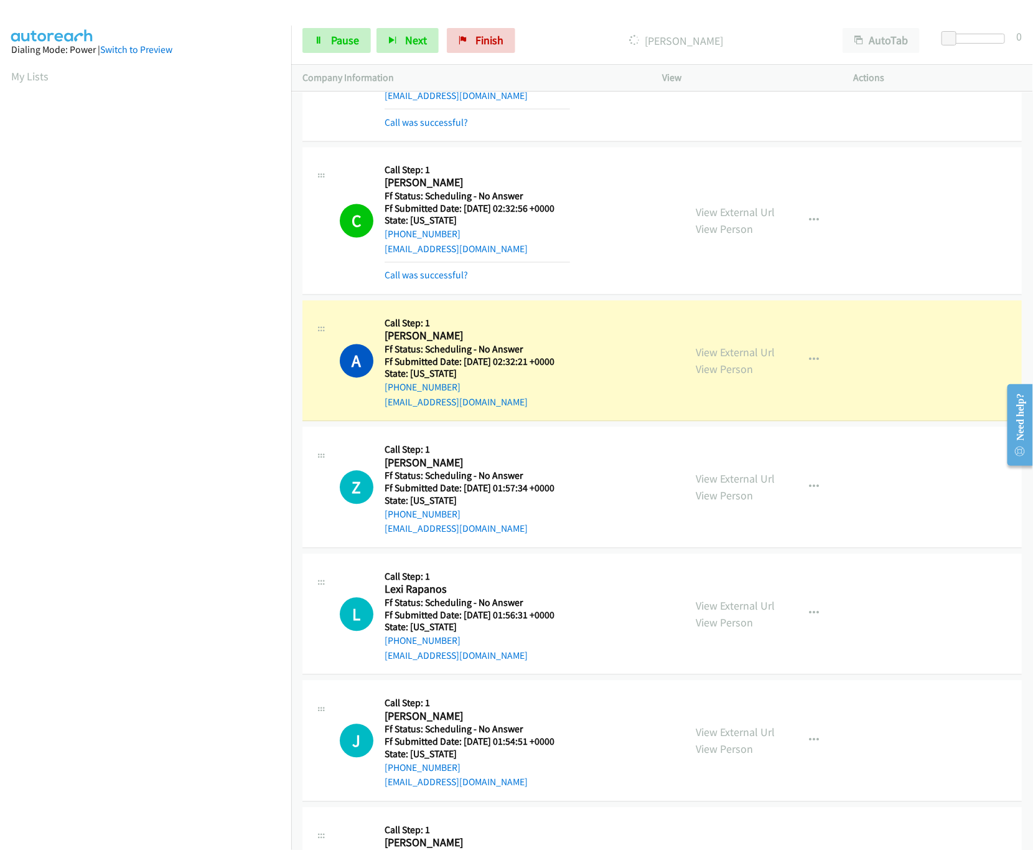
scroll to position [996, 0]
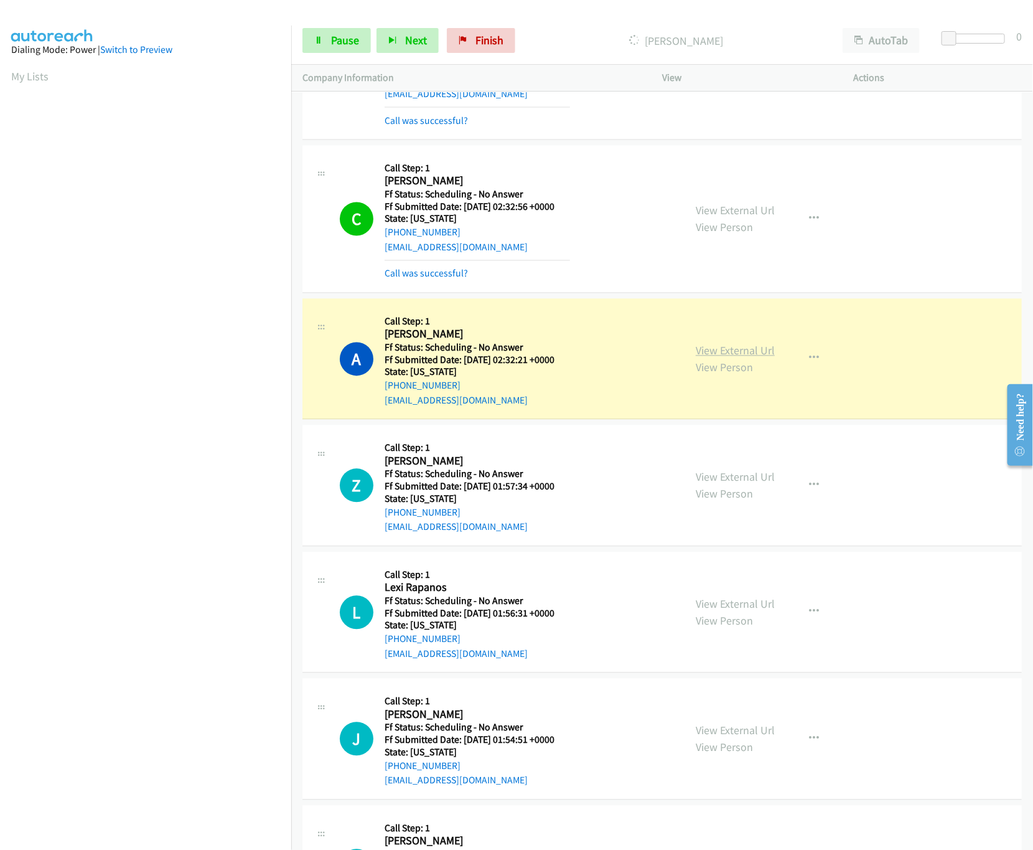
click at [719, 352] on link "View External Url" at bounding box center [735, 351] width 79 height 14
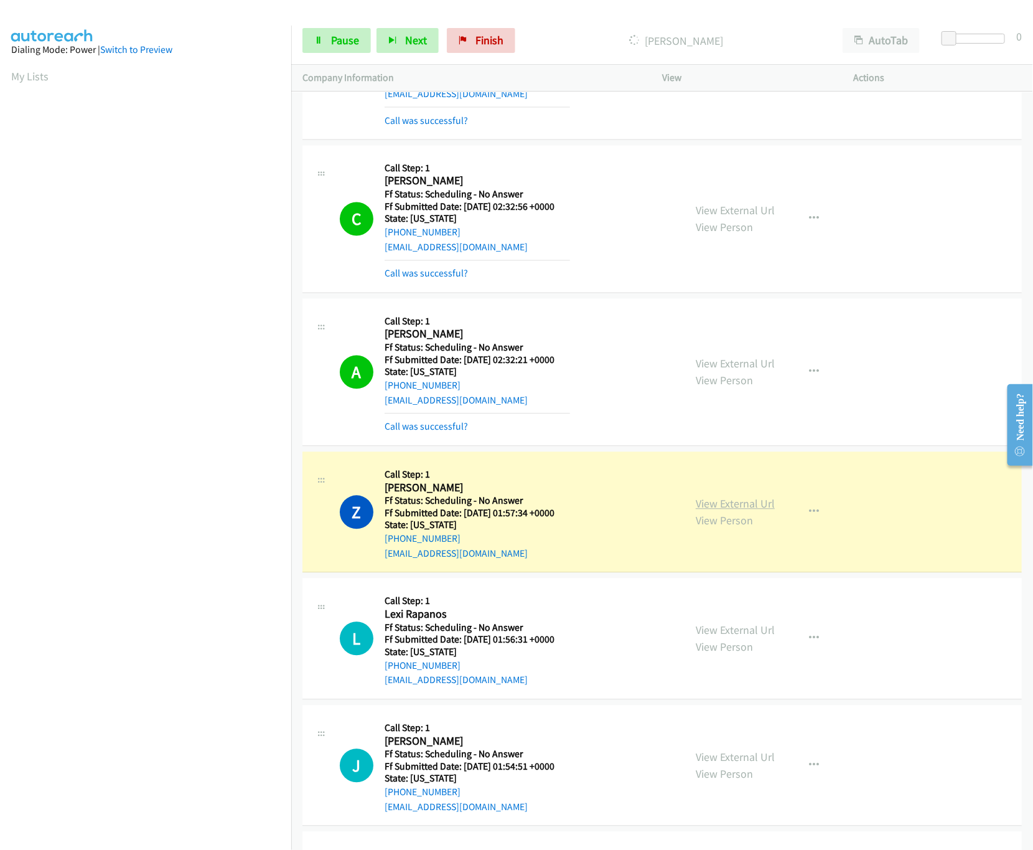
click at [710, 507] on link "View External Url" at bounding box center [735, 504] width 79 height 14
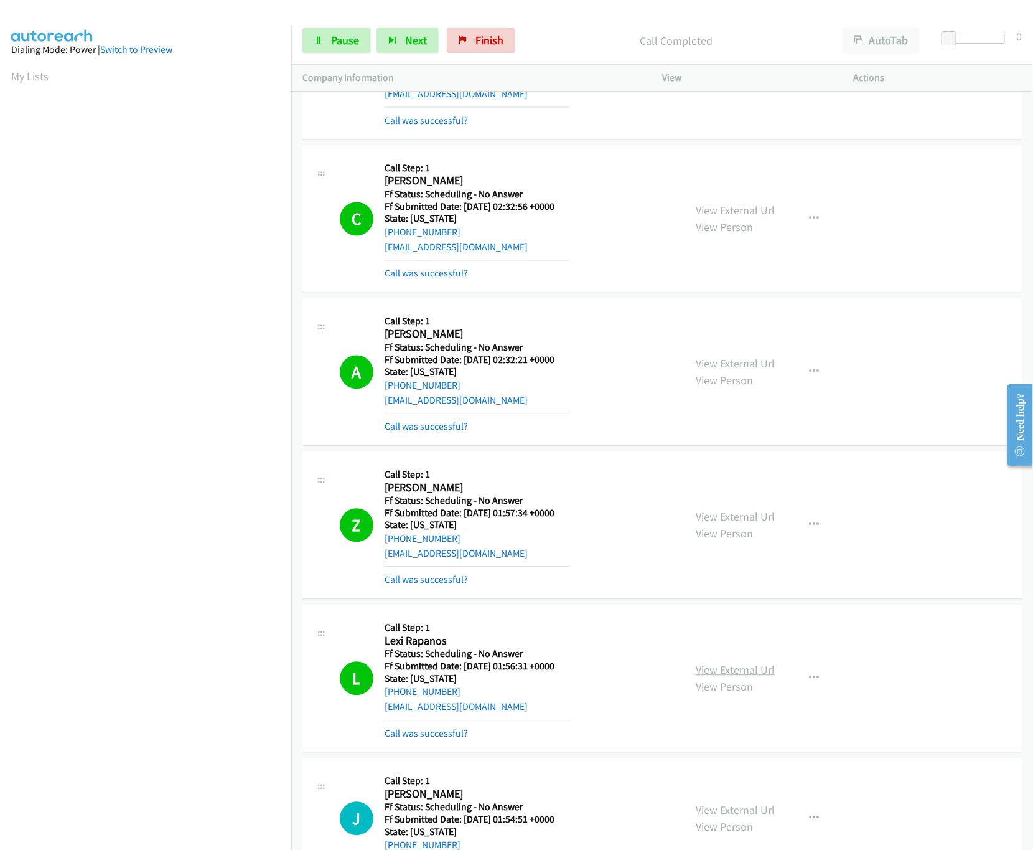
click at [726, 676] on link "View External Url" at bounding box center [735, 670] width 79 height 14
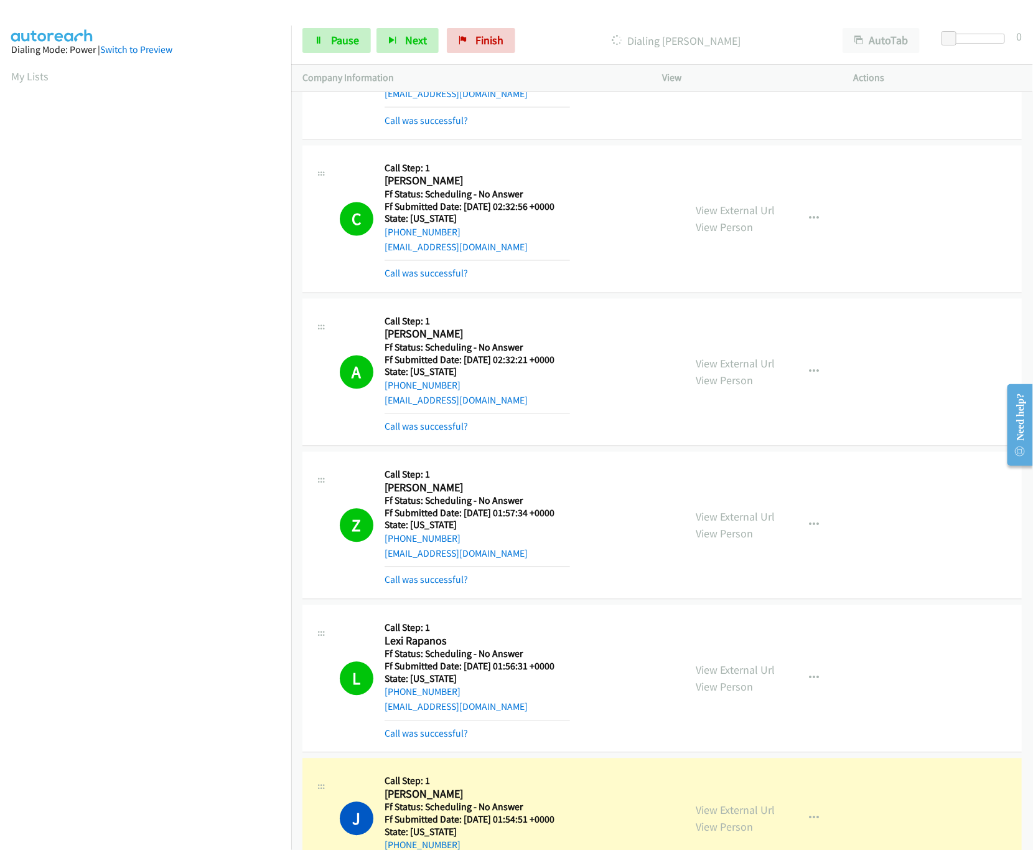
click at [448, 741] on div "Call was successful?" at bounding box center [477, 733] width 185 height 15
click at [452, 729] on mb0 "Call was successful?" at bounding box center [477, 730] width 185 height 21
click at [449, 738] on link "Call was successful?" at bounding box center [426, 734] width 83 height 12
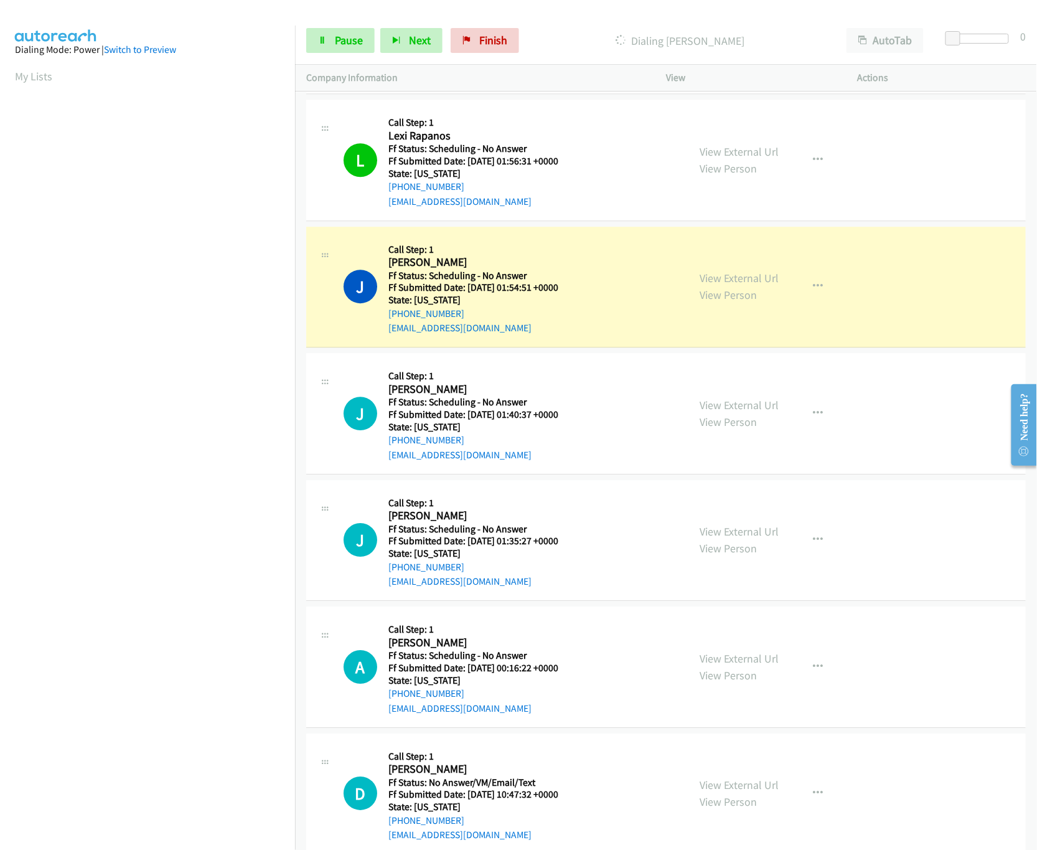
scroll to position [1494, 0]
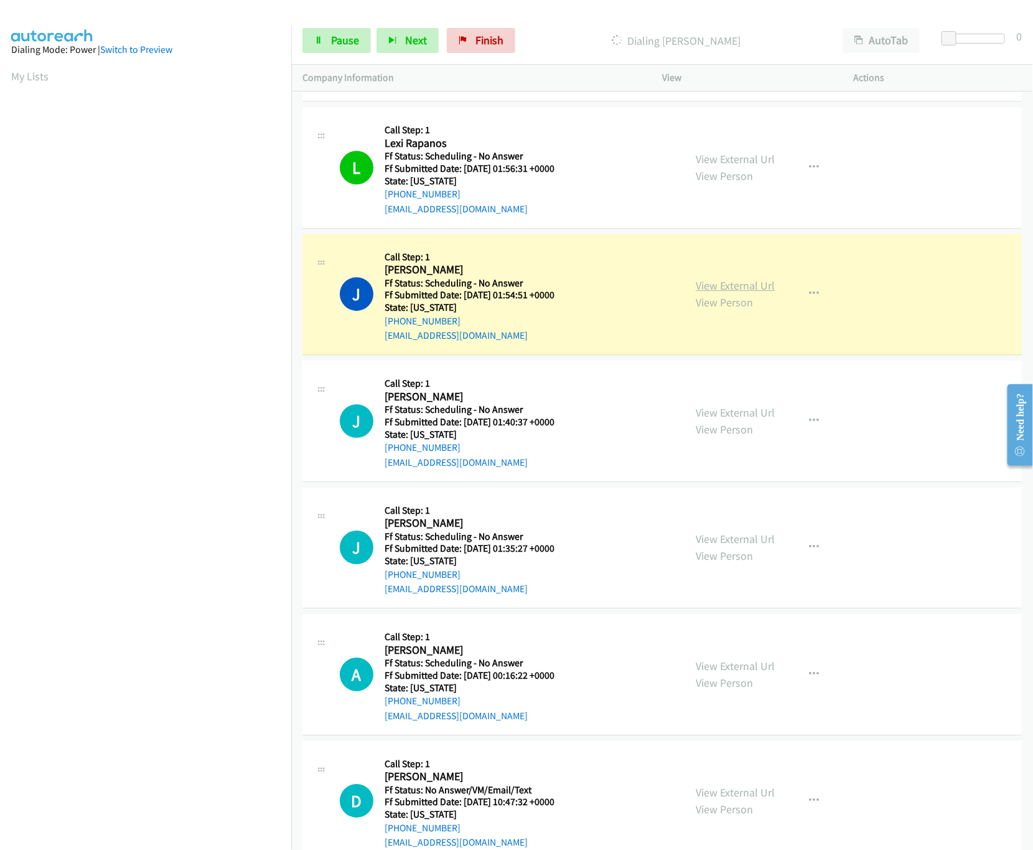
click at [710, 293] on link "View External Url" at bounding box center [735, 285] width 79 height 14
click at [725, 163] on link "View External Url" at bounding box center [735, 159] width 79 height 14
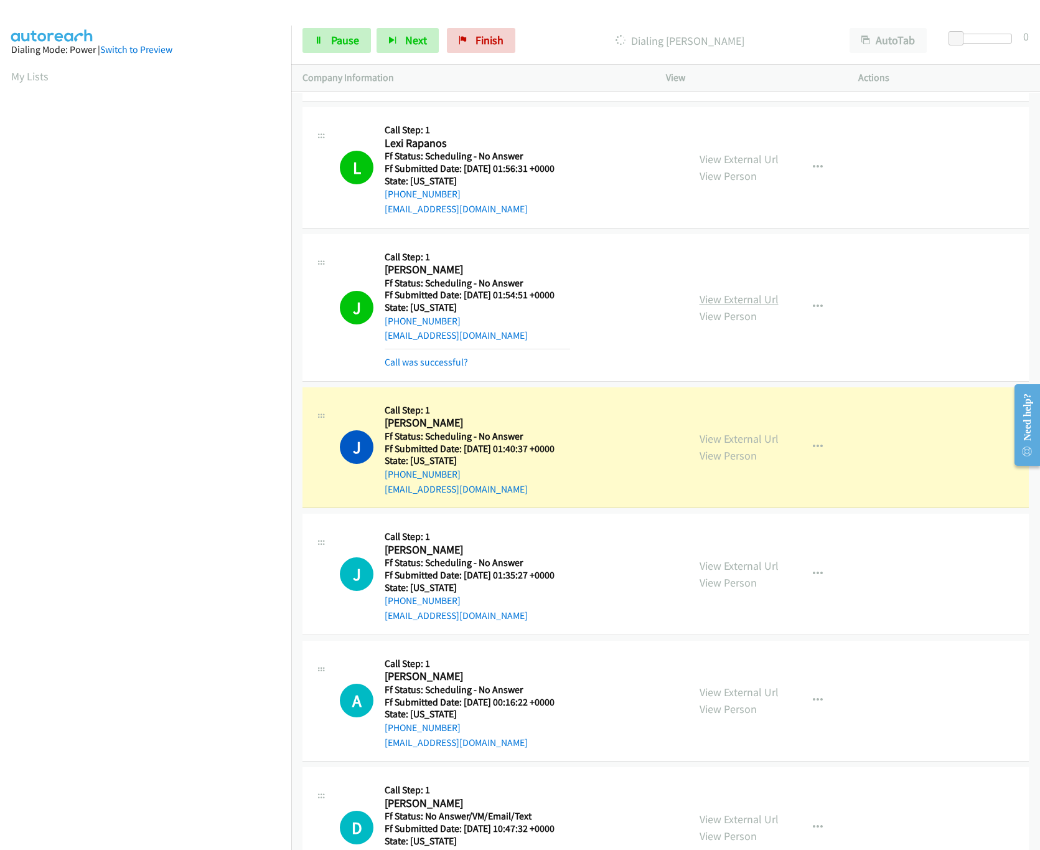
click at [714, 301] on link "View External Url" at bounding box center [739, 299] width 79 height 14
click at [738, 443] on link "View External Url" at bounding box center [739, 438] width 79 height 14
click at [324, 44] on link "Pause" at bounding box center [336, 40] width 68 height 25
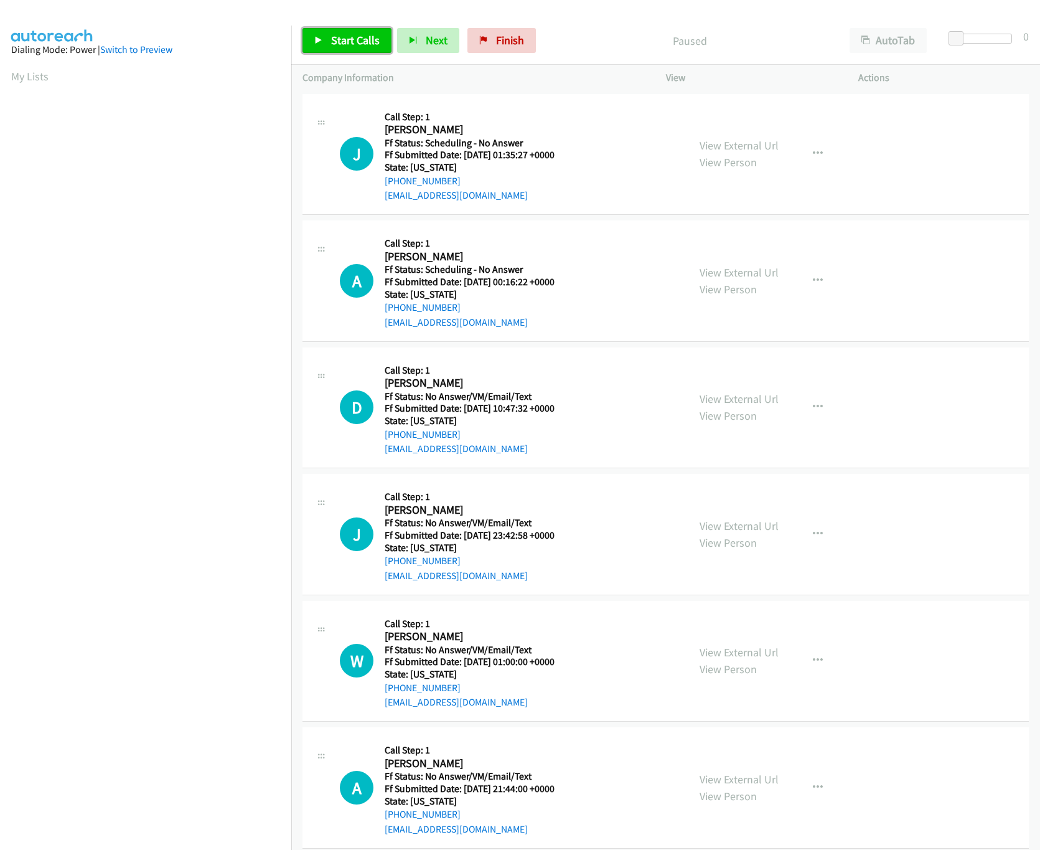
click at [374, 47] on link "Start Calls" at bounding box center [346, 40] width 89 height 25
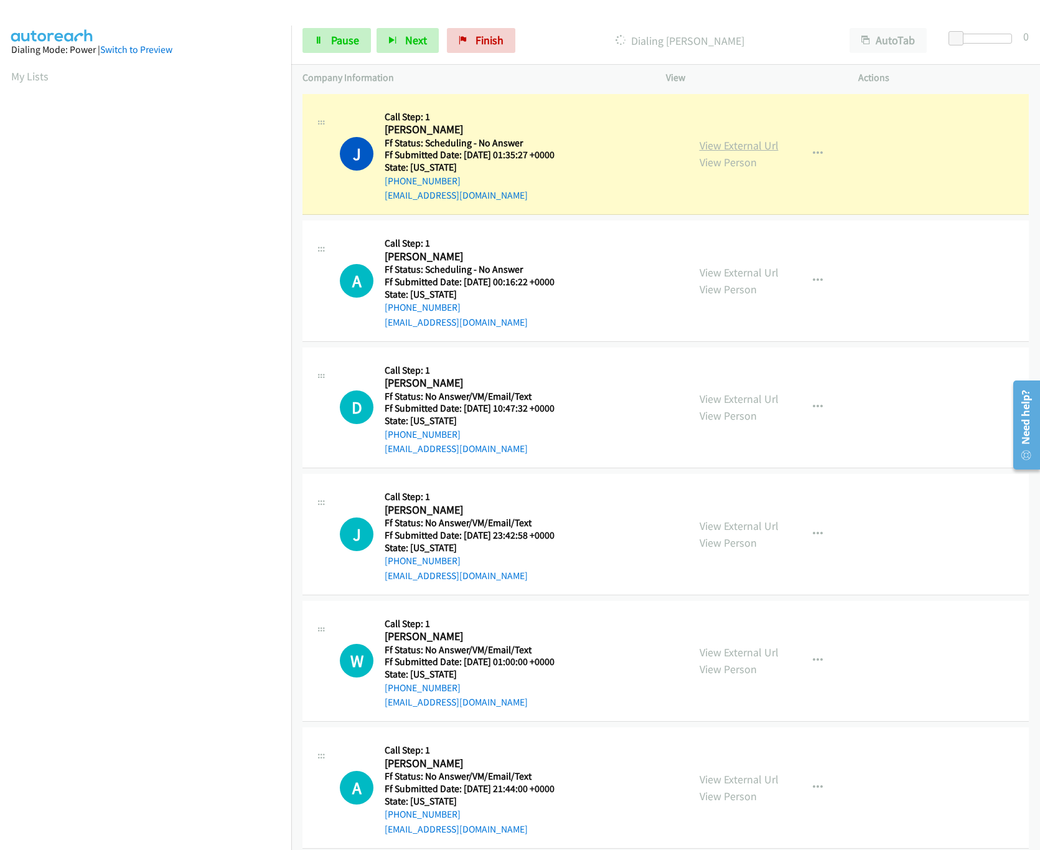
click at [747, 143] on link "View External Url" at bounding box center [739, 145] width 79 height 14
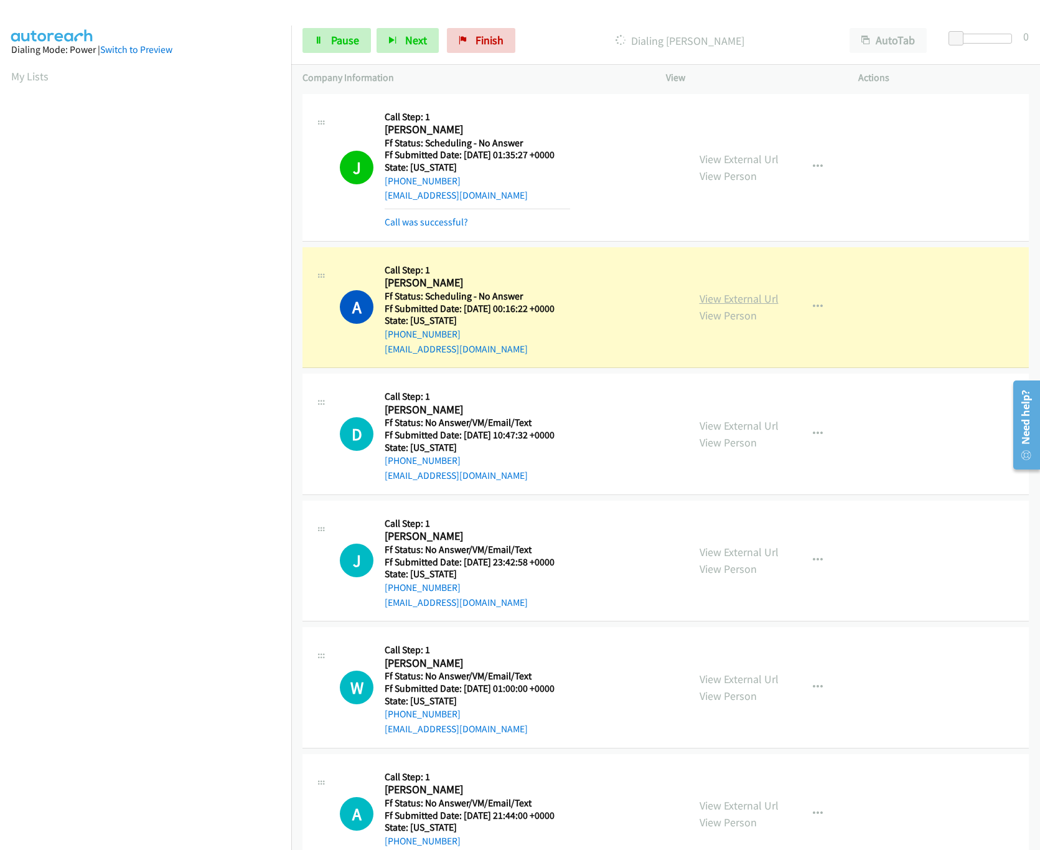
click at [718, 293] on link "View External Url" at bounding box center [739, 298] width 79 height 14
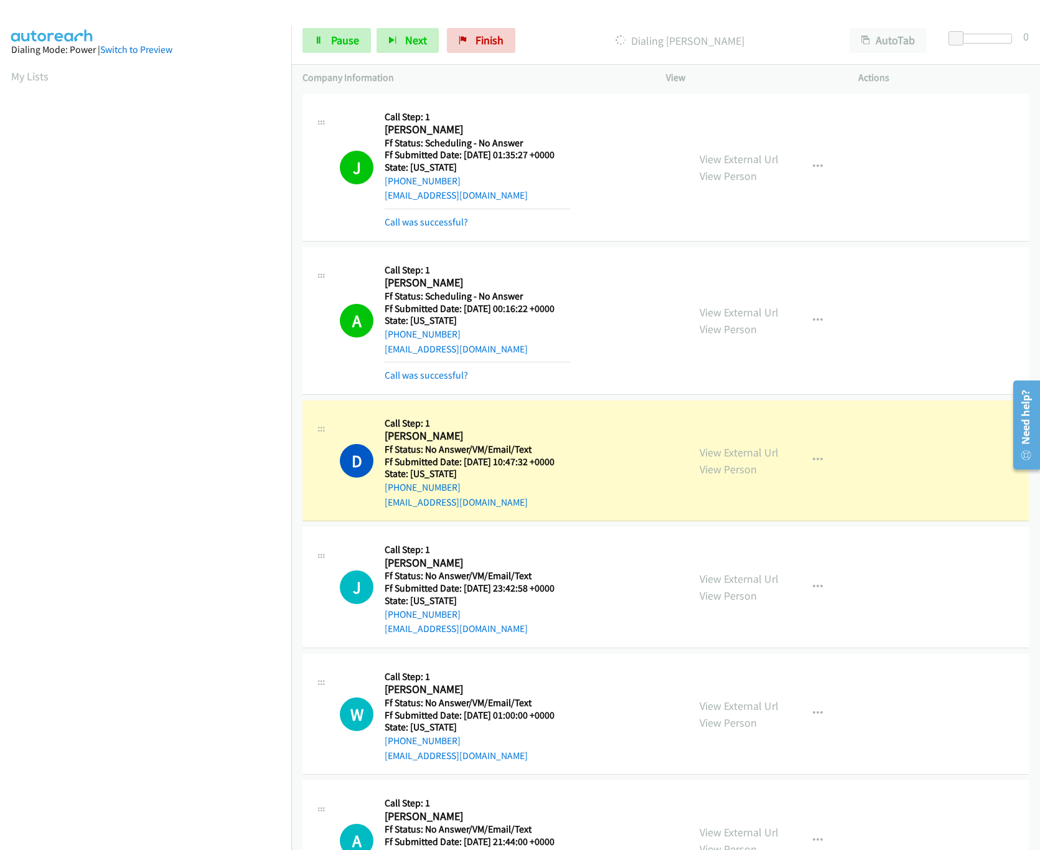
click at [204, 774] on nav "Dialing Mode: Power | Switch to Preview My Lists" at bounding box center [146, 451] width 292 height 850
click at [729, 457] on link "View External Url" at bounding box center [739, 452] width 79 height 14
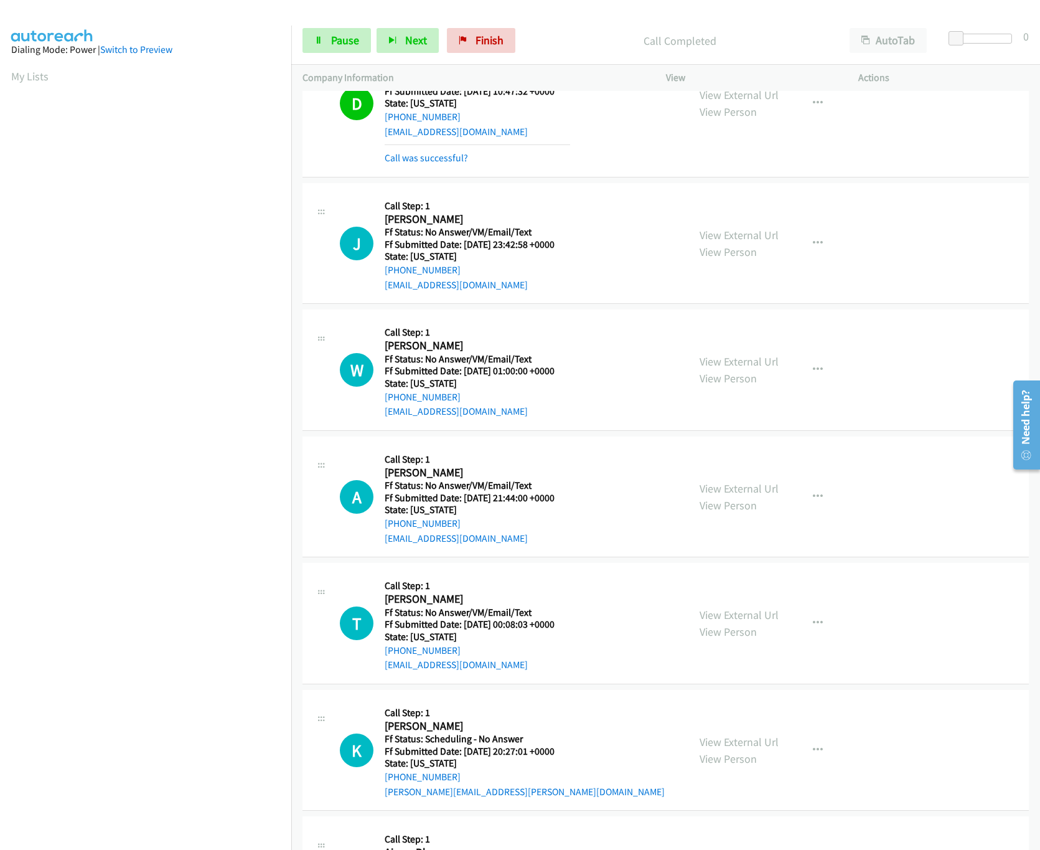
scroll to position [373, 0]
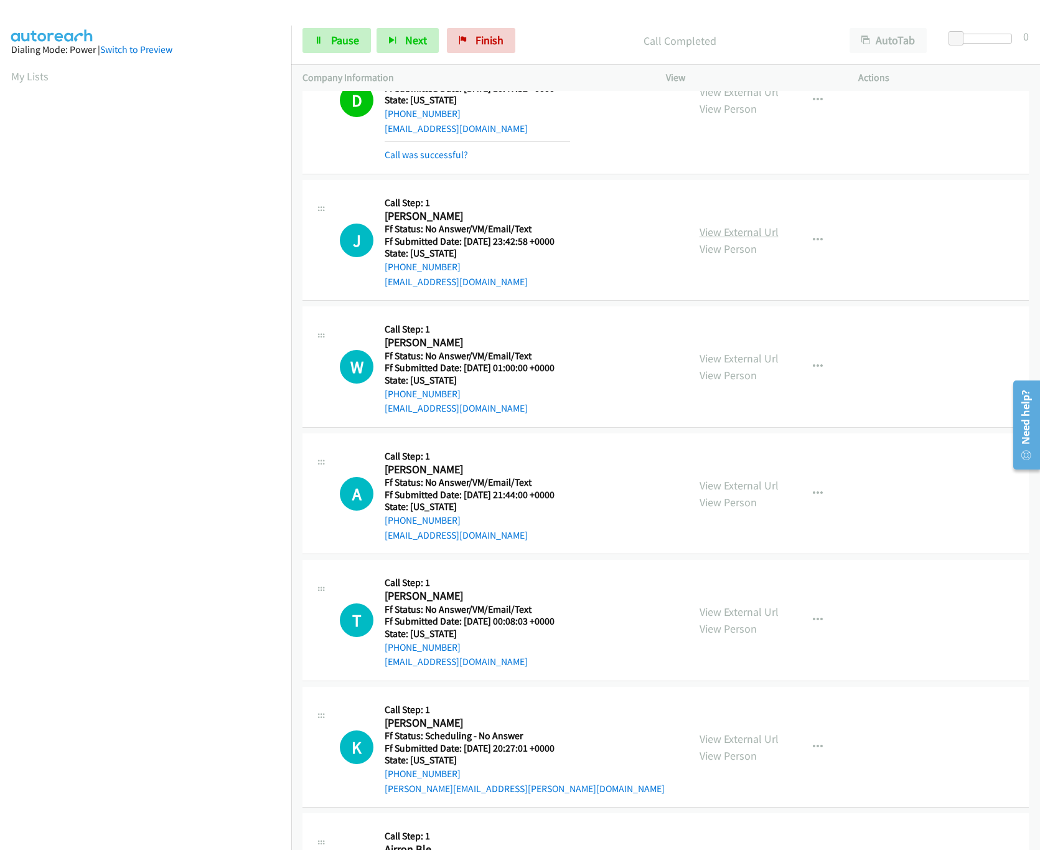
click at [742, 230] on link "View External Url" at bounding box center [739, 232] width 79 height 14
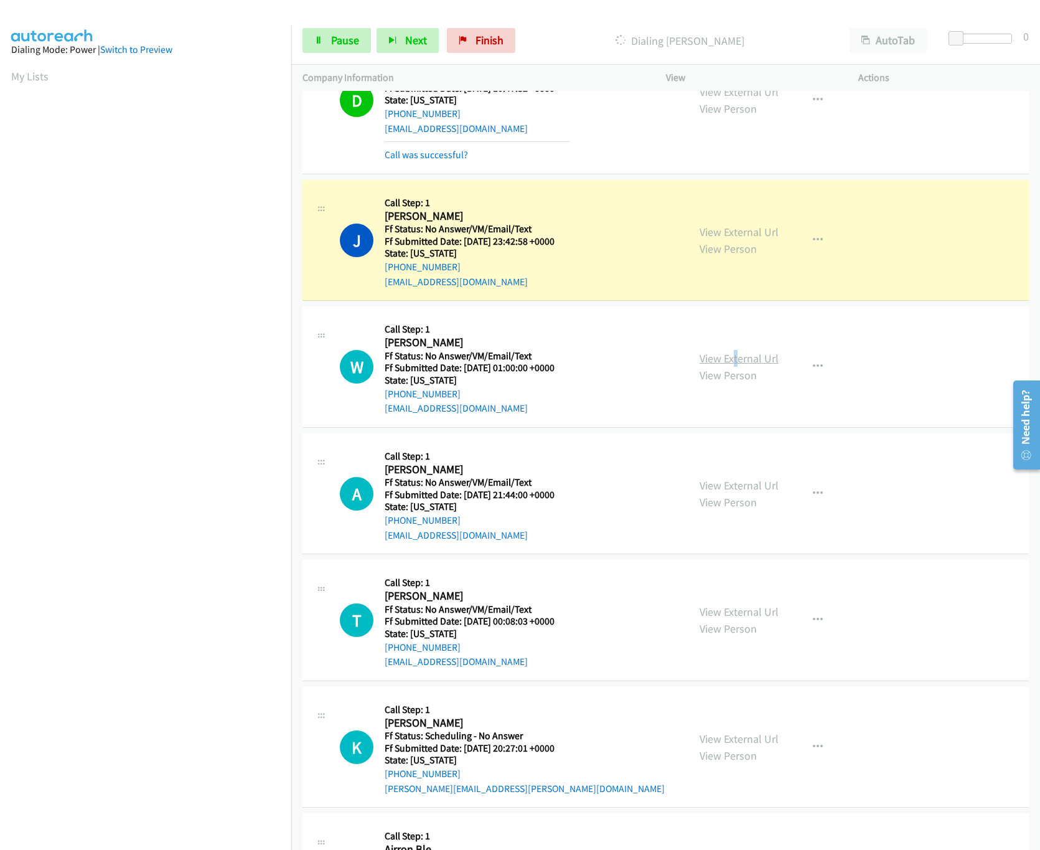
drag, startPoint x: 730, startPoint y: 348, endPoint x: 726, endPoint y: 357, distance: 10.1
click at [726, 355] on div "View External Url View Person View External Url Email Schedule/Manage Callback …" at bounding box center [790, 366] width 204 height 98
click at [726, 357] on link "View External Url" at bounding box center [739, 358] width 79 height 14
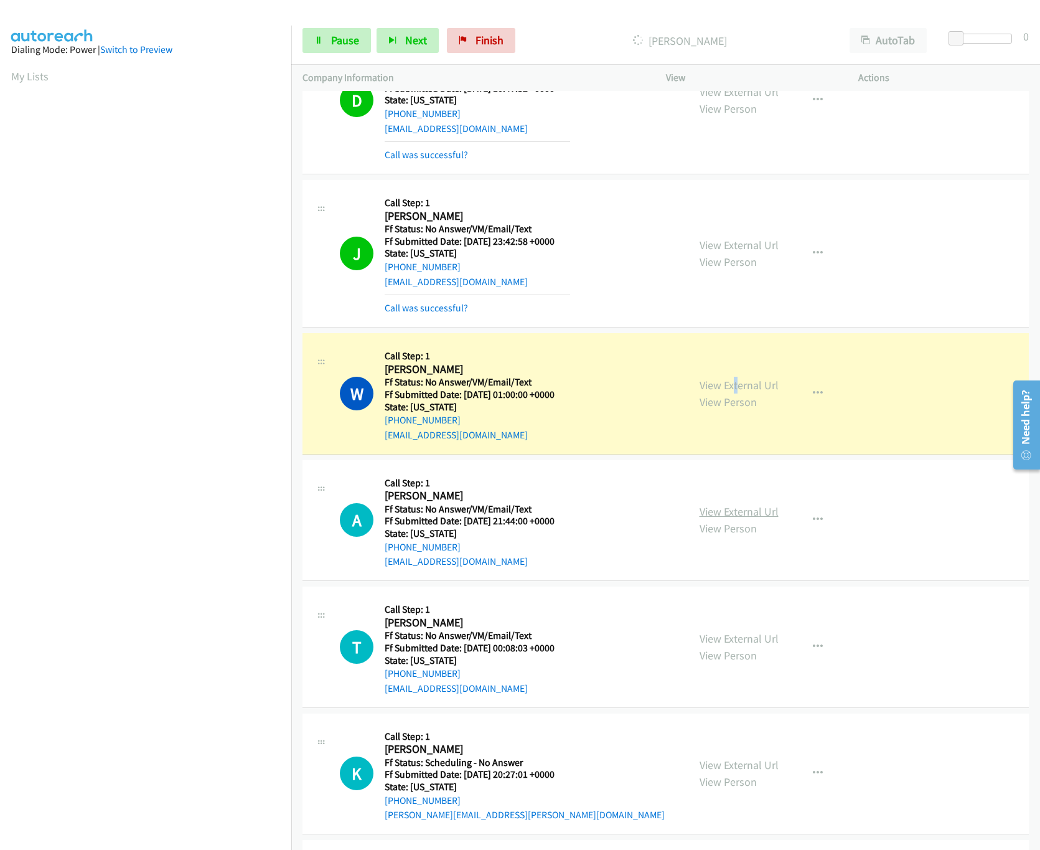
click at [740, 514] on link "View External Url" at bounding box center [739, 511] width 79 height 14
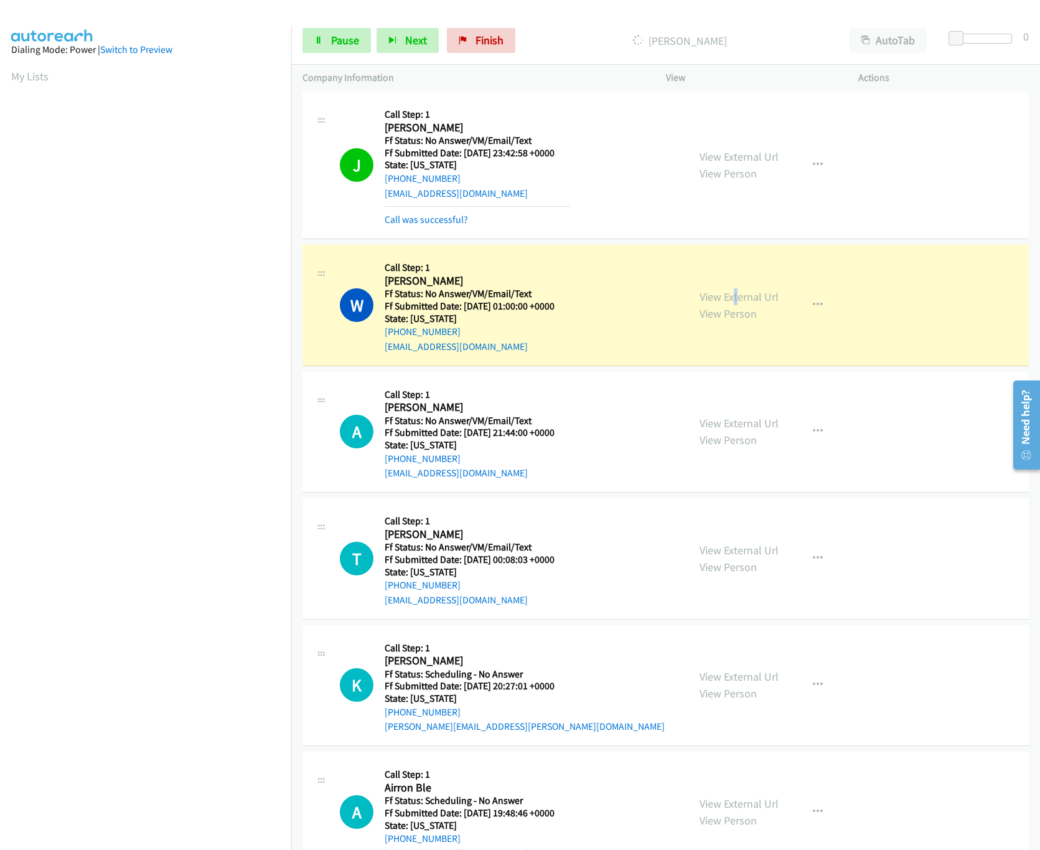
scroll to position [622, 0]
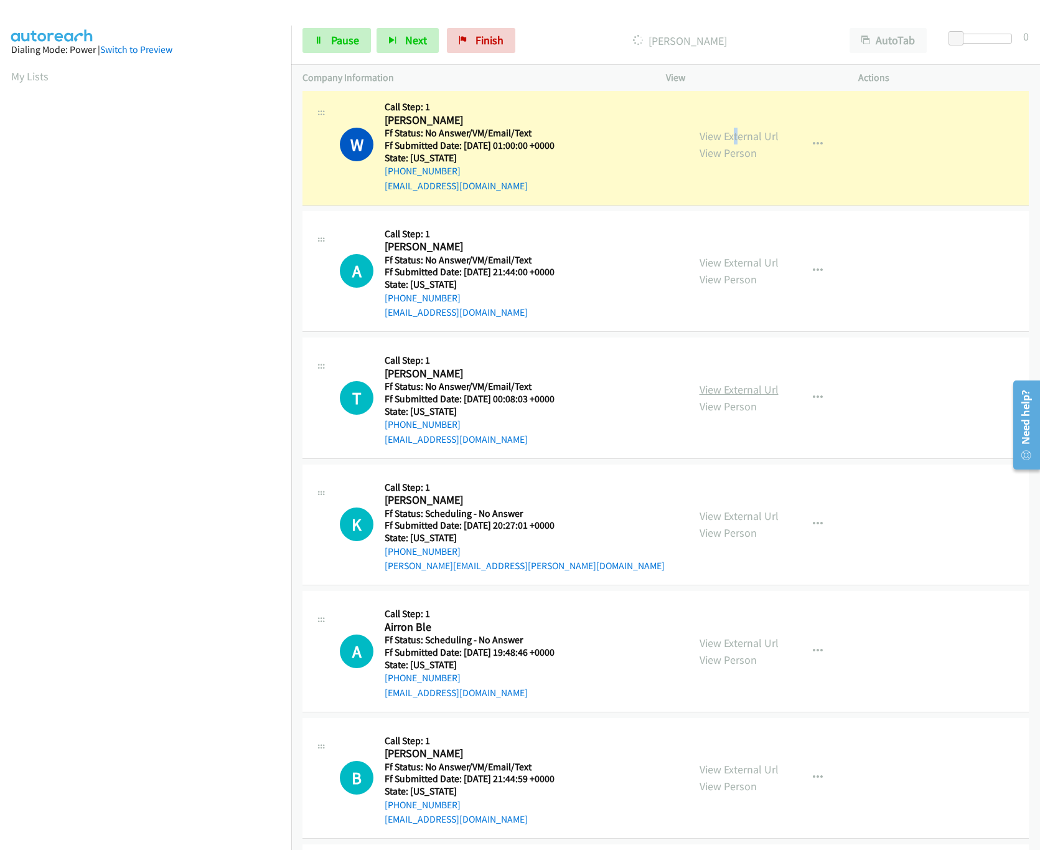
click at [729, 390] on link "View External Url" at bounding box center [739, 389] width 79 height 14
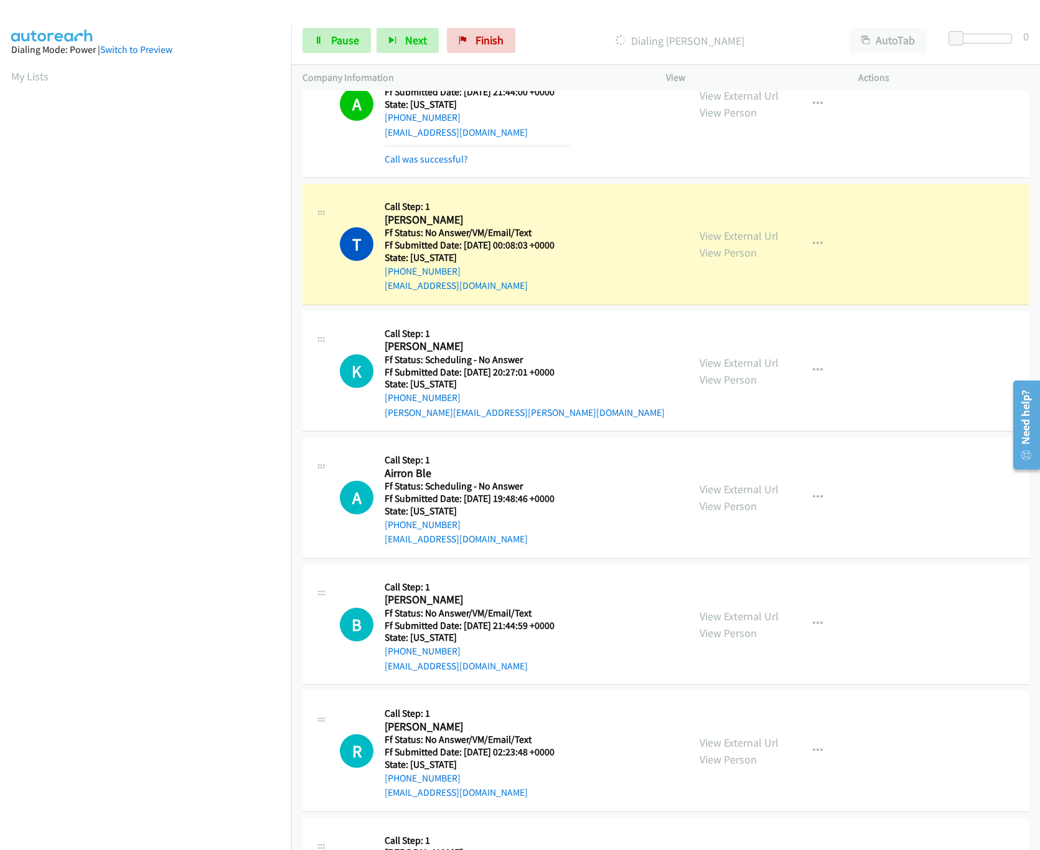
scroll to position [871, 0]
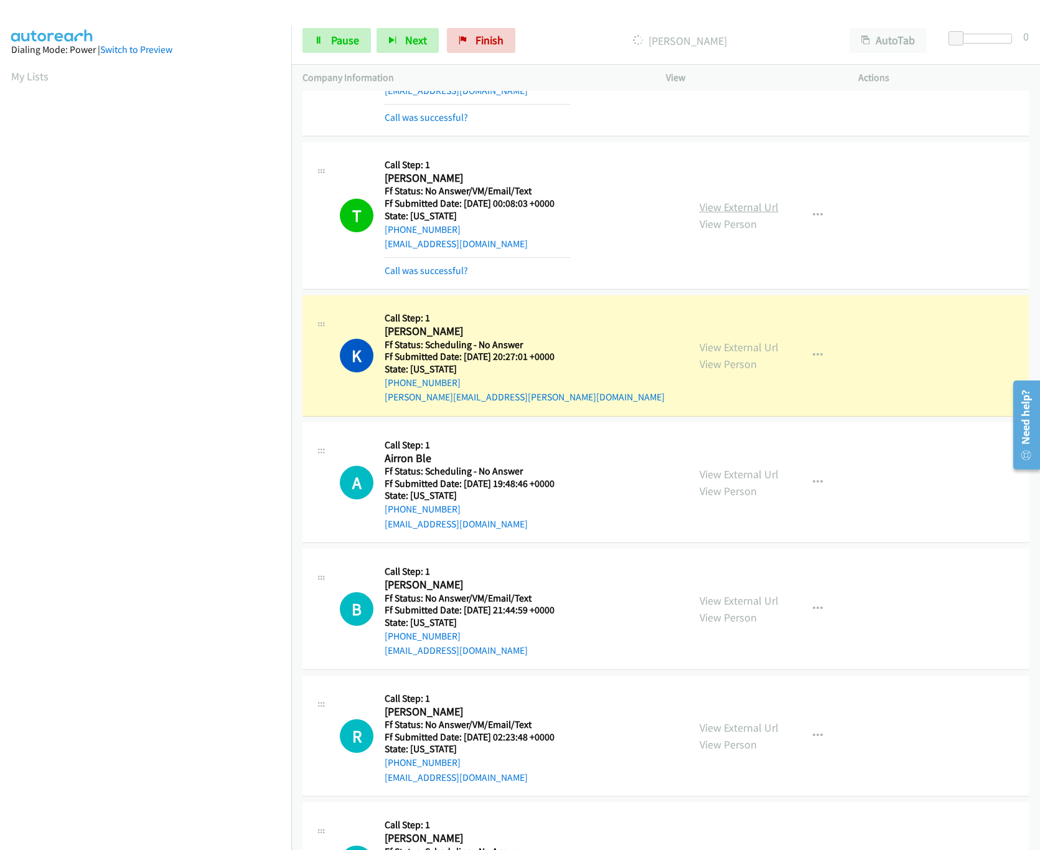
click at [732, 211] on link "View External Url" at bounding box center [739, 207] width 79 height 14
click at [770, 352] on link "View External Url" at bounding box center [739, 347] width 79 height 14
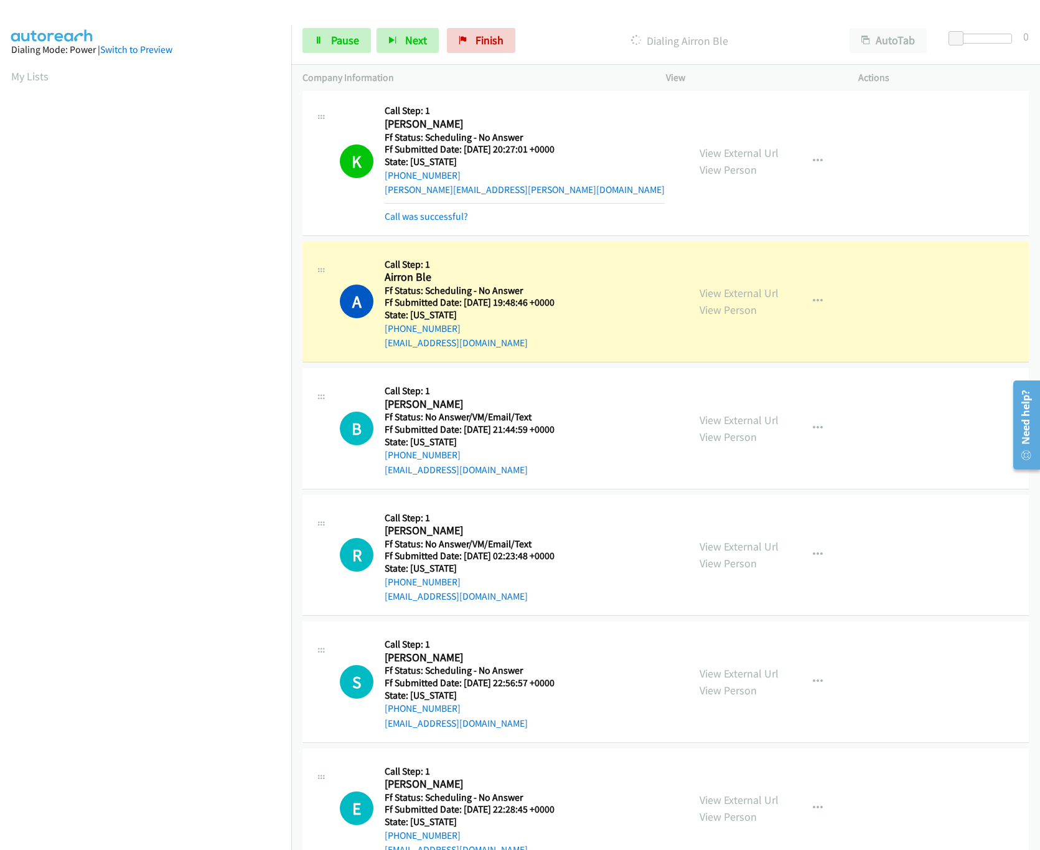
scroll to position [1120, 0]
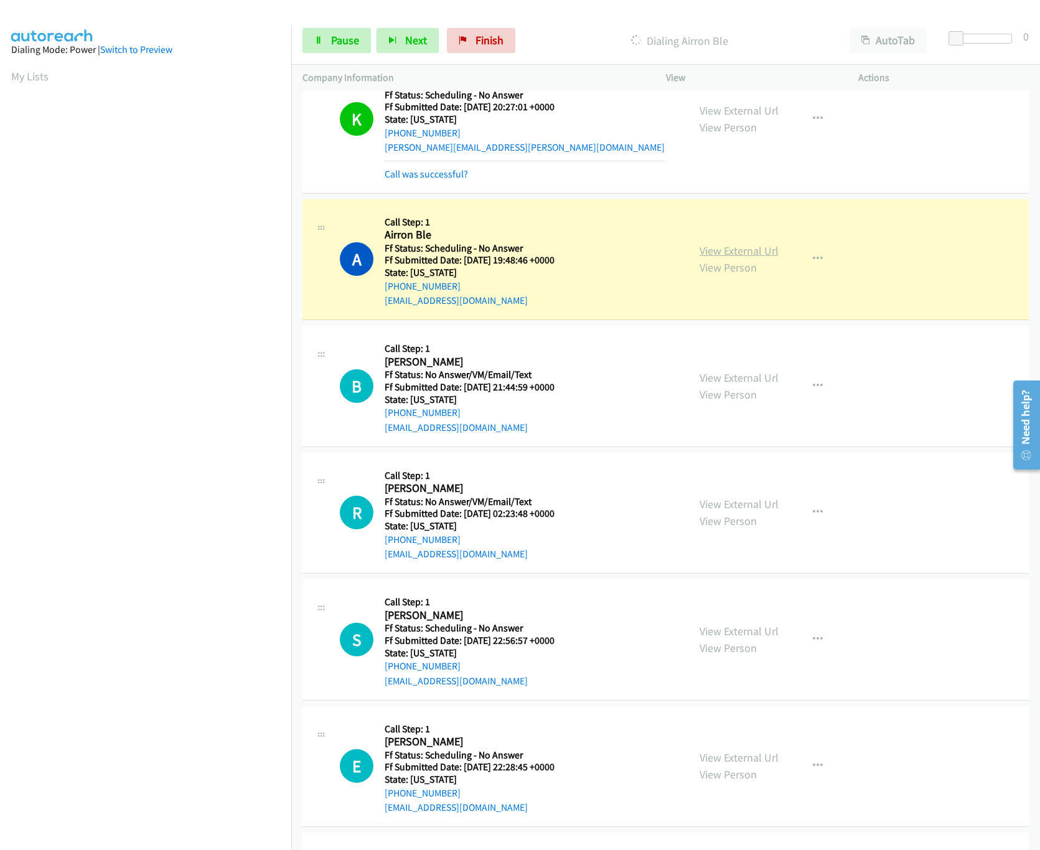
click at [751, 256] on link "View External Url" at bounding box center [739, 250] width 79 height 14
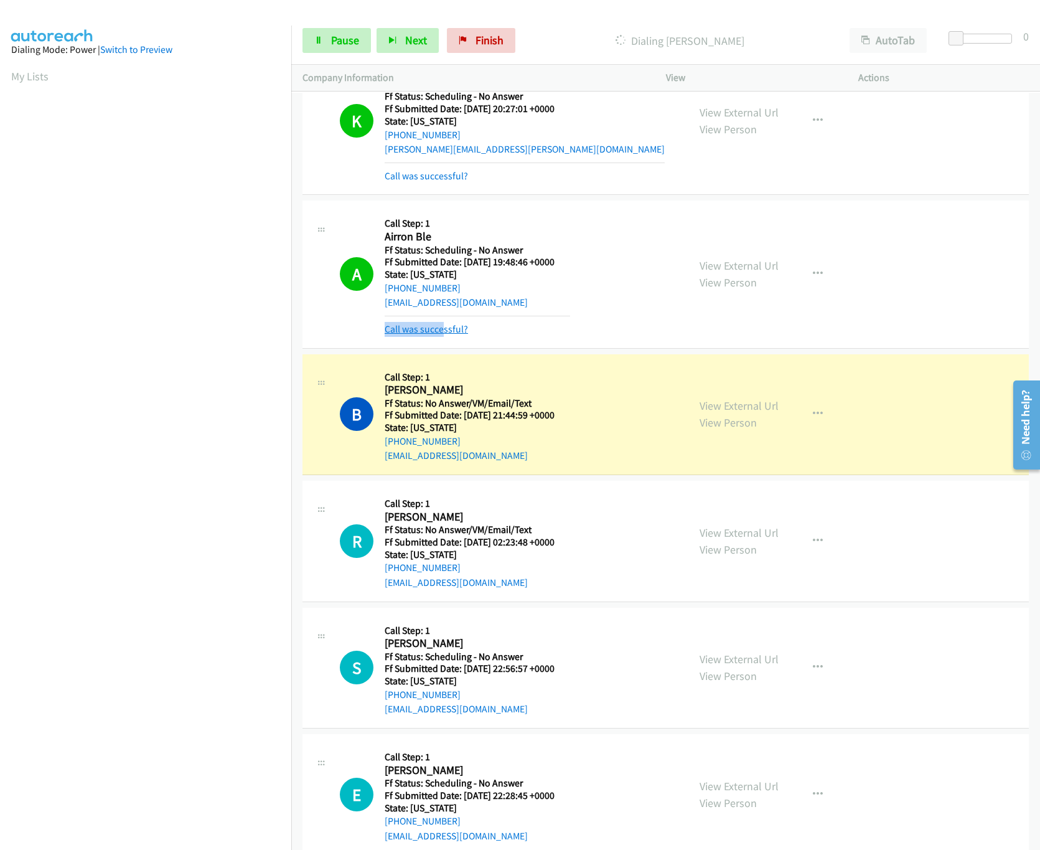
click at [443, 327] on mb0 "Call was successful?" at bounding box center [477, 326] width 185 height 21
click at [443, 327] on link "Call was successful?" at bounding box center [426, 329] width 83 height 12
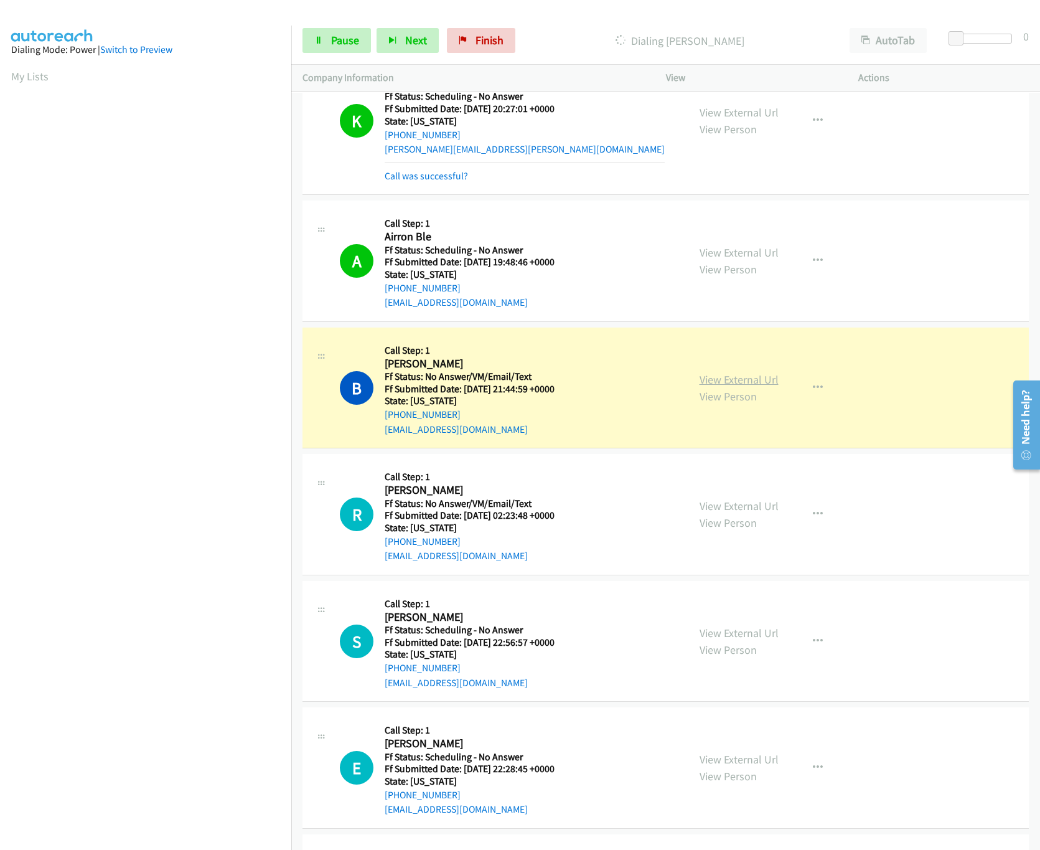
click at [719, 382] on link "View External Url" at bounding box center [739, 379] width 79 height 14
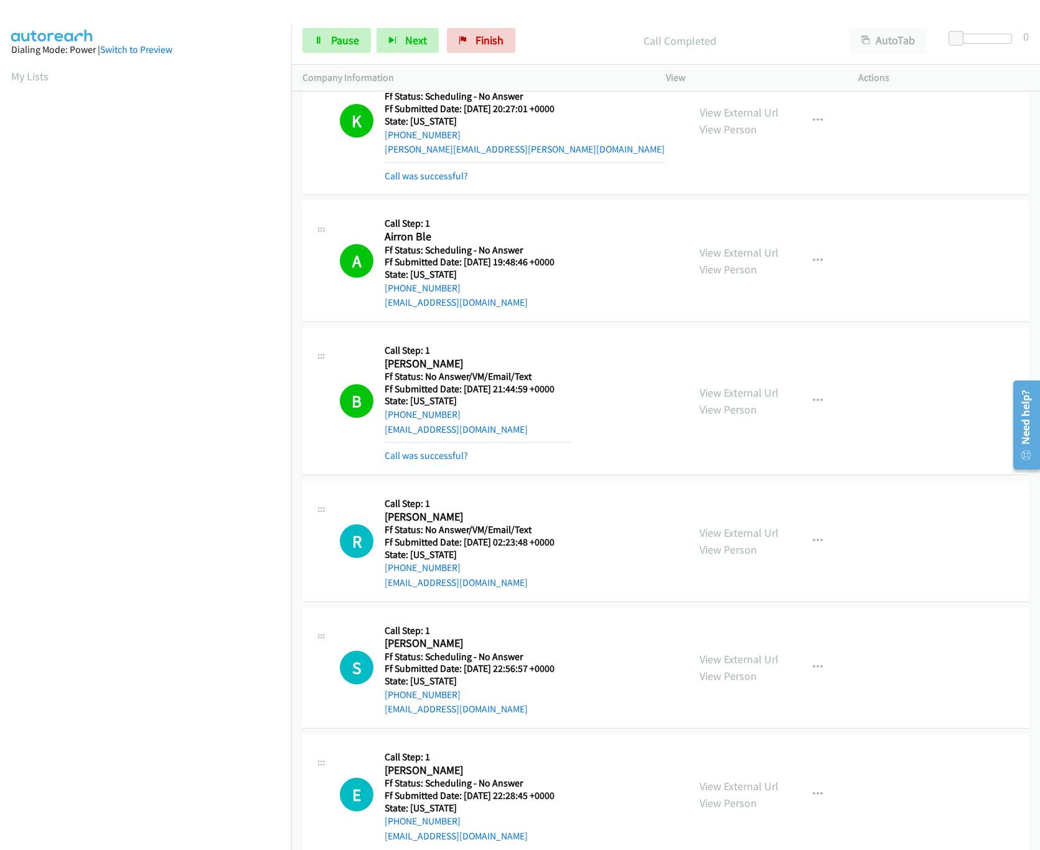
scroll to position [1244, 0]
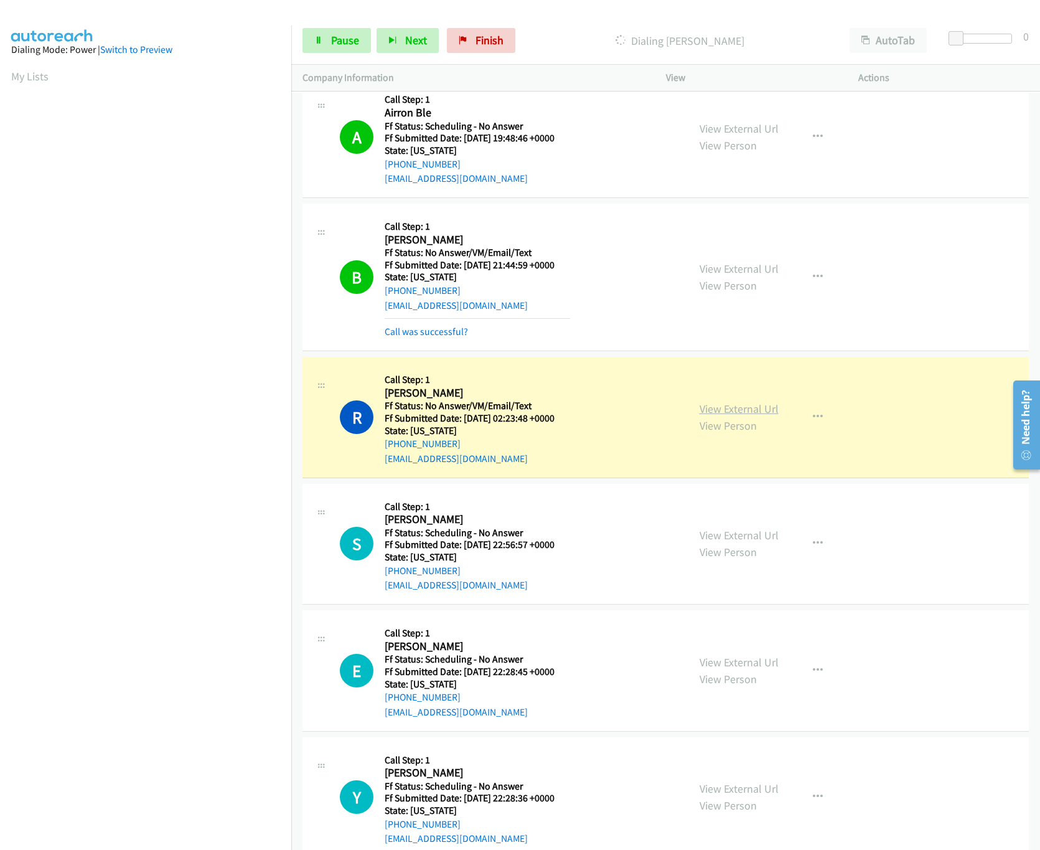
click at [732, 413] on link "View External Url" at bounding box center [739, 408] width 79 height 14
click at [344, 39] on span "Pause" at bounding box center [345, 40] width 28 height 14
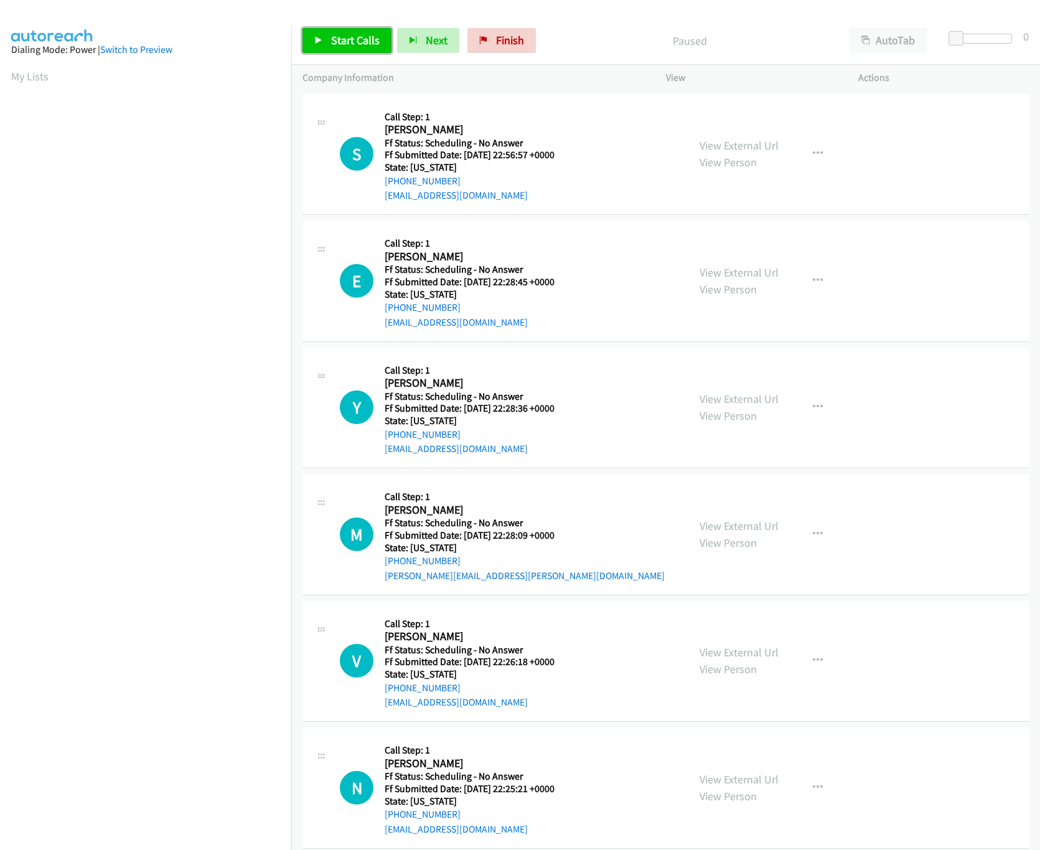
click at [344, 30] on link "Start Calls" at bounding box center [346, 40] width 89 height 25
click at [324, 45] on link "Pause" at bounding box center [336, 40] width 68 height 25
click at [342, 45] on span "Start Calls" at bounding box center [355, 40] width 49 height 14
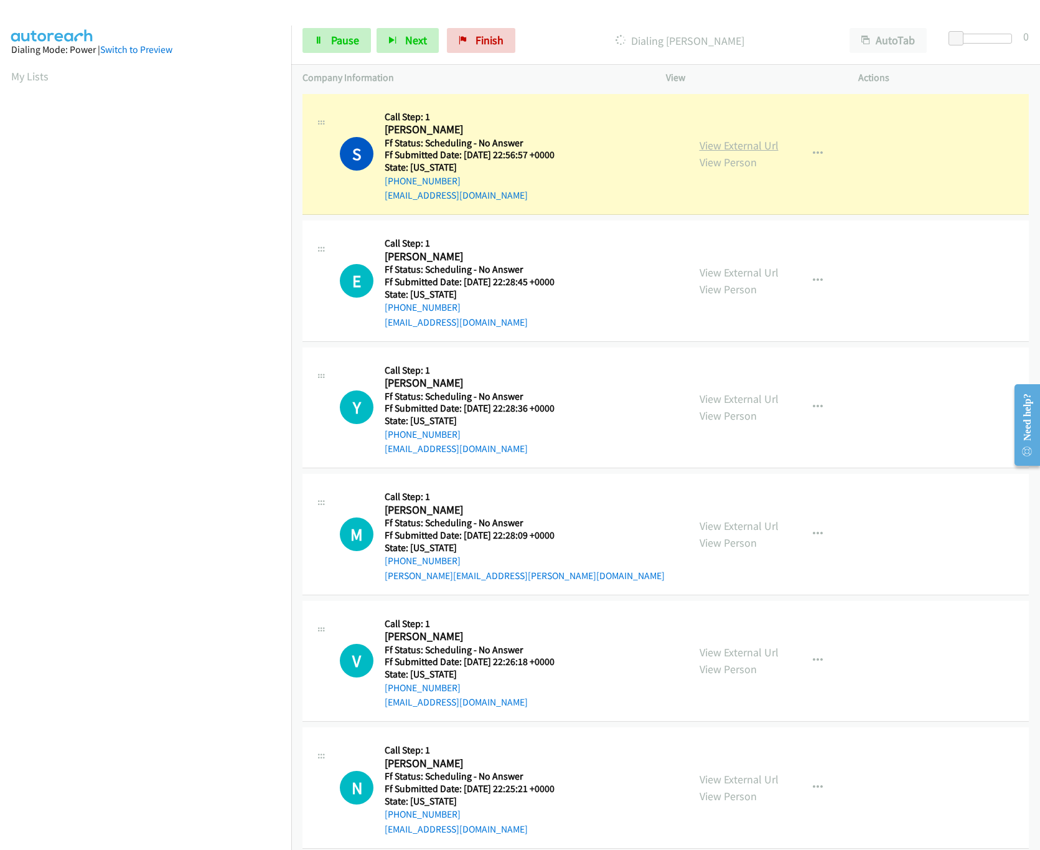
click at [741, 139] on link "View External Url" at bounding box center [739, 145] width 79 height 14
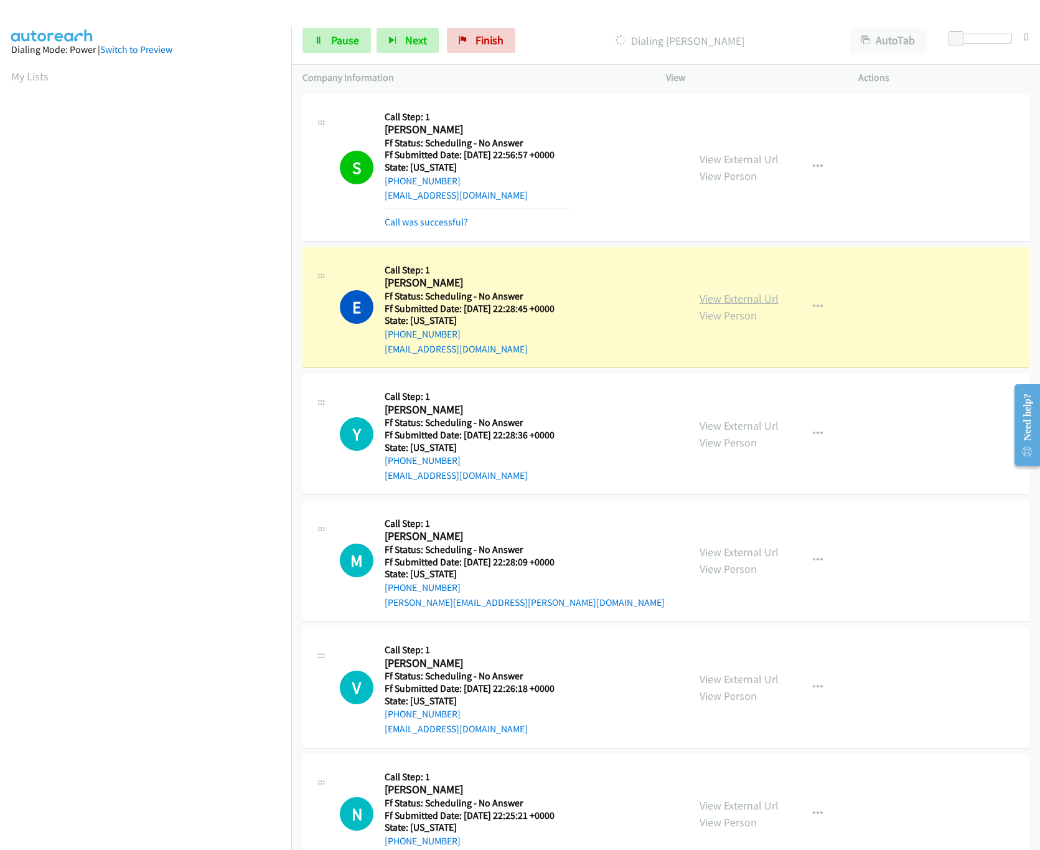
click at [732, 295] on link "View External Url" at bounding box center [739, 298] width 79 height 14
click at [319, 37] on icon at bounding box center [318, 41] width 9 height 9
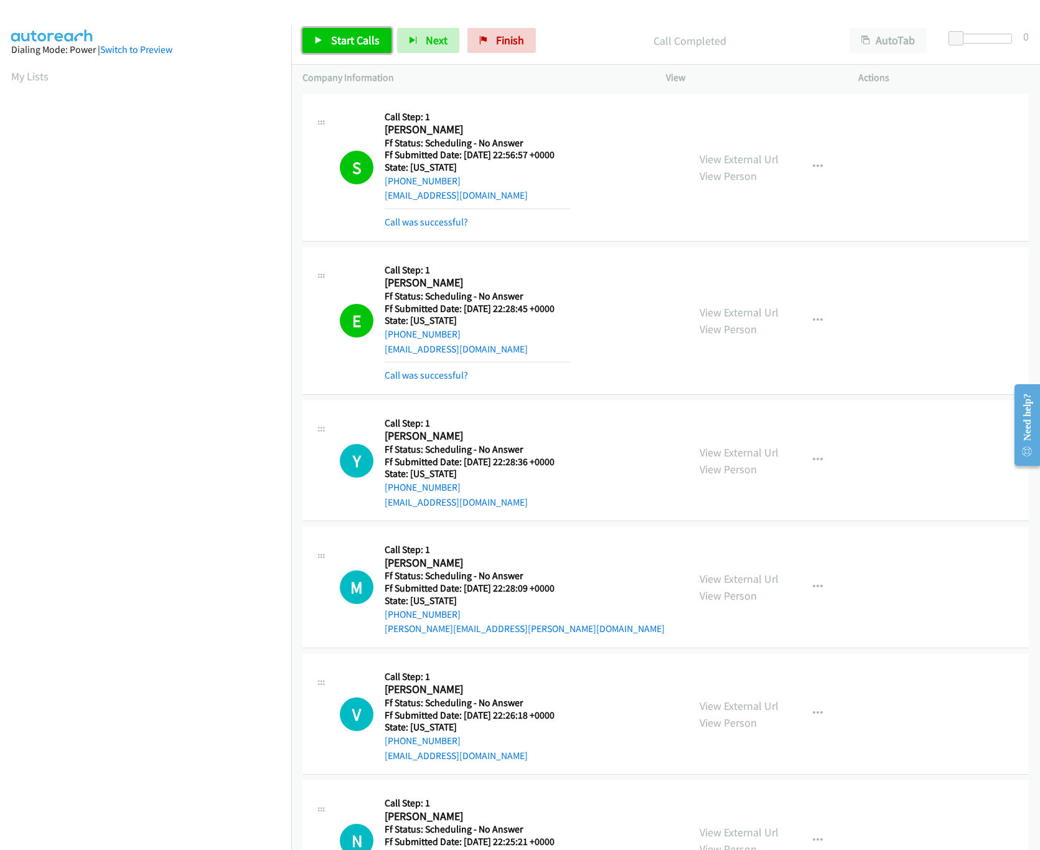
click at [333, 30] on link "Start Calls" at bounding box center [346, 40] width 89 height 25
click at [346, 35] on span "Pause" at bounding box center [345, 40] width 28 height 14
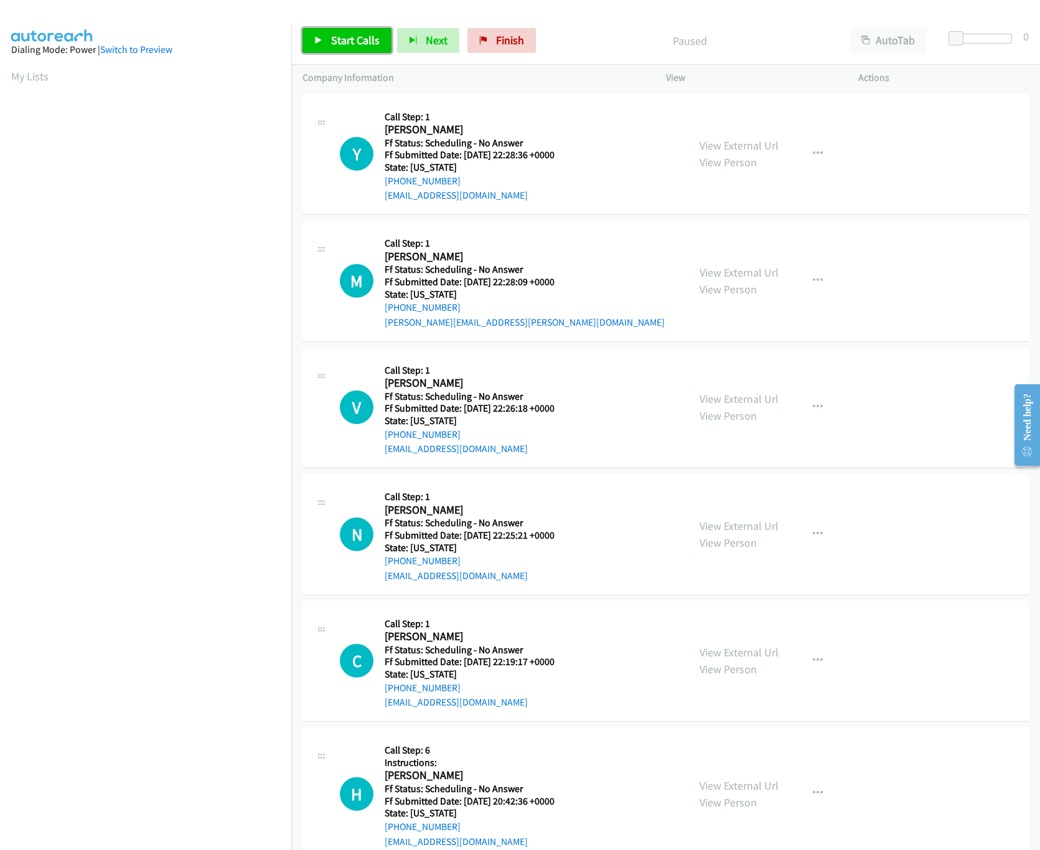
click at [329, 37] on link "Start Calls" at bounding box center [346, 40] width 89 height 25
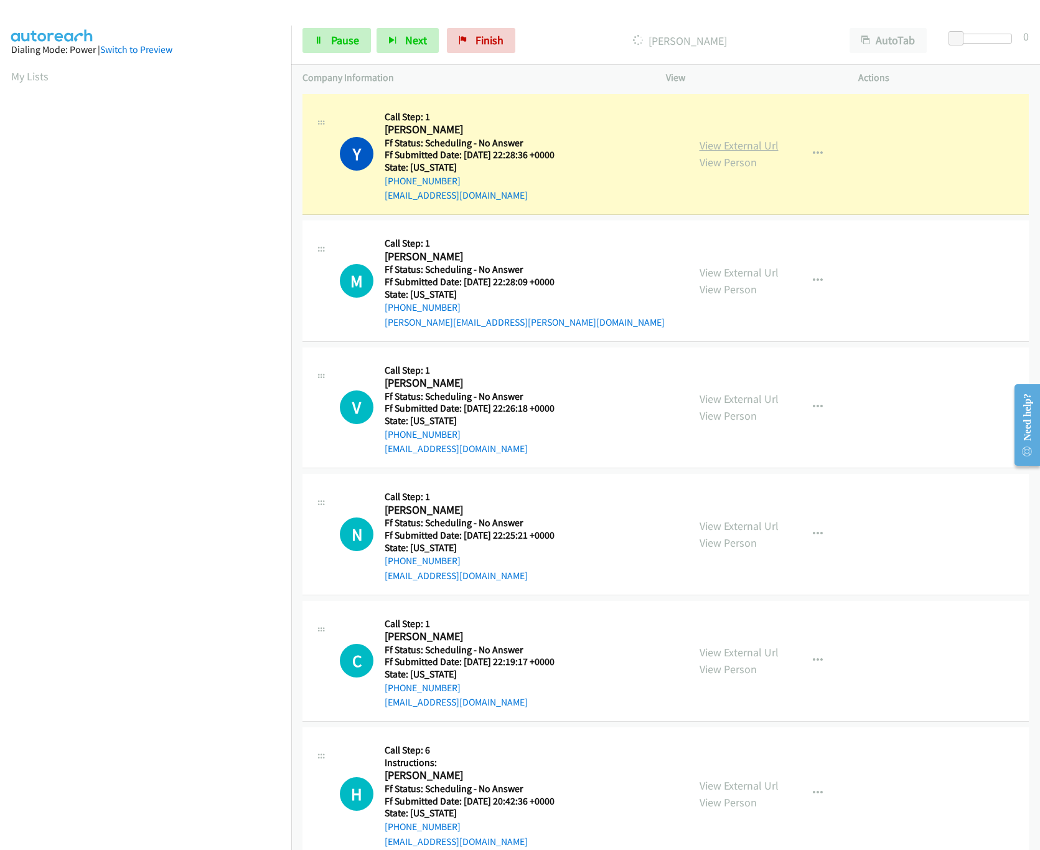
click at [747, 151] on link "View External Url" at bounding box center [739, 145] width 79 height 14
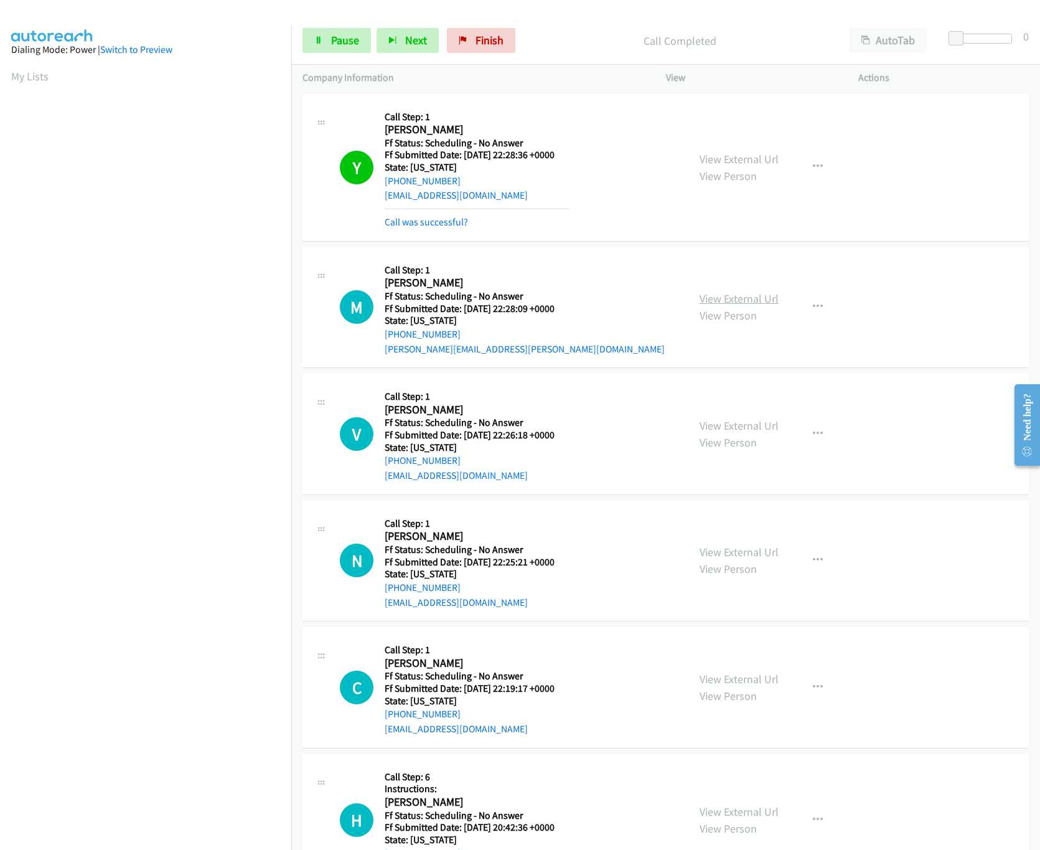
click at [729, 294] on link "View External Url" at bounding box center [739, 298] width 79 height 14
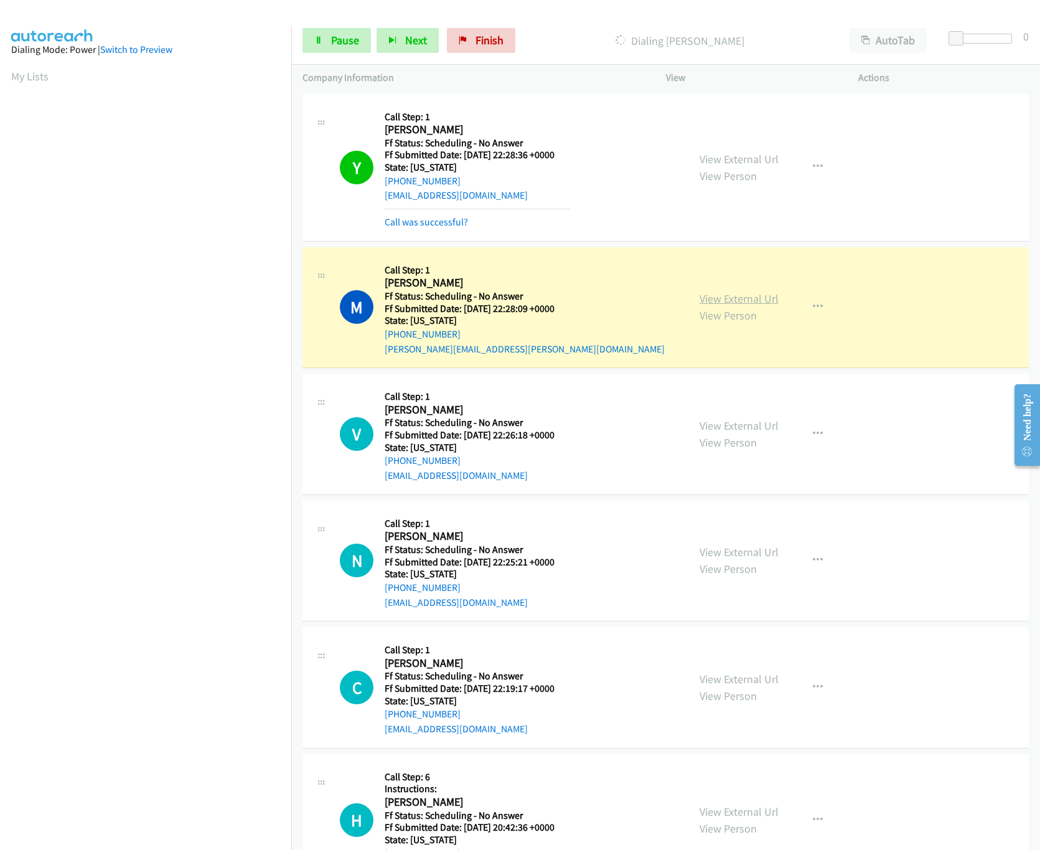
click at [766, 299] on link "View External Url" at bounding box center [739, 298] width 79 height 14
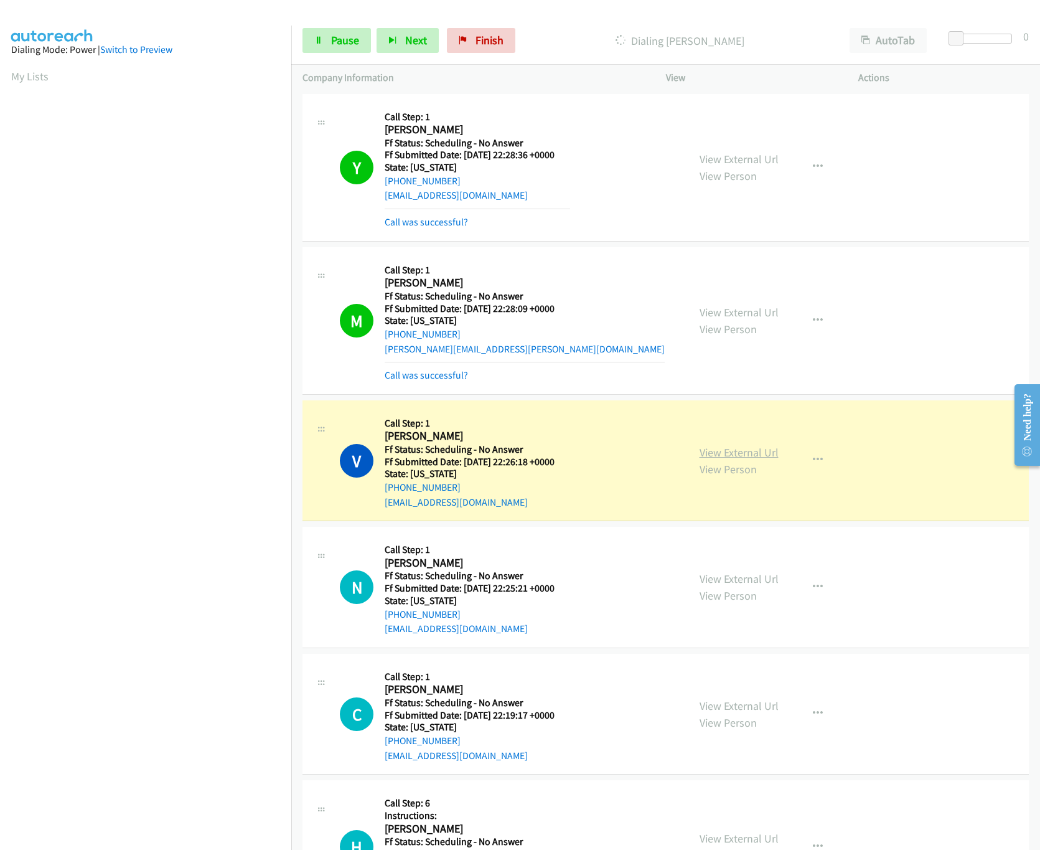
click at [726, 443] on div "View External Url View Person View External Url Email Schedule/Manage Callback …" at bounding box center [790, 460] width 204 height 98
click at [725, 448] on link "View External Url" at bounding box center [739, 452] width 79 height 14
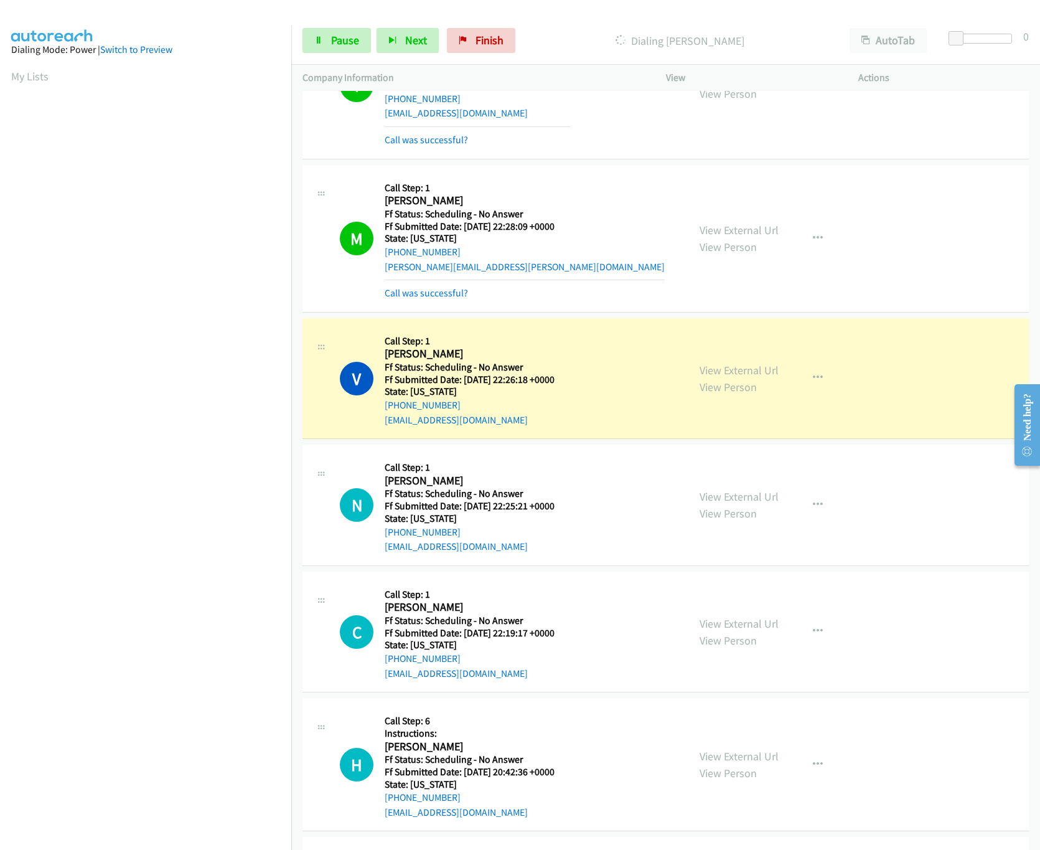
scroll to position [124, 0]
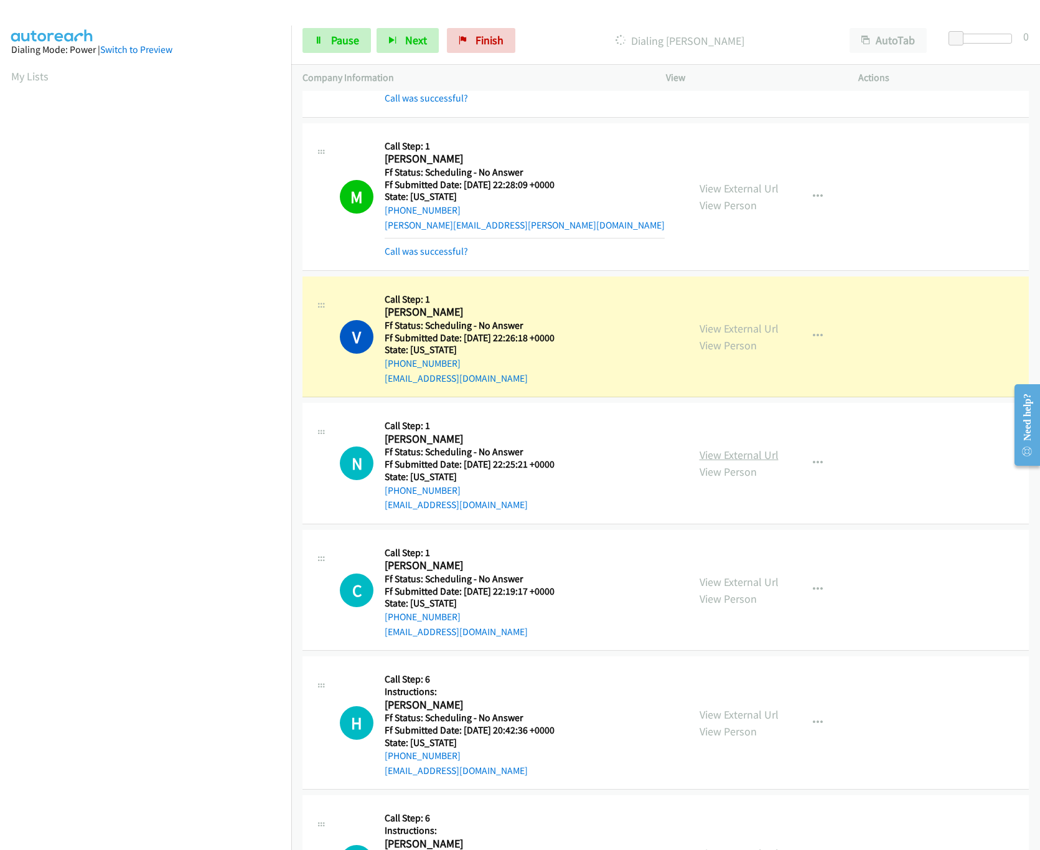
click at [736, 452] on link "View External Url" at bounding box center [739, 454] width 79 height 14
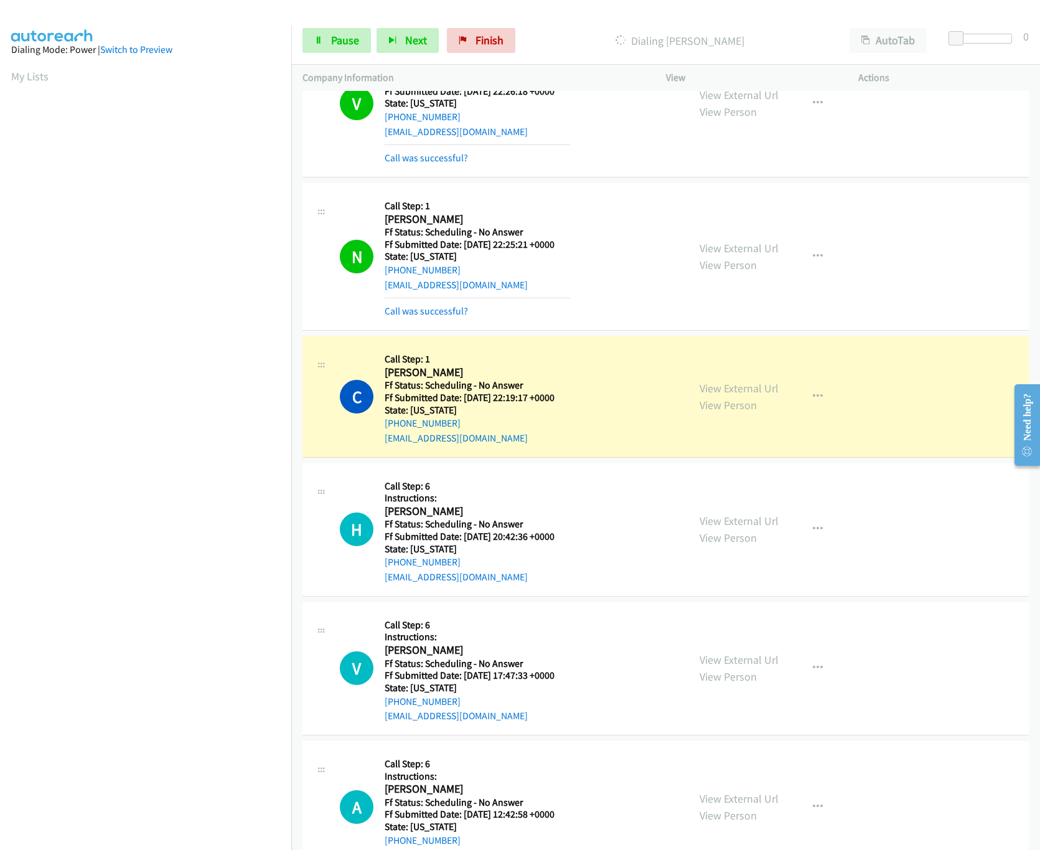
scroll to position [497, 0]
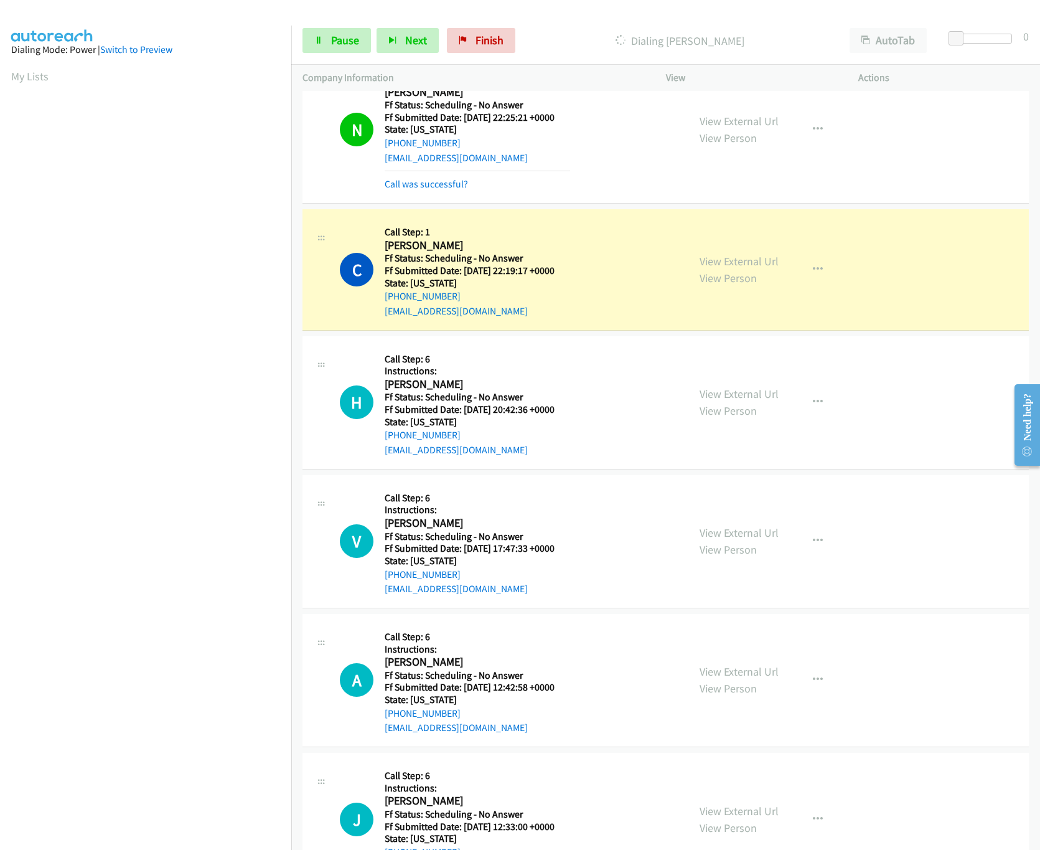
click at [728, 252] on div "View External Url View Person View External Url Email Schedule/Manage Callback …" at bounding box center [790, 269] width 204 height 98
click at [732, 263] on link "View External Url" at bounding box center [739, 261] width 79 height 14
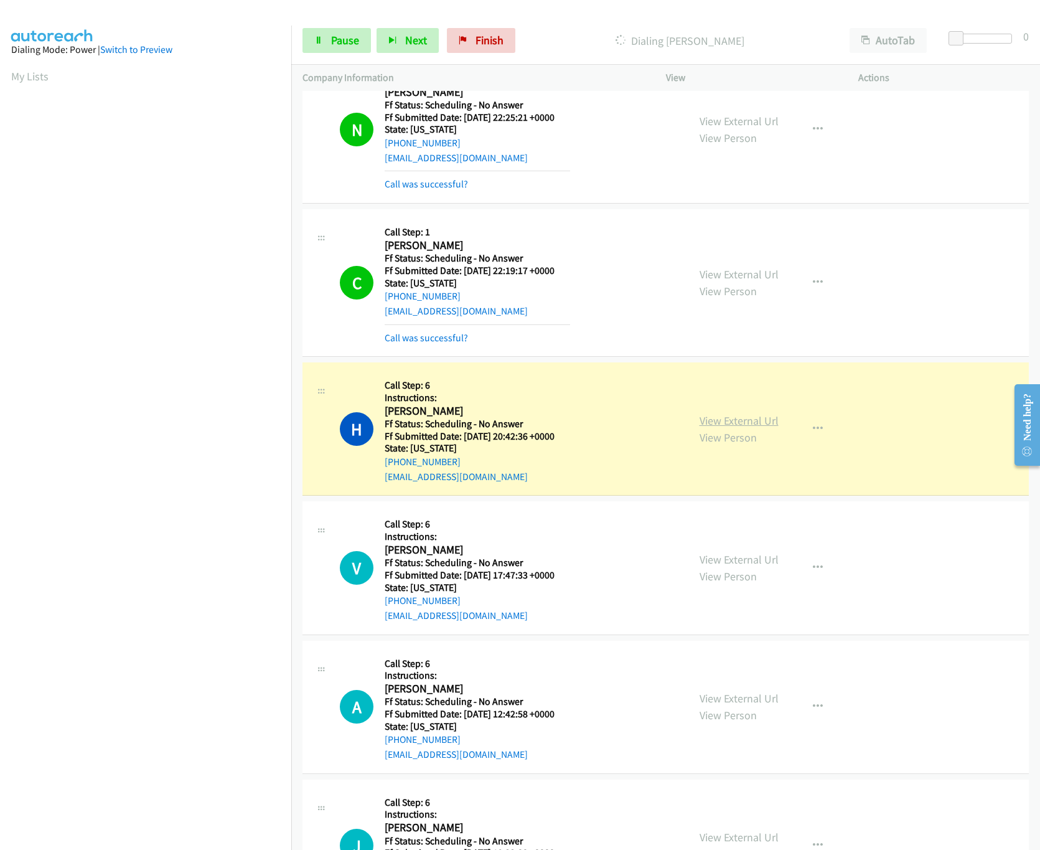
click at [747, 421] on link "View External Url" at bounding box center [739, 420] width 79 height 14
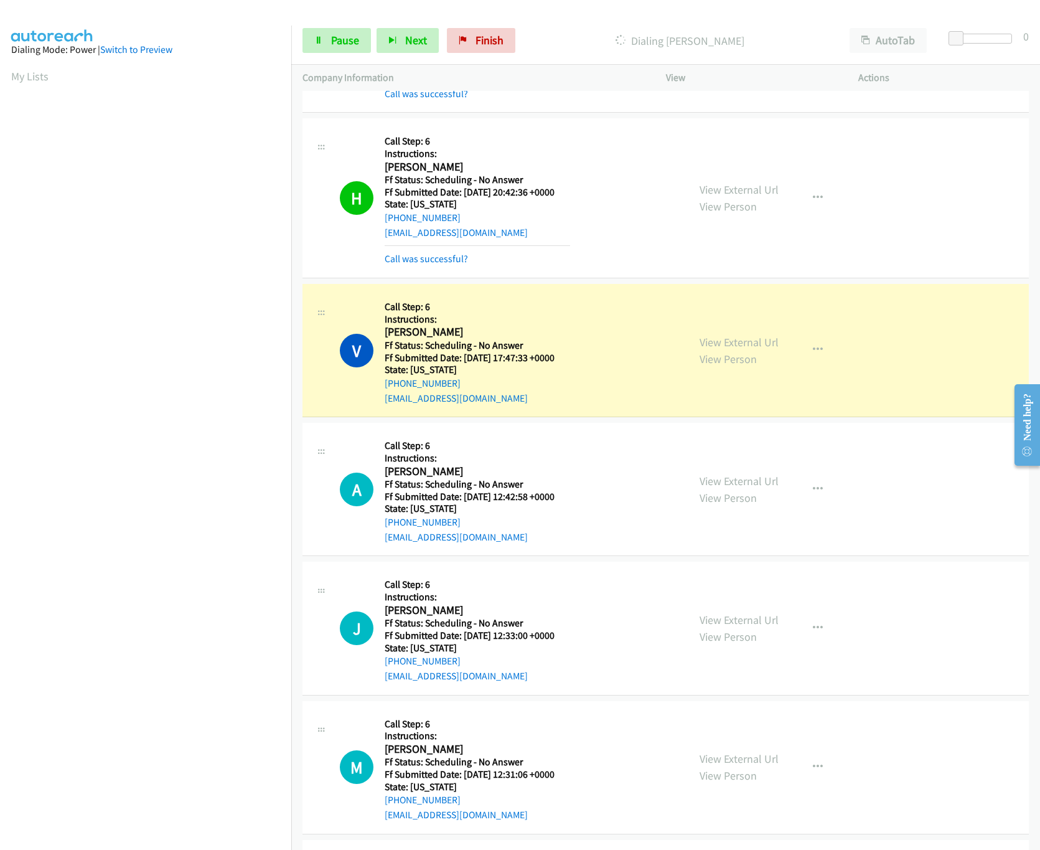
scroll to position [747, 0]
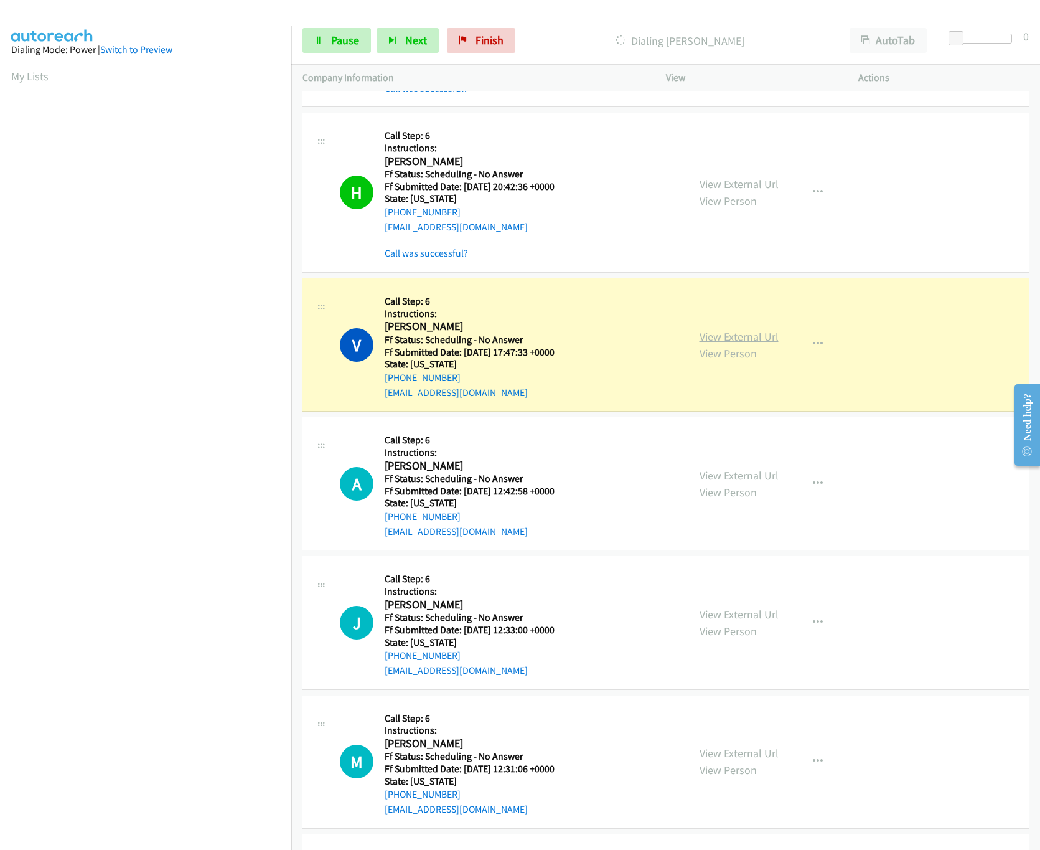
click at [749, 334] on link "View External Url" at bounding box center [739, 336] width 79 height 14
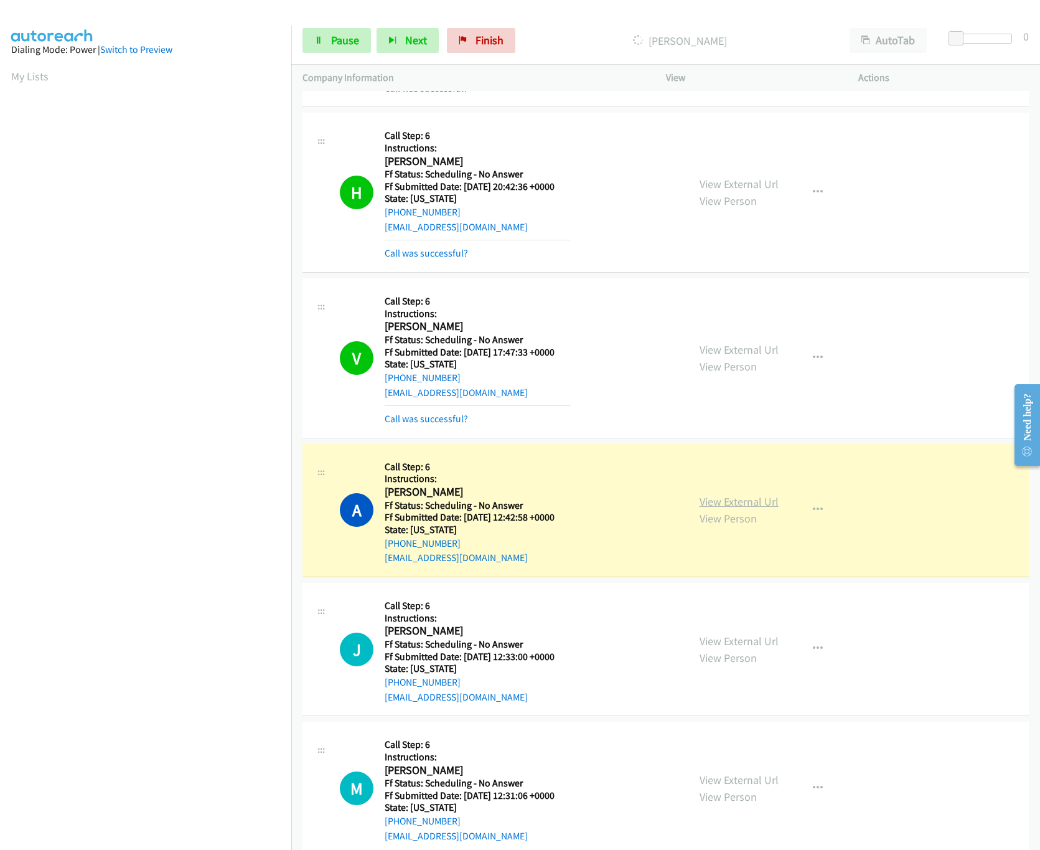
click at [730, 506] on link "View External Url" at bounding box center [739, 501] width 79 height 14
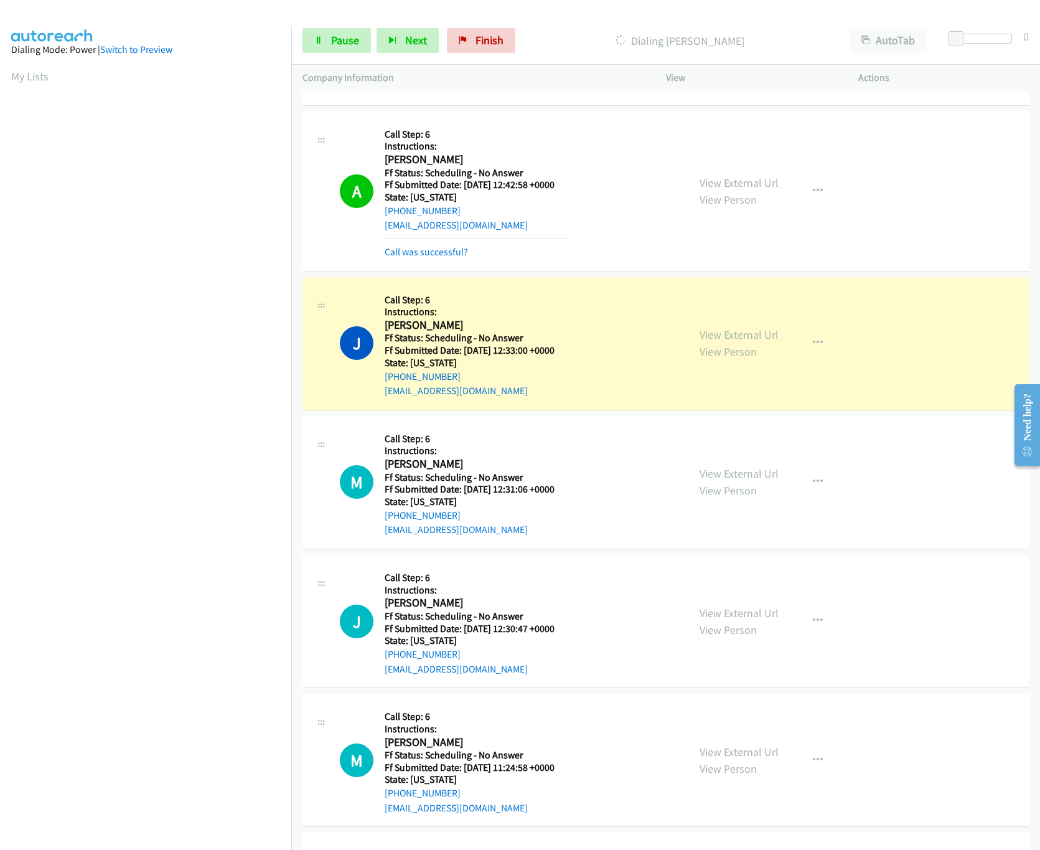
scroll to position [1244, 0]
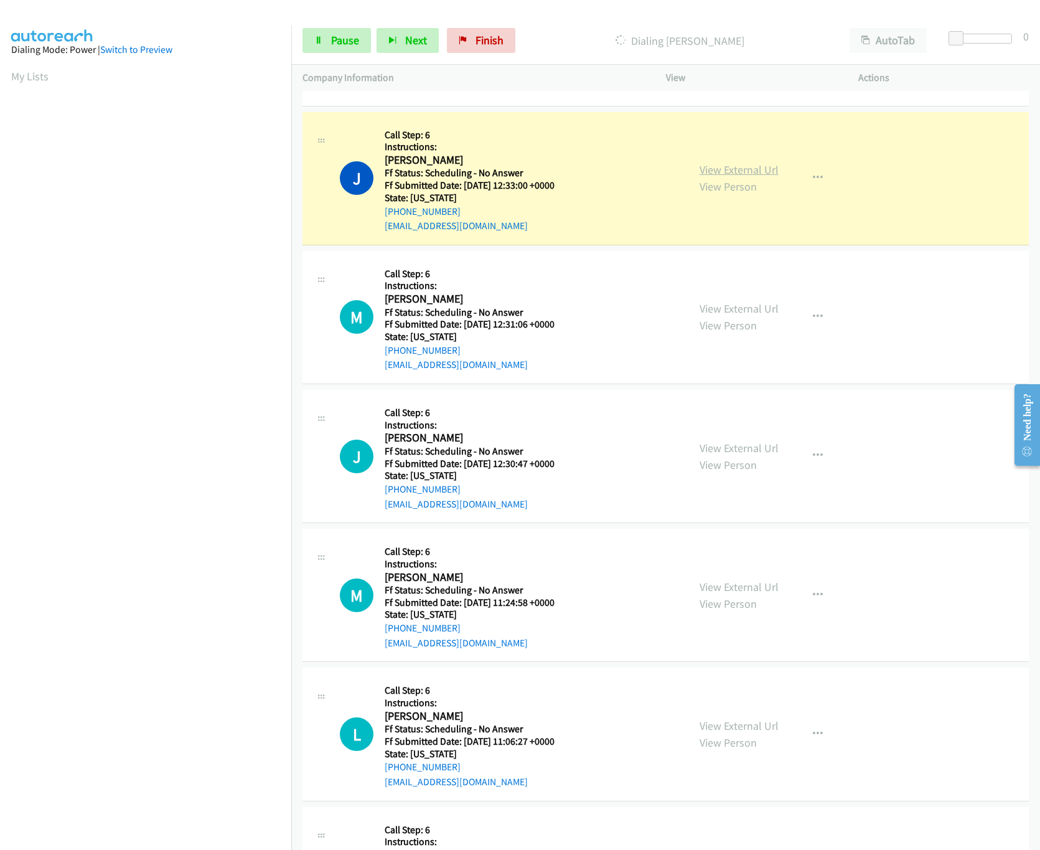
click at [716, 171] on link "View External Url" at bounding box center [739, 169] width 79 height 14
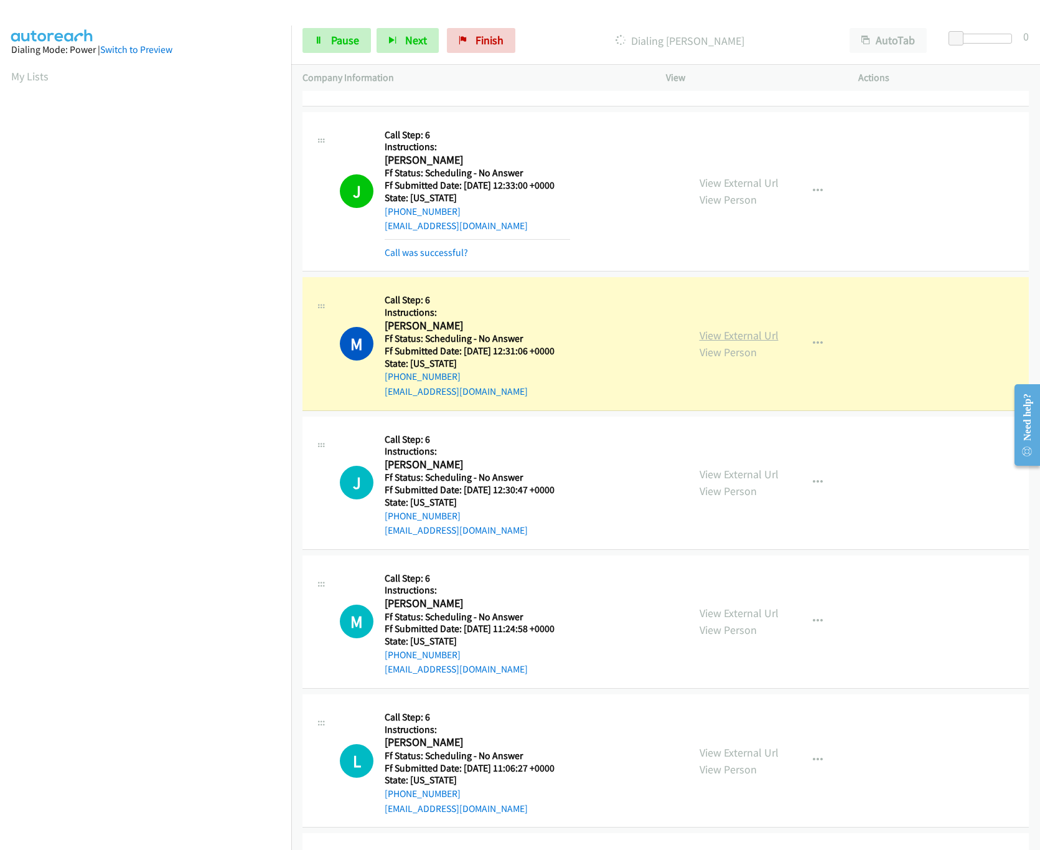
click at [724, 338] on link "View External Url" at bounding box center [739, 335] width 79 height 14
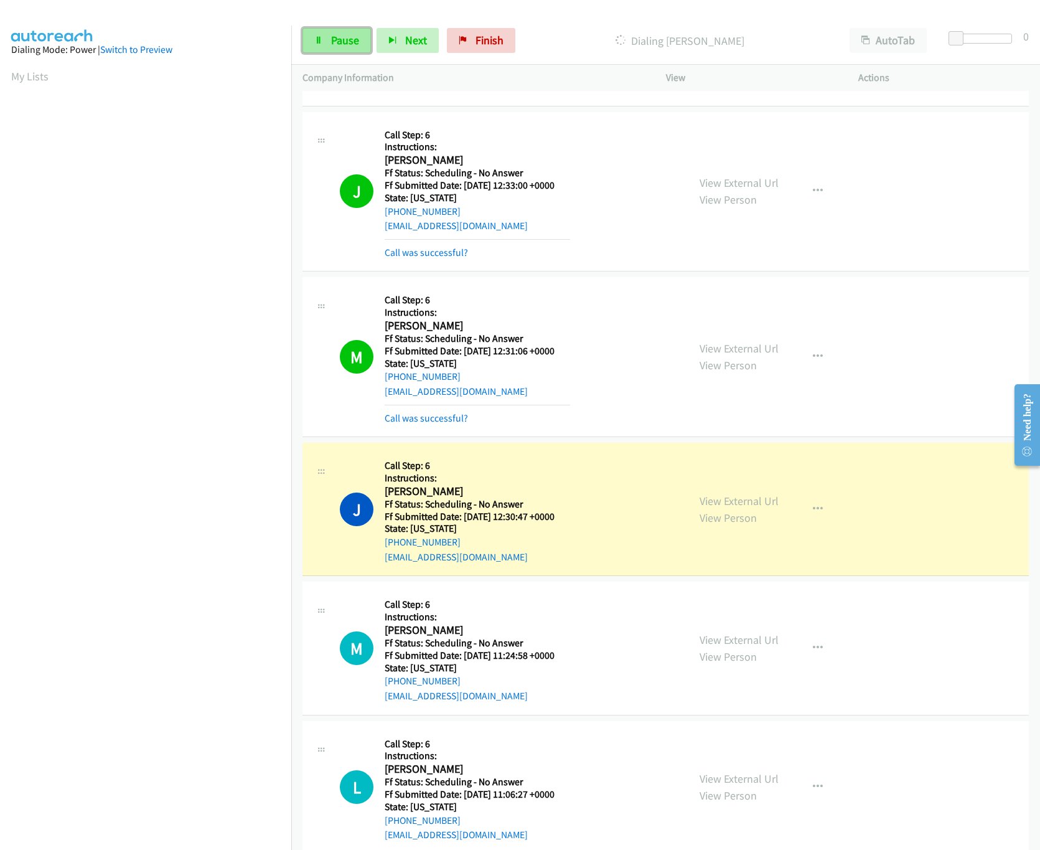
click at [346, 43] on span "Pause" at bounding box center [345, 40] width 28 height 14
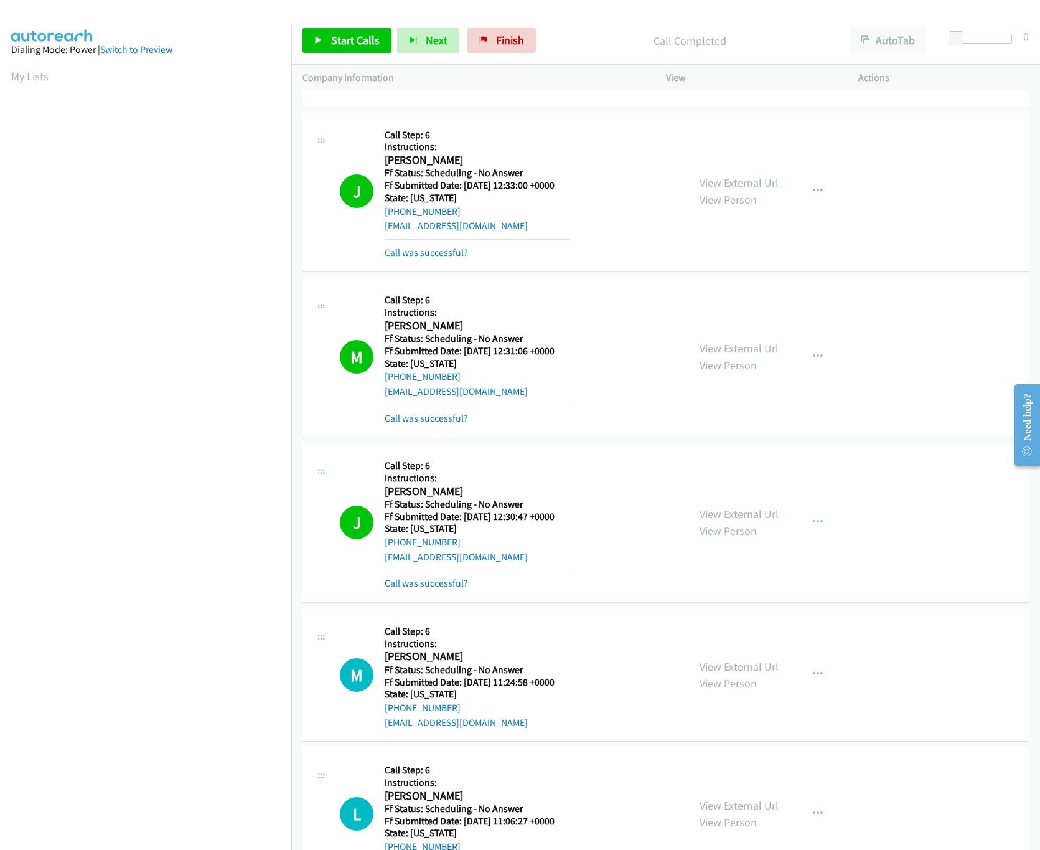
click at [734, 520] on link "View External Url" at bounding box center [739, 514] width 79 height 14
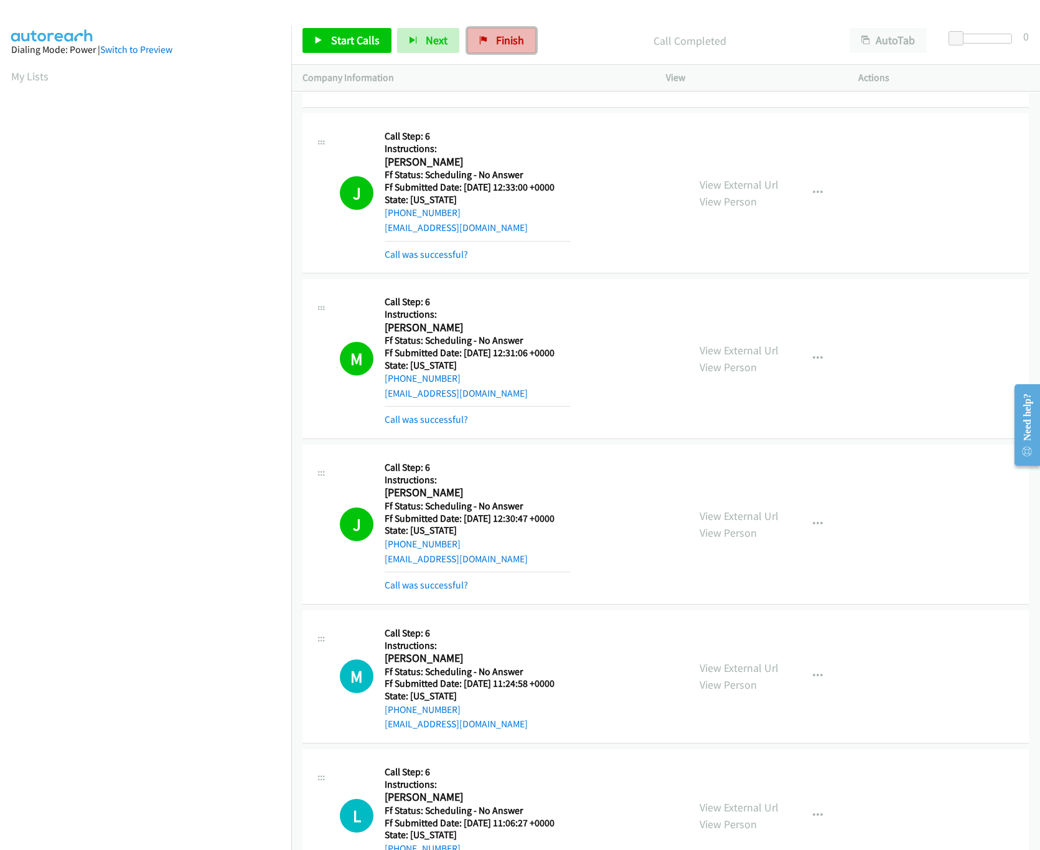
click at [489, 35] on link "Finish" at bounding box center [501, 40] width 68 height 25
